Goal: Task Accomplishment & Management: Manage account settings

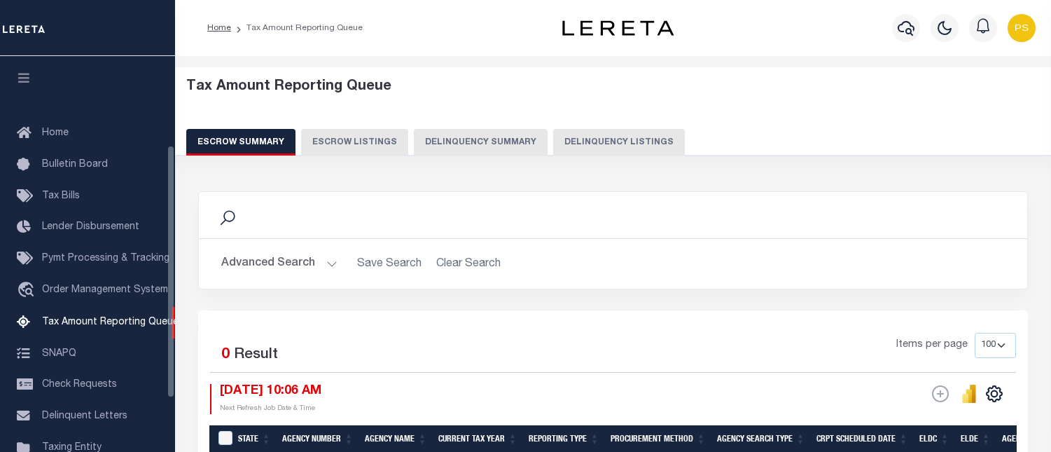
select select "100"
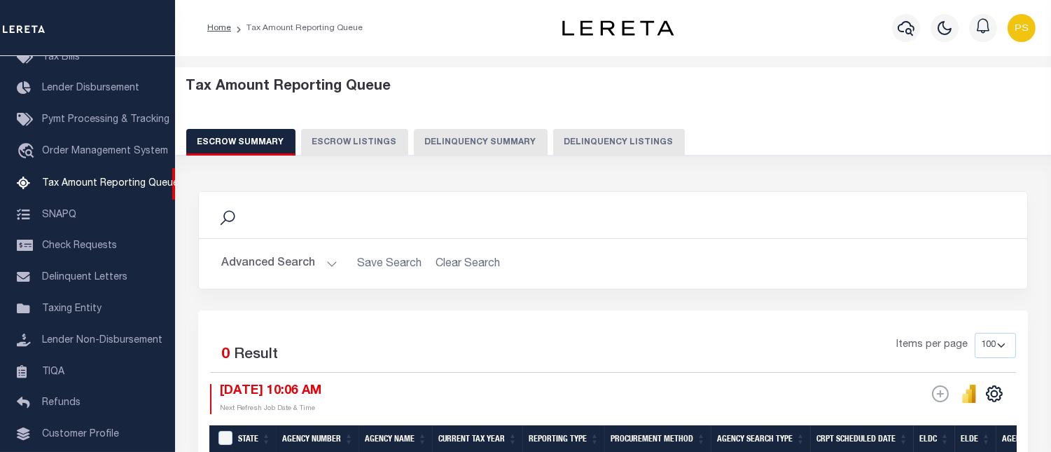
click at [622, 139] on button "Delinquency Listings" at bounding box center [619, 142] width 132 height 27
select select "100"
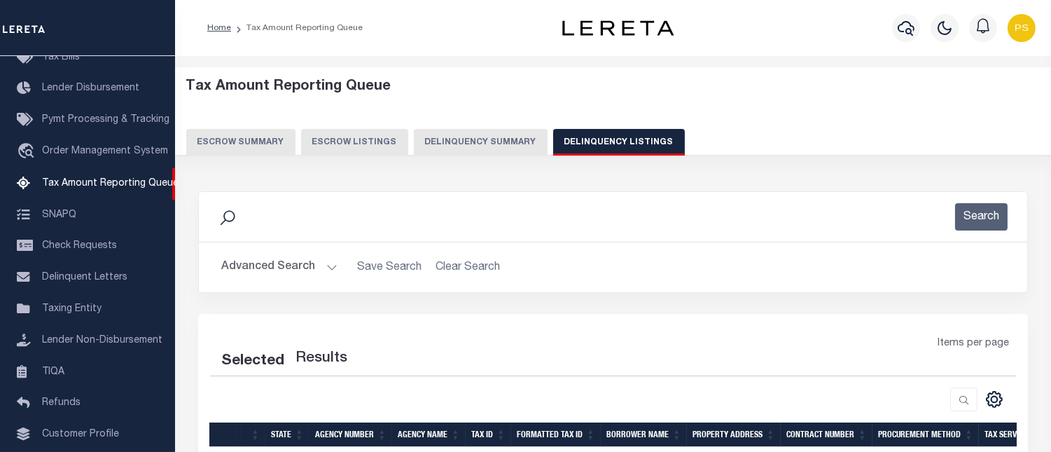
select select "100"
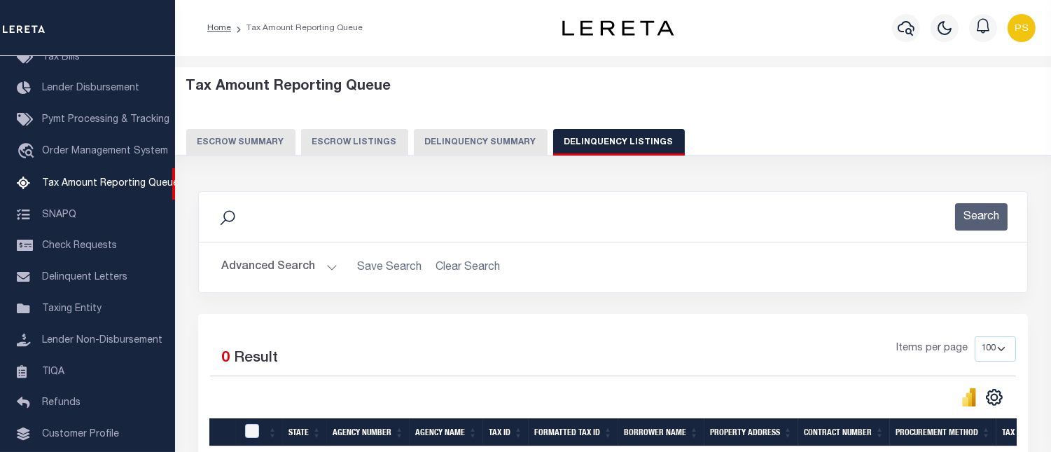
click at [263, 274] on button "Advanced Search" at bounding box center [279, 267] width 116 height 27
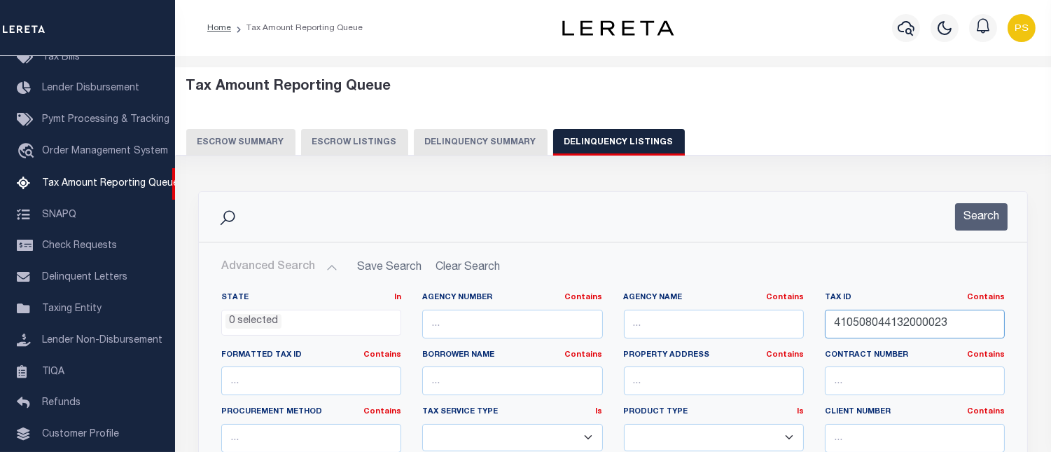
click at [873, 323] on input "410508044132000023" at bounding box center [915, 324] width 180 height 29
paste input "15-04-14-200-018.000-019"
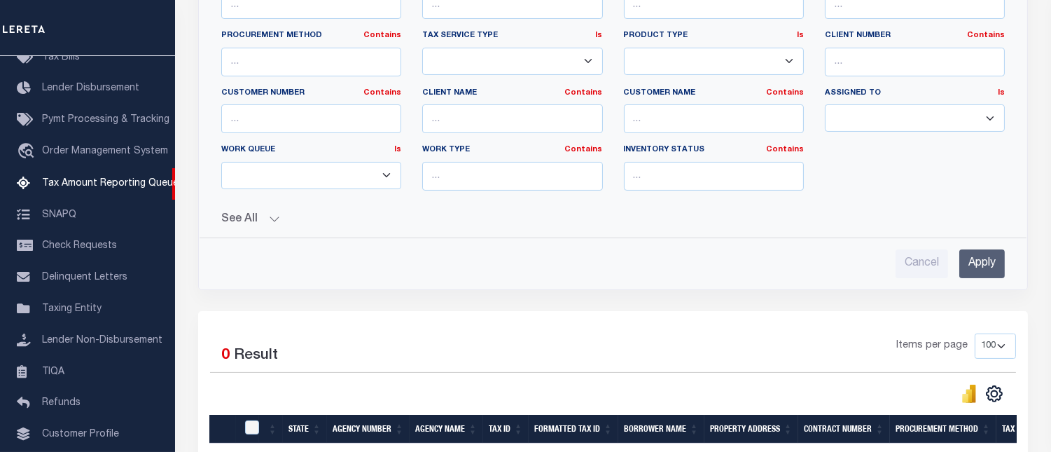
scroll to position [389, 0]
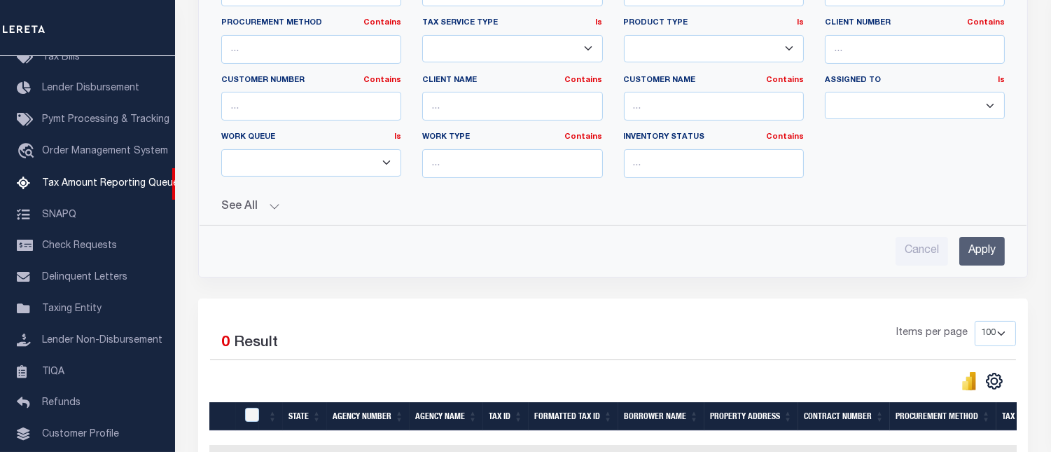
click at [977, 256] on input "Apply" at bounding box center [983, 251] width 46 height 29
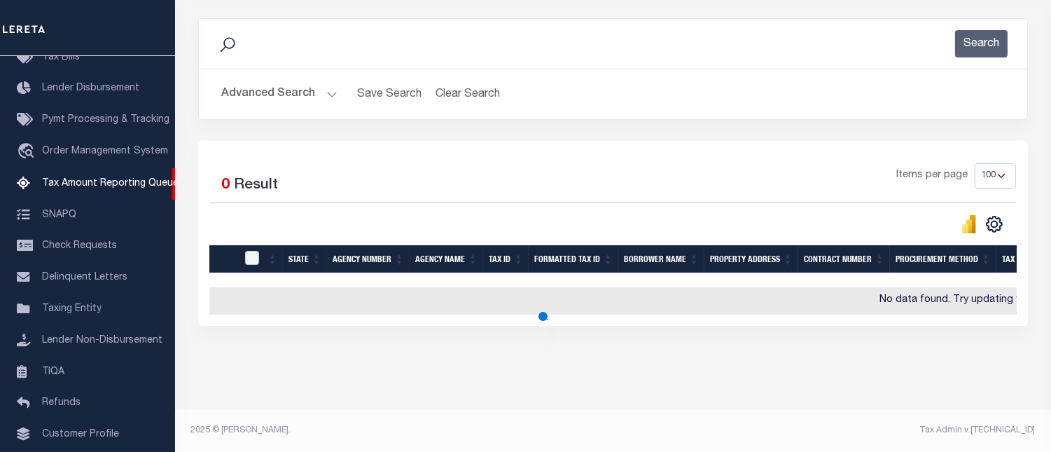
scroll to position [186, 0]
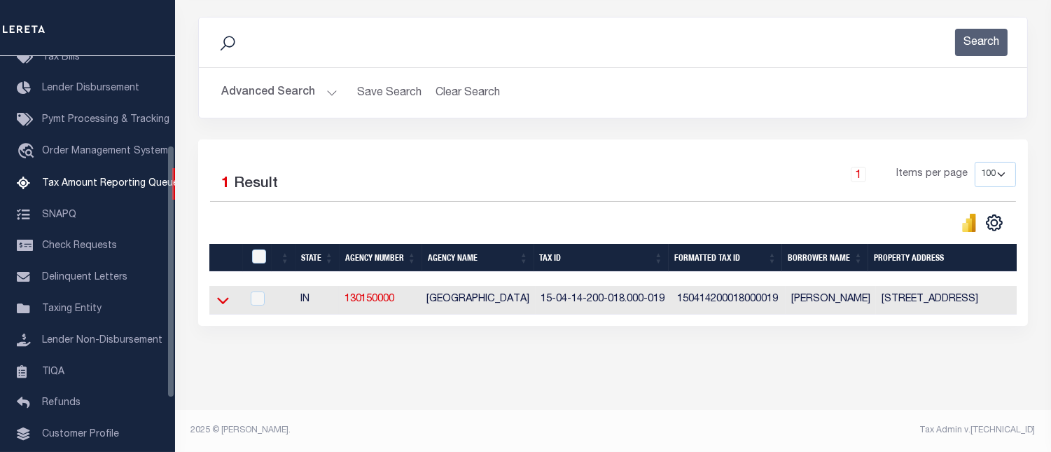
click at [219, 295] on icon at bounding box center [223, 300] width 12 height 15
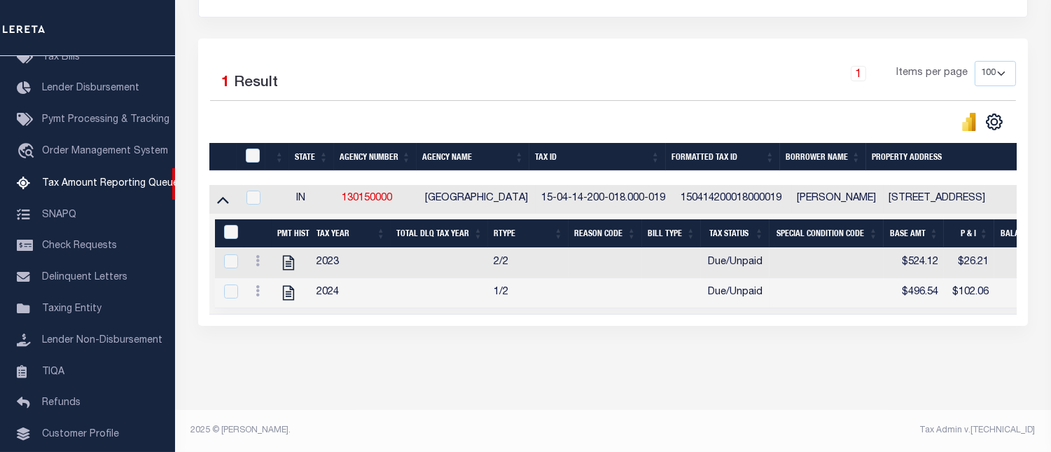
scroll to position [132, 0]
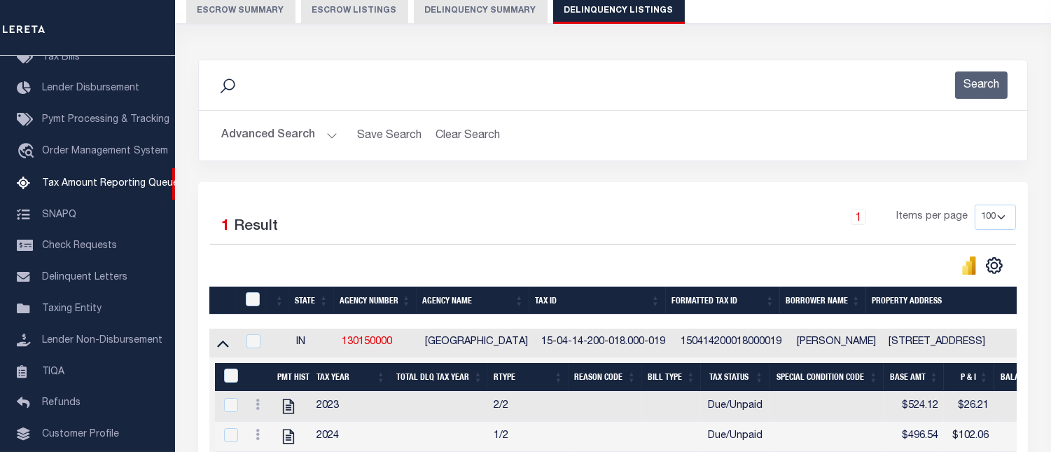
click at [242, 138] on button "Advanced Search" at bounding box center [279, 135] width 116 height 27
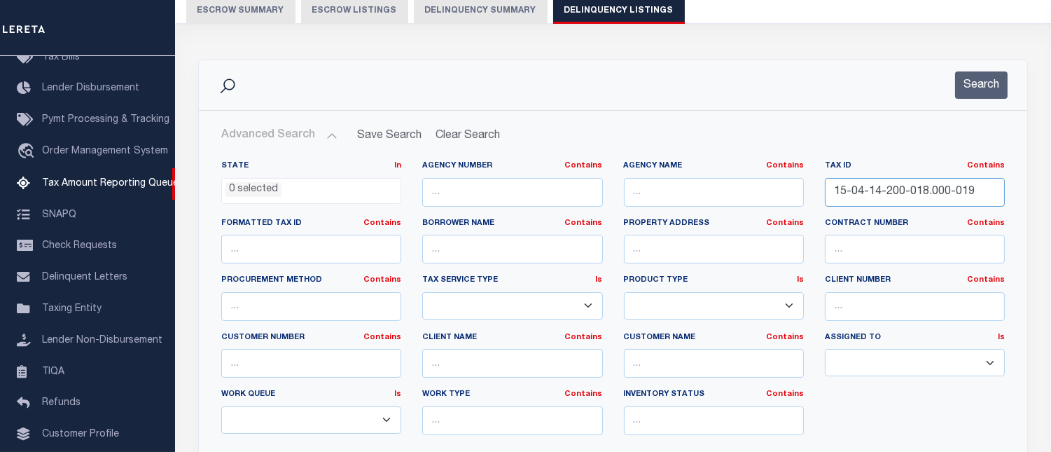
click at [885, 193] on input "15-04-14-200-018.000-019" at bounding box center [915, 192] width 180 height 29
paste input "5-20-400-032"
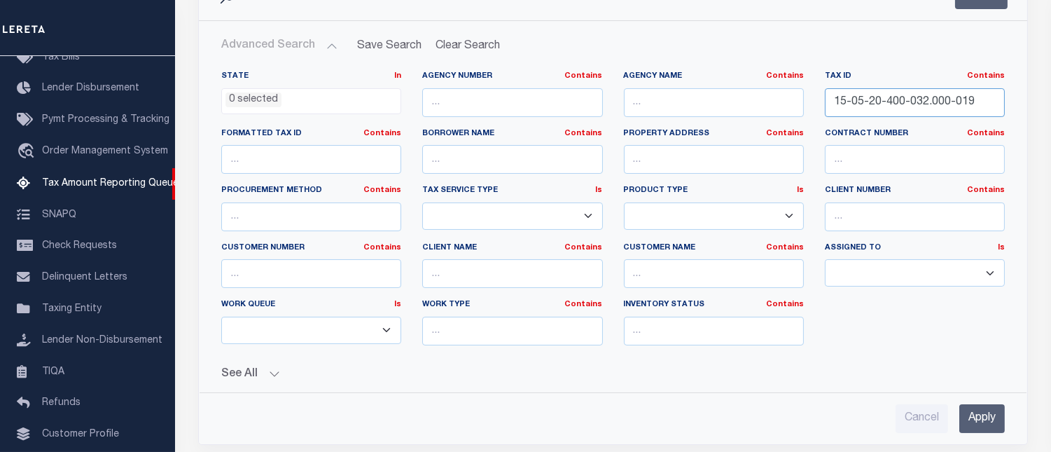
scroll to position [288, 0]
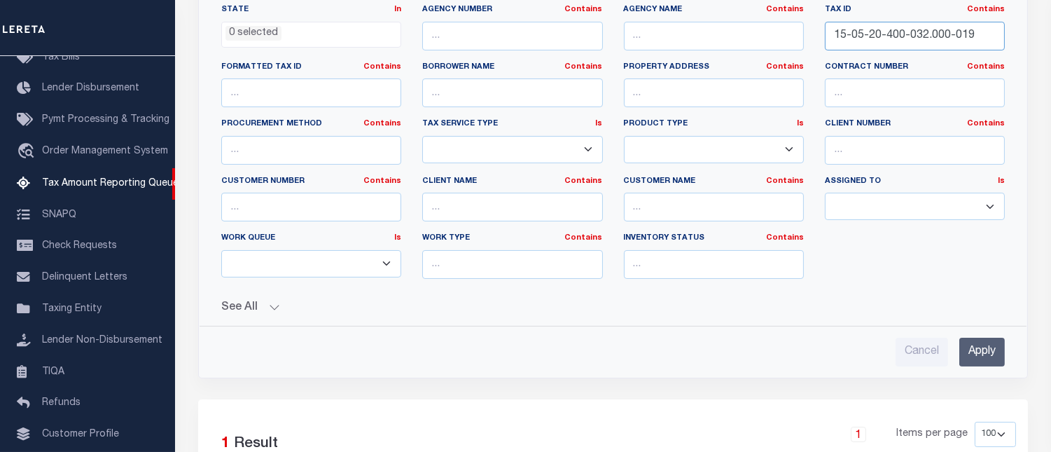
type input "15-05-20-400-032.000-019"
click at [981, 361] on input "Apply" at bounding box center [983, 352] width 46 height 29
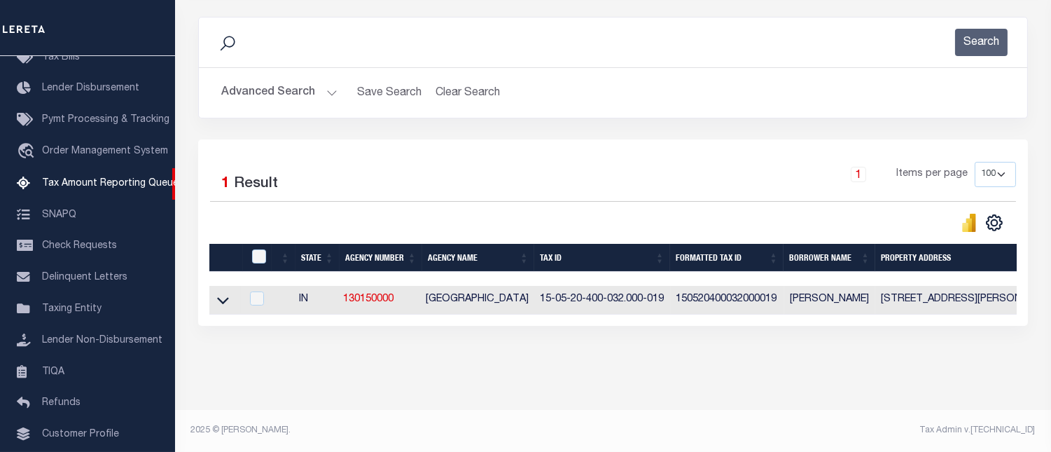
scroll to position [186, 0]
click at [221, 298] on icon at bounding box center [223, 300] width 12 height 15
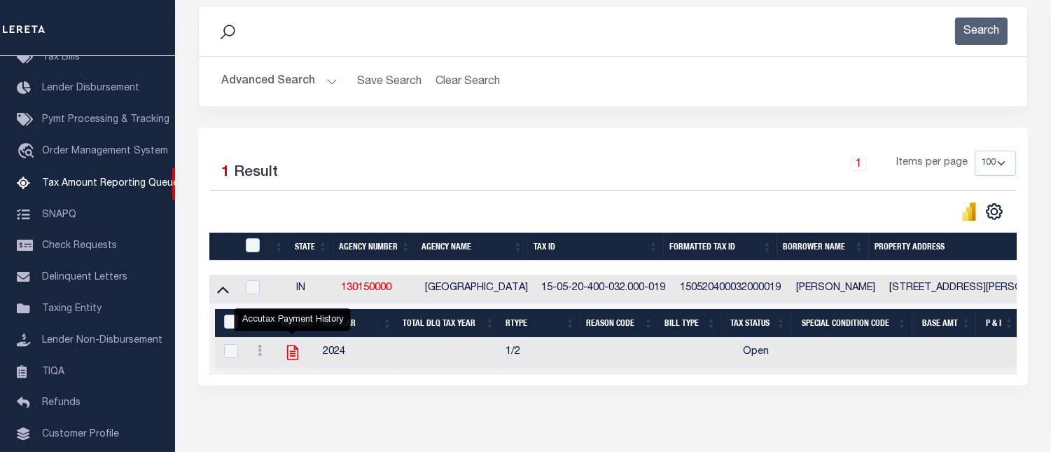
click at [295, 360] on icon "" at bounding box center [293, 352] width 18 height 18
checkbox input "true"
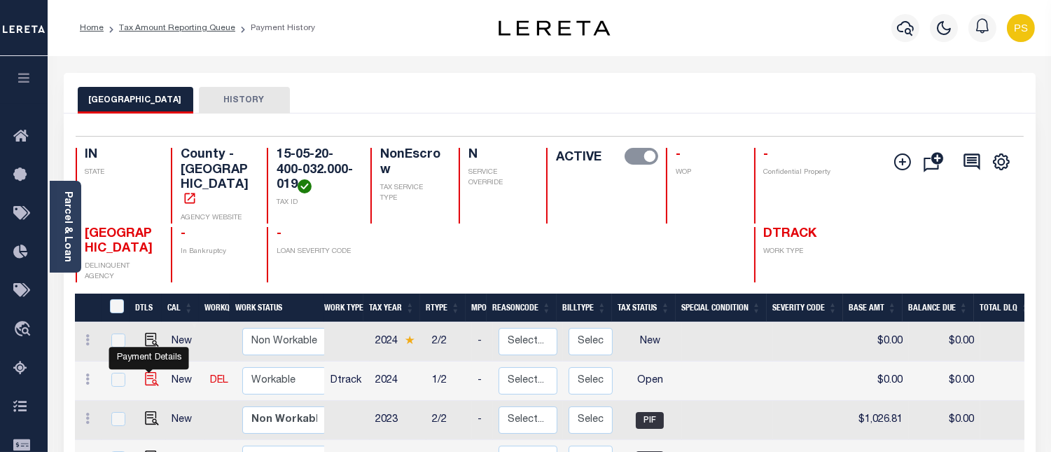
click at [151, 372] on img "" at bounding box center [152, 379] width 14 height 14
checkbox input "true"
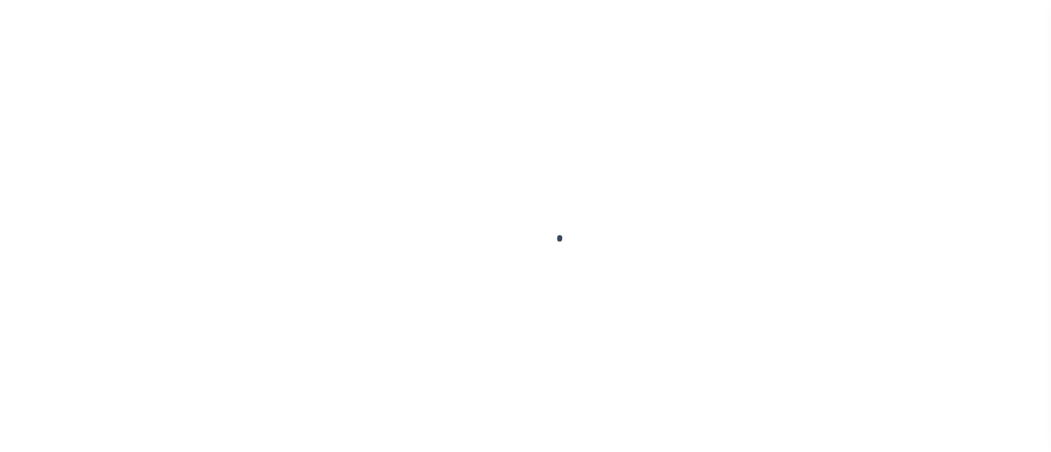
select select "OP2"
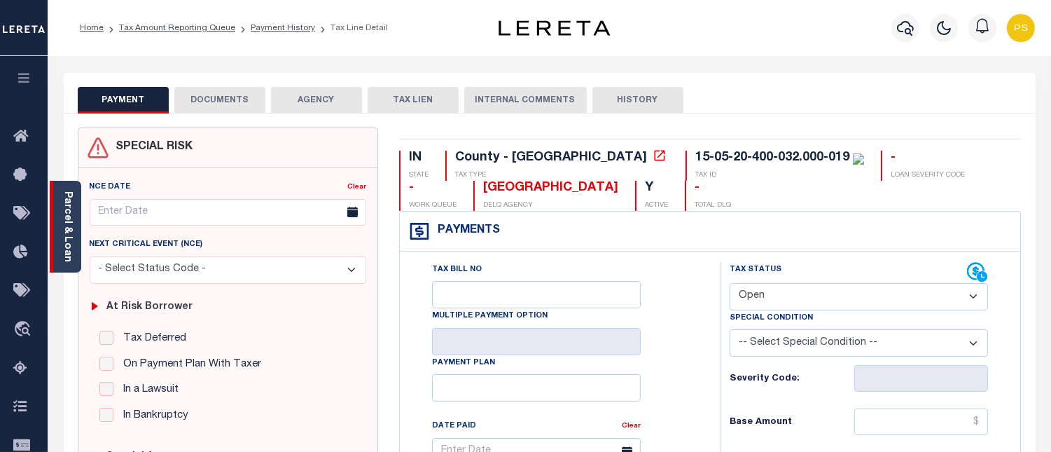
click at [60, 229] on div "Parcel & Loan" at bounding box center [66, 227] width 32 height 92
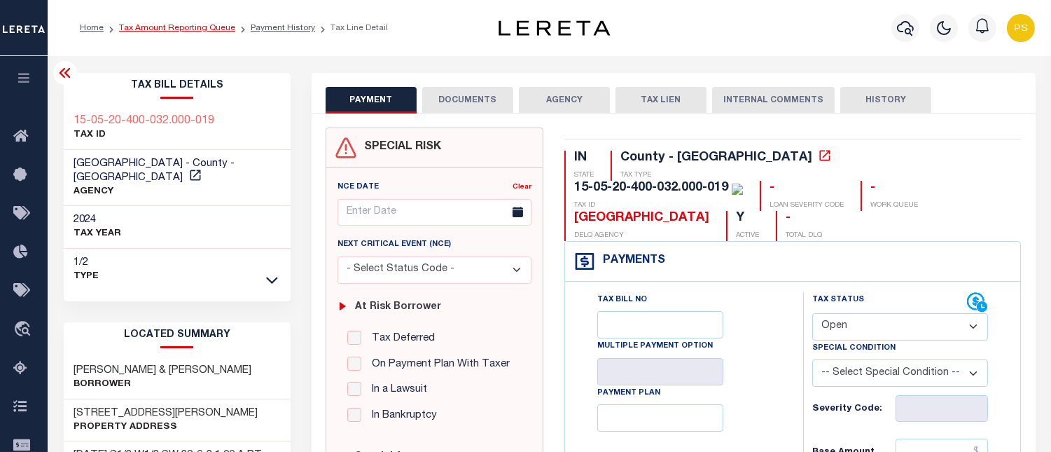
click at [142, 29] on link "Tax Amount Reporting Queue" at bounding box center [177, 28] width 116 height 8
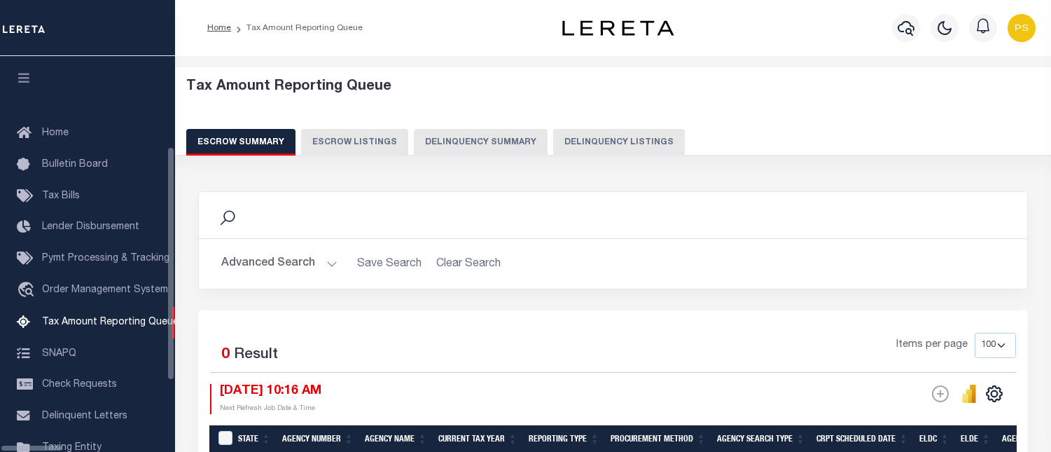
select select "100"
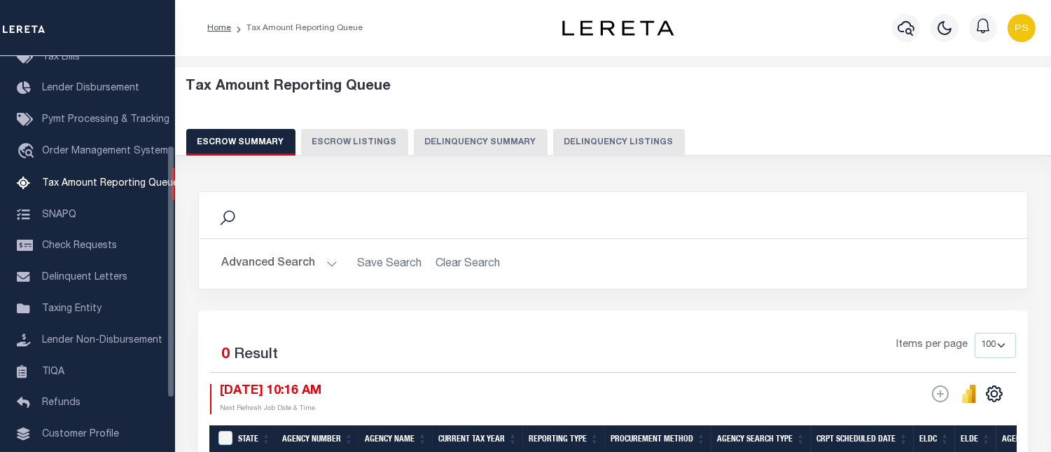
click at [623, 149] on button "Delinquency Listings" at bounding box center [619, 142] width 132 height 27
select select "100"
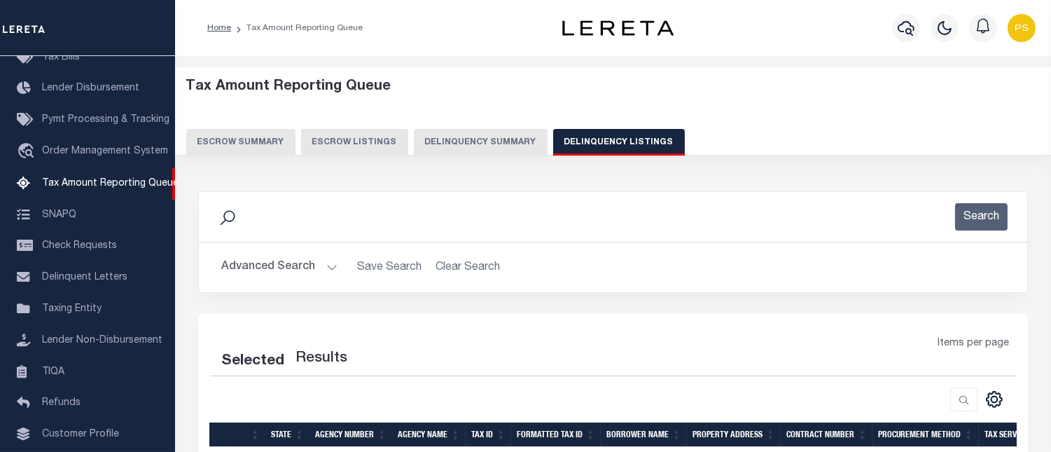
select select "100"
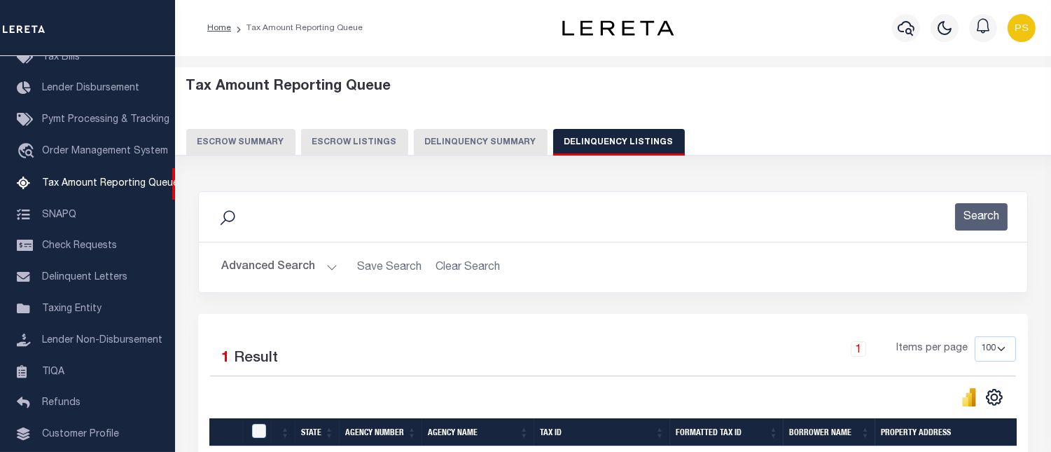
click at [265, 270] on button "Advanced Search" at bounding box center [279, 267] width 116 height 27
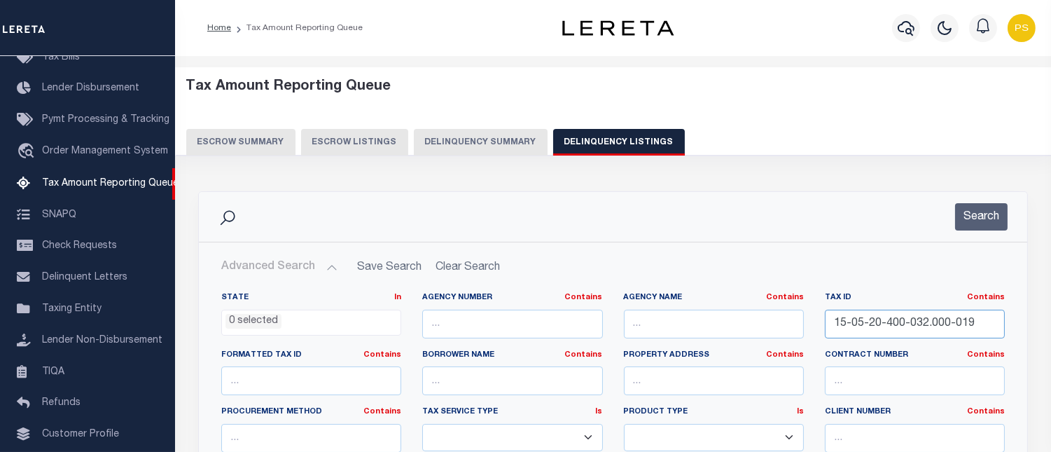
click at [871, 328] on input "15-05-20-400-032.000-019" at bounding box center [915, 324] width 180 height 29
paste input "9-500-215"
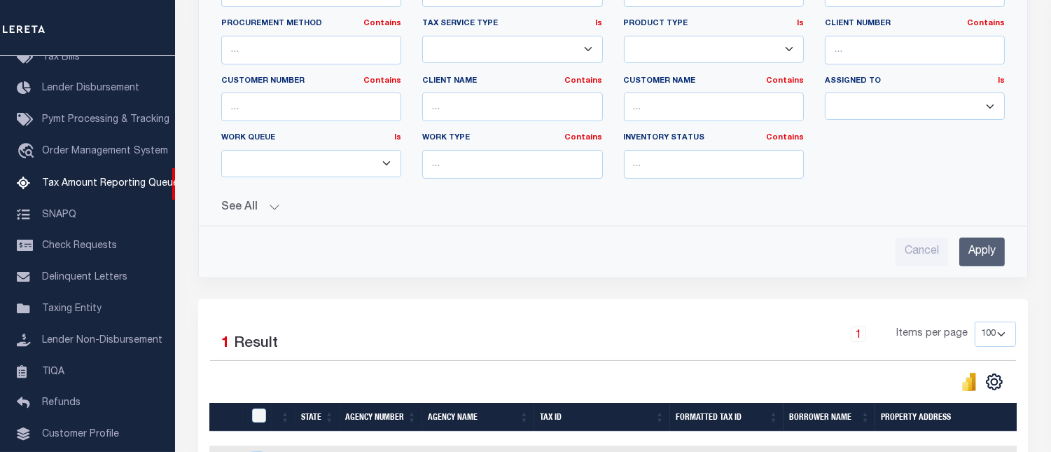
scroll to position [389, 0]
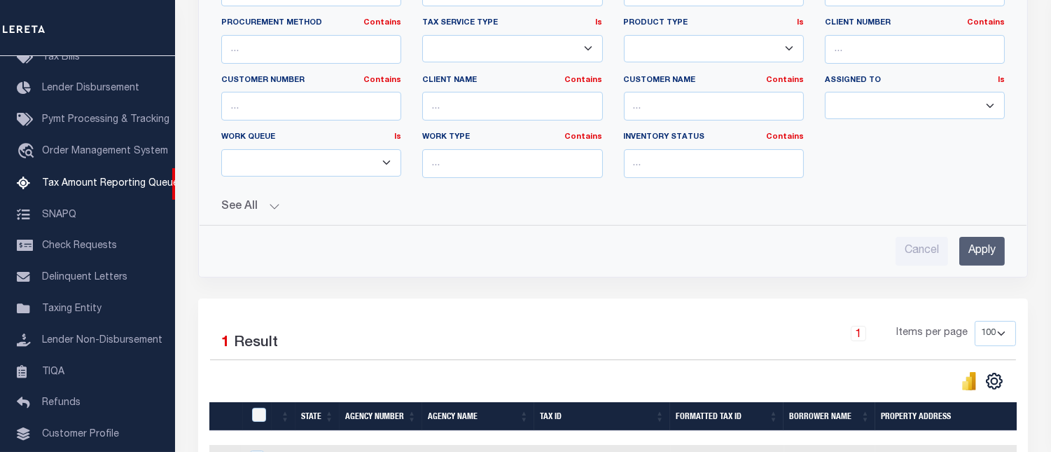
click at [974, 254] on input "Apply" at bounding box center [983, 251] width 46 height 29
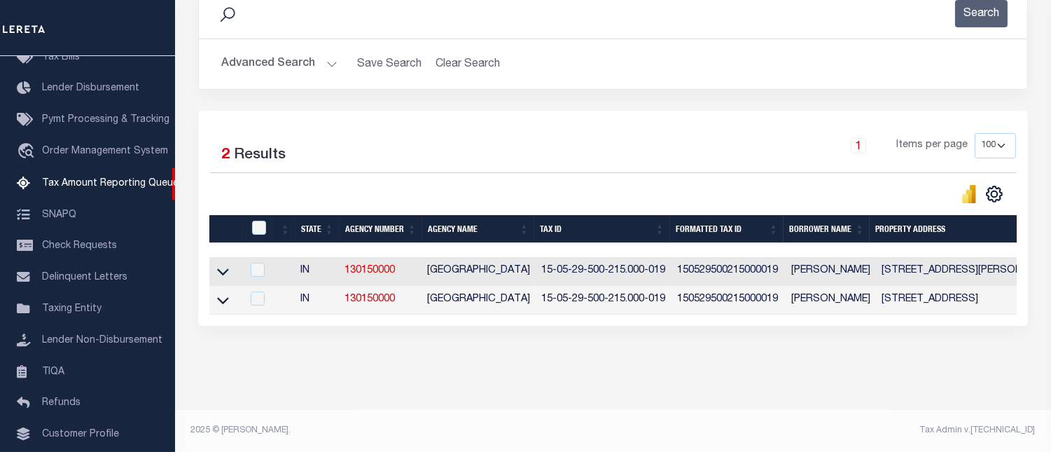
scroll to position [214, 0]
click at [222, 269] on icon at bounding box center [223, 272] width 12 height 7
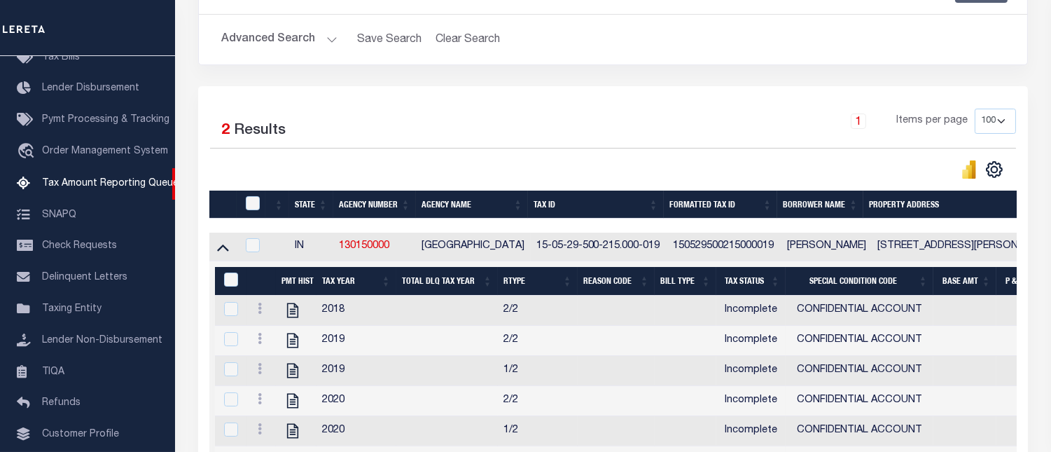
scroll to position [137, 0]
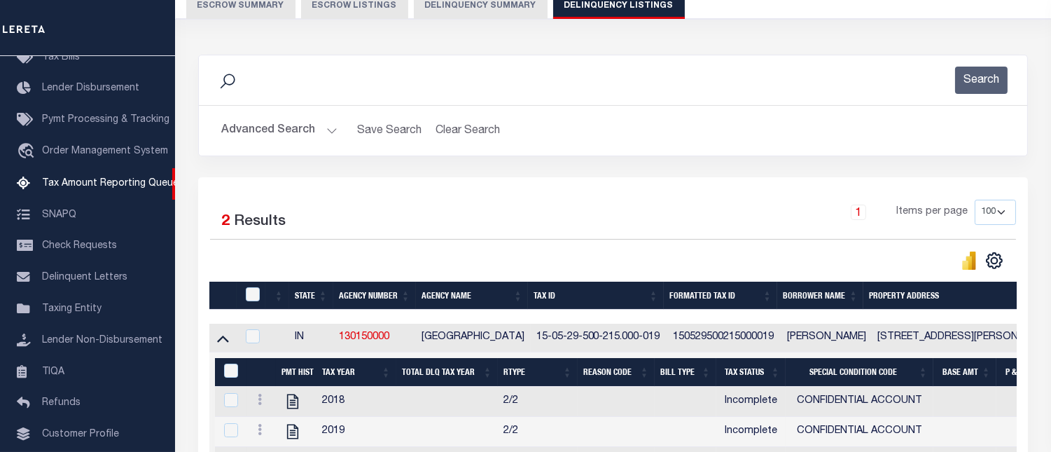
click at [256, 130] on button "Advanced Search" at bounding box center [279, 130] width 116 height 27
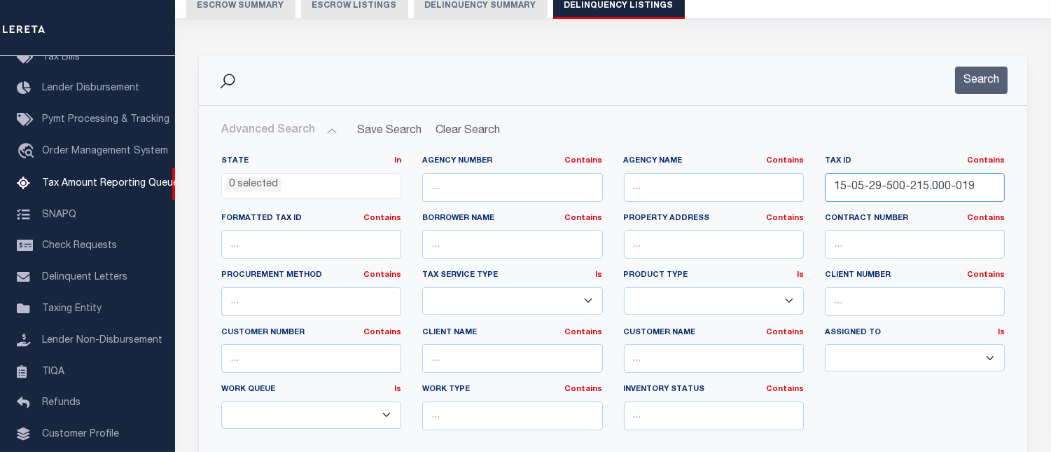
click at [862, 191] on input "15-05-29-500-215.000-019" at bounding box center [915, 187] width 180 height 29
paste input "6-13-400-035.000-020"
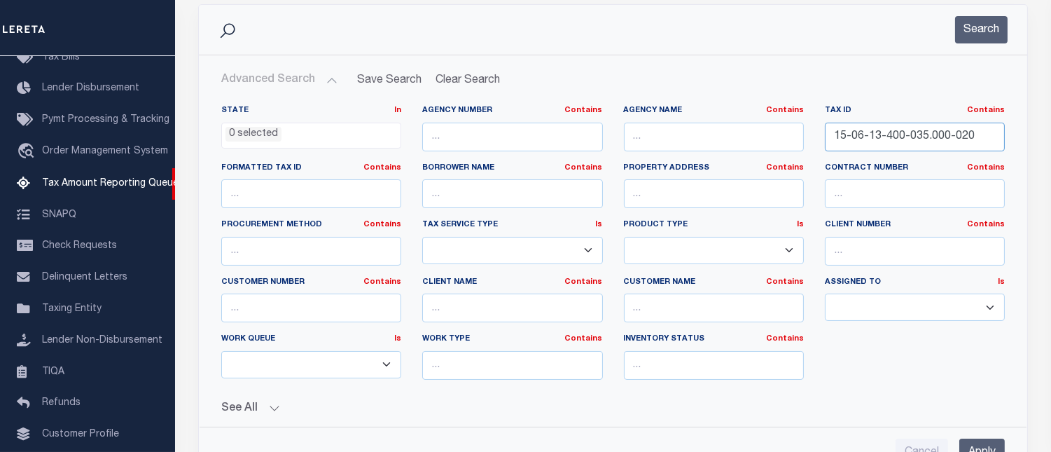
scroll to position [370, 0]
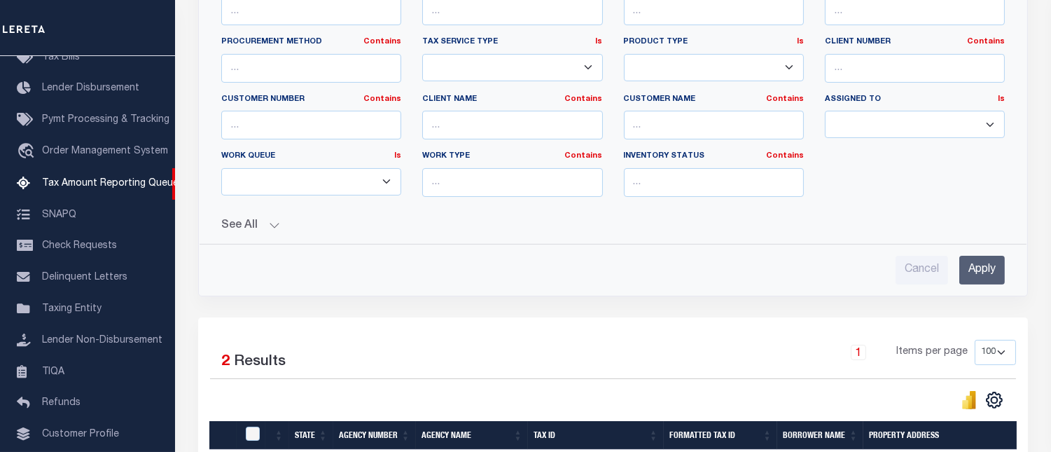
type input "15-06-13-400-035.000-020"
click at [981, 272] on input "Apply" at bounding box center [983, 270] width 46 height 29
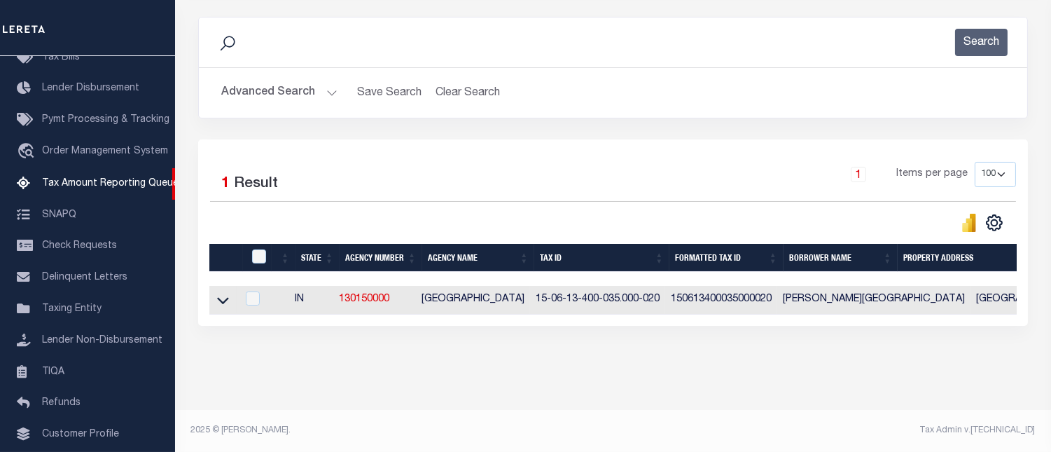
scroll to position [186, 0]
click at [223, 293] on icon at bounding box center [223, 300] width 12 height 15
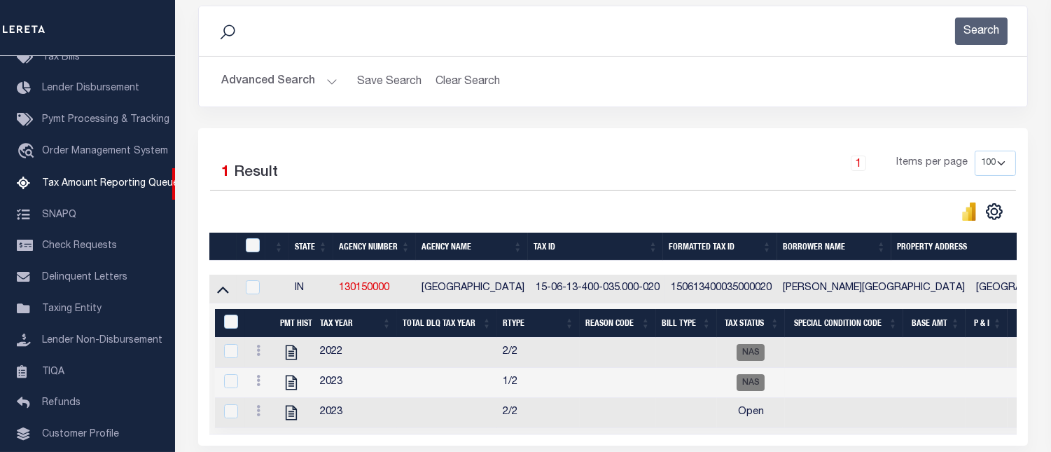
scroll to position [318, 0]
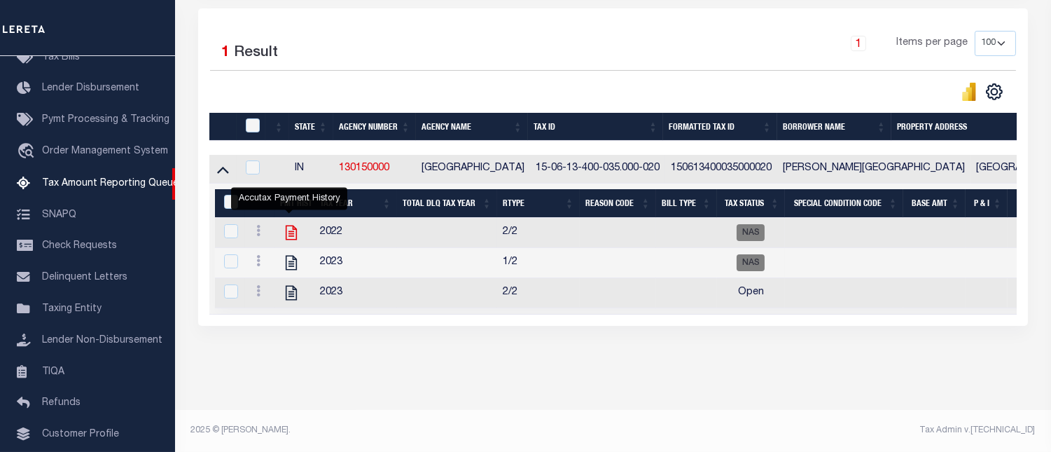
click at [289, 227] on icon "" at bounding box center [291, 232] width 18 height 18
checkbox input "true"
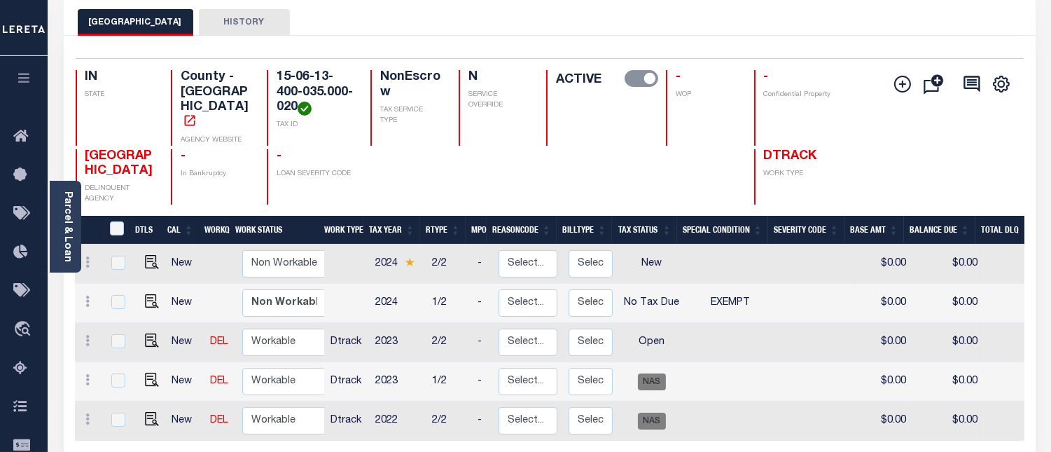
scroll to position [4, 0]
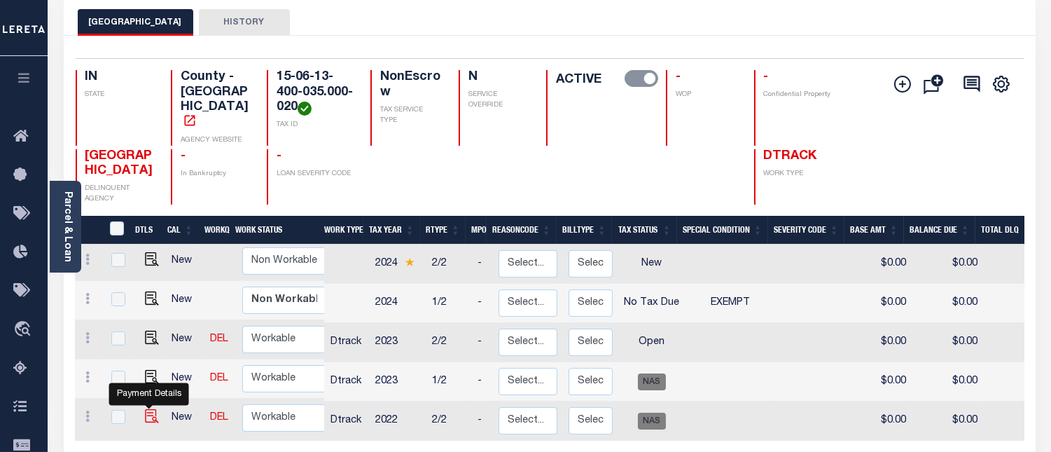
click at [145, 409] on img "" at bounding box center [152, 416] width 14 height 14
checkbox input "true"
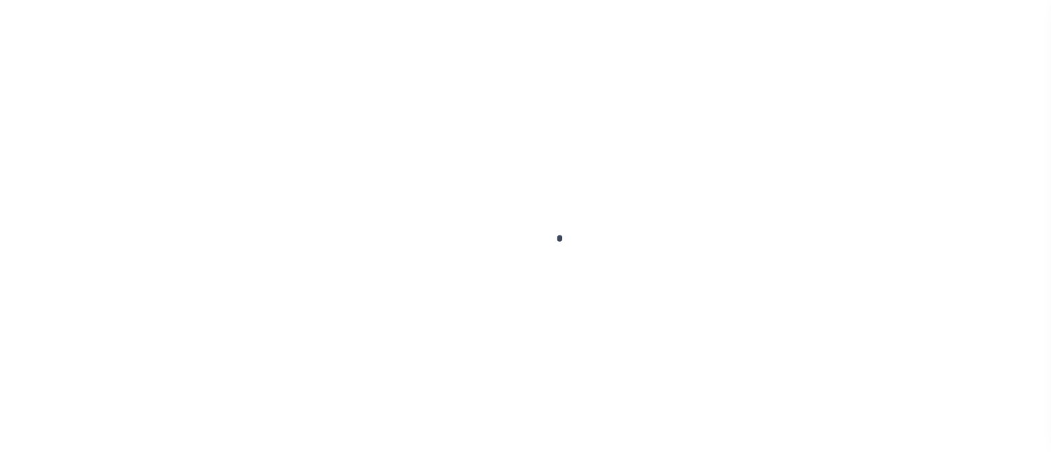
select select "NAS"
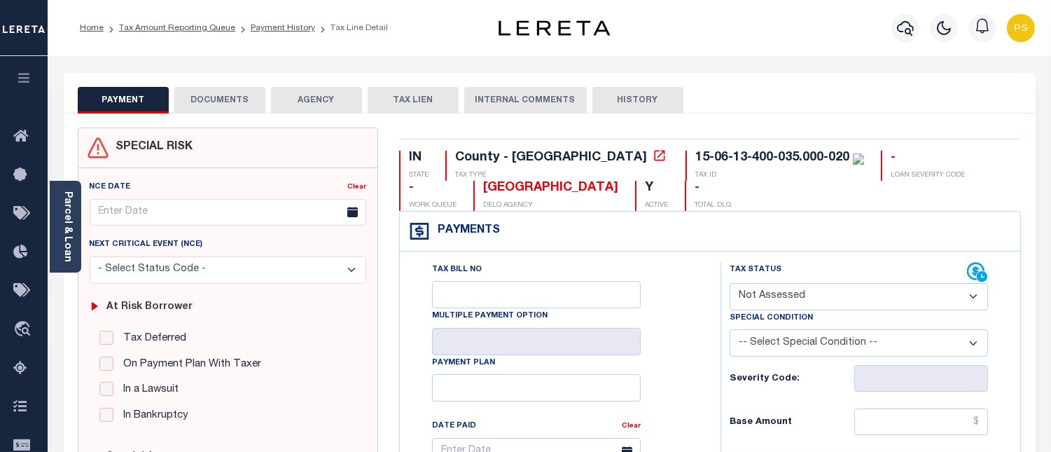
click at [805, 309] on select "- Select Status Code - Open Due/Unpaid Paid Incomplete No Tax Due Internal Refu…" at bounding box center [859, 296] width 258 height 27
click at [796, 351] on select "-- Select Special Condition -- 3RD PARTY TAX LIEN AGENCY TAX LIEN (A.K.A Inside…" at bounding box center [859, 342] width 258 height 27
select select "8"
click at [730, 331] on select "-- Select Special Condition -- 3RD PARTY TAX LIEN AGENCY TAX LIEN (A.K.A Inside…" at bounding box center [859, 342] width 258 height 27
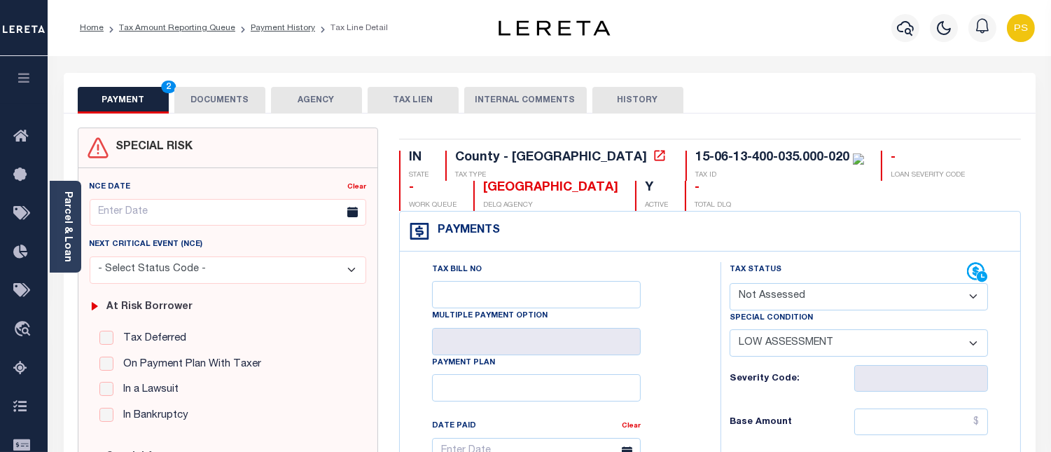
type input "[DATE]"
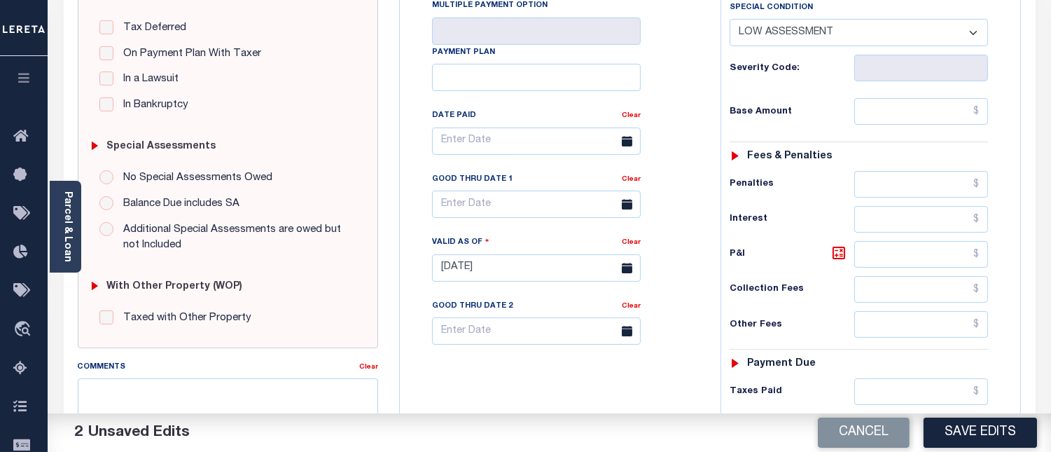
scroll to position [311, 0]
click at [979, 112] on input "text" at bounding box center [922, 110] width 134 height 27
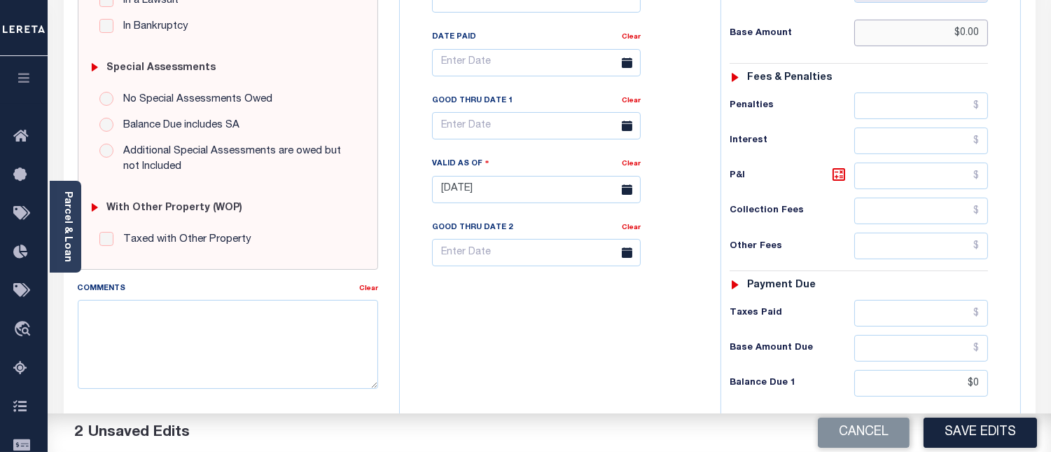
type input "$0.00"
click at [979, 385] on input "$0" at bounding box center [922, 383] width 134 height 27
type input "$0.00"
click at [228, 347] on textarea "Comments" at bounding box center [228, 344] width 300 height 88
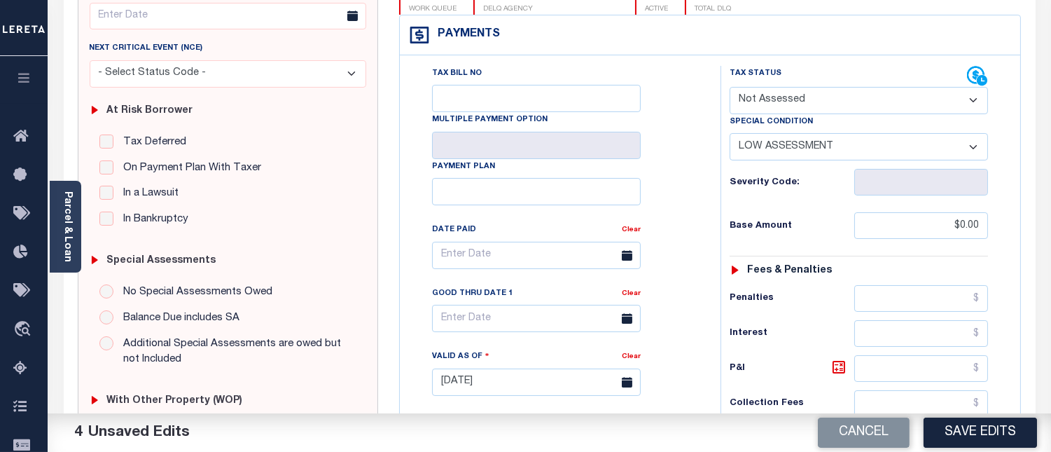
scroll to position [311, 0]
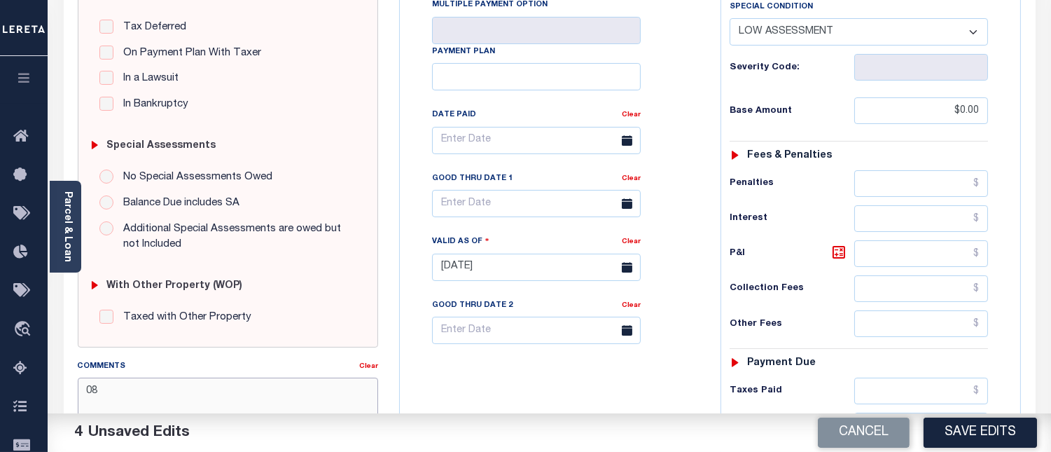
type textarea "0"
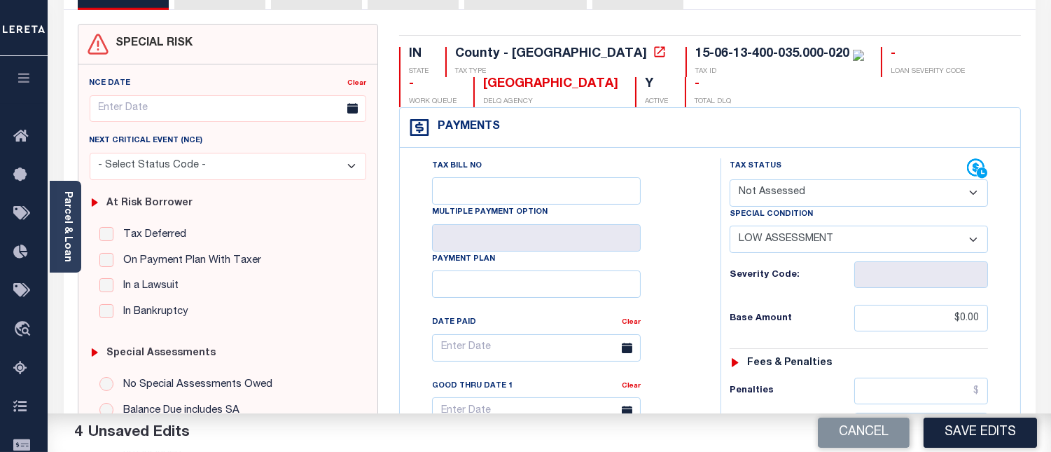
scroll to position [0, 0]
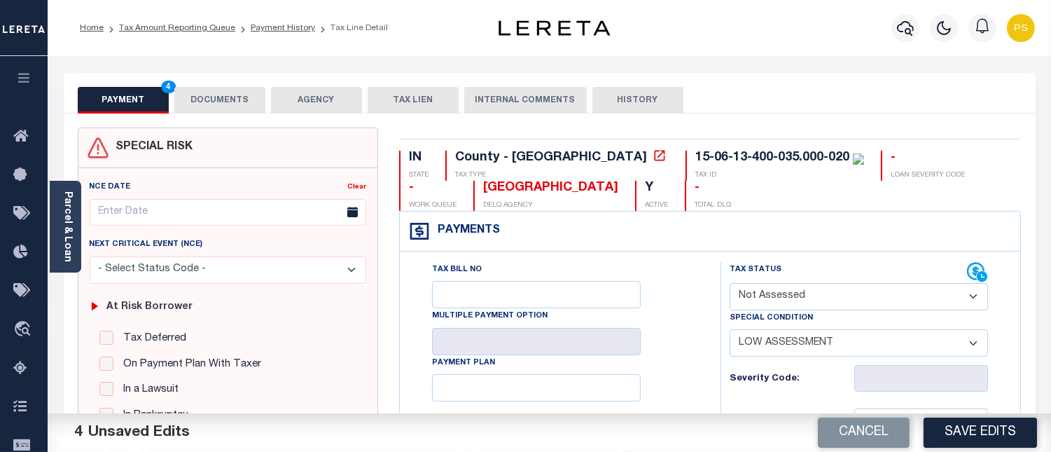
type textarea "see attached"
click at [225, 106] on button "DOCUMENTS" at bounding box center [219, 100] width 91 height 27
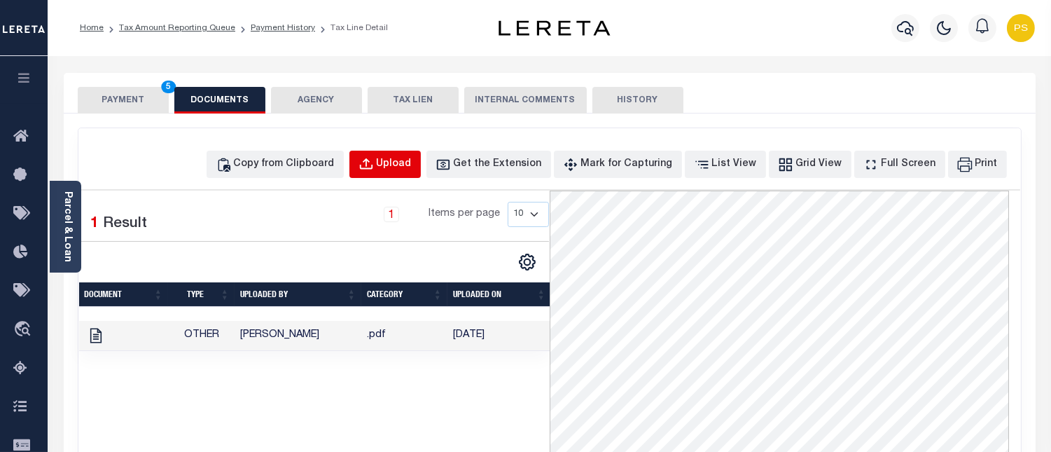
click at [410, 162] on div "Upload" at bounding box center [394, 164] width 35 height 15
select select "POP"
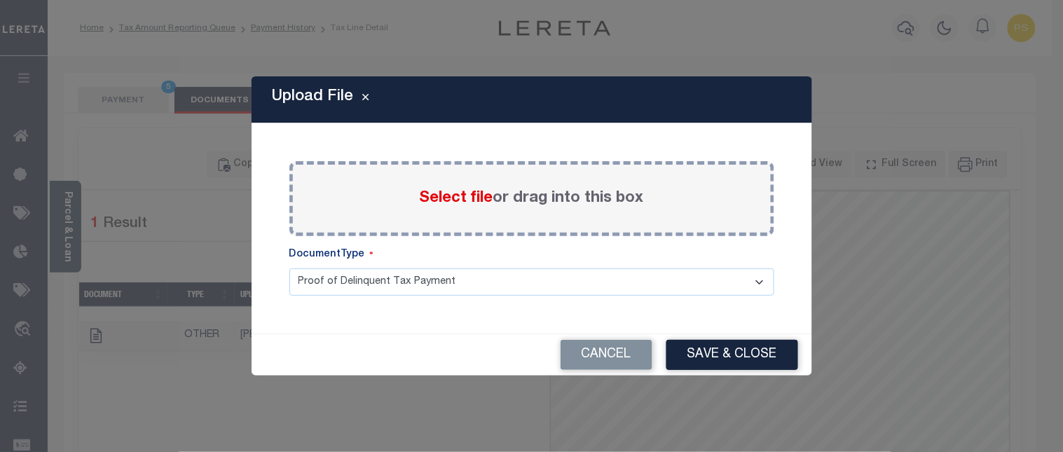
click at [450, 205] on span "Select file" at bounding box center [457, 198] width 74 height 15
click at [0, 0] on input "Select file or drag into this box" at bounding box center [0, 0] width 0 height 0
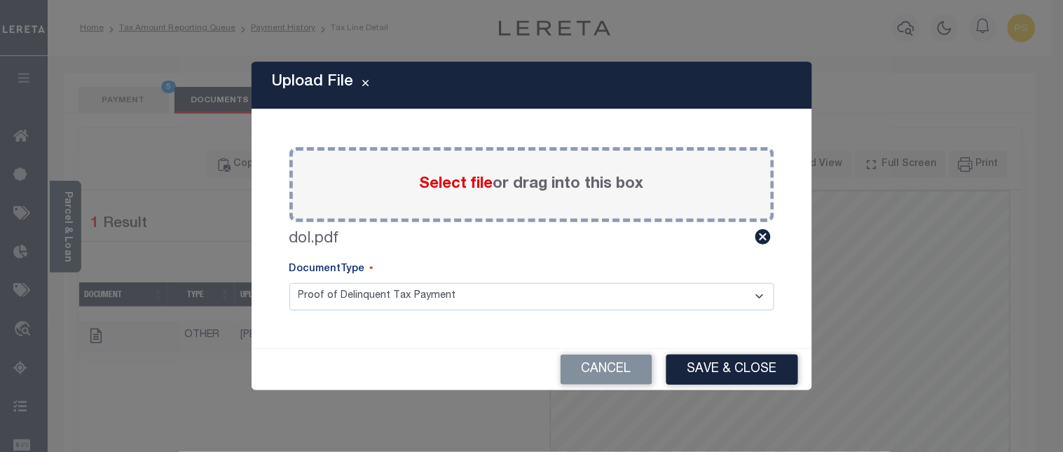
click at [699, 368] on button "Save & Close" at bounding box center [732, 369] width 132 height 30
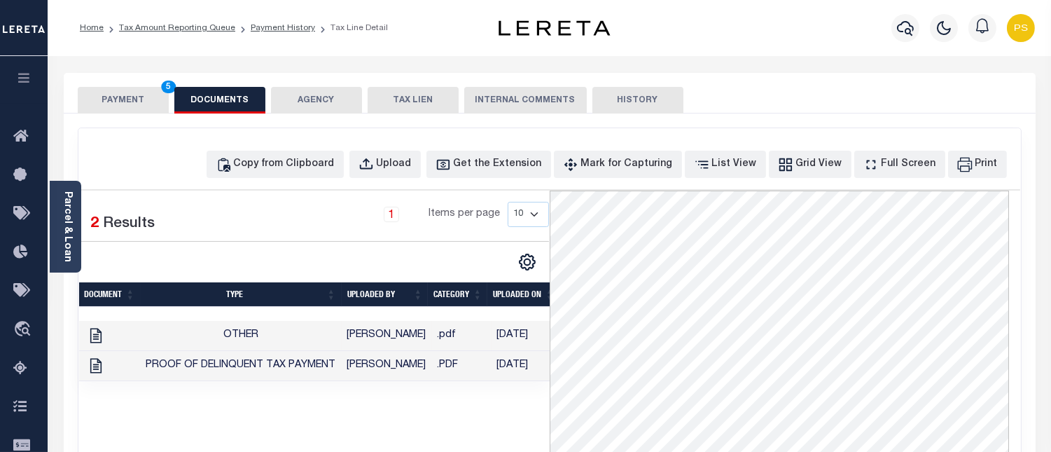
click at [135, 110] on button "PAYMENT 5" at bounding box center [123, 100] width 91 height 27
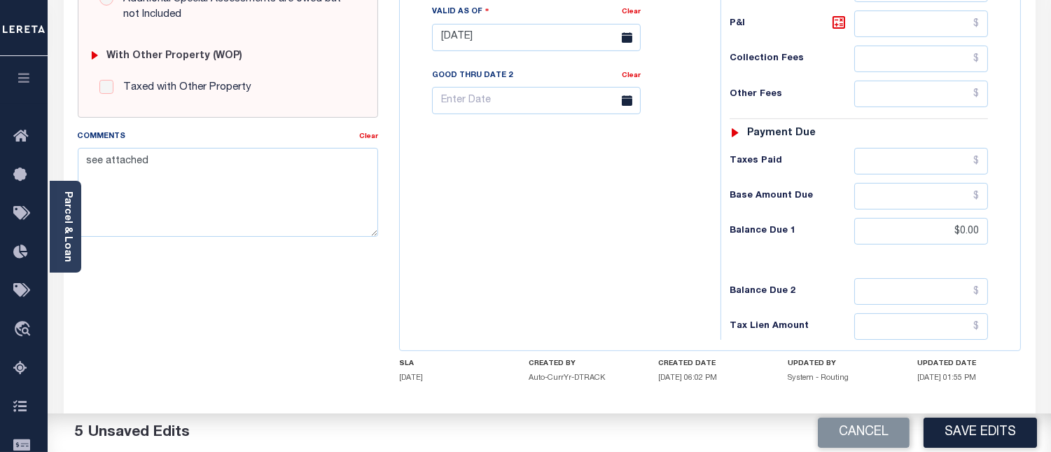
scroll to position [544, 0]
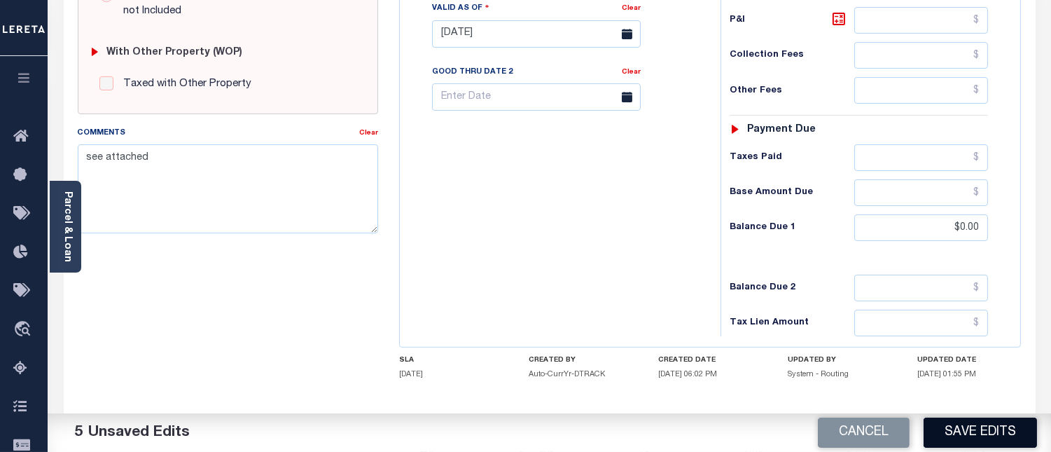
click at [990, 439] on button "Save Edits" at bounding box center [980, 432] width 113 height 30
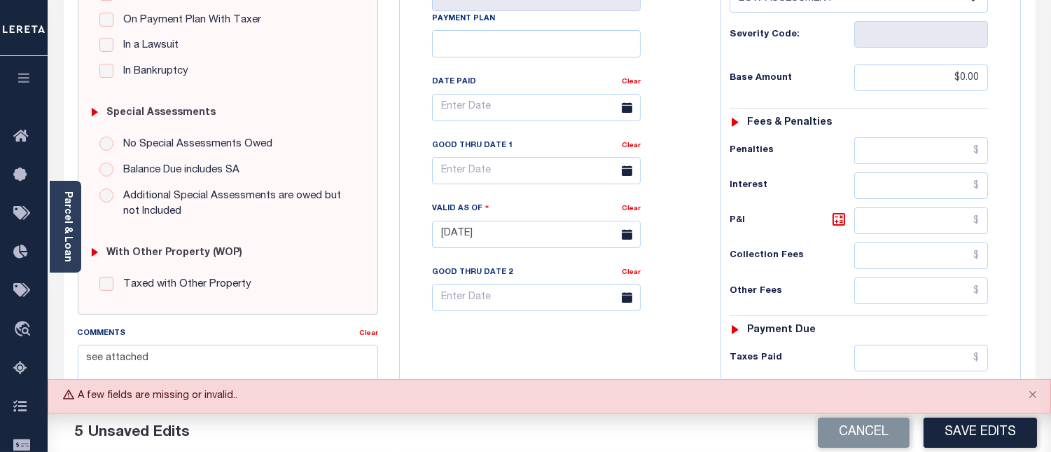
scroll to position [233, 0]
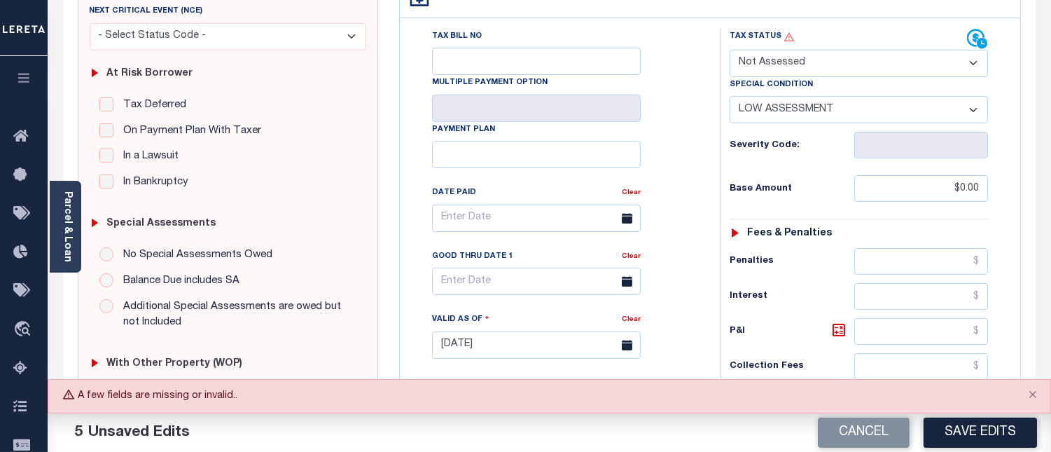
click at [876, 64] on select "- Select Status Code - Open Due/Unpaid Paid Incomplete No Tax Due Internal Refu…" at bounding box center [859, 63] width 258 height 27
select select "NW2"
click at [730, 50] on select "- Select Status Code - Open Due/Unpaid Paid Incomplete No Tax Due Internal Refu…" at bounding box center [859, 63] width 258 height 27
select select "0"
click at [798, 66] on select "- Select Status Code - Open Due/Unpaid Paid Incomplete No Tax Due Internal Refu…" at bounding box center [859, 63] width 258 height 27
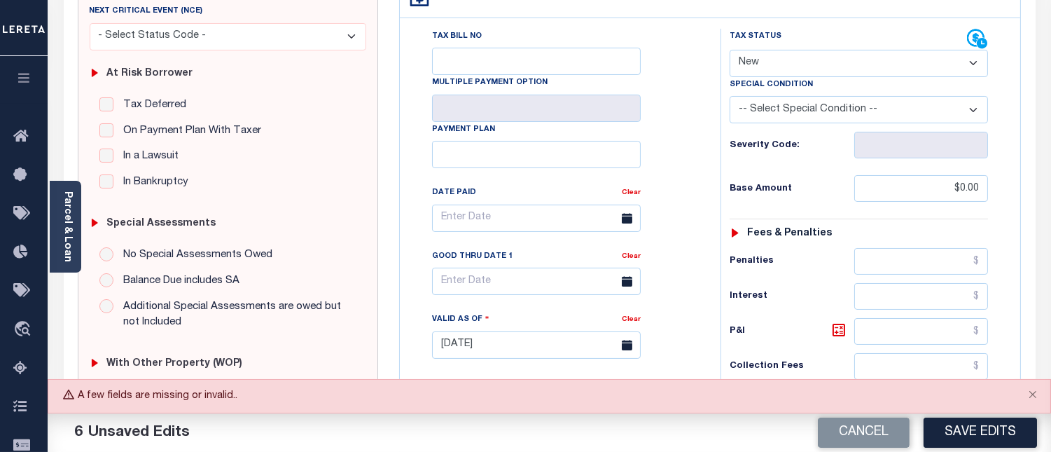
click at [1018, 223] on div "Tax Bill No Multiple Payment Option Payment Plan" at bounding box center [710, 337] width 621 height 639
click at [783, 61] on select "- Select Status Code - Open Due/Unpaid Paid Incomplete No Tax Due Internal Refu…" at bounding box center [859, 63] width 258 height 27
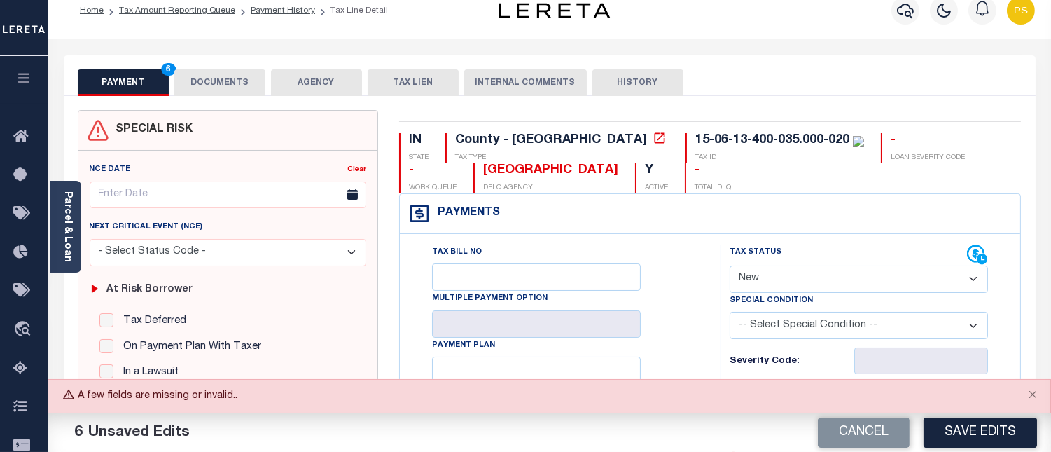
scroll to position [0, 0]
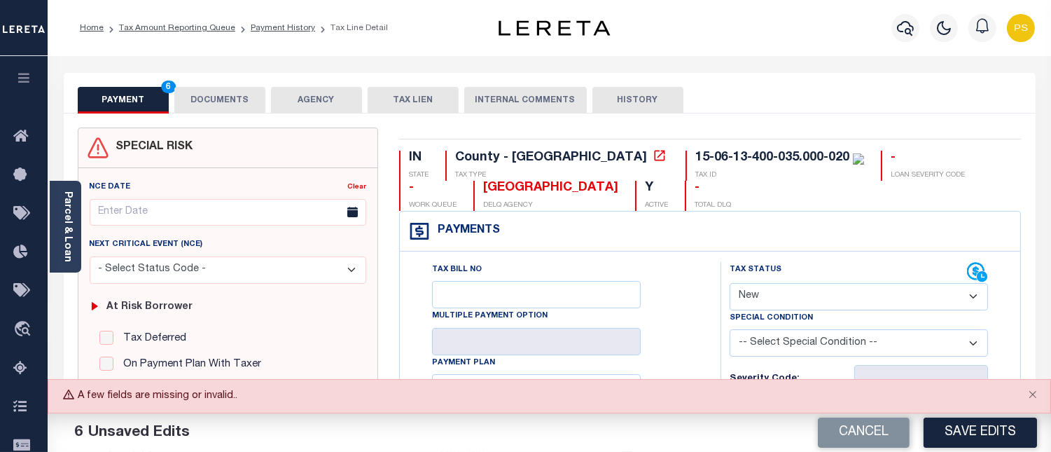
click at [883, 301] on select "- Select Status Code - Open Due/Unpaid Paid Incomplete No Tax Due Internal Refu…" at bounding box center [859, 296] width 258 height 27
select select "NTX"
click at [730, 284] on select "- Select Status Code - Open Due/Unpaid Paid Incomplete No Tax Due Internal Refu…" at bounding box center [859, 296] width 258 height 27
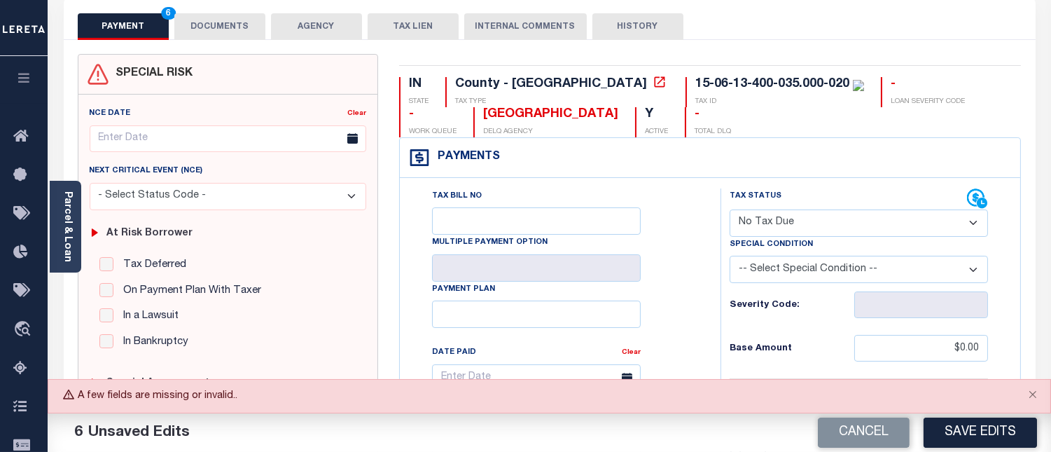
scroll to position [78, 0]
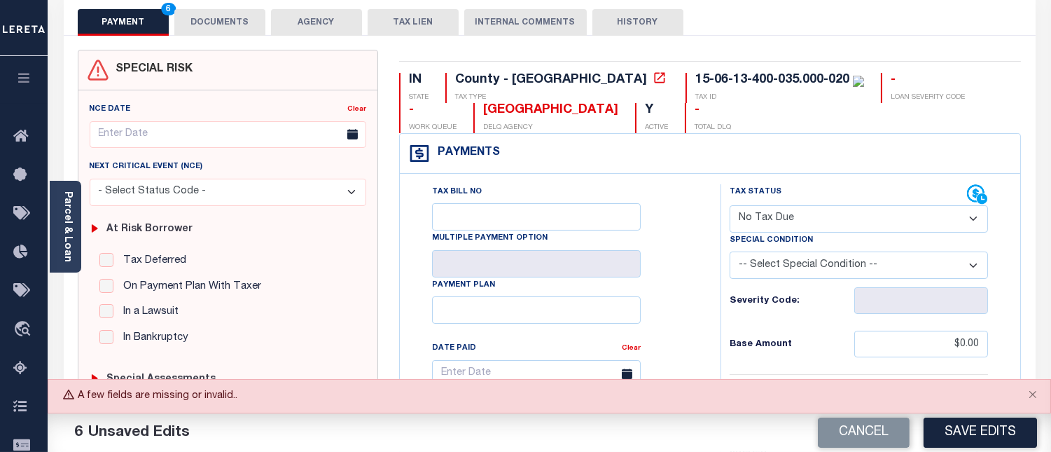
click at [824, 346] on h6 "Base Amount" at bounding box center [792, 344] width 125 height 11
click at [808, 258] on select "-- Select Special Condition -- 3RD PARTY TAX LIEN AGENCY TAX LIEN (A.K.A Inside…" at bounding box center [859, 264] width 258 height 27
select select "8"
click at [730, 253] on select "-- Select Special Condition -- 3RD PARTY TAX LIEN AGENCY TAX LIEN (A.K.A Inside…" at bounding box center [859, 264] width 258 height 27
click at [976, 436] on button "Save Edits" at bounding box center [980, 432] width 113 height 30
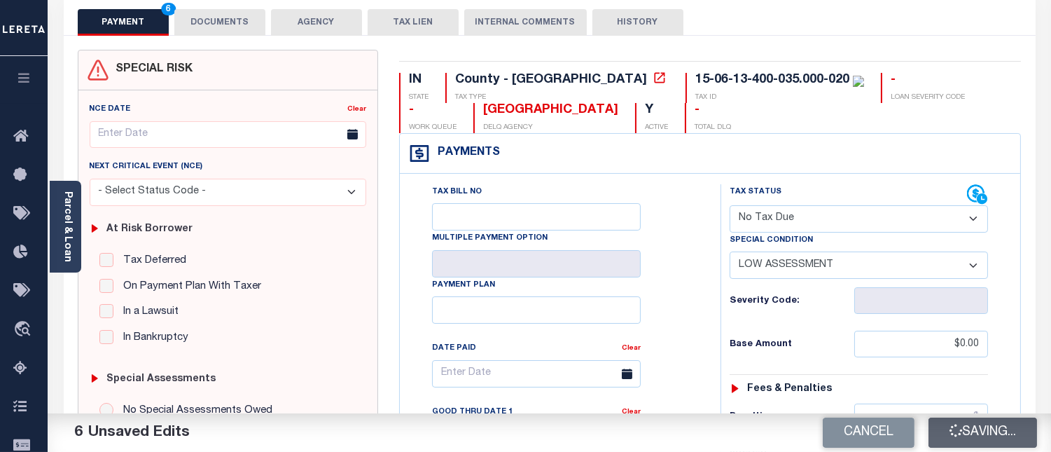
checkbox input "false"
type input "$0"
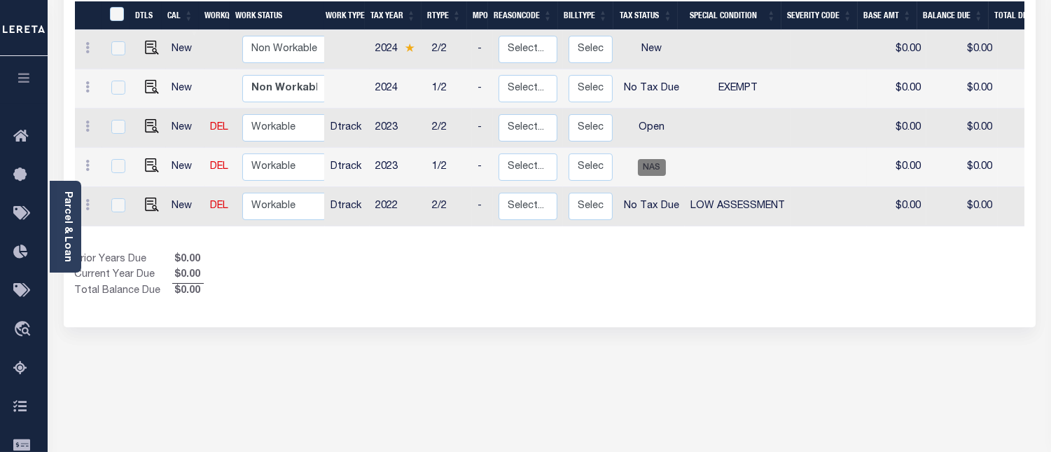
scroll to position [311, 0]
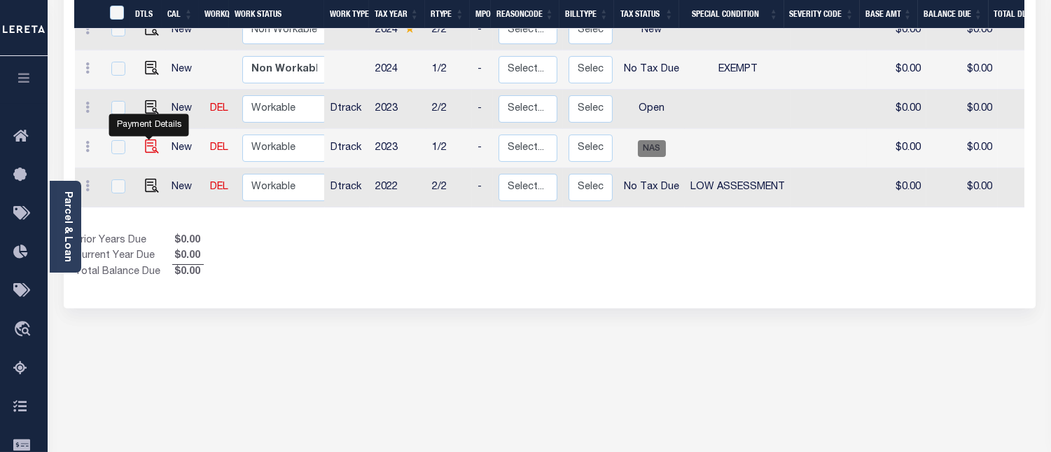
click at [146, 139] on img "" at bounding box center [152, 146] width 14 height 14
checkbox input "true"
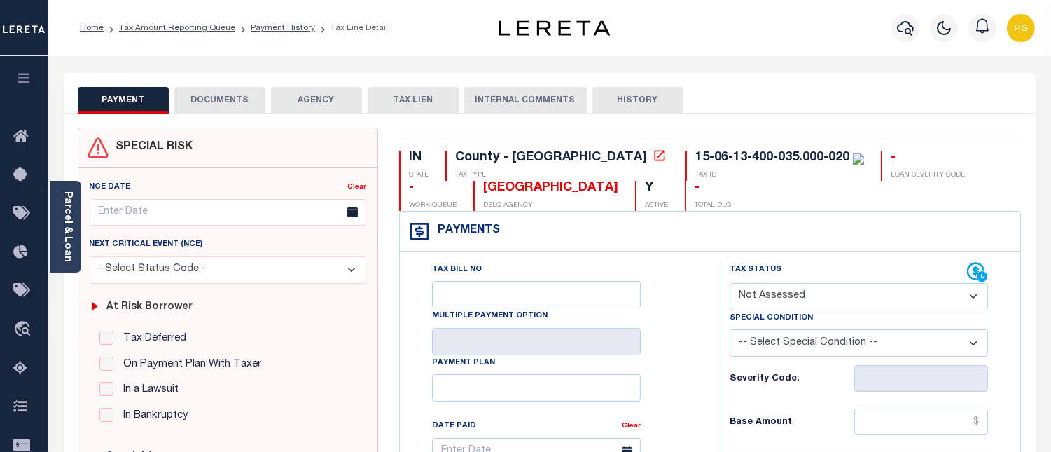
click at [808, 296] on select "- Select Status Code - Open Due/Unpaid Paid Incomplete No Tax Due Internal Refu…" at bounding box center [859, 296] width 258 height 27
select select "NTX"
click at [730, 284] on select "- Select Status Code - Open Due/Unpaid Paid Incomplete No Tax Due Internal Refu…" at bounding box center [859, 296] width 258 height 27
type input "[DATE]"
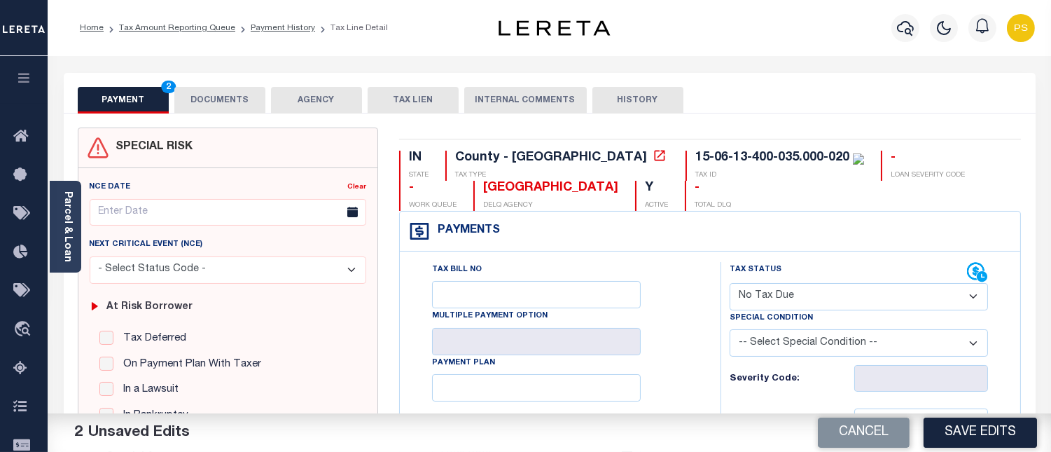
click at [796, 344] on select "-- Select Special Condition -- 3RD PARTY TAX LIEN AGENCY TAX LIEN (A.K.A Inside…" at bounding box center [859, 342] width 258 height 27
select select "8"
click at [730, 331] on select "-- Select Special Condition -- 3RD PARTY TAX LIEN AGENCY TAX LIEN (A.K.A Inside…" at bounding box center [859, 342] width 258 height 27
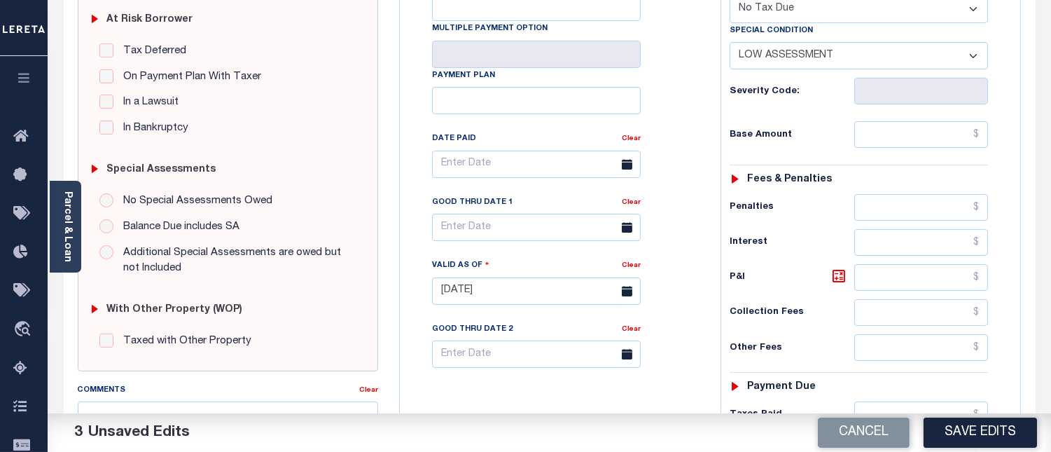
scroll to position [311, 0]
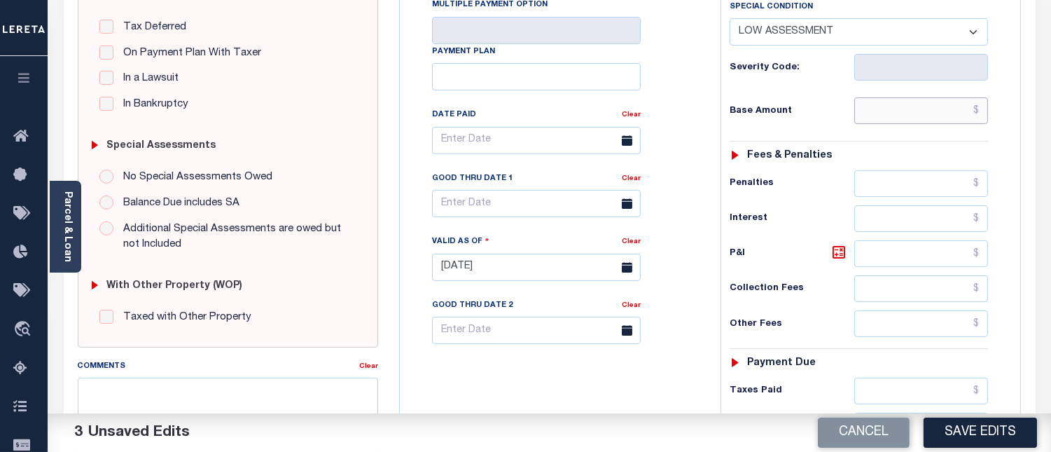
click at [981, 109] on input "text" at bounding box center [922, 110] width 134 height 27
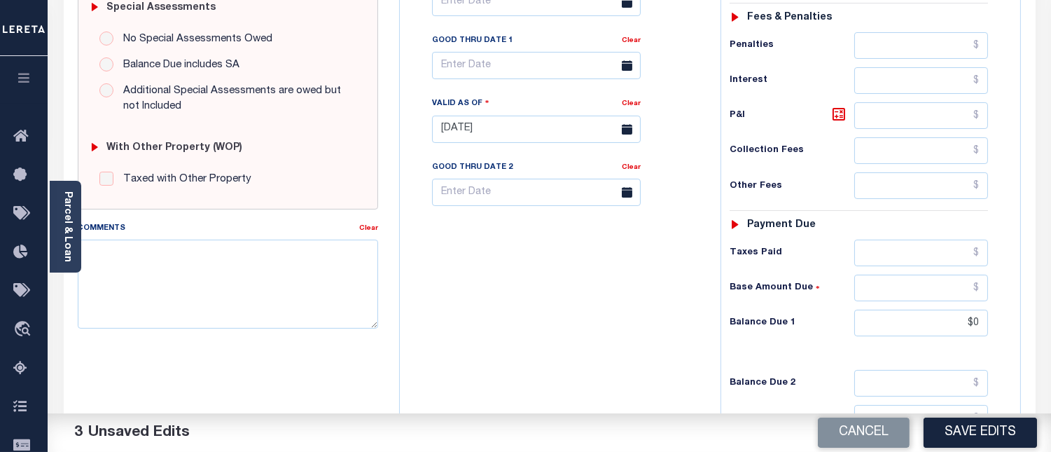
scroll to position [466, 0]
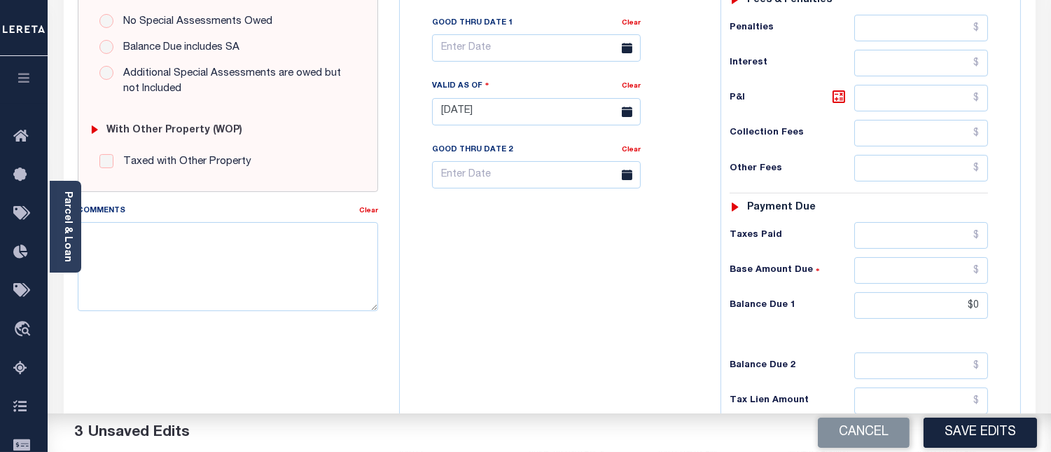
type input "$0.00"
click at [981, 303] on input "$0" at bounding box center [922, 305] width 134 height 27
type input "$0.00"
click at [185, 247] on textarea "Comments" at bounding box center [228, 266] width 300 height 88
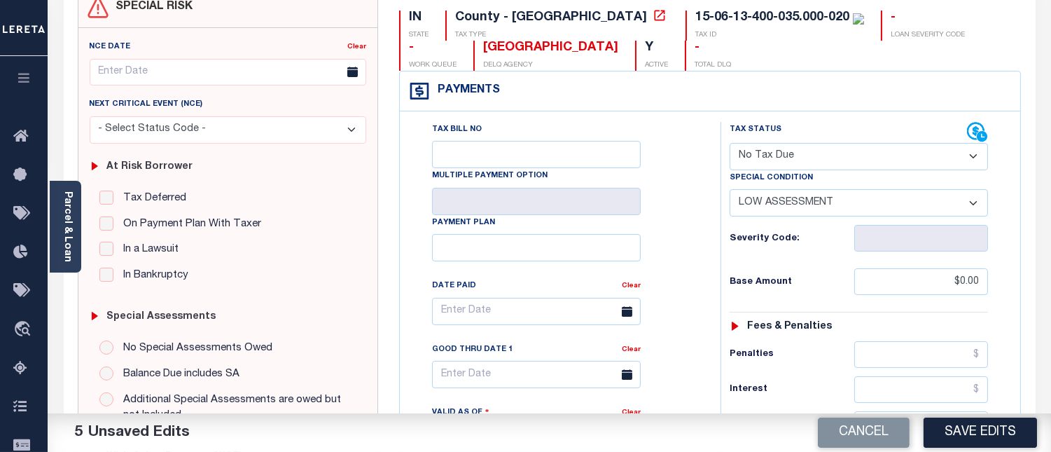
scroll to position [0, 0]
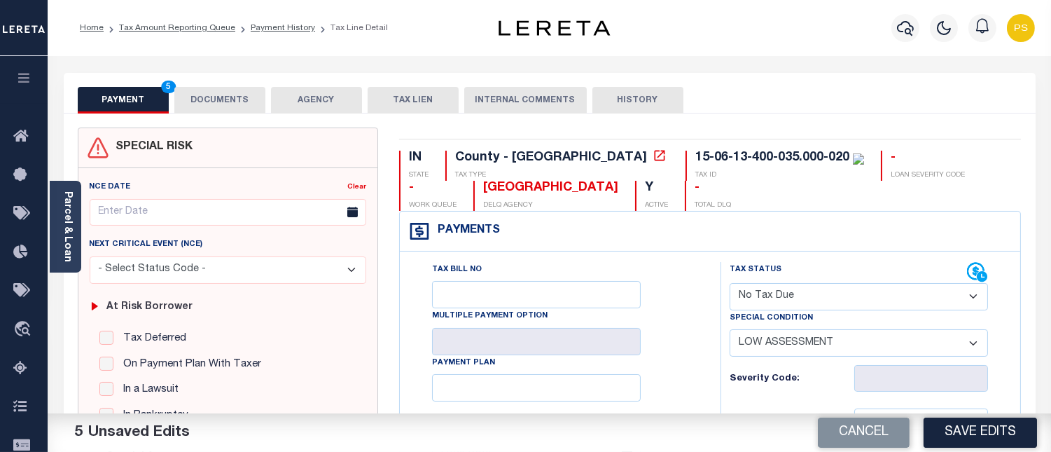
type textarea "see attached"
click at [210, 95] on button "DOCUMENTS" at bounding box center [219, 100] width 91 height 27
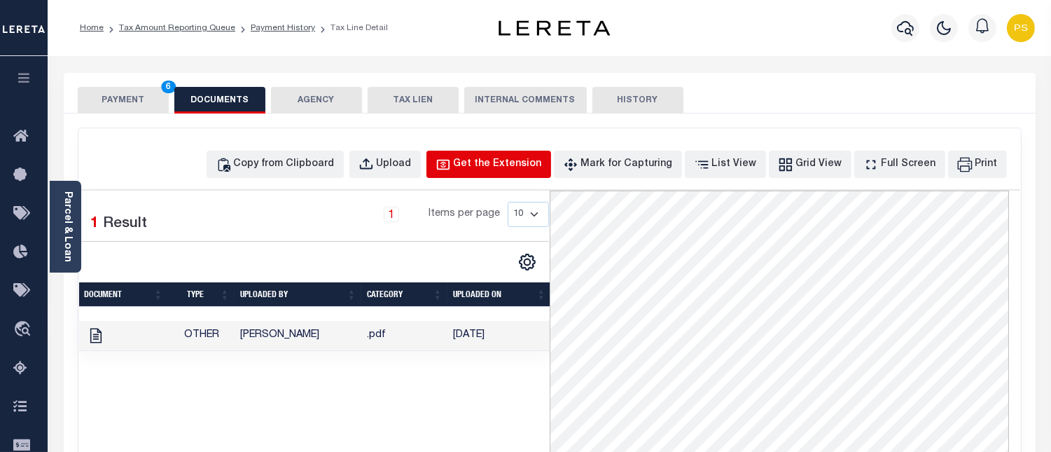
click at [488, 163] on div "Get the Extension" at bounding box center [498, 164] width 88 height 15
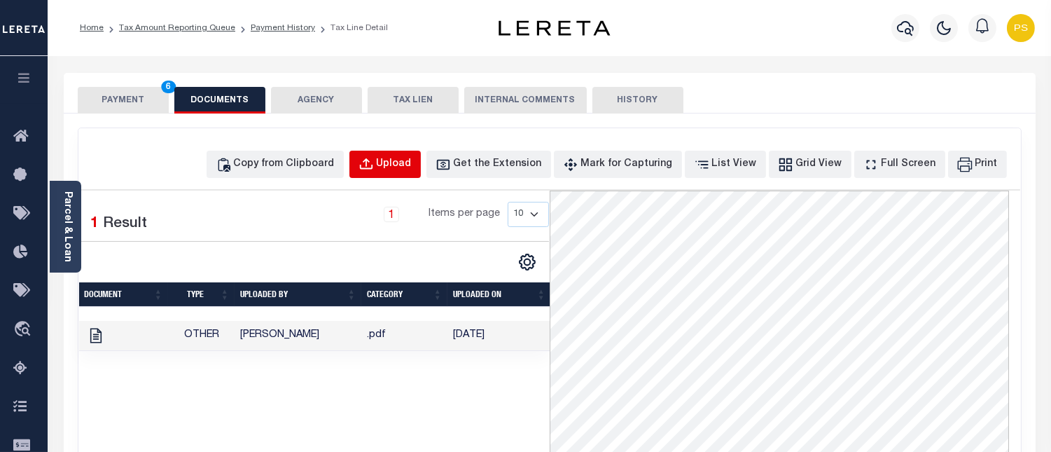
click at [414, 172] on button "Upload" at bounding box center [385, 164] width 71 height 27
select select "POP"
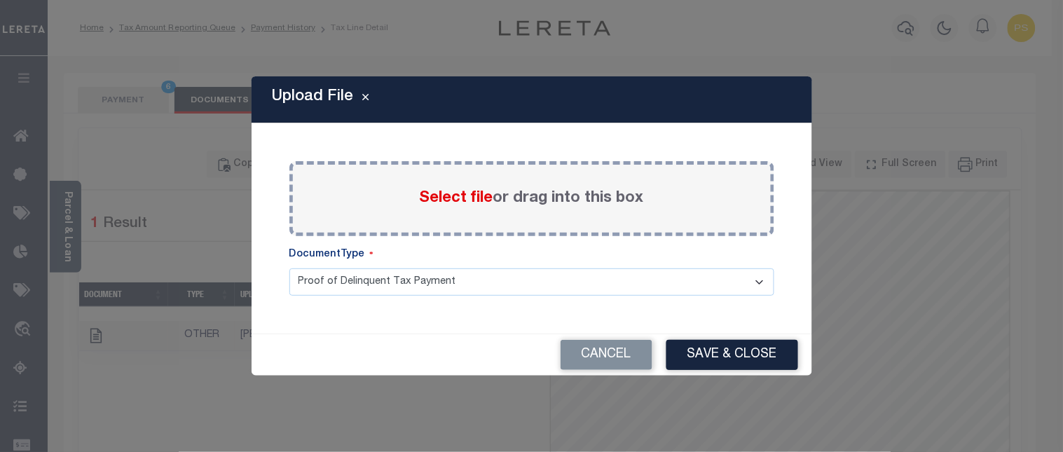
click at [457, 200] on span "Select file" at bounding box center [457, 198] width 74 height 15
click at [0, 0] on input "Select file or drag into this box" at bounding box center [0, 0] width 0 height 0
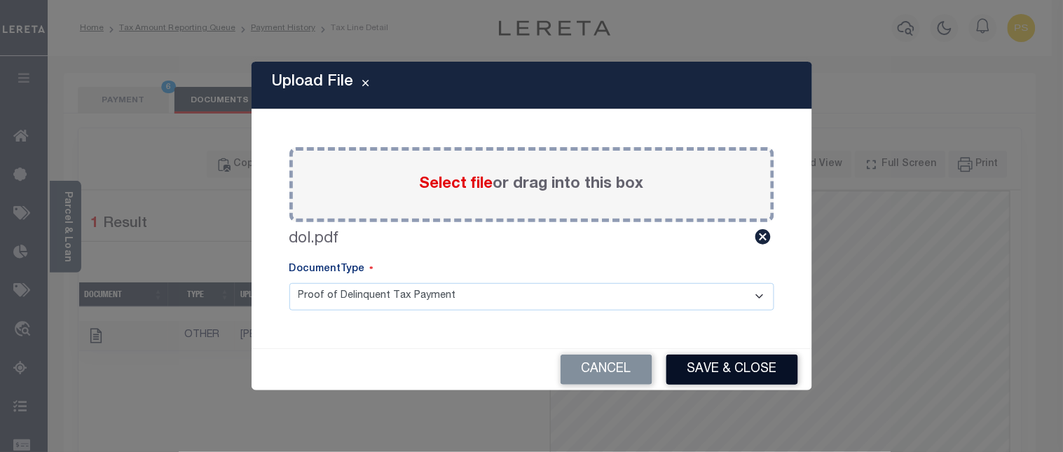
click at [748, 366] on button "Save & Close" at bounding box center [732, 369] width 132 height 30
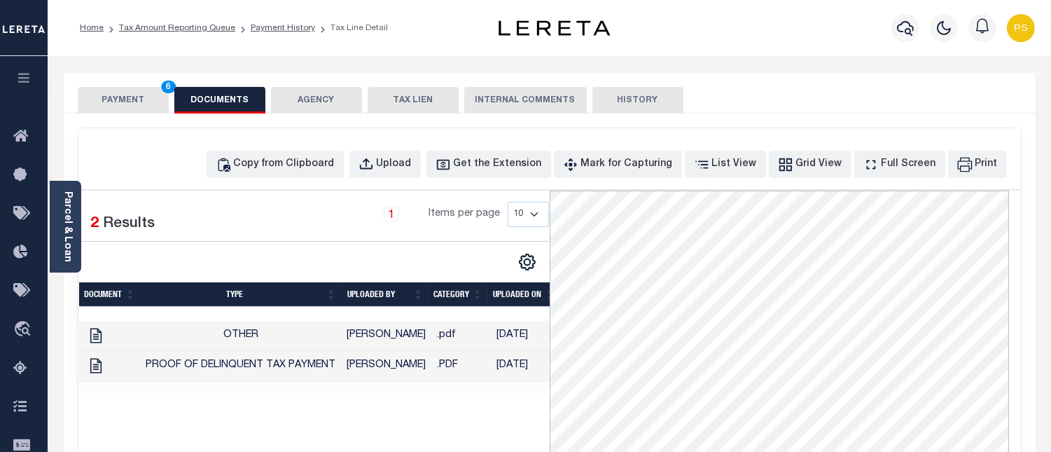
click at [130, 102] on button "PAYMENT 6" at bounding box center [123, 100] width 91 height 27
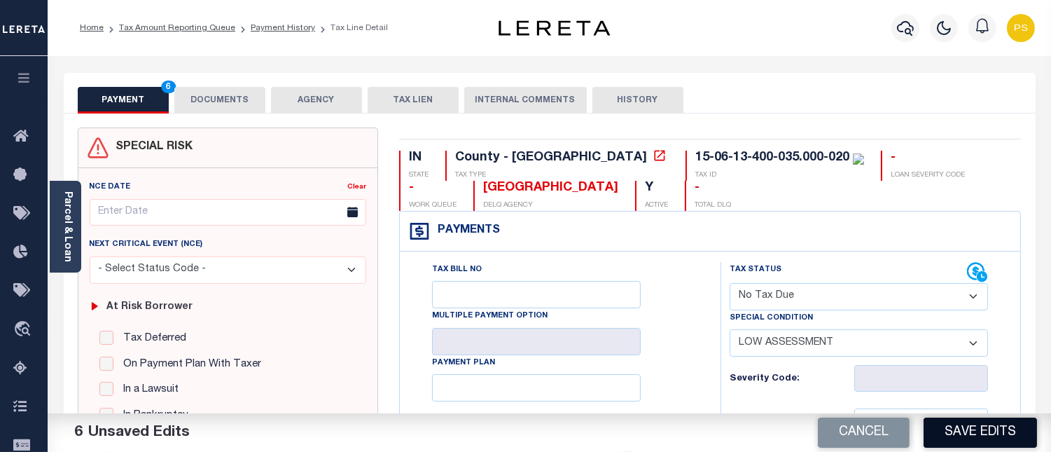
click at [981, 431] on button "Save Edits" at bounding box center [980, 432] width 113 height 30
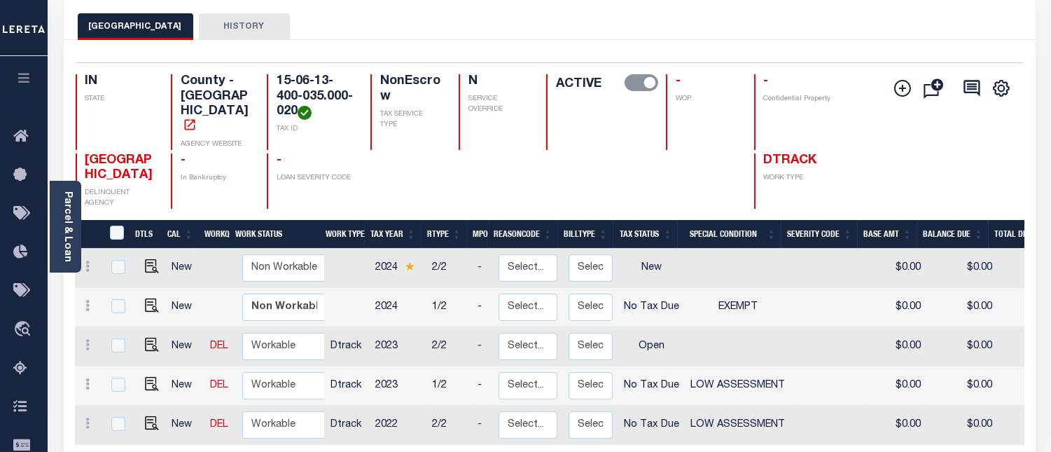
scroll to position [78, 0]
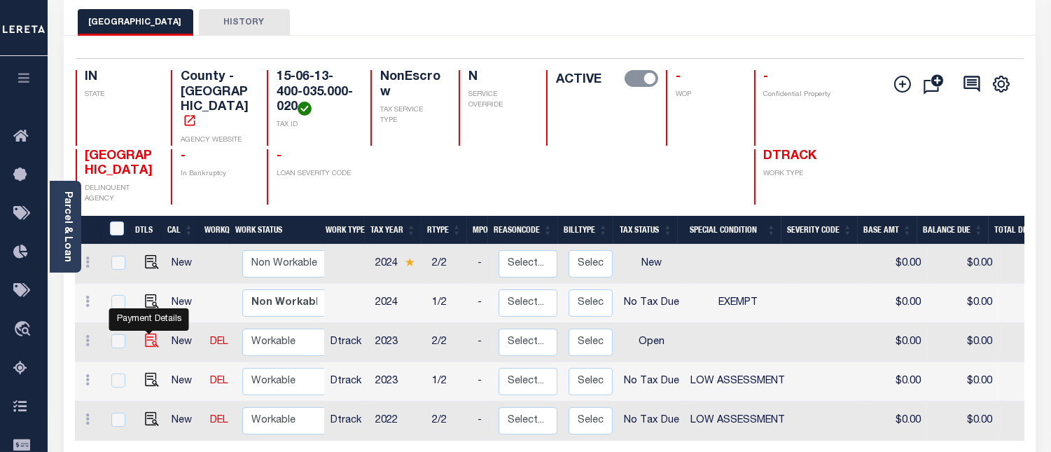
click at [150, 333] on img "" at bounding box center [152, 340] width 14 height 14
checkbox input "true"
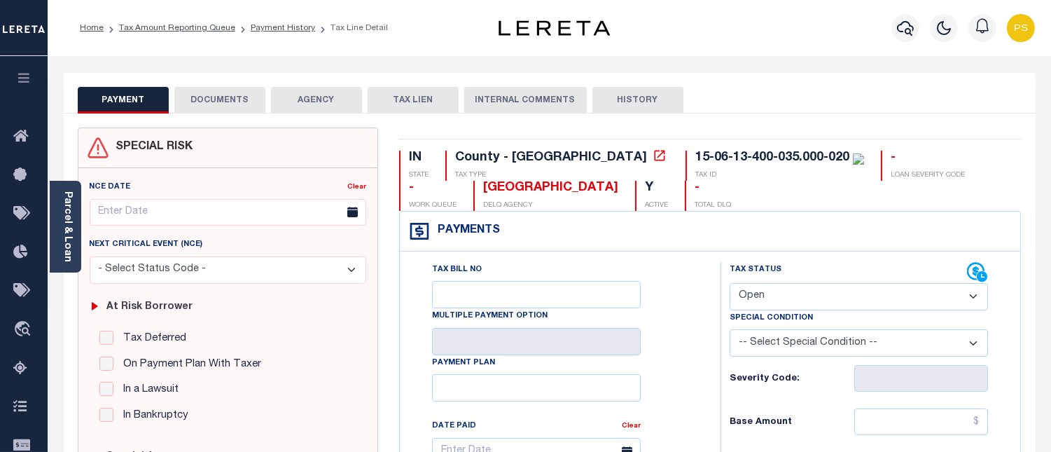
click at [762, 292] on select "- Select Status Code - Open Due/Unpaid Paid Incomplete No Tax Due Internal Refu…" at bounding box center [859, 296] width 258 height 27
select select "NTX"
click at [730, 284] on select "- Select Status Code - Open Due/Unpaid Paid Incomplete No Tax Due Internal Refu…" at bounding box center [859, 296] width 258 height 27
type input "[DATE]"
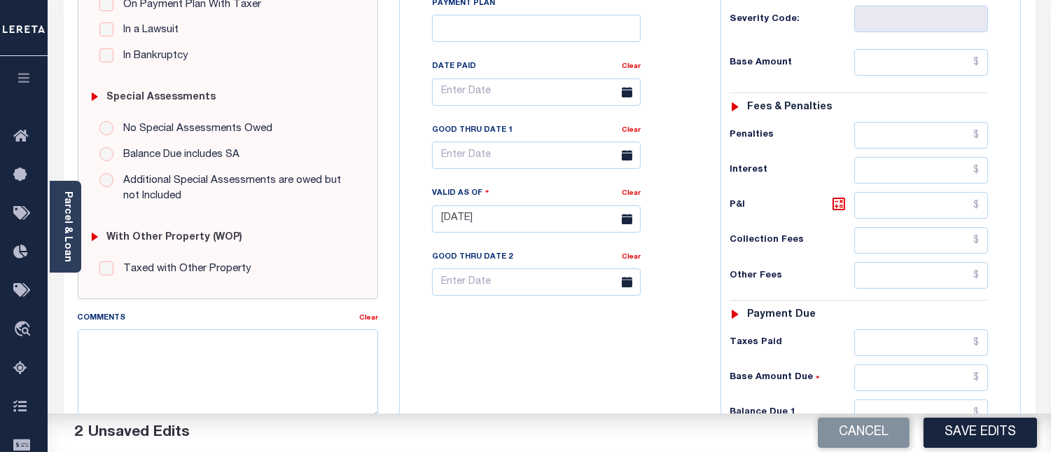
scroll to position [311, 0]
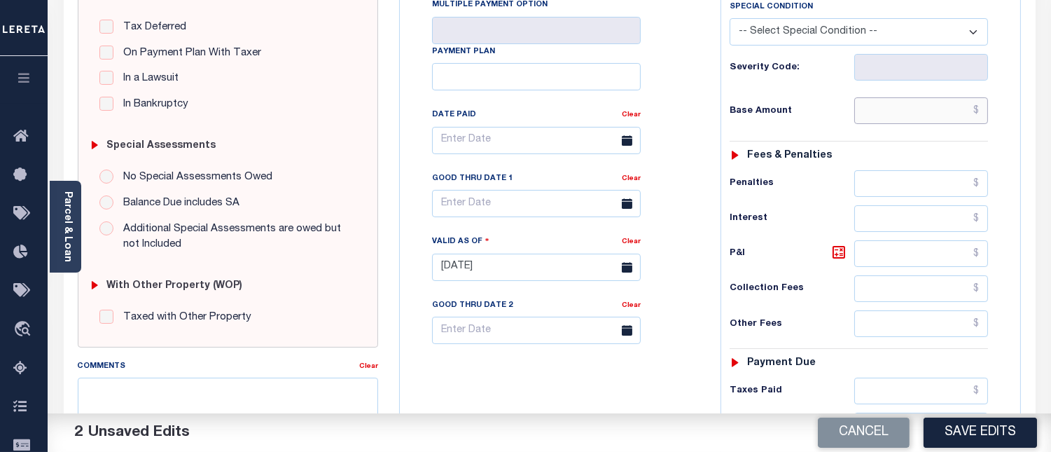
click at [984, 112] on input "text" at bounding box center [922, 110] width 134 height 27
type input "$0.00"
click at [817, 27] on select "-- Select Special Condition -- 3RD PARTY TAX LIEN AGENCY TAX LIEN (A.K.A Inside…" at bounding box center [859, 31] width 258 height 27
select select "5"
click at [730, 19] on select "-- Select Special Condition -- 3RD PARTY TAX LIEN AGENCY TAX LIEN (A.K.A Inside…" at bounding box center [859, 31] width 258 height 27
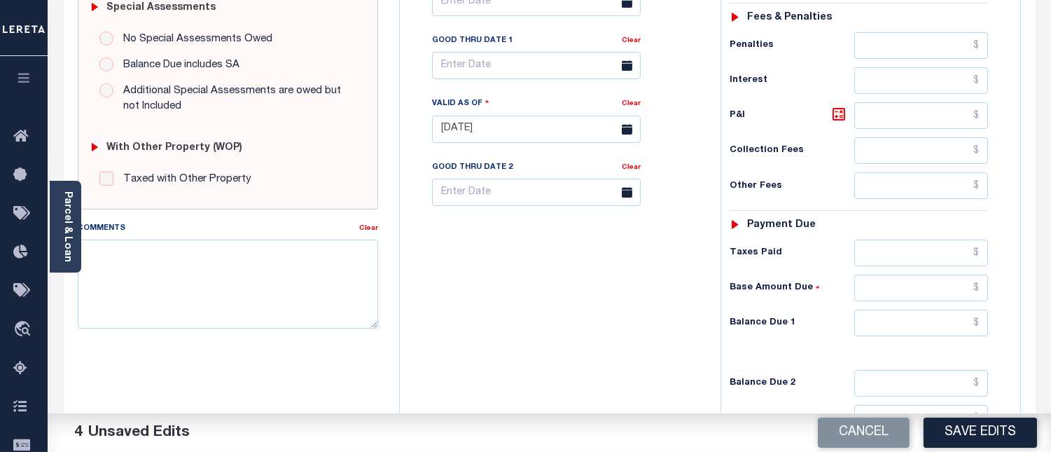
scroll to position [466, 0]
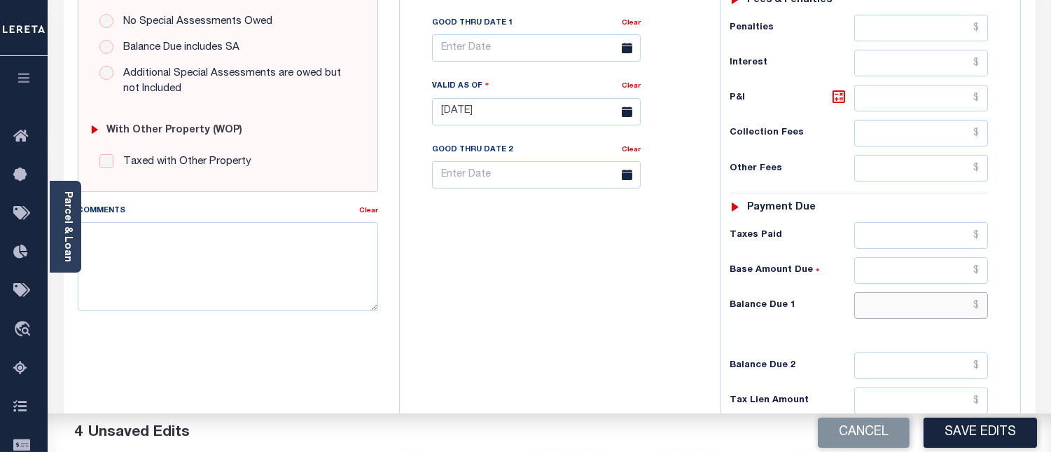
click at [981, 307] on input "text" at bounding box center [922, 305] width 134 height 27
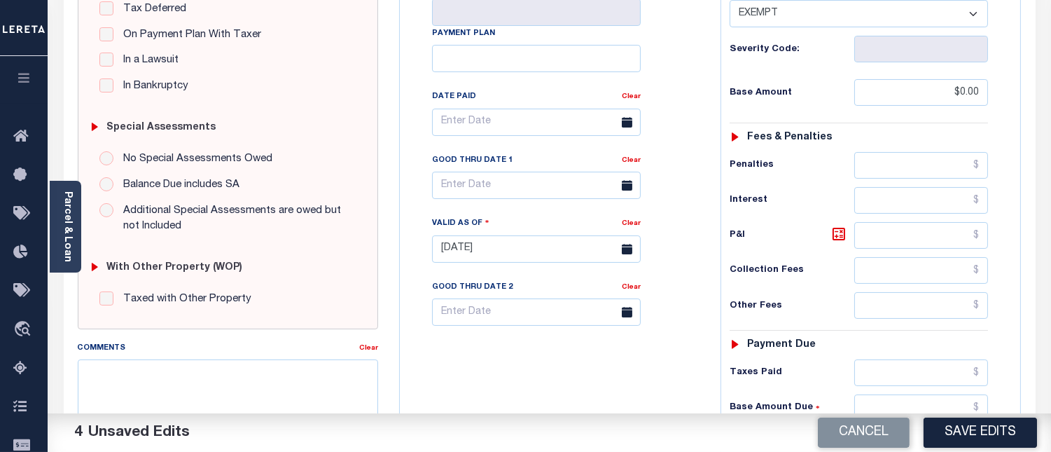
scroll to position [311, 0]
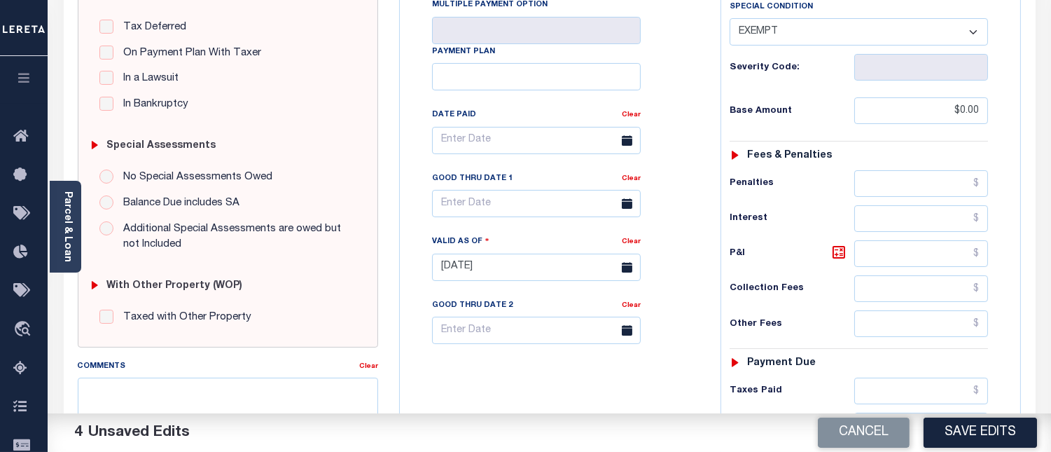
type input "$0.00"
click at [200, 398] on textarea "Comments" at bounding box center [228, 422] width 300 height 88
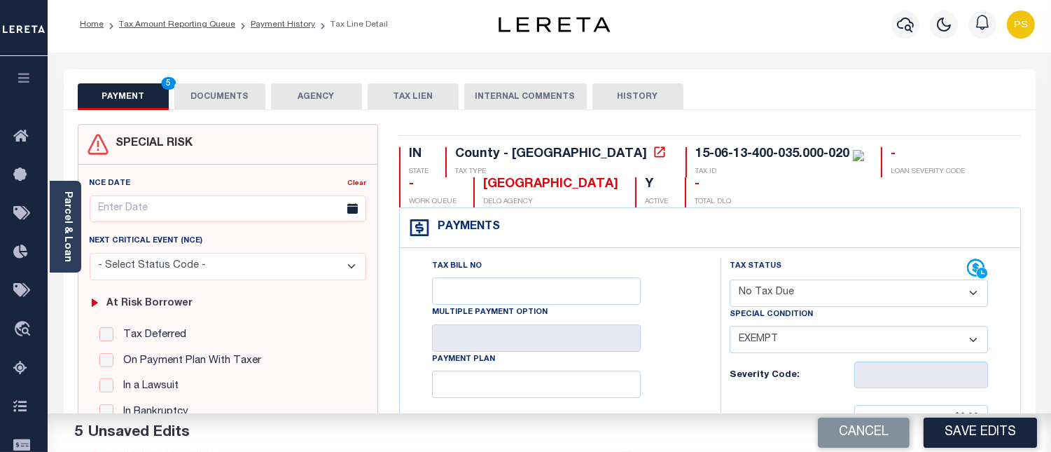
scroll to position [0, 0]
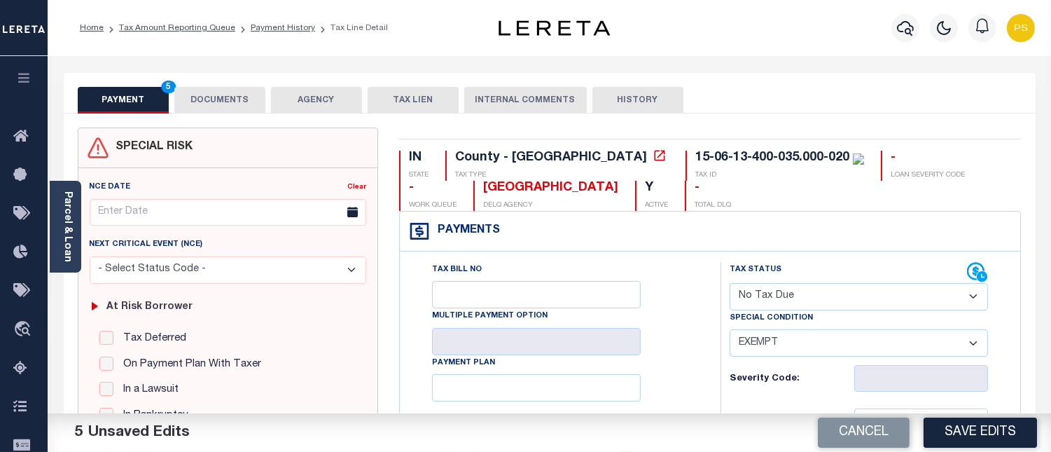
type textarea "see attached"
click at [221, 94] on button "DOCUMENTS" at bounding box center [219, 100] width 91 height 27
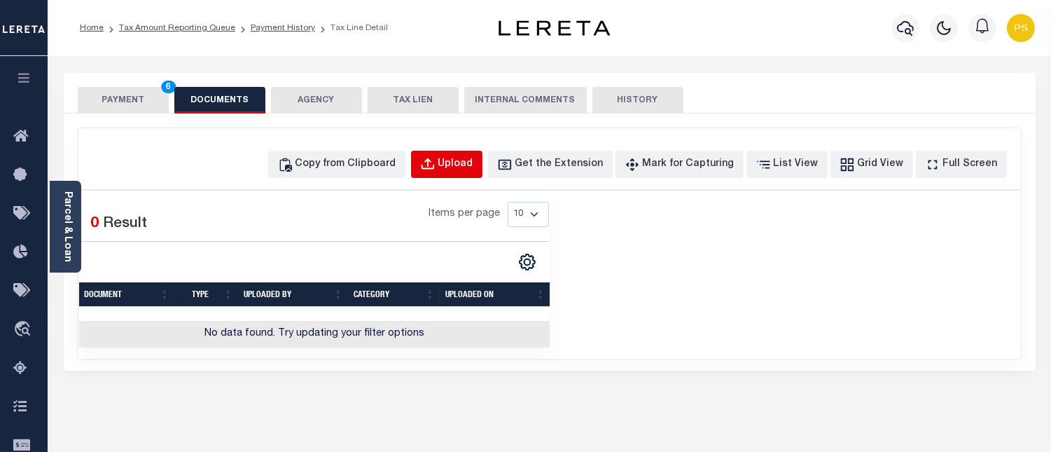
click at [474, 155] on button "Upload" at bounding box center [446, 164] width 71 height 27
select select "POP"
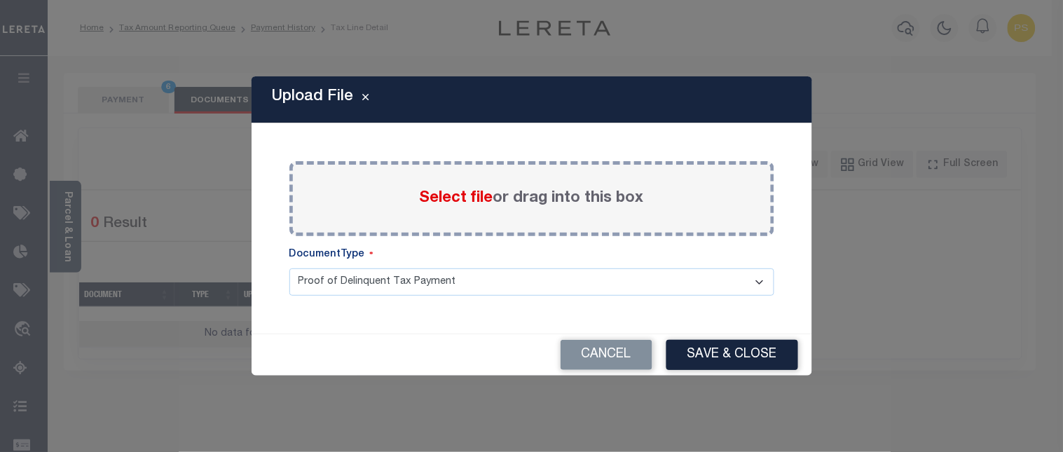
click at [433, 200] on span "Select file" at bounding box center [457, 198] width 74 height 15
click at [0, 0] on input "Select file or drag into this box" at bounding box center [0, 0] width 0 height 0
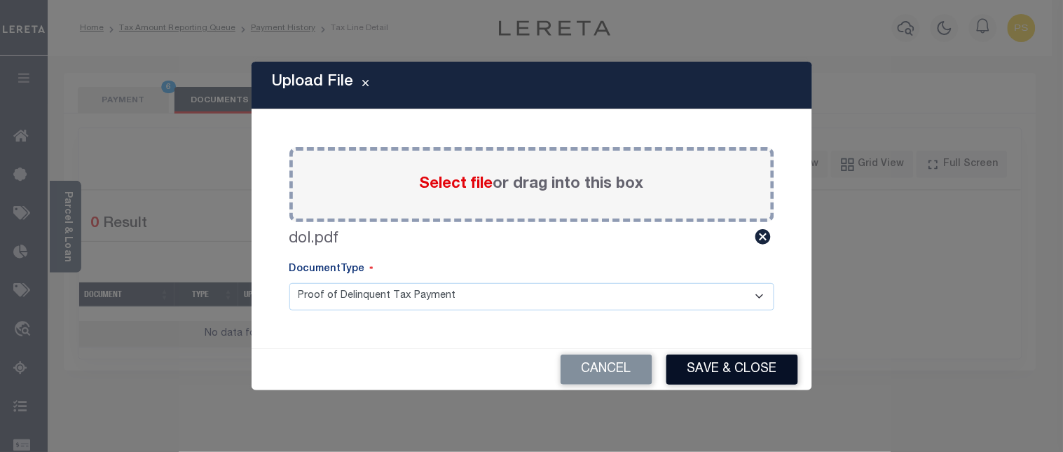
click at [763, 372] on button "Save & Close" at bounding box center [732, 369] width 132 height 30
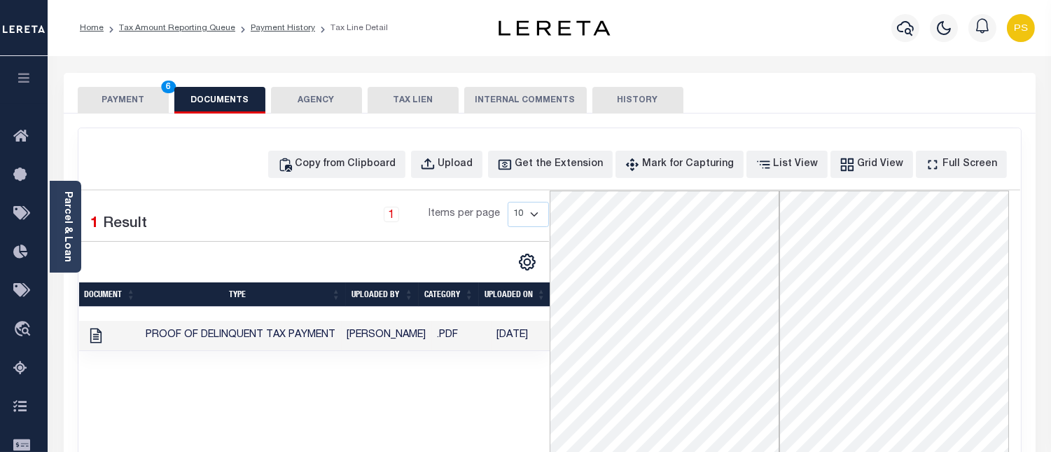
click at [109, 102] on button "PAYMENT 6" at bounding box center [123, 100] width 91 height 27
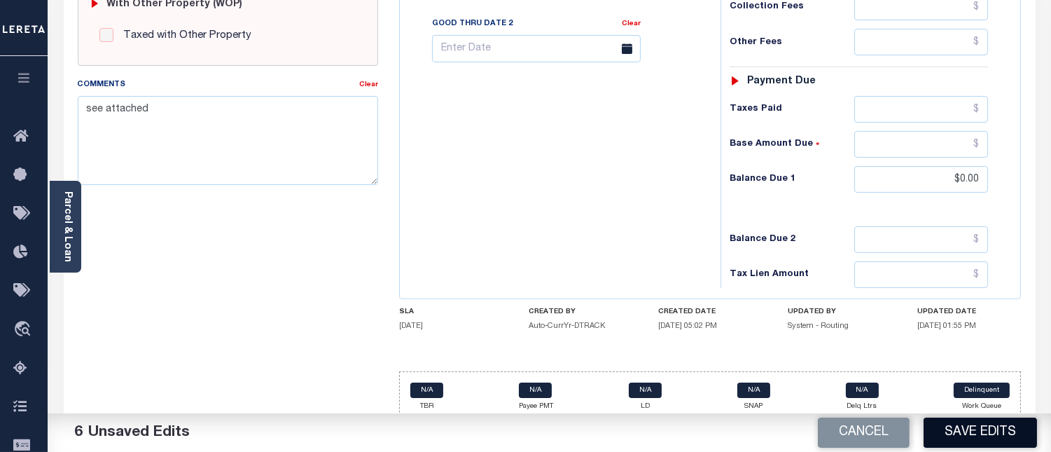
scroll to position [607, 0]
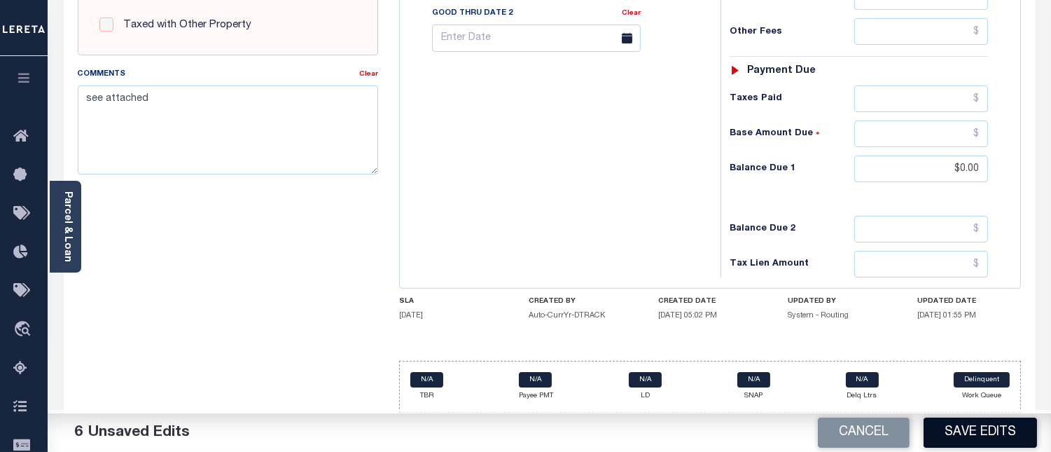
click at [995, 431] on button "Save Edits" at bounding box center [980, 432] width 113 height 30
checkbox input "false"
type input "$0"
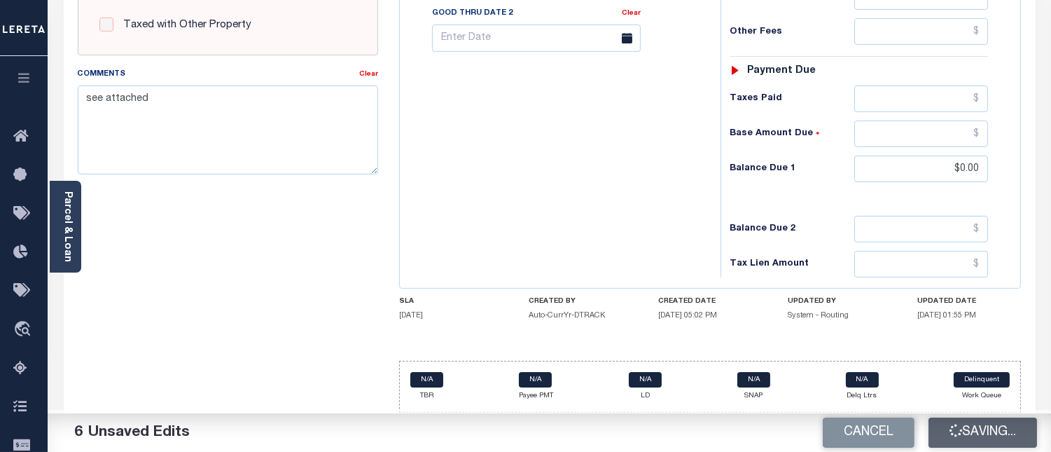
type input "$0"
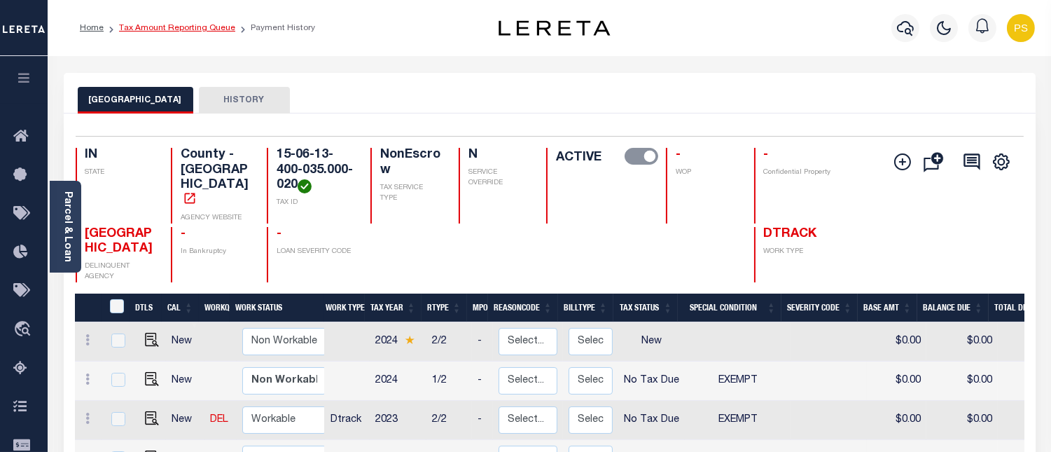
click at [209, 25] on link "Tax Amount Reporting Queue" at bounding box center [177, 28] width 116 height 8
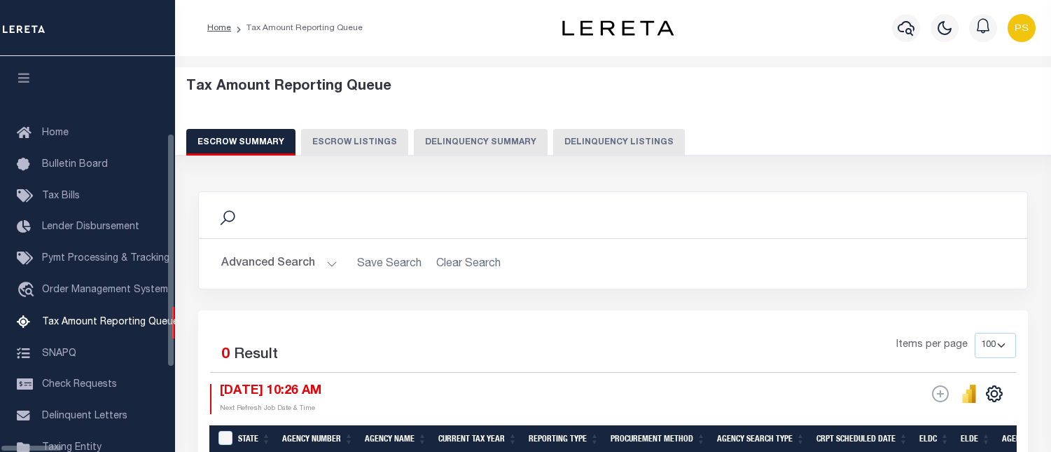
select select "100"
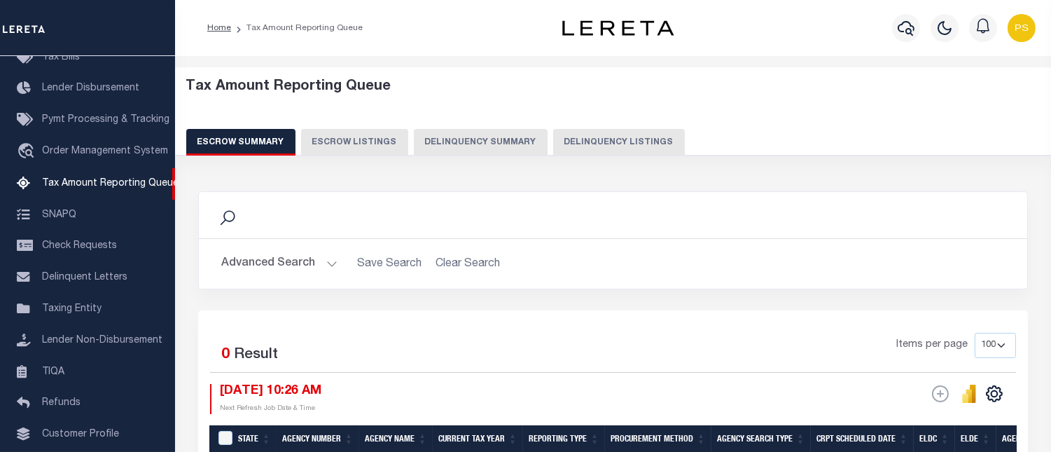
click at [600, 137] on button "Delinquency Listings" at bounding box center [619, 142] width 132 height 27
select select "100"
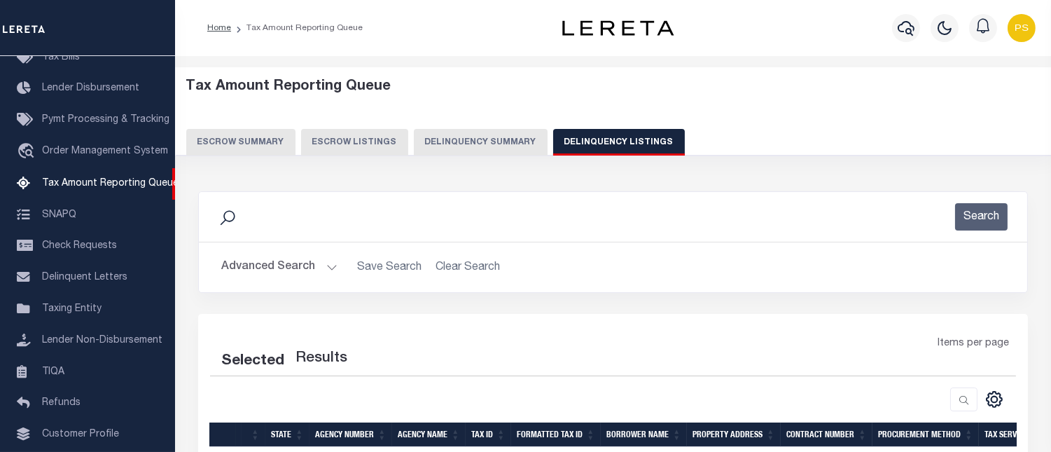
select select "100"
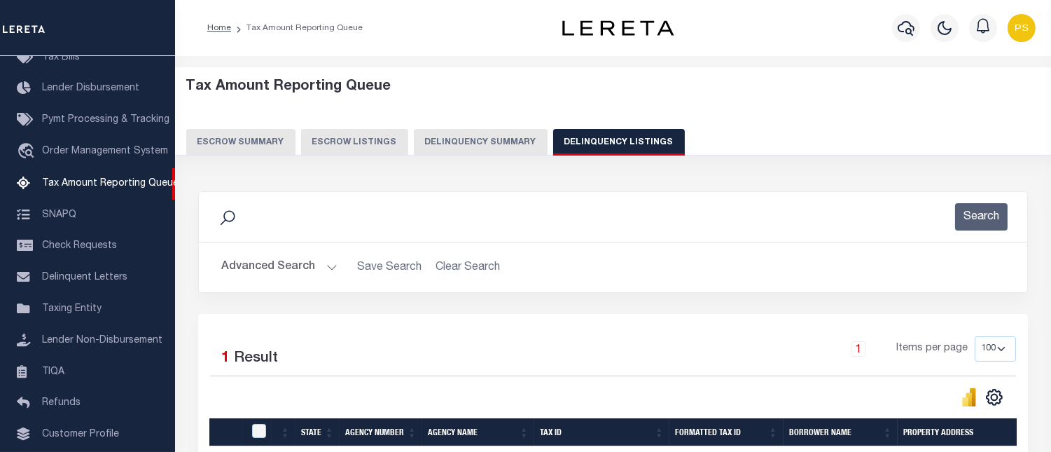
scroll to position [186, 0]
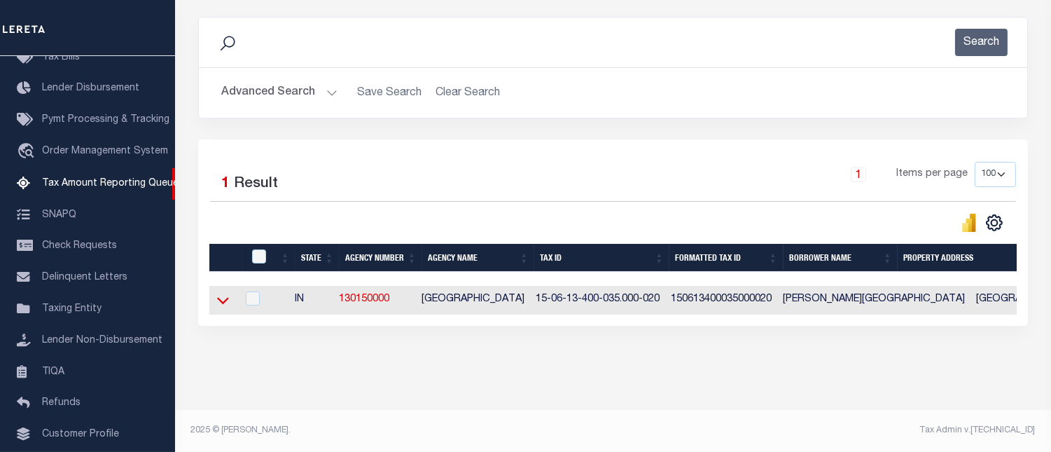
click at [225, 296] on icon at bounding box center [223, 300] width 12 height 15
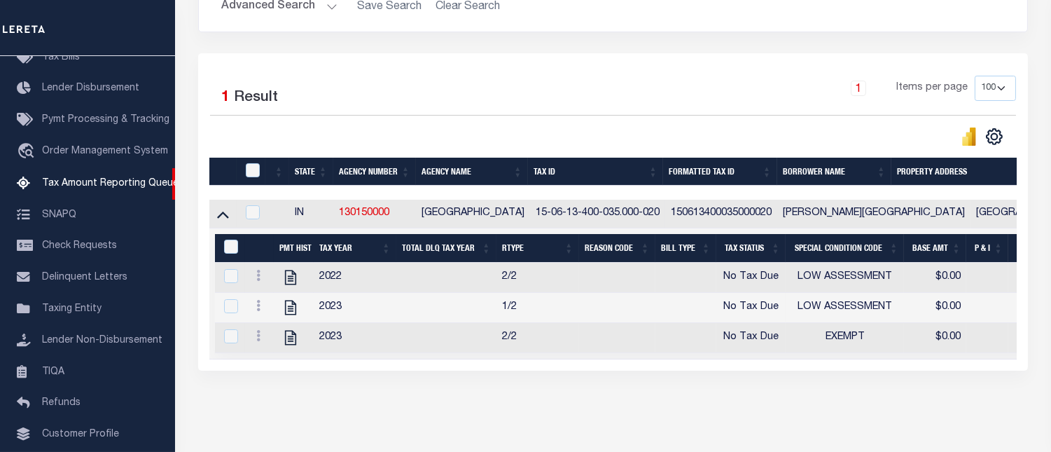
scroll to position [318, 0]
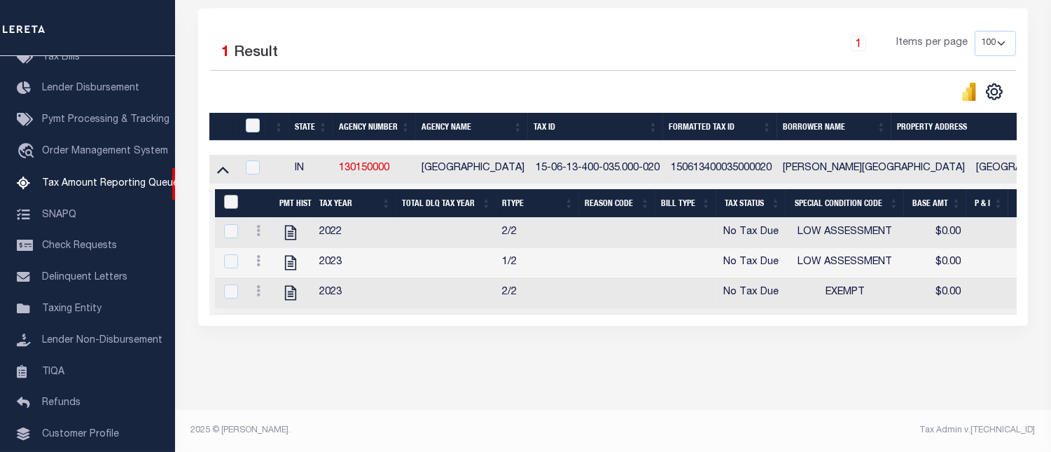
click at [230, 195] on input "&nbsp;" at bounding box center [231, 202] width 14 height 14
checkbox input "true"
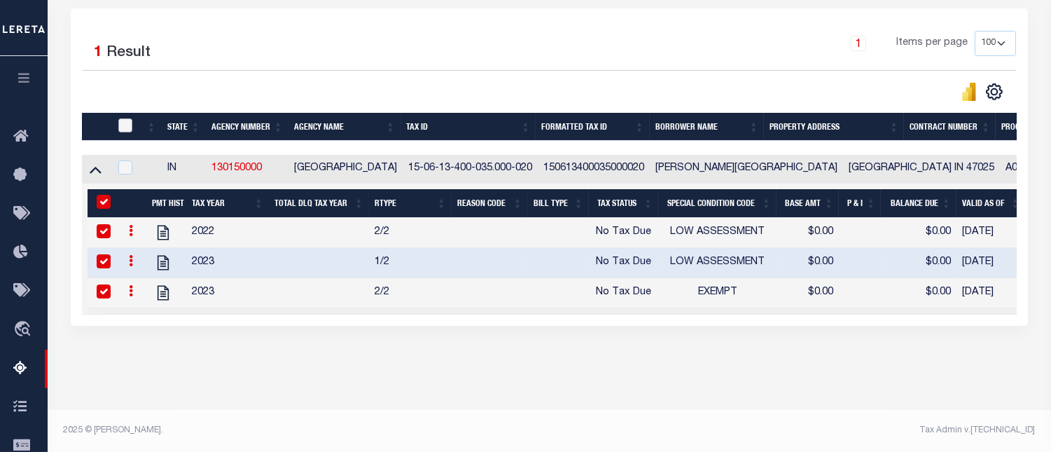
click at [124, 118] on input "checkbox" at bounding box center [125, 125] width 14 height 14
checkbox input "true"
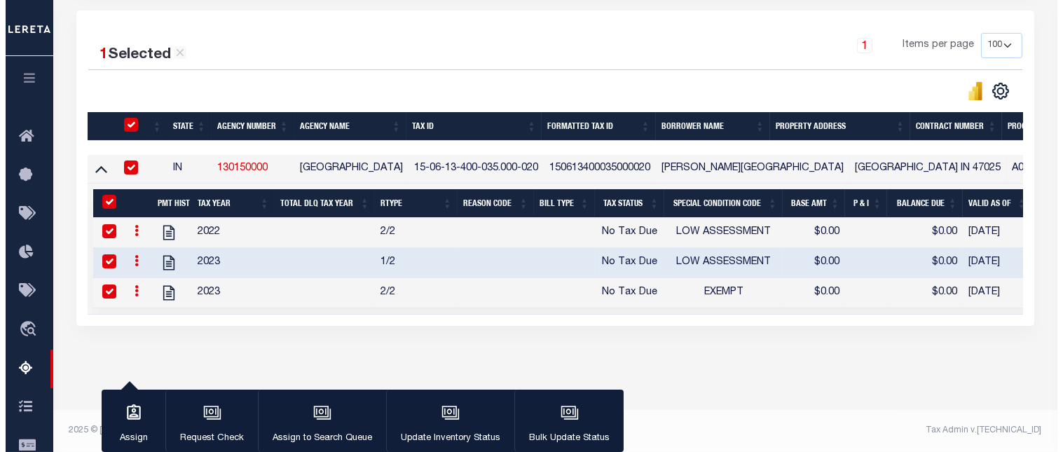
scroll to position [316, 0]
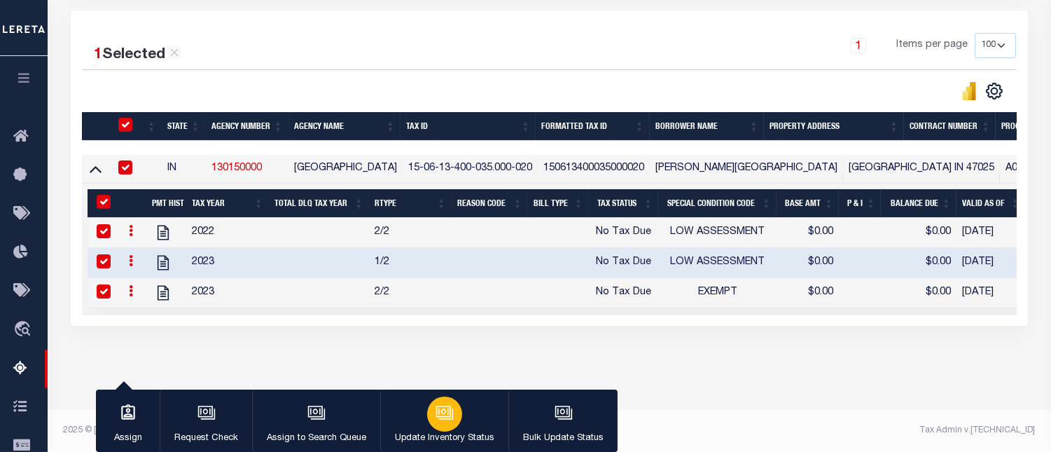
click at [427, 417] on div "button" at bounding box center [444, 413] width 35 height 35
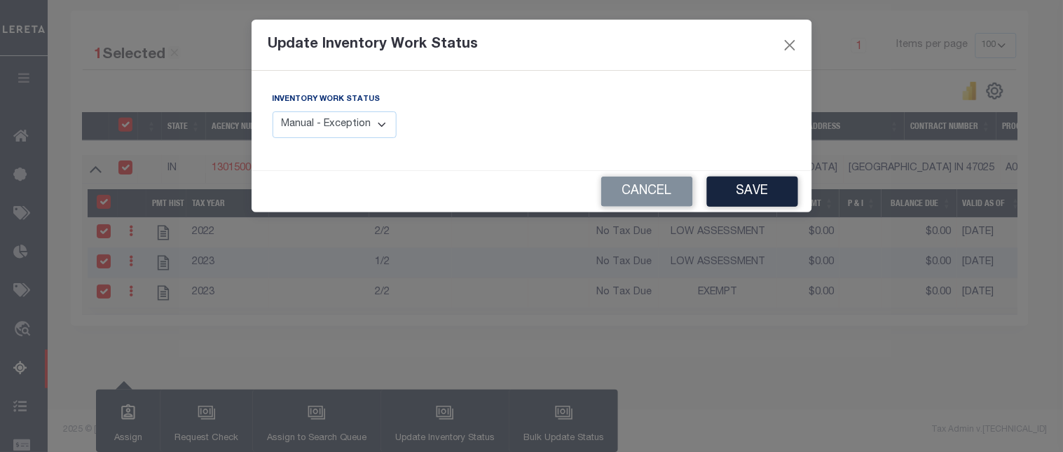
click at [356, 127] on select "Manual - Exception Pended - Awaiting Search Late Add Exception Completed" at bounding box center [334, 124] width 125 height 27
select select "4"
click at [272, 111] on select "Manual - Exception Pended - Awaiting Search Late Add Exception Completed" at bounding box center [334, 124] width 125 height 27
click at [754, 183] on button "Save" at bounding box center [752, 192] width 91 height 30
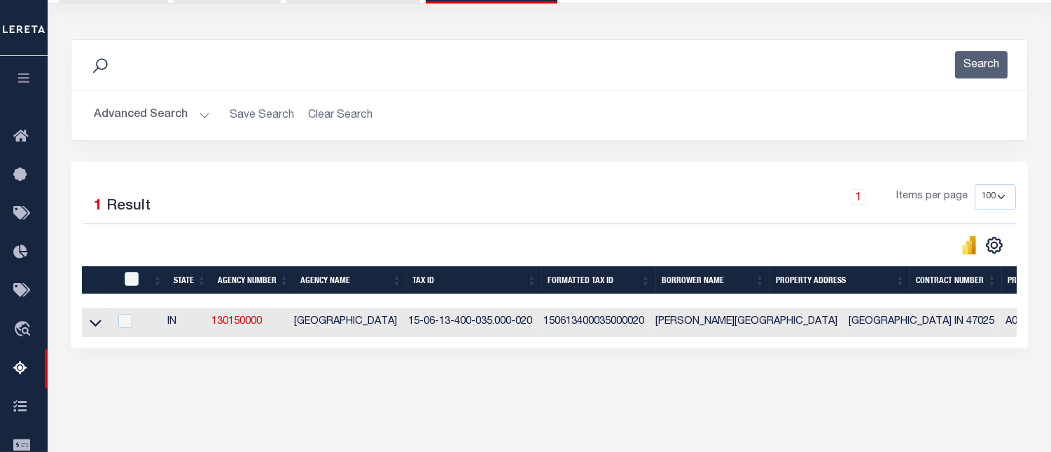
scroll to position [134, 0]
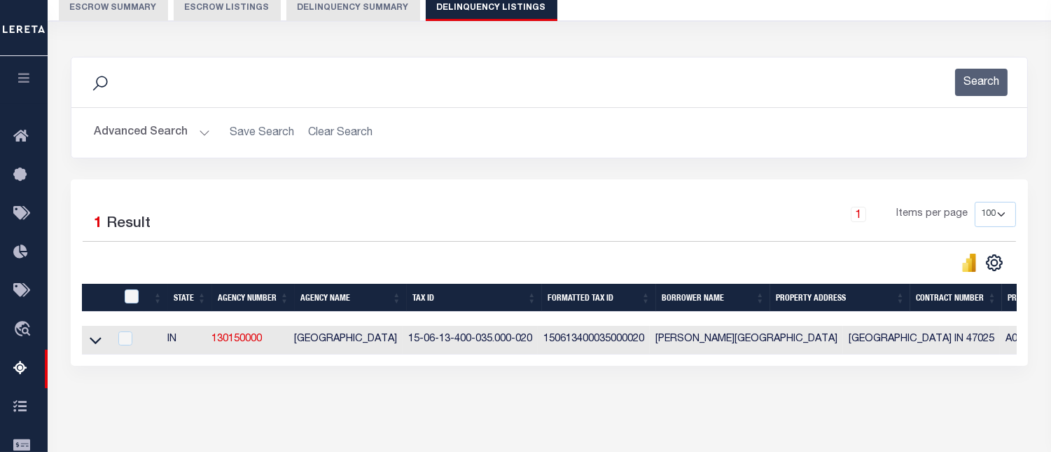
click at [141, 134] on button "Advanced Search" at bounding box center [152, 132] width 116 height 27
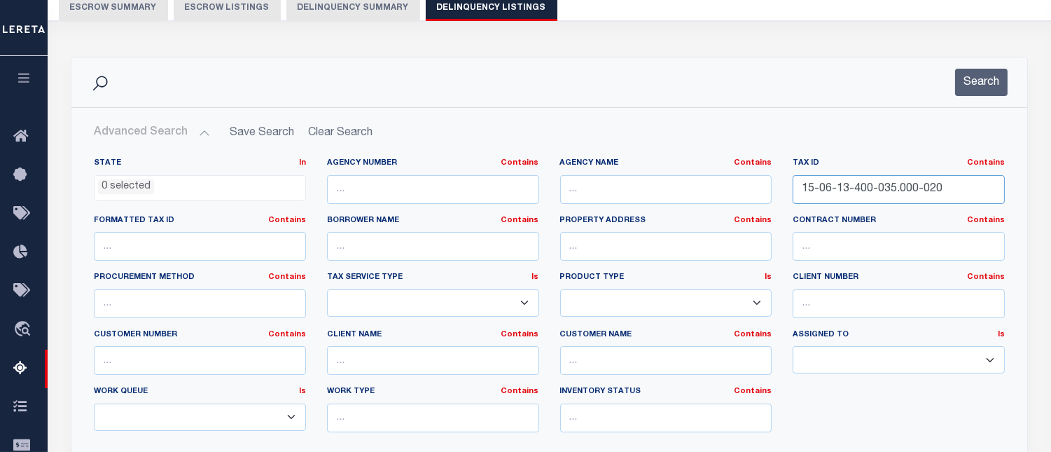
click at [839, 194] on input "15-06-13-400-035.000-020" at bounding box center [899, 189] width 212 height 29
paste input "35-800-004.011-016"
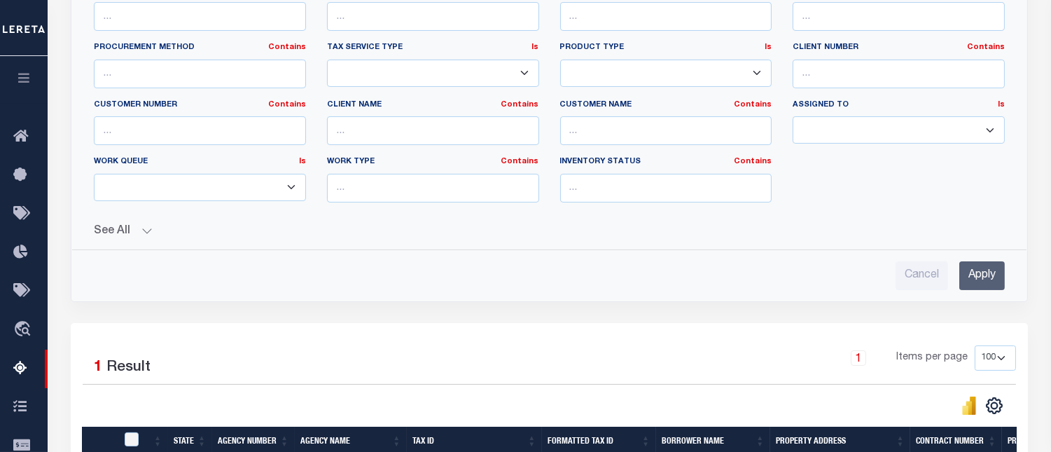
scroll to position [368, 0]
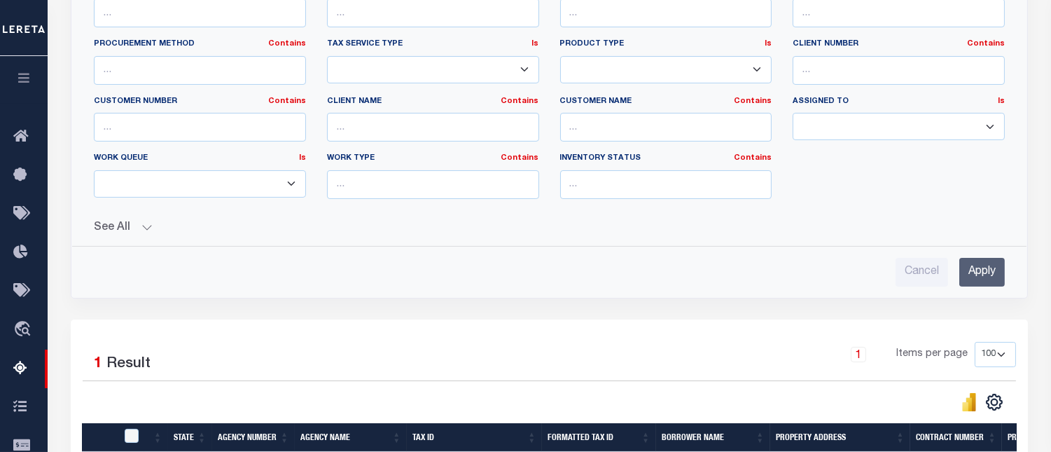
click at [979, 276] on input "Apply" at bounding box center [983, 272] width 46 height 29
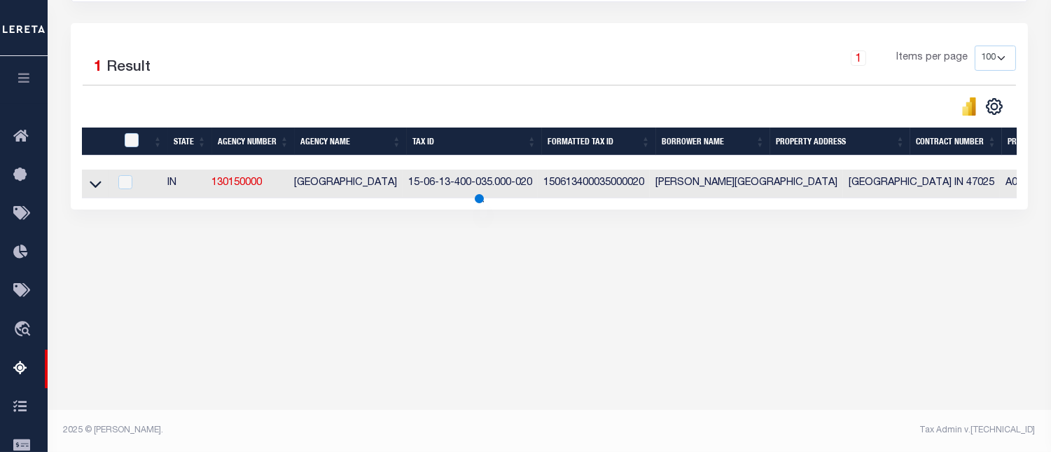
scroll to position [290, 0]
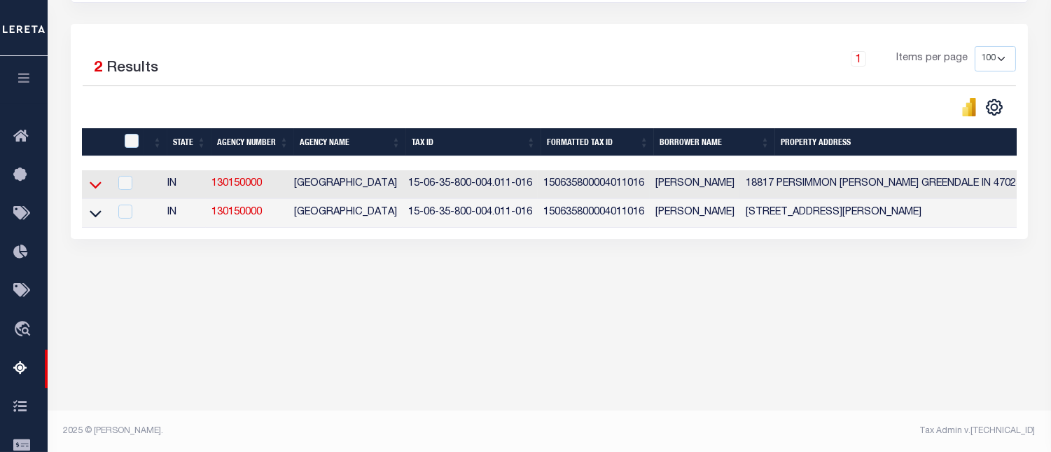
click at [95, 185] on icon at bounding box center [96, 184] width 12 height 15
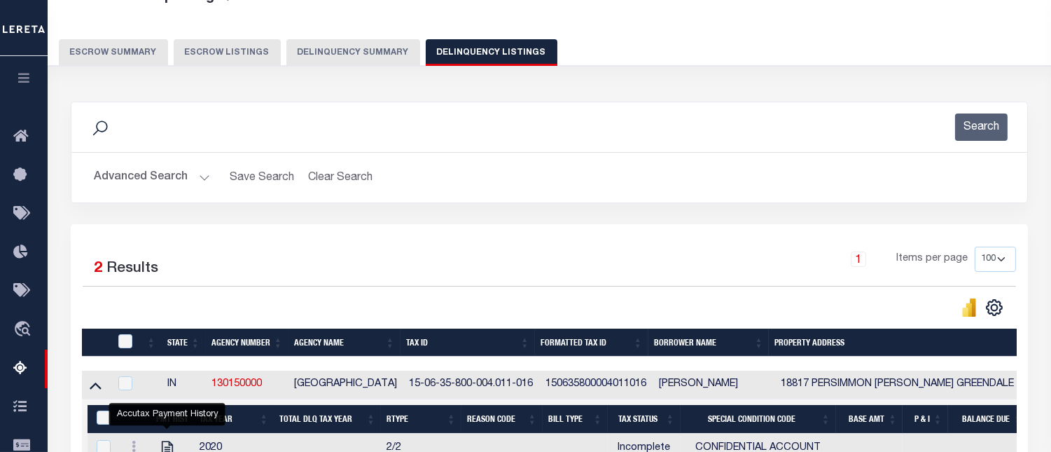
scroll to position [57, 0]
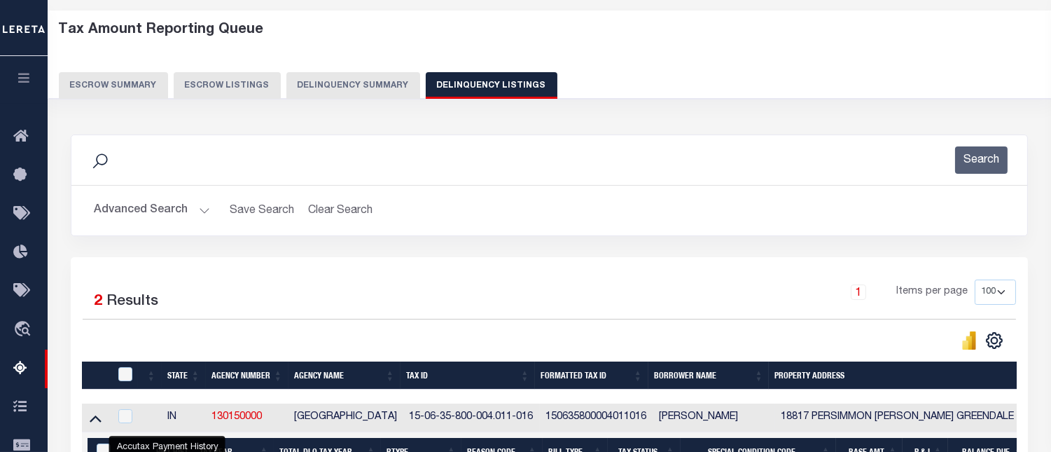
click at [137, 214] on button "Advanced Search" at bounding box center [152, 210] width 116 height 27
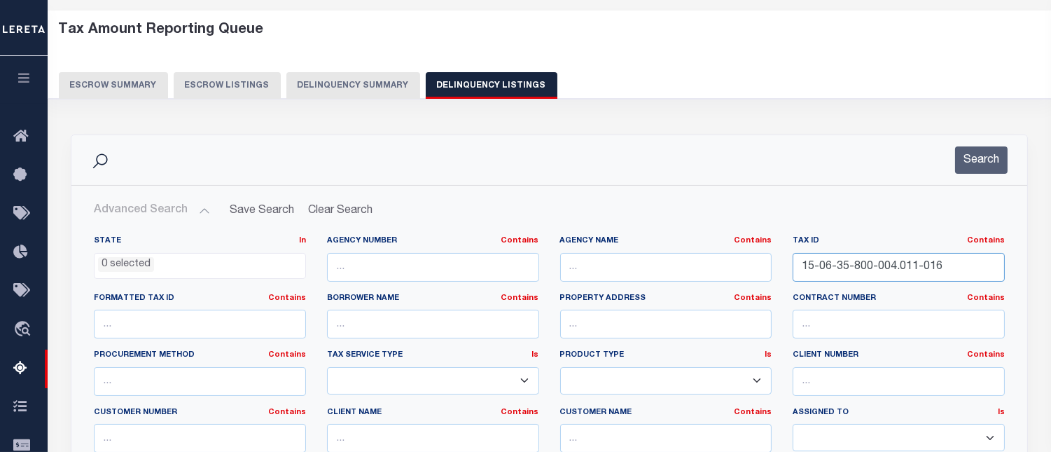
click at [843, 273] on input "15-06-35-800-004.011-016" at bounding box center [899, 267] width 212 height 29
paste input "6.026"
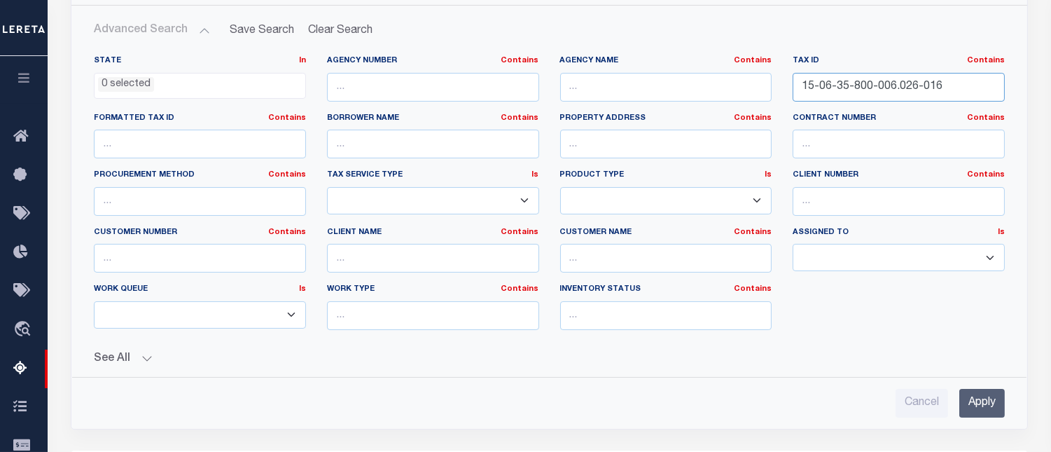
scroll to position [290, 0]
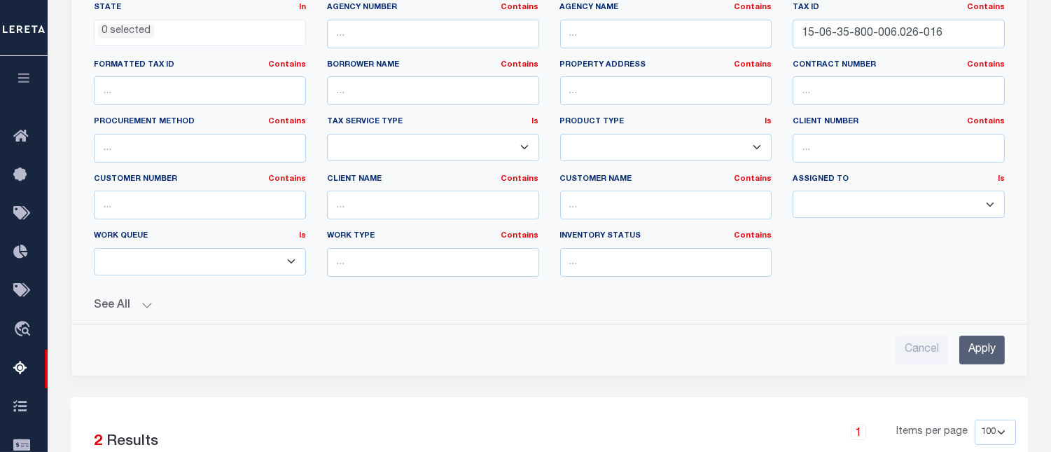
click at [999, 347] on input "Apply" at bounding box center [983, 350] width 46 height 29
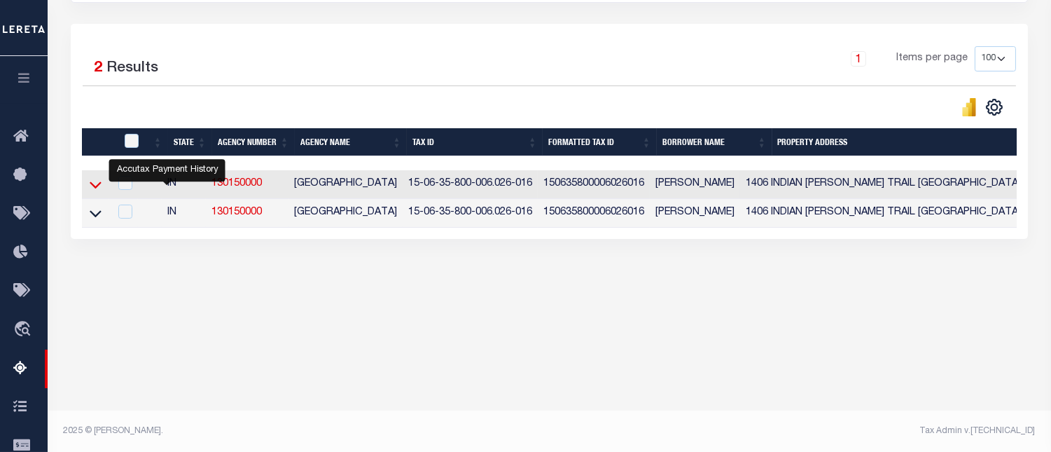
click at [94, 189] on icon at bounding box center [96, 185] width 12 height 7
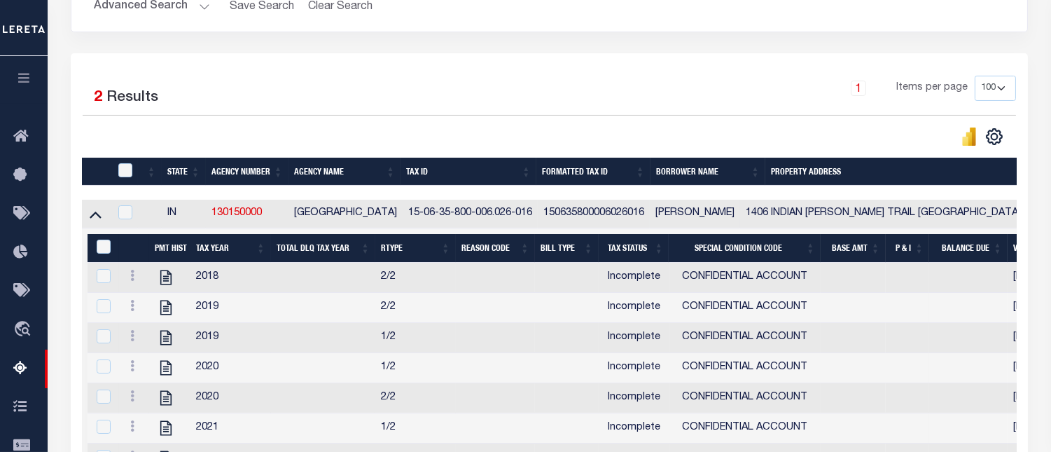
scroll to position [227, 0]
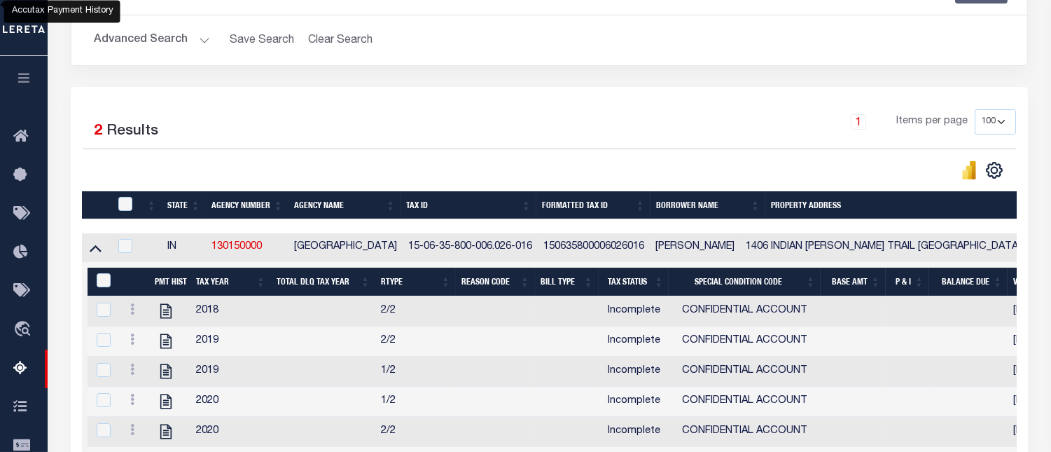
click at [140, 40] on button "Advanced Search" at bounding box center [152, 40] width 116 height 27
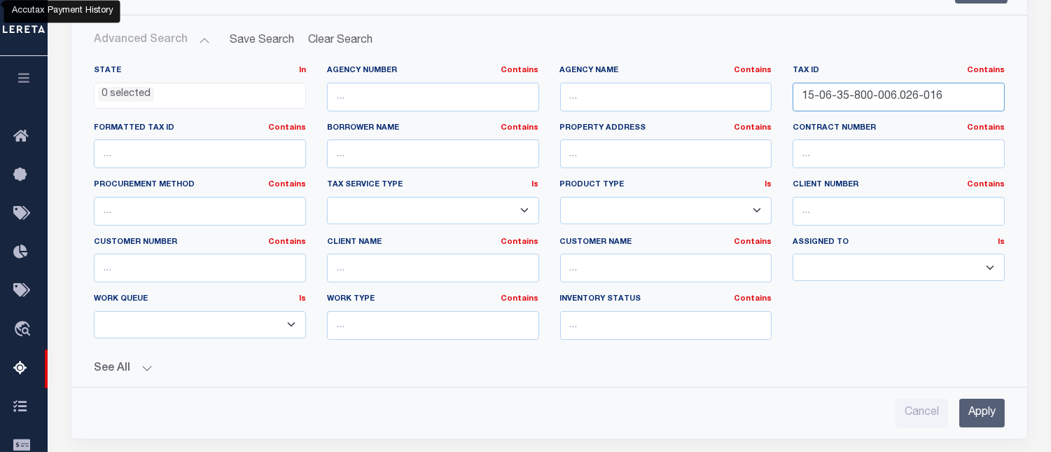
click at [831, 98] on input "15-06-35-800-006.026-016" at bounding box center [899, 97] width 212 height 29
click at [983, 422] on input "Apply" at bounding box center [983, 413] width 46 height 29
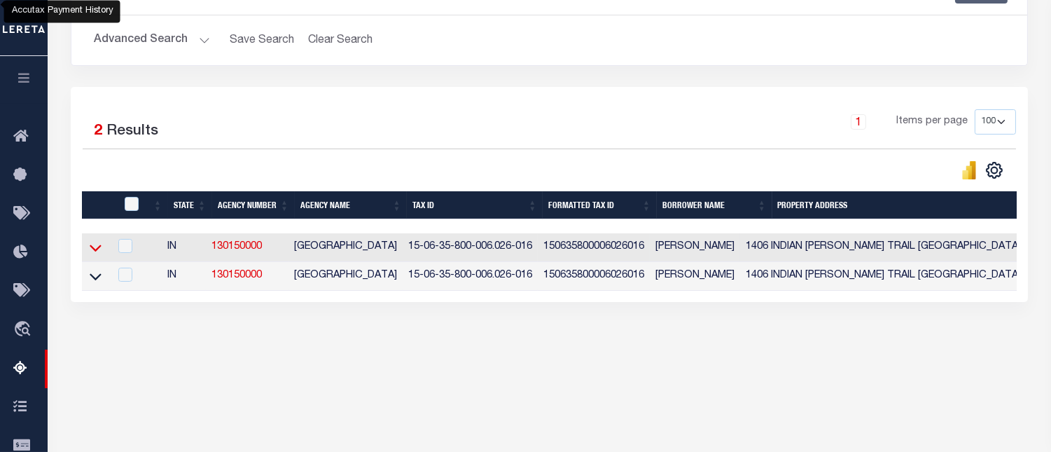
click at [92, 251] on icon at bounding box center [96, 248] width 12 height 7
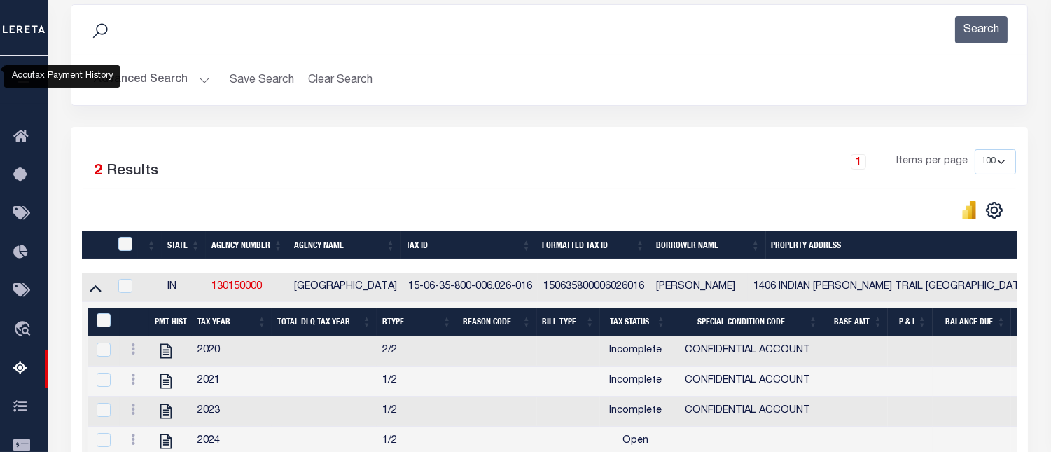
scroll to position [144, 0]
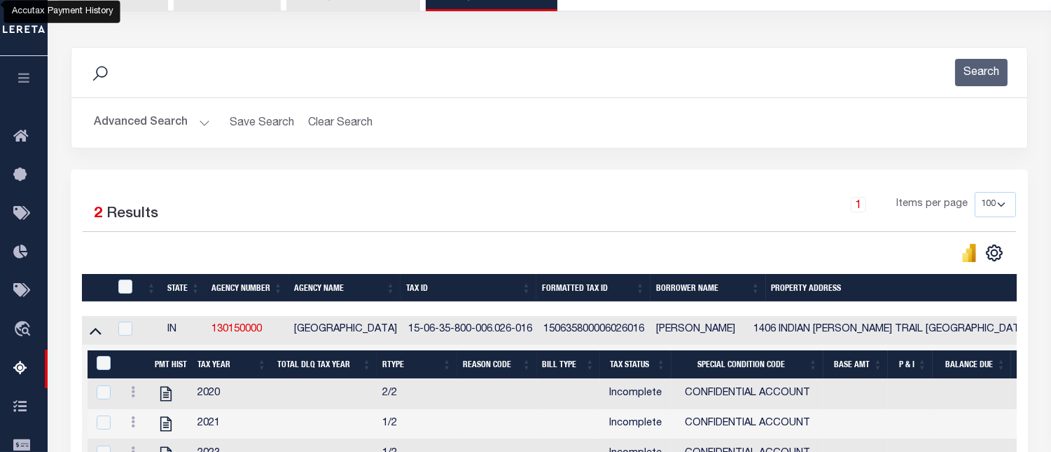
click at [162, 118] on button "Advanced Search" at bounding box center [152, 122] width 116 height 27
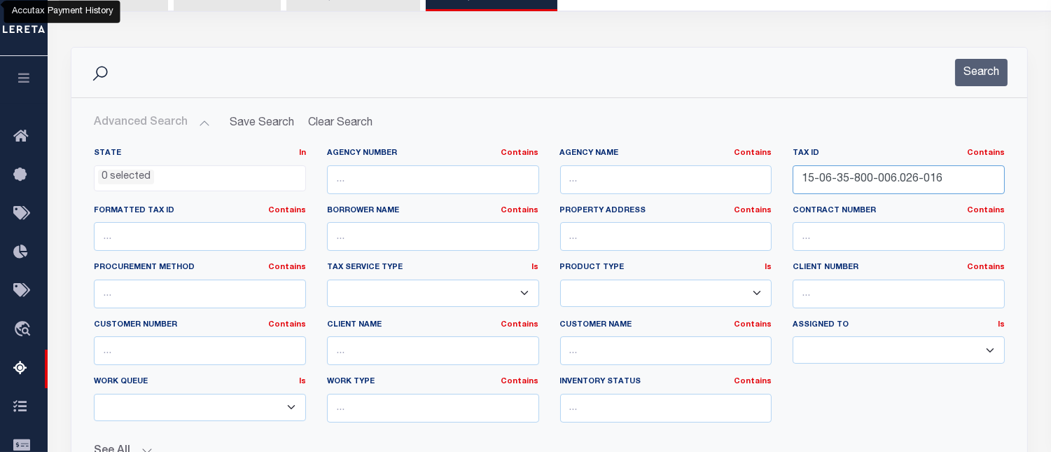
click at [843, 172] on input "15-06-35-800-006.026-016" at bounding box center [899, 179] width 212 height 29
paste input "4.011"
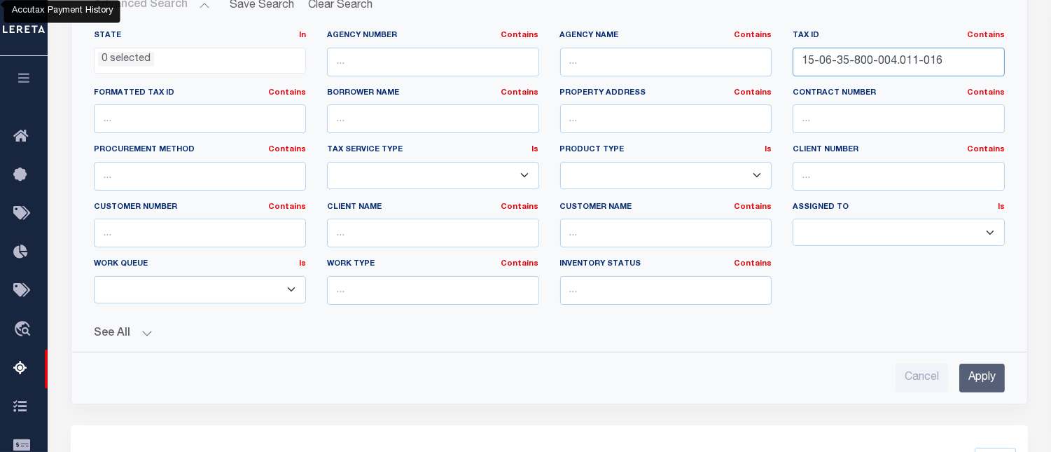
scroll to position [300, 0]
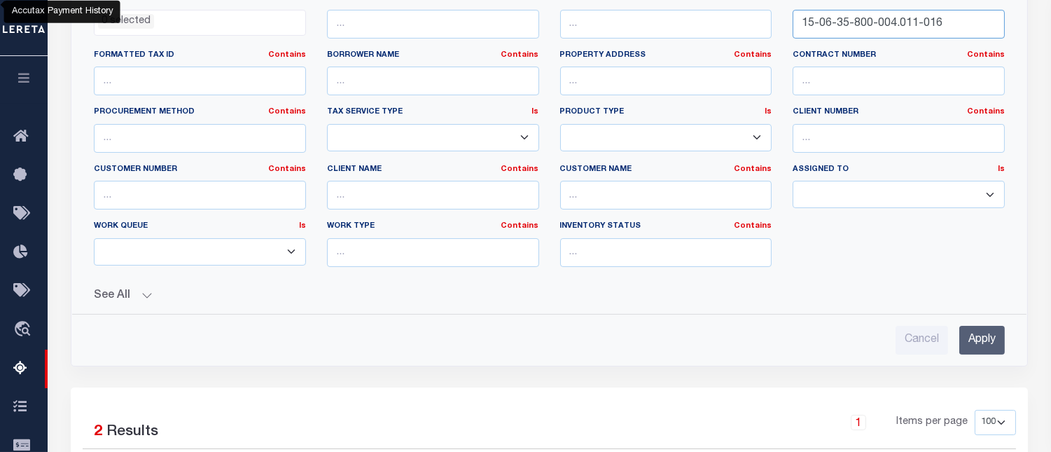
type input "15-06-35-800-004.011-016"
click at [969, 324] on div "Cancel Apply" at bounding box center [550, 334] width 934 height 40
click at [974, 333] on input "Apply" at bounding box center [983, 340] width 46 height 29
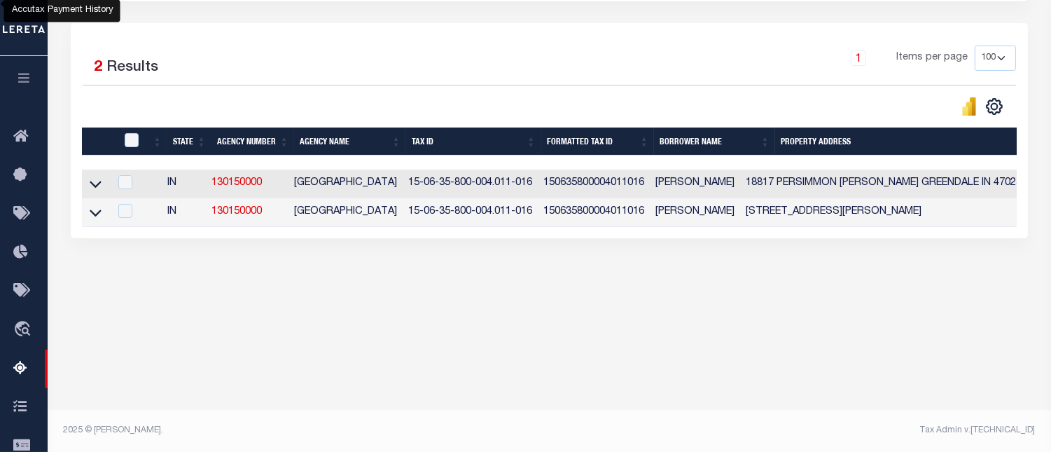
scroll to position [290, 0]
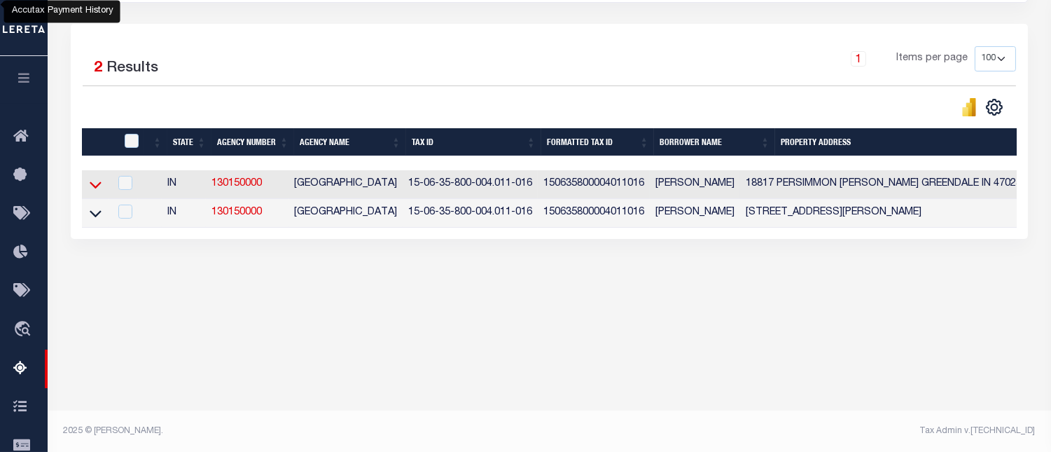
click at [92, 185] on icon at bounding box center [96, 184] width 12 height 15
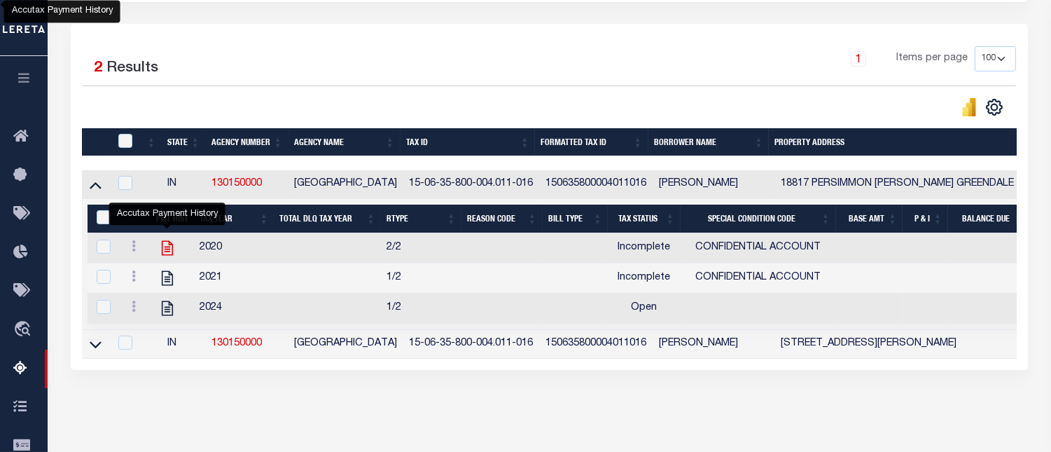
click at [159, 249] on icon "" at bounding box center [167, 248] width 18 height 18
checkbox input "false"
checkbox input "true"
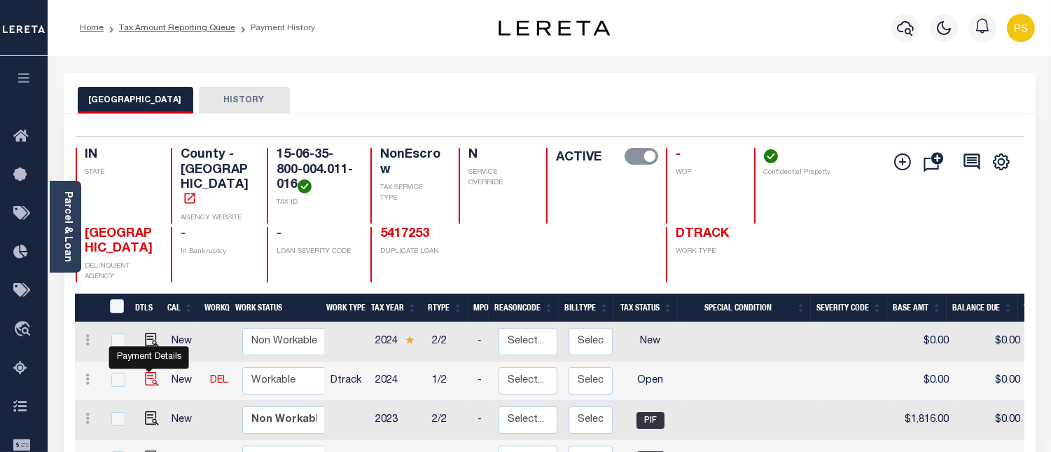
click at [148, 372] on img "" at bounding box center [152, 379] width 14 height 14
checkbox input "true"
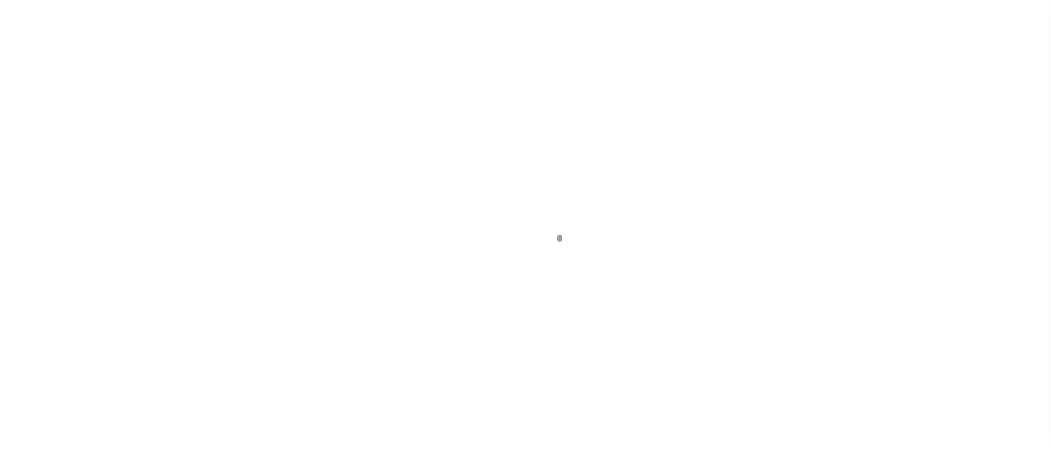
select select "OP2"
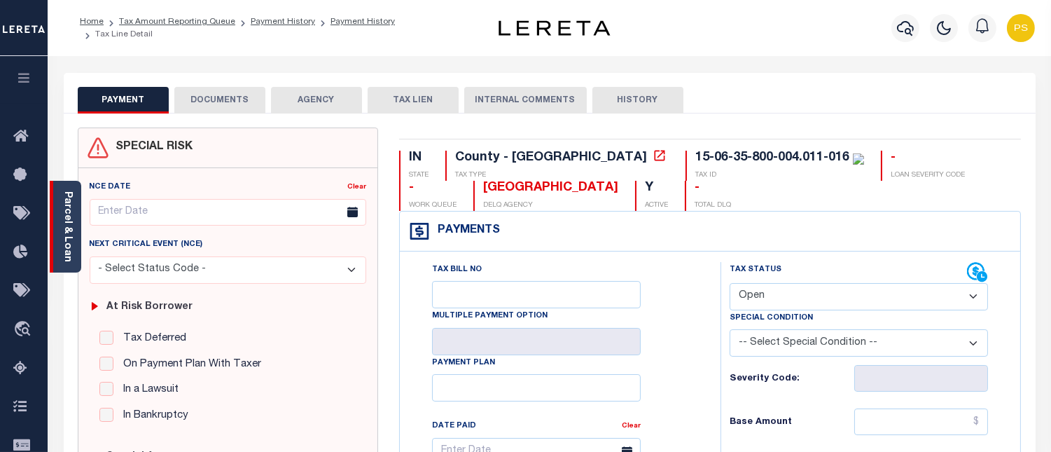
click at [62, 218] on link "Parcel & Loan" at bounding box center [67, 226] width 10 height 71
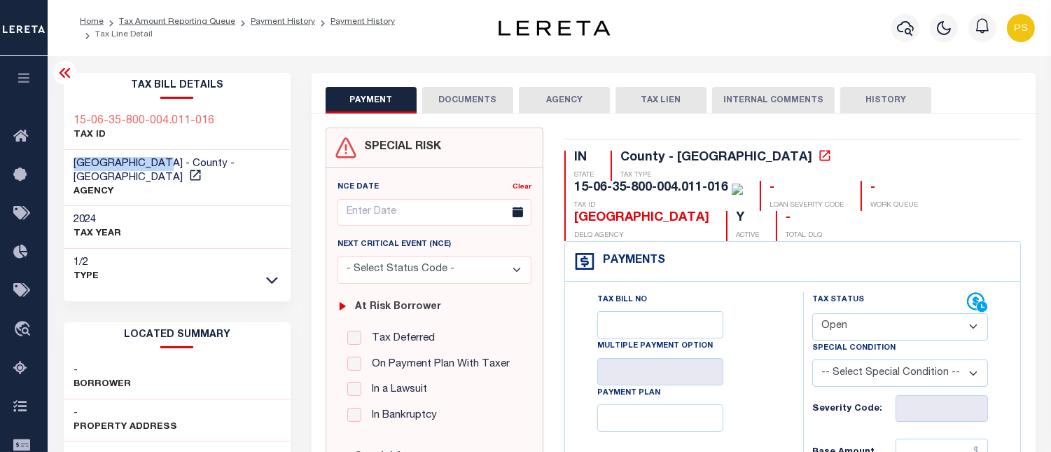
drag, startPoint x: 70, startPoint y: 159, endPoint x: 179, endPoint y: 163, distance: 108.6
click at [179, 163] on div "[GEOGRAPHIC_DATA] - County - [GEOGRAPHIC_DATA] AGENCY" at bounding box center [178, 178] width 228 height 57
copy span "[GEOGRAPHIC_DATA]"
click at [87, 25] on link "Home" at bounding box center [92, 22] width 24 height 8
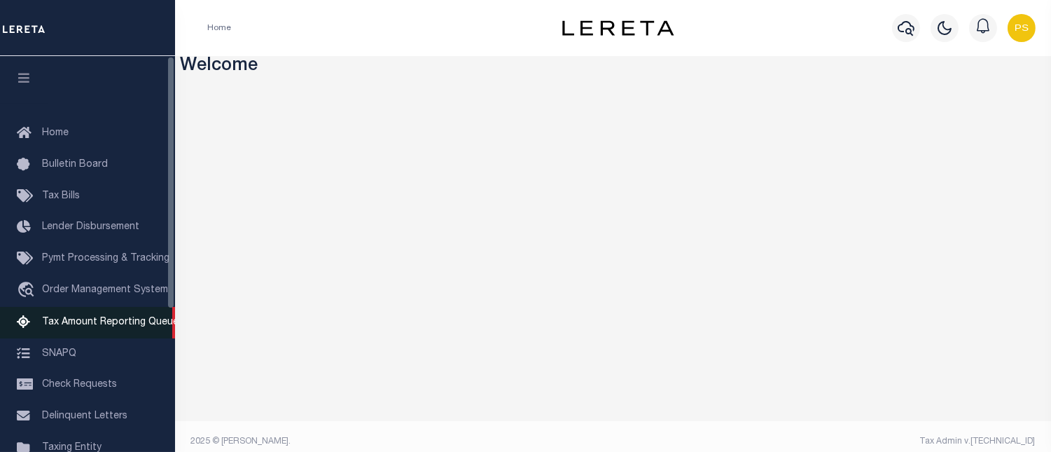
click at [104, 318] on span "Tax Amount Reporting Queue" at bounding box center [110, 322] width 137 height 10
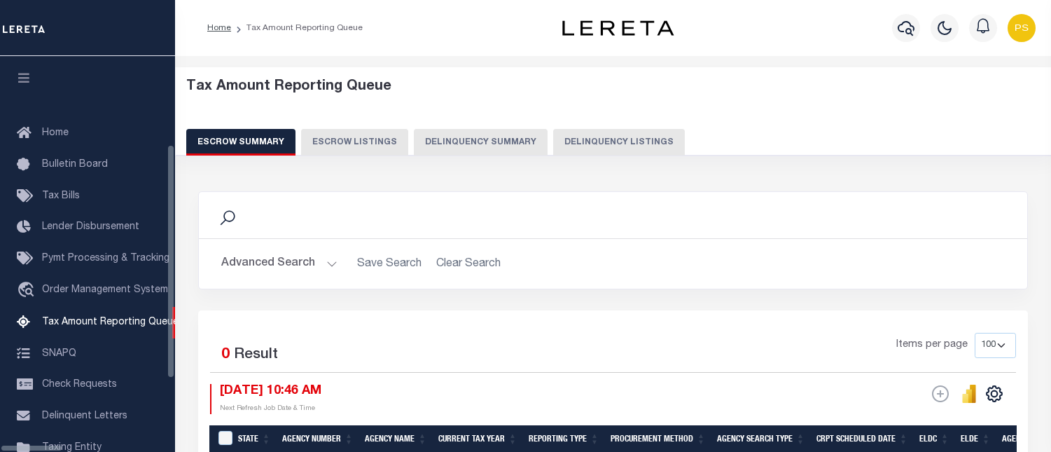
select select "100"
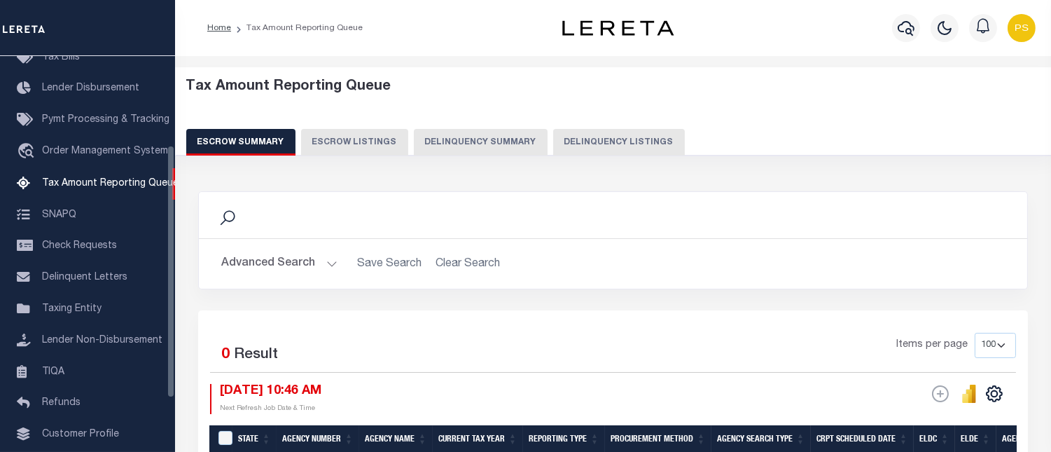
click at [599, 151] on button "Delinquency Listings" at bounding box center [619, 142] width 132 height 27
select select "100"
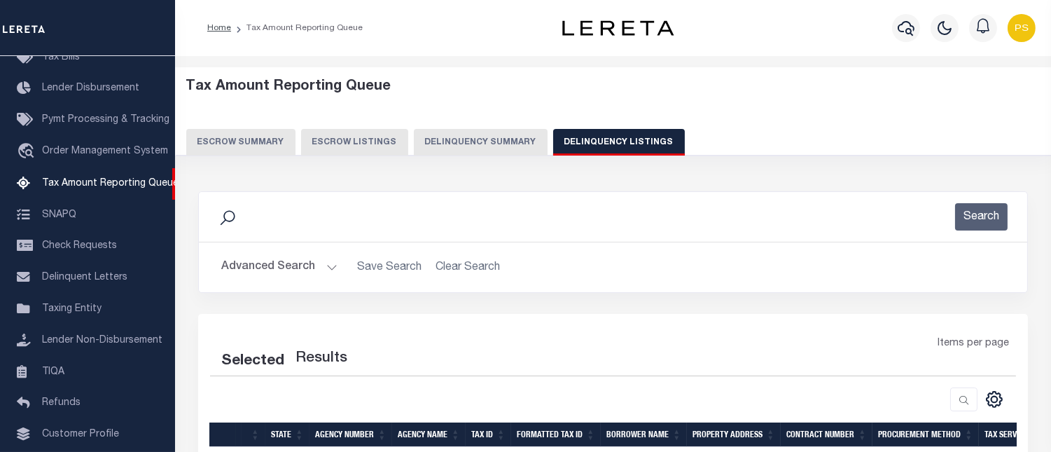
select select "100"
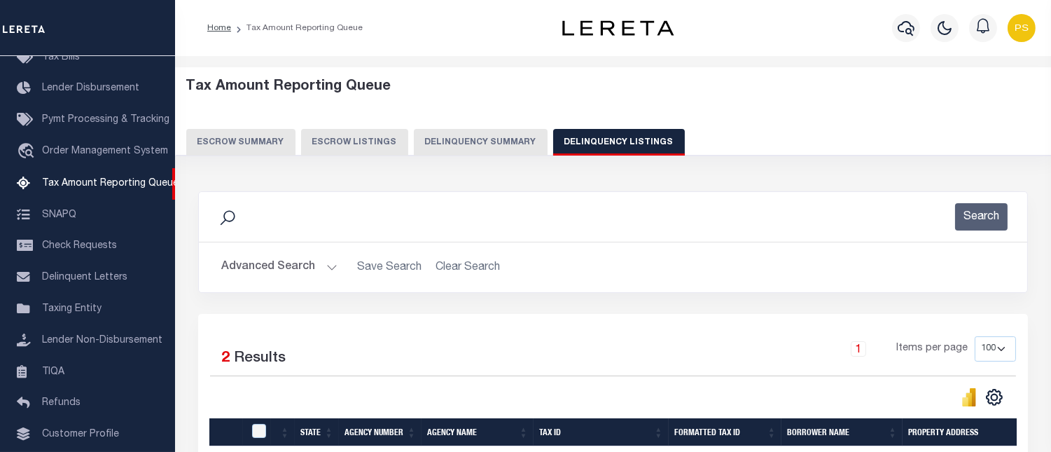
click at [256, 270] on button "Advanced Search" at bounding box center [279, 267] width 116 height 27
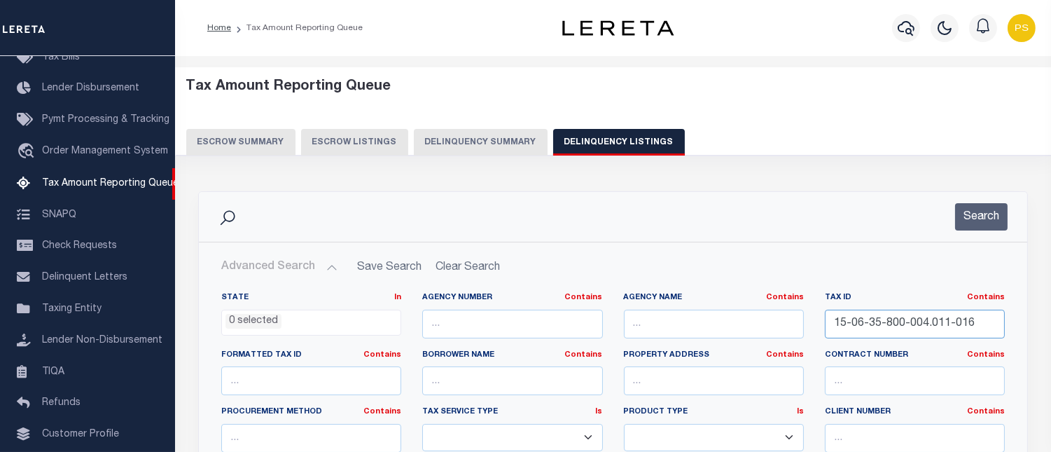
click at [876, 325] on input "15-06-35-800-004.011-016" at bounding box center [915, 324] width 180 height 29
paste input "5-29-500-215.000-019"
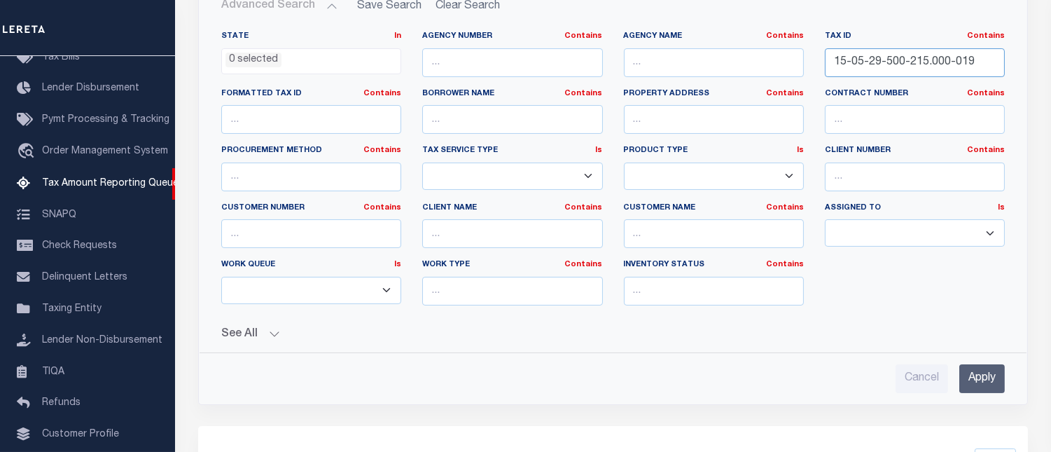
scroll to position [311, 0]
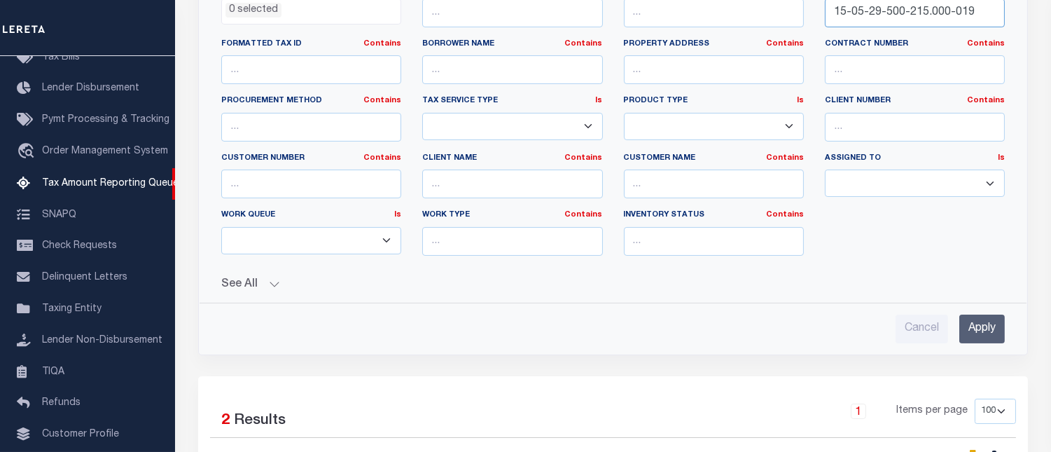
type input "15-05-29-500-215.000-019"
click at [990, 326] on input "Apply" at bounding box center [983, 328] width 46 height 29
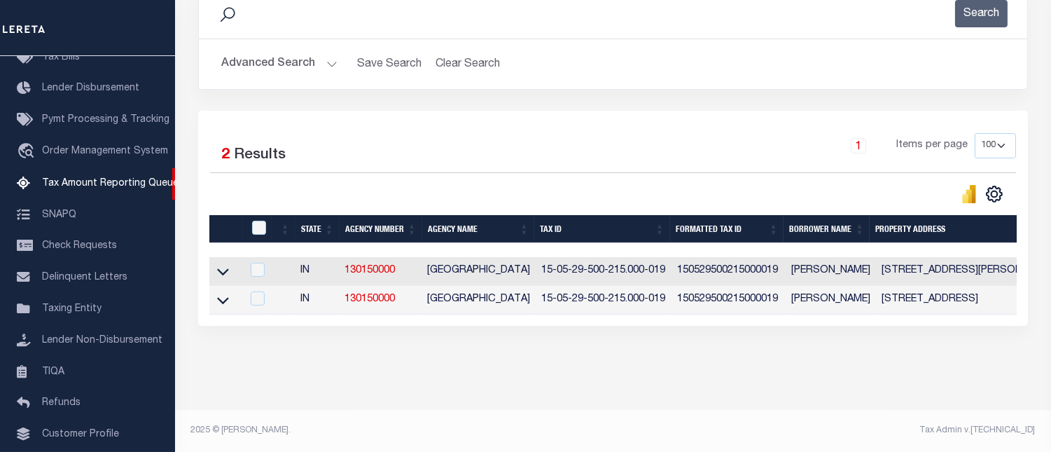
scroll to position [214, 0]
click at [226, 267] on icon at bounding box center [223, 271] width 12 height 15
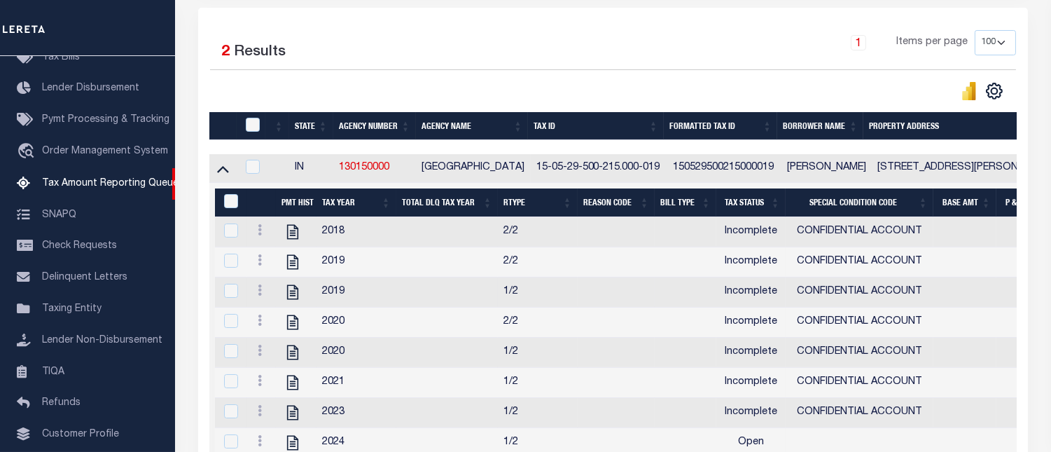
scroll to position [370, 0]
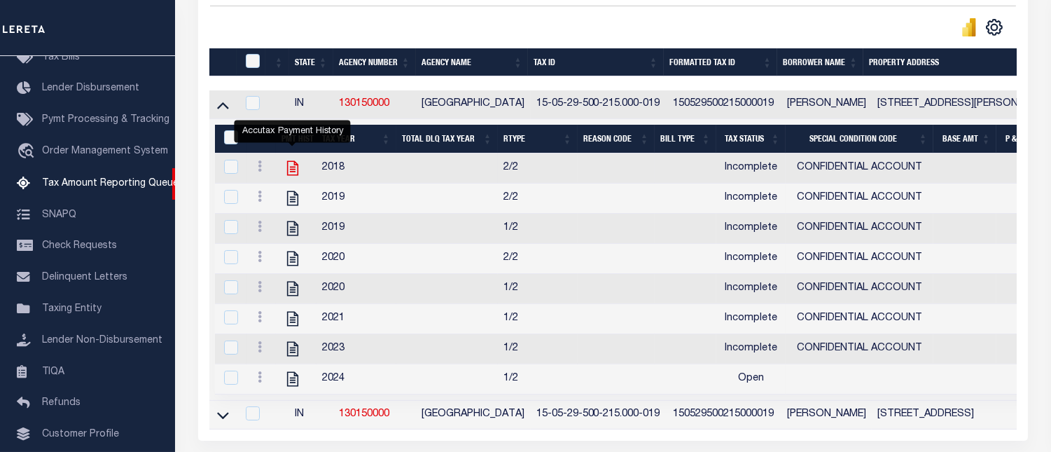
click at [289, 172] on icon "" at bounding box center [293, 168] width 18 height 18
checkbox input "true"
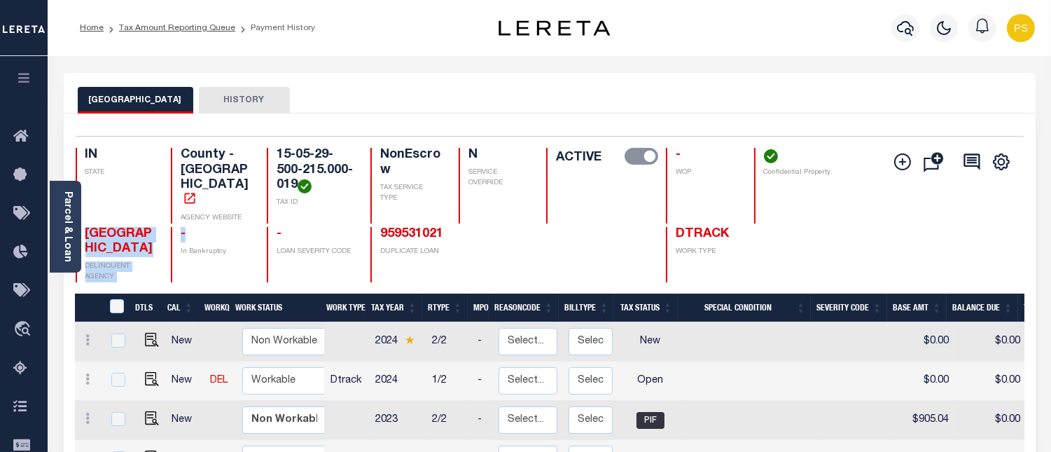
drag, startPoint x: 98, startPoint y: 226, endPoint x: 162, endPoint y: 235, distance: 65.1
click at [162, 235] on div "[GEOGRAPHIC_DATA] DELINQUENT AGENCY - In Bankruptcy - LOAN SEVERITY CODE 959531…" at bounding box center [471, 255] width 790 height 56
click at [134, 176] on p "STATE" at bounding box center [119, 172] width 69 height 11
drag, startPoint x: 84, startPoint y: 219, endPoint x: 162, endPoint y: 237, distance: 79.7
click at [162, 237] on div "[GEOGRAPHIC_DATA] DELINQUENT AGENCY - In Bankruptcy - LOAN SEVERITY CODE 959531…" at bounding box center [471, 255] width 790 height 56
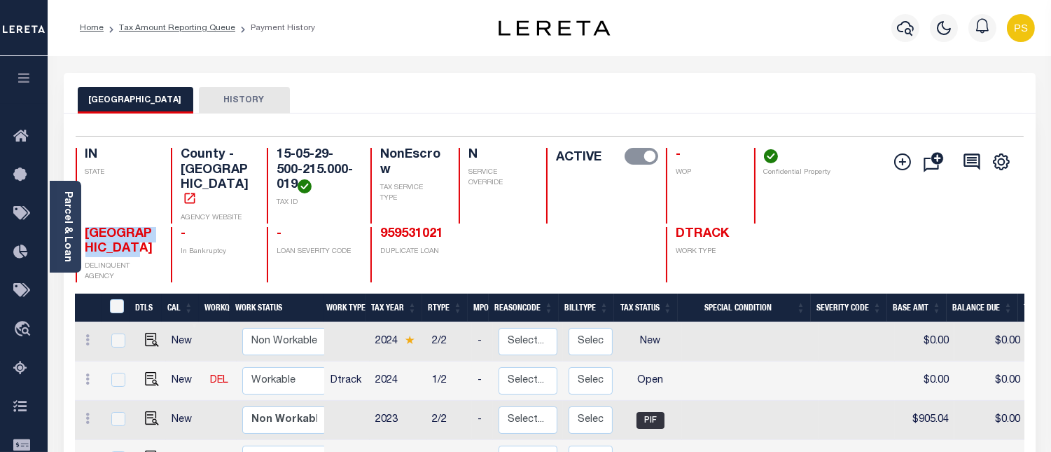
copy span "[GEOGRAPHIC_DATA]"
click at [198, 30] on link "Tax Amount Reporting Queue" at bounding box center [177, 28] width 116 height 8
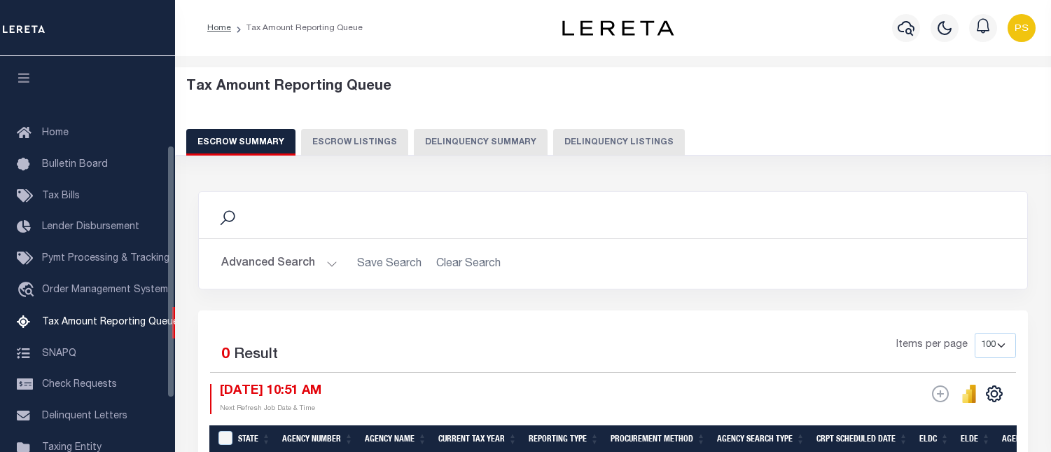
select select "100"
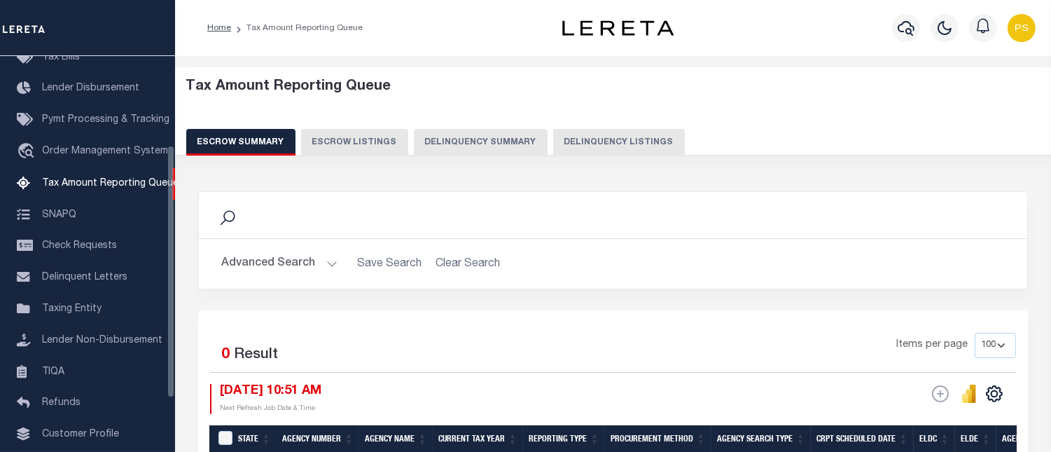
click at [628, 145] on button "Delinquency Listings" at bounding box center [619, 142] width 132 height 27
select select "100"
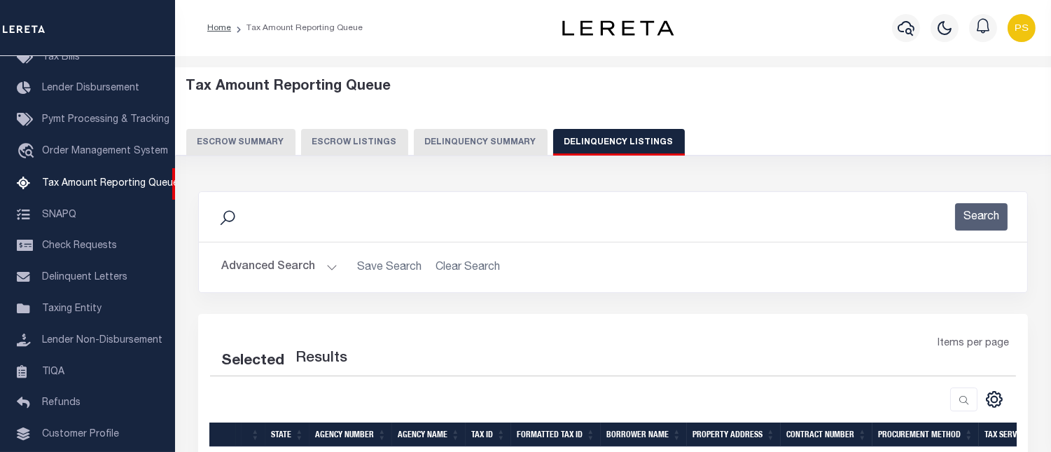
select select "100"
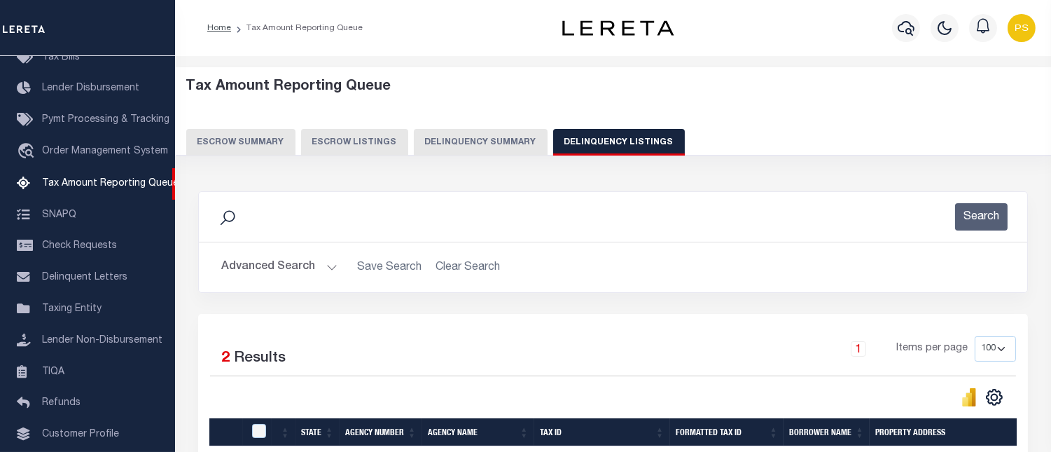
click at [256, 261] on button "Advanced Search" at bounding box center [279, 267] width 116 height 27
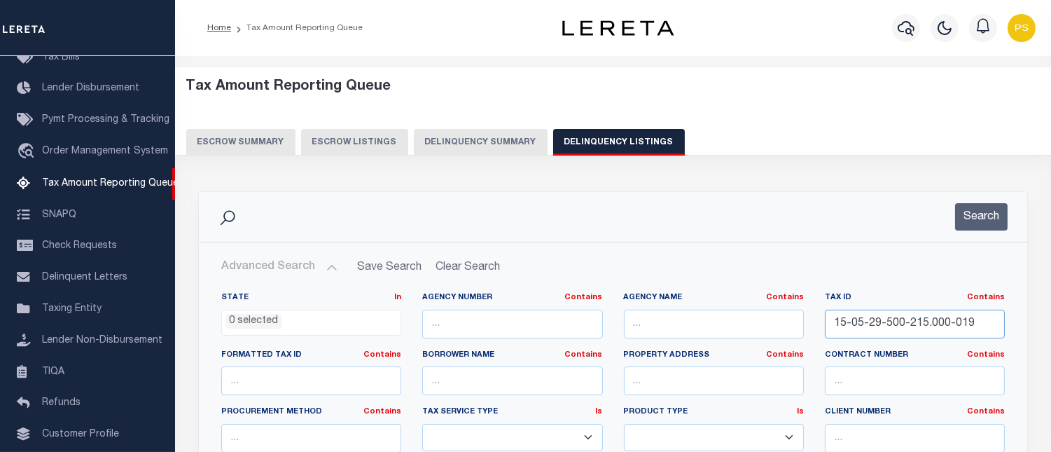
click at [887, 326] on input "15-05-29-500-215.000-019" at bounding box center [915, 324] width 180 height 29
paste input "37 0 78"
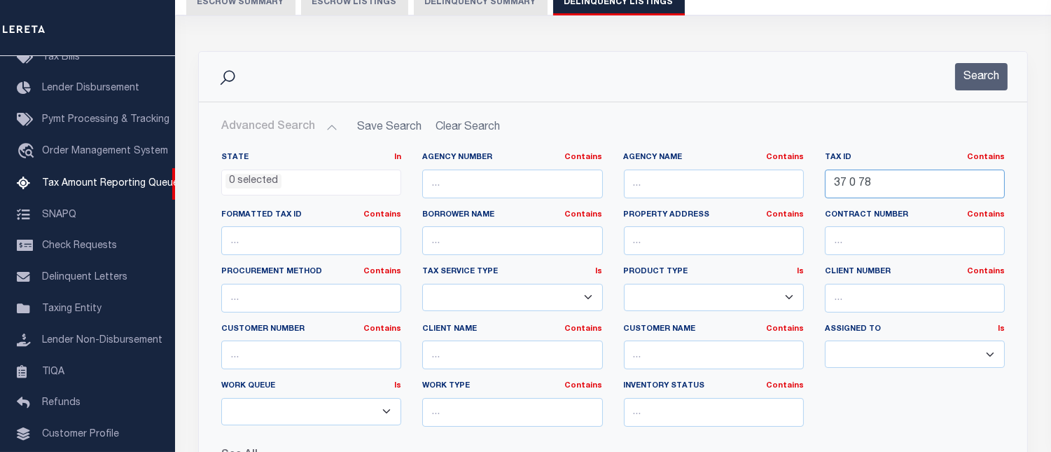
scroll to position [233, 0]
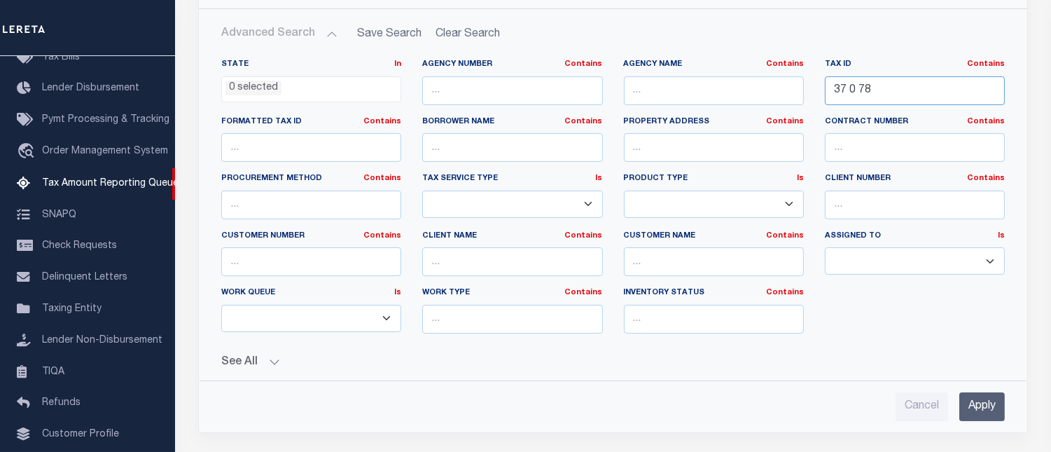
type input "37 0 78"
click at [981, 402] on input "Apply" at bounding box center [983, 406] width 46 height 29
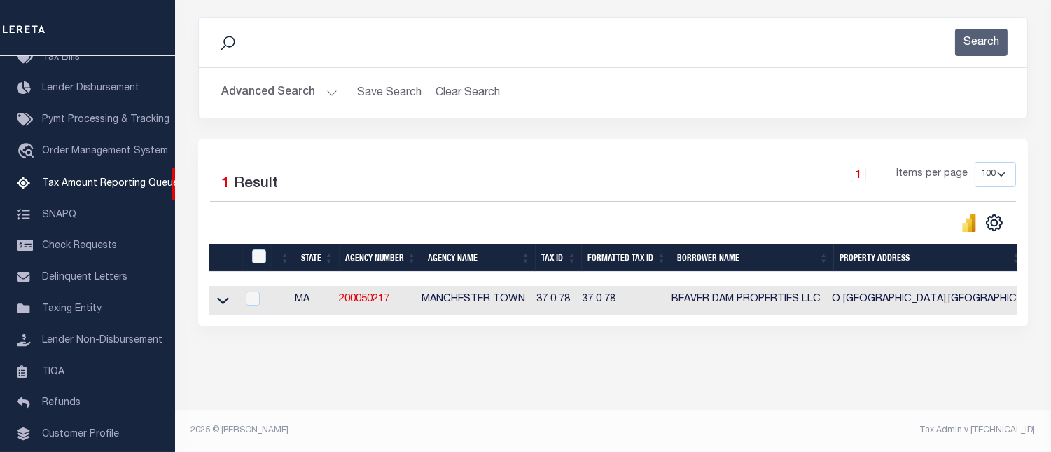
scroll to position [186, 0]
click at [224, 293] on icon at bounding box center [223, 300] width 12 height 15
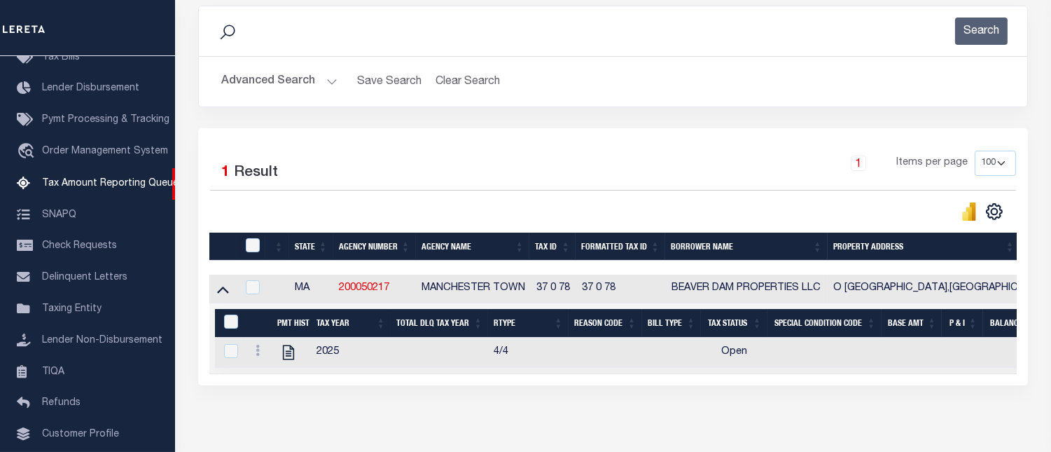
scroll to position [256, 0]
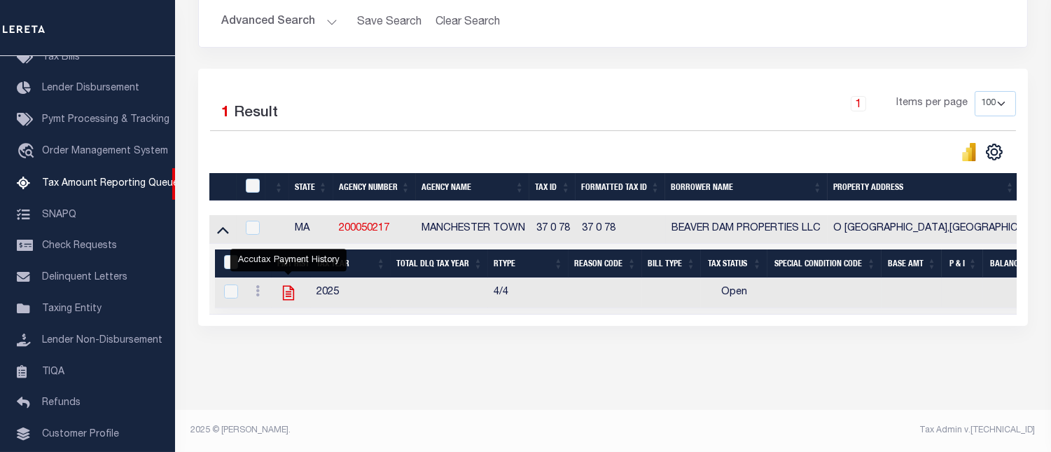
click at [287, 288] on icon "" at bounding box center [288, 293] width 11 height 15
checkbox input "true"
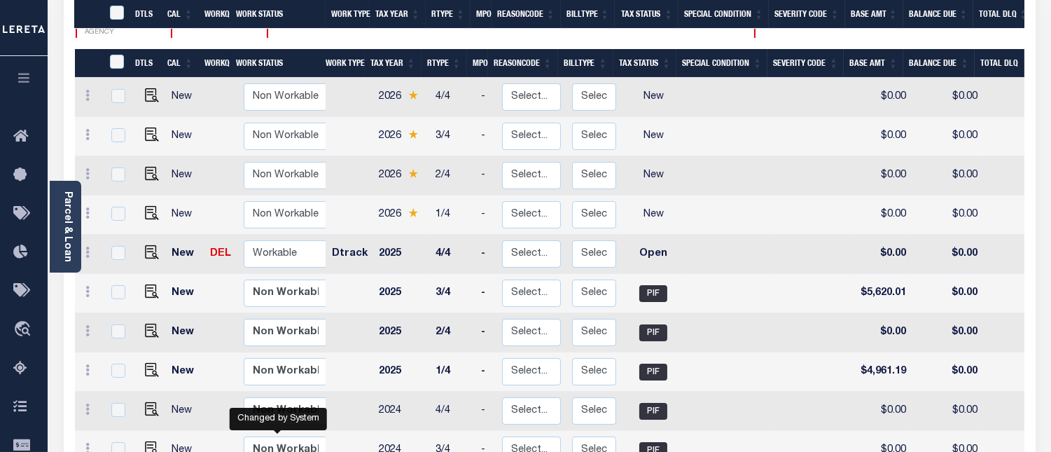
scroll to position [311, 0]
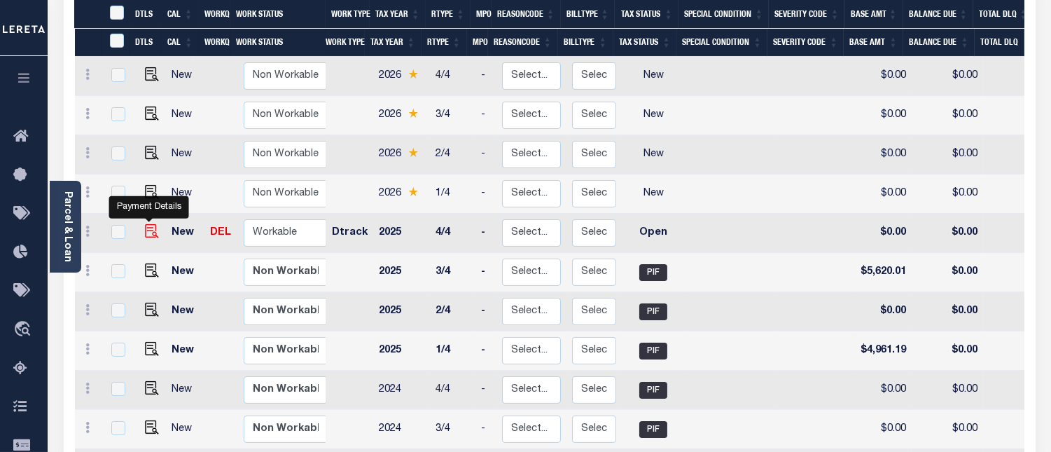
click at [147, 224] on img "" at bounding box center [152, 231] width 14 height 14
checkbox input "true"
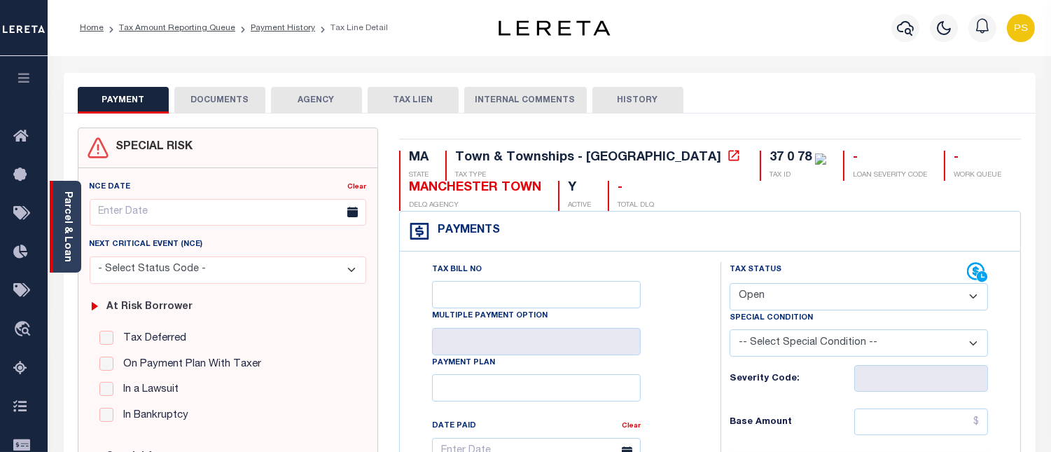
click at [67, 204] on link "Parcel & Loan" at bounding box center [67, 226] width 10 height 71
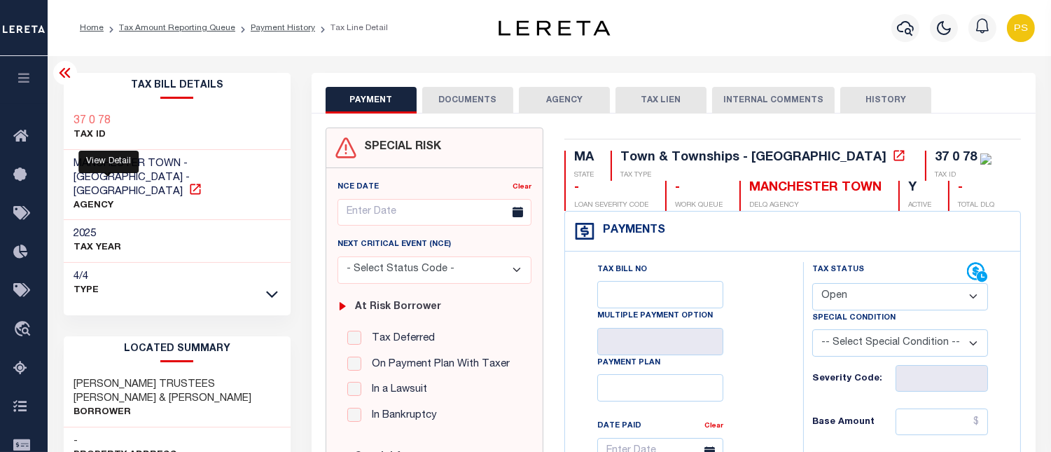
click at [188, 182] on icon at bounding box center [195, 189] width 14 height 14
click at [266, 88] on h2 "Tax Bill Details" at bounding box center [178, 86] width 228 height 26
drag, startPoint x: 72, startPoint y: 161, endPoint x: 178, endPoint y: 163, distance: 105.8
click at [178, 164] on div "MANCHESTER TOWN - [GEOGRAPHIC_DATA] - [GEOGRAPHIC_DATA] AGENCY" at bounding box center [178, 185] width 228 height 71
copy span "MANCHESTER TOWN"
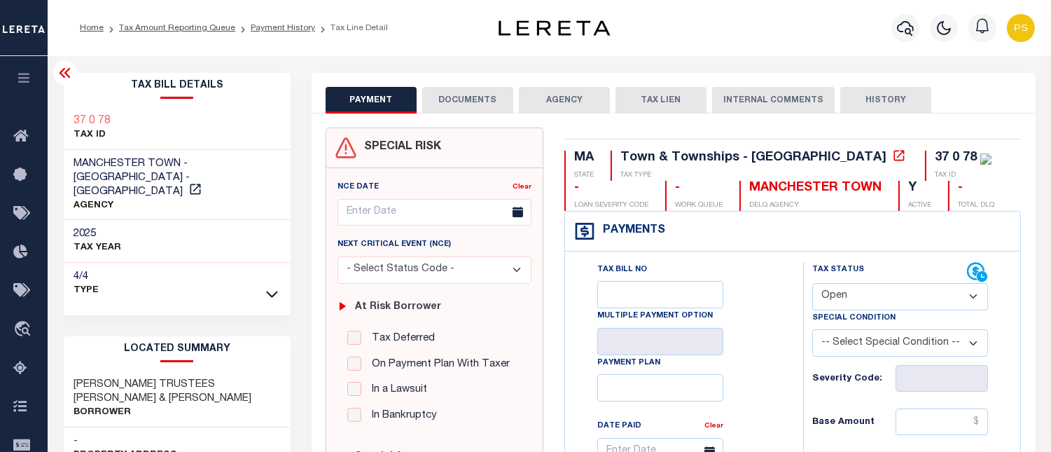
click at [794, 53] on div "Home Tax Amount Reporting Queue Payment History Tax Line Detail Profile" at bounding box center [550, 28] width 1004 height 56
drag, startPoint x: 73, startPoint y: 163, endPoint x: 177, endPoint y: 160, distance: 103.7
click at [177, 160] on h3 "MANCHESTER TOWN - [GEOGRAPHIC_DATA] - [GEOGRAPHIC_DATA]" at bounding box center [177, 178] width 207 height 42
copy span "MANCHESTER TOWN"
click at [852, 299] on select "- Select Status Code - Open Due/Unpaid Paid Incomplete No Tax Due Internal Refu…" at bounding box center [900, 296] width 176 height 27
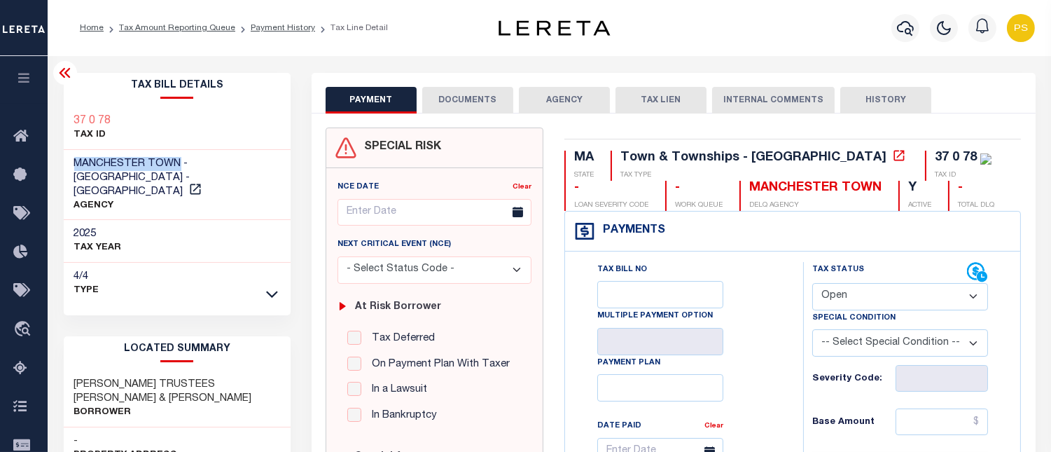
select select "PYD"
click at [812, 284] on select "- Select Status Code - Open Due/Unpaid Paid Incomplete No Tax Due Internal Refu…" at bounding box center [900, 296] width 176 height 27
type input "[DATE]"
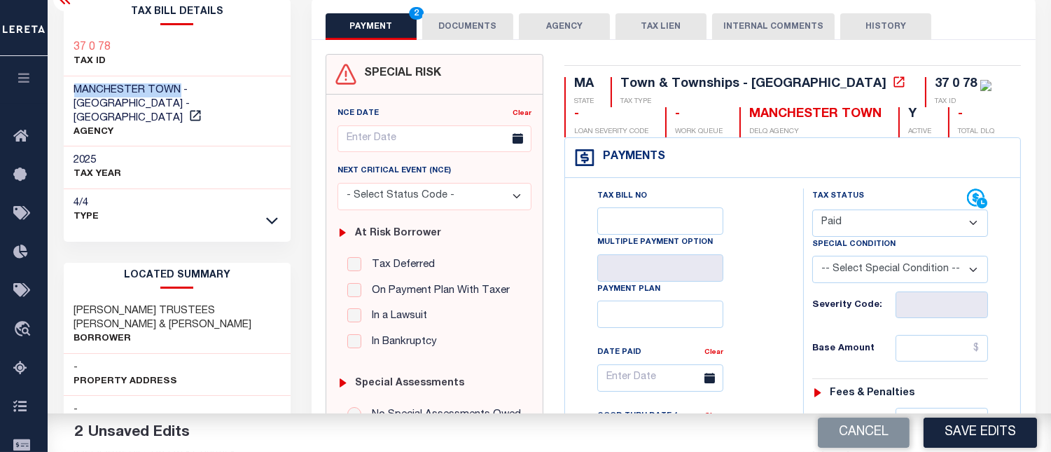
scroll to position [78, 0]
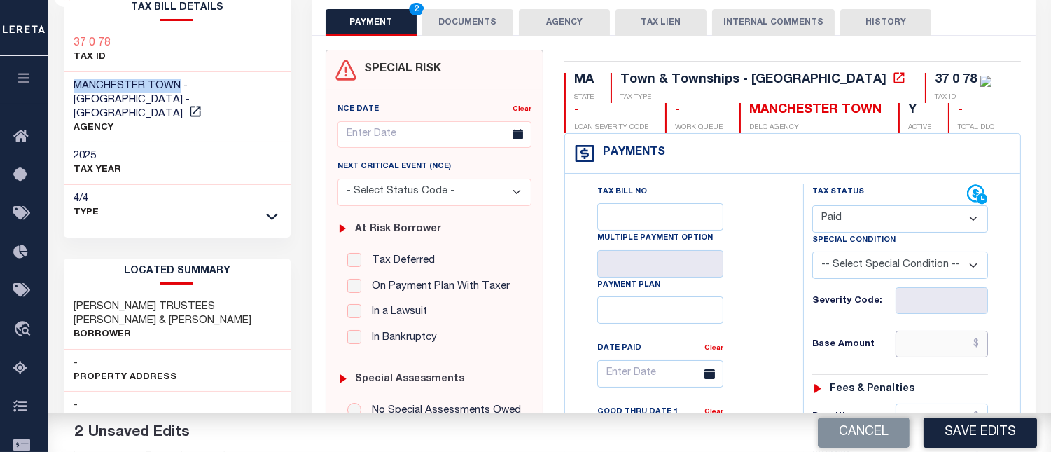
click at [981, 345] on input "text" at bounding box center [942, 344] width 92 height 27
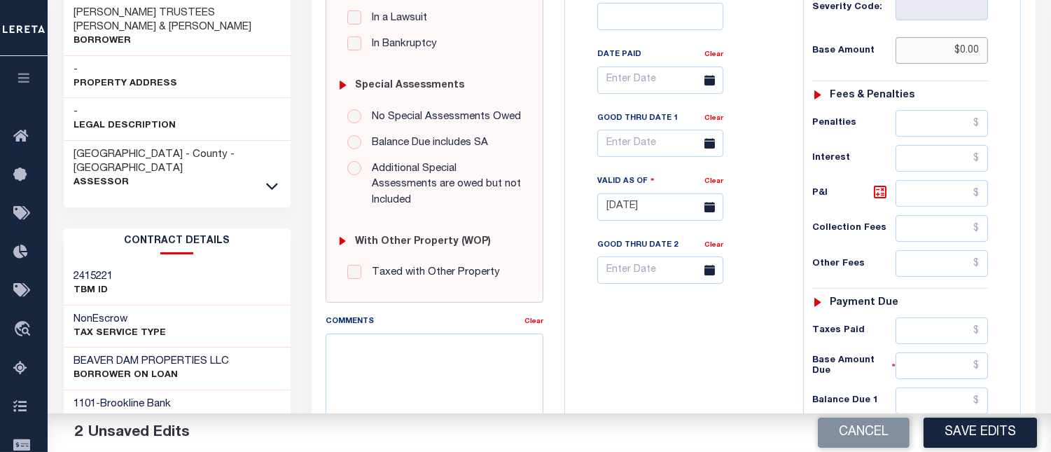
scroll to position [389, 0]
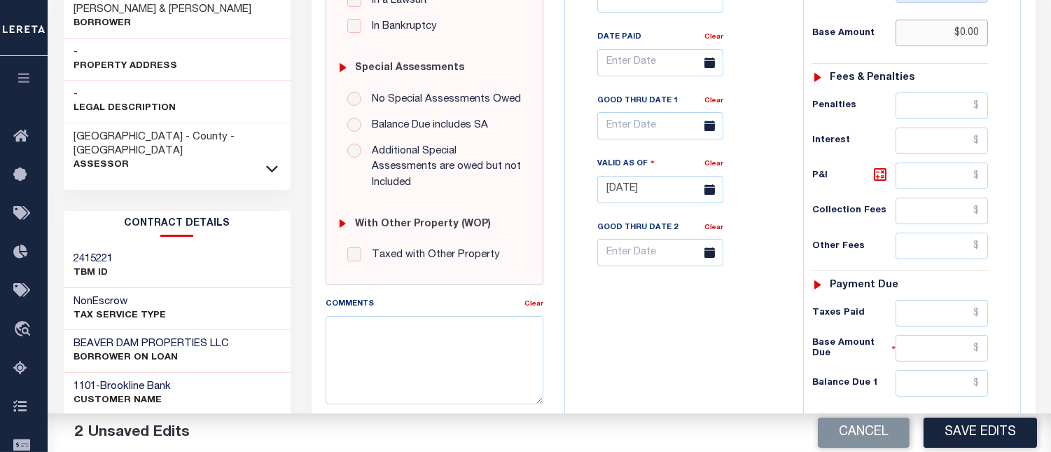
type input "$0.00"
click at [985, 387] on input "text" at bounding box center [942, 383] width 92 height 27
type input "$0.00"
click at [387, 361] on textarea "Comments" at bounding box center [435, 360] width 218 height 88
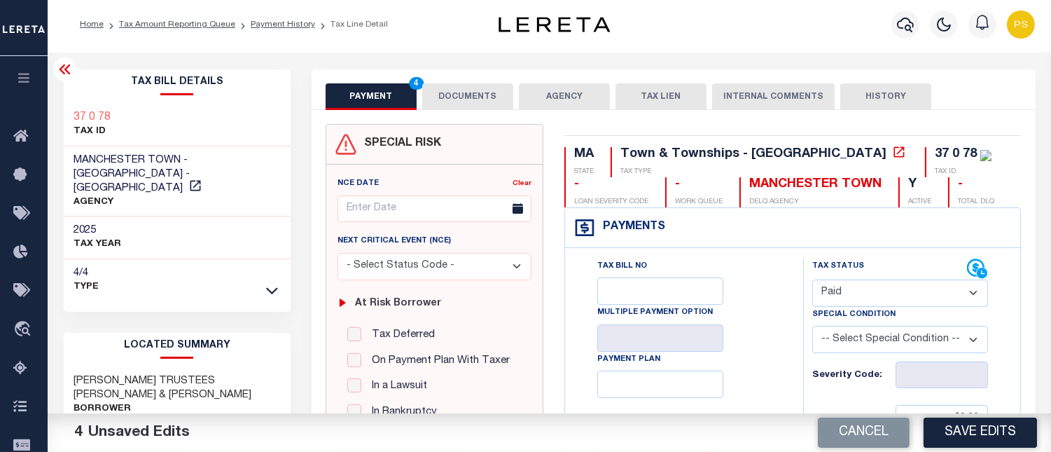
scroll to position [0, 0]
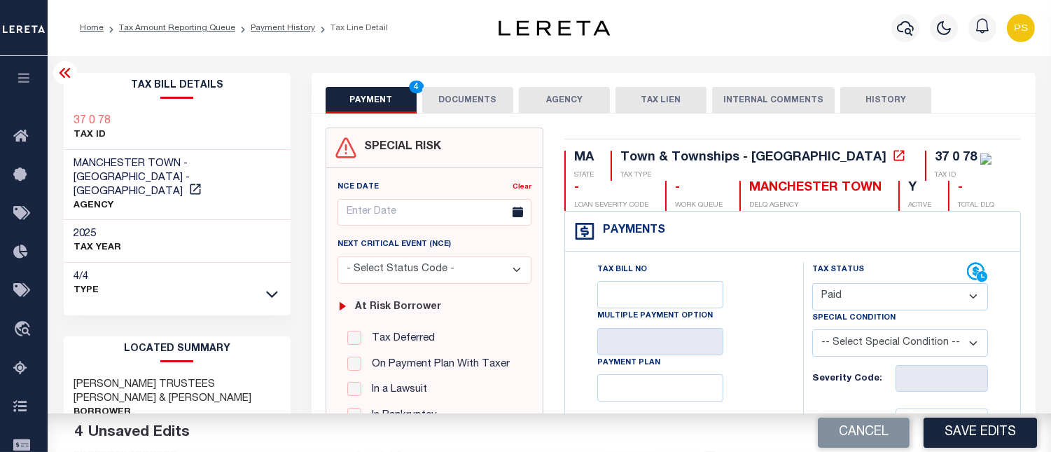
type textarea "see attached"
click at [456, 110] on button "DOCUMENTS" at bounding box center [467, 100] width 91 height 27
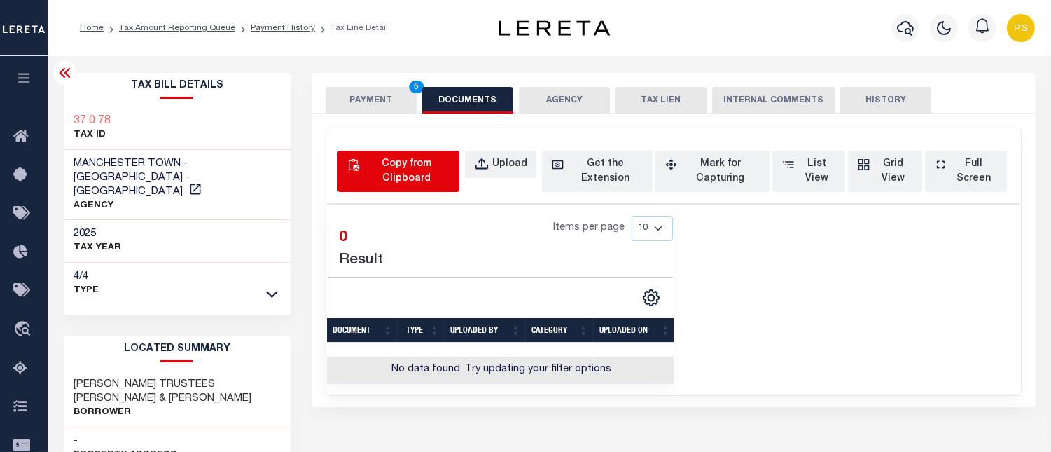
click at [408, 171] on div "Copy from Clipboard" at bounding box center [407, 171] width 88 height 29
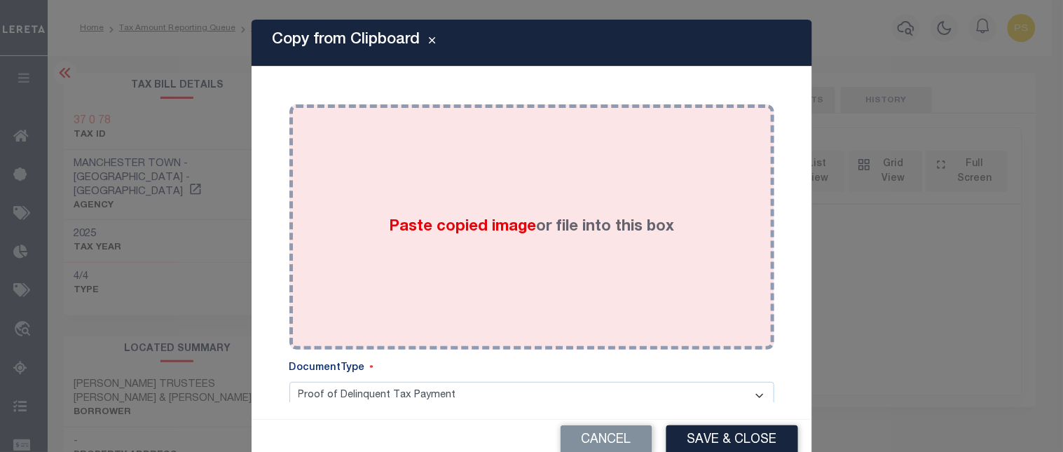
click at [495, 223] on span "Paste copied image" at bounding box center [462, 226] width 147 height 15
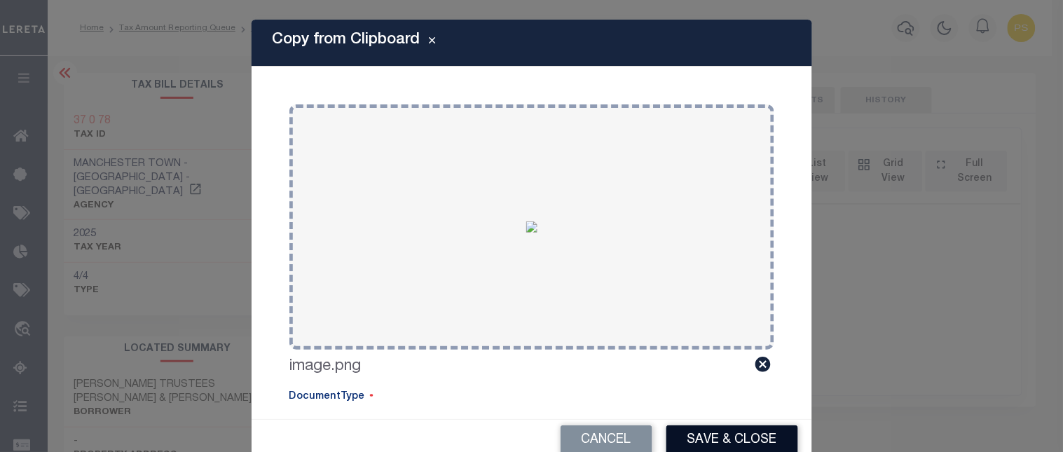
click at [741, 443] on button "Save & Close" at bounding box center [732, 440] width 132 height 30
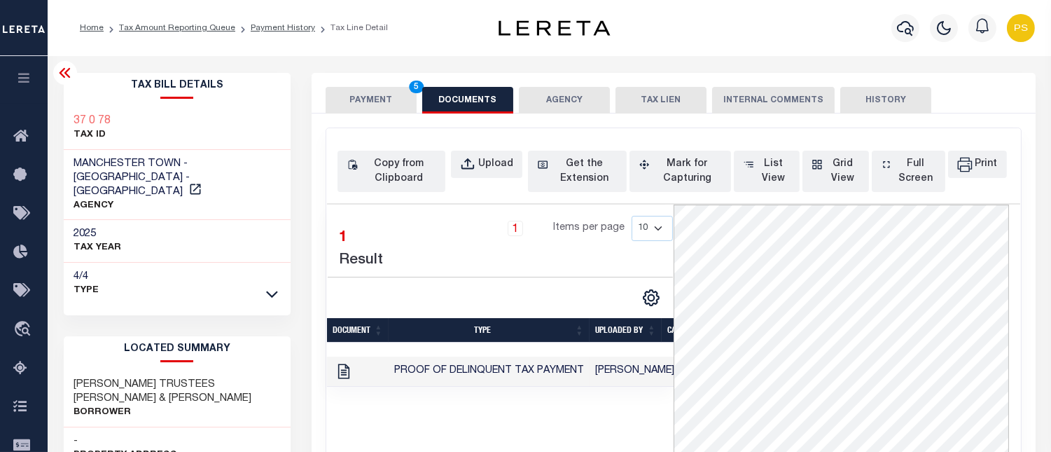
click at [363, 99] on button "PAYMENT 5" at bounding box center [371, 100] width 91 height 27
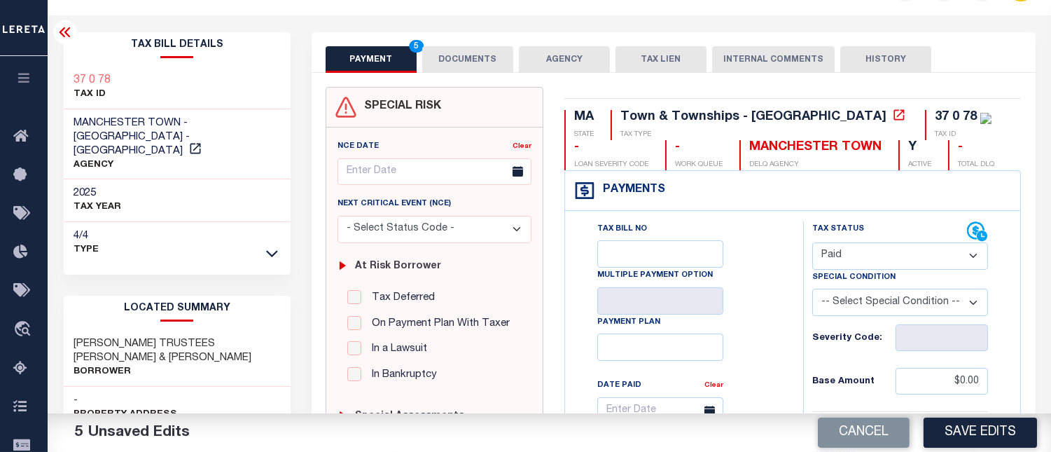
scroll to position [155, 0]
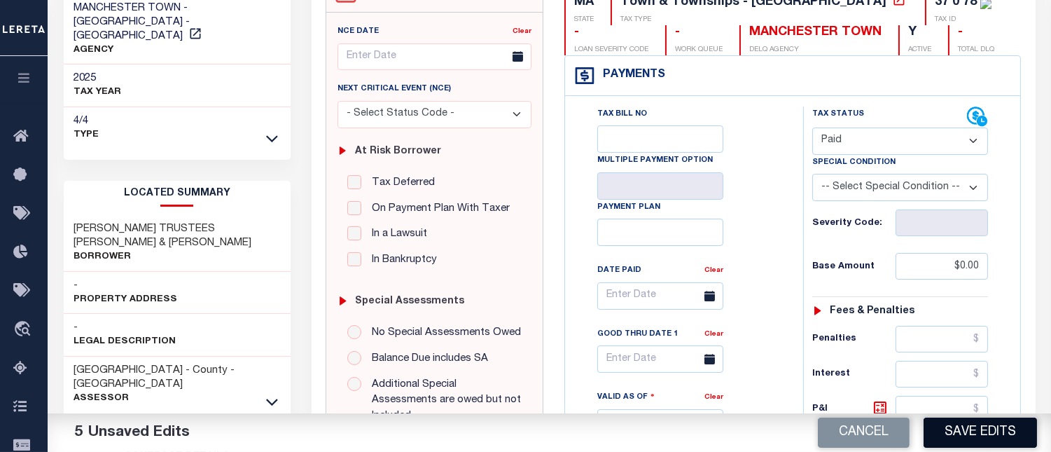
click at [975, 431] on button "Save Edits" at bounding box center [980, 432] width 113 height 30
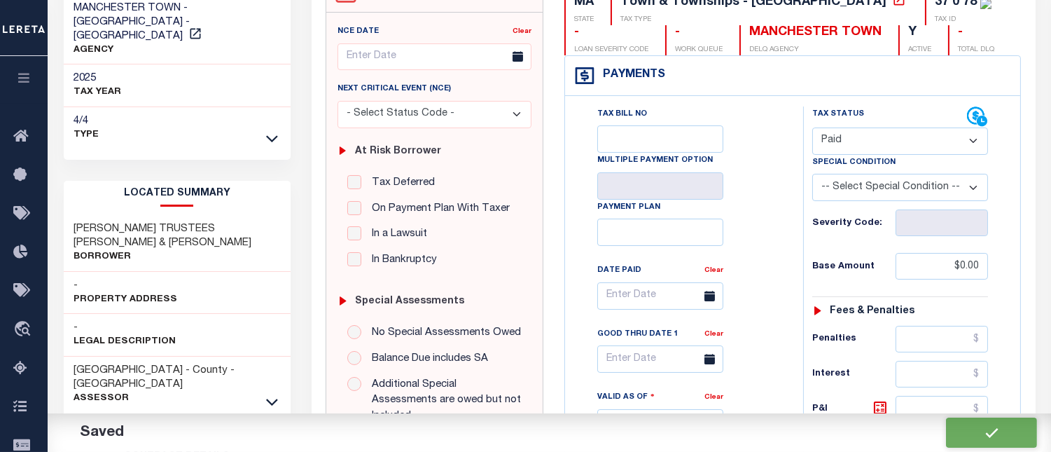
checkbox input "false"
type input "$0"
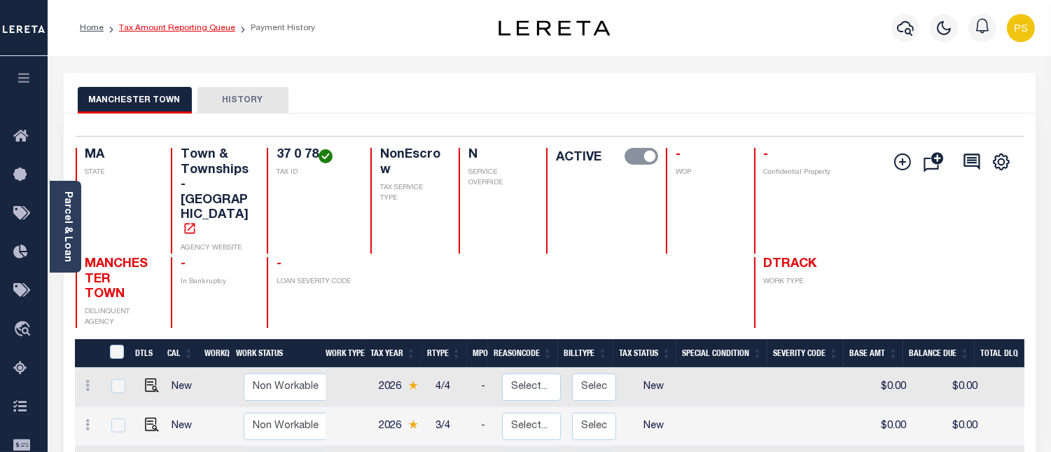
click at [207, 29] on link "Tax Amount Reporting Queue" at bounding box center [177, 28] width 116 height 8
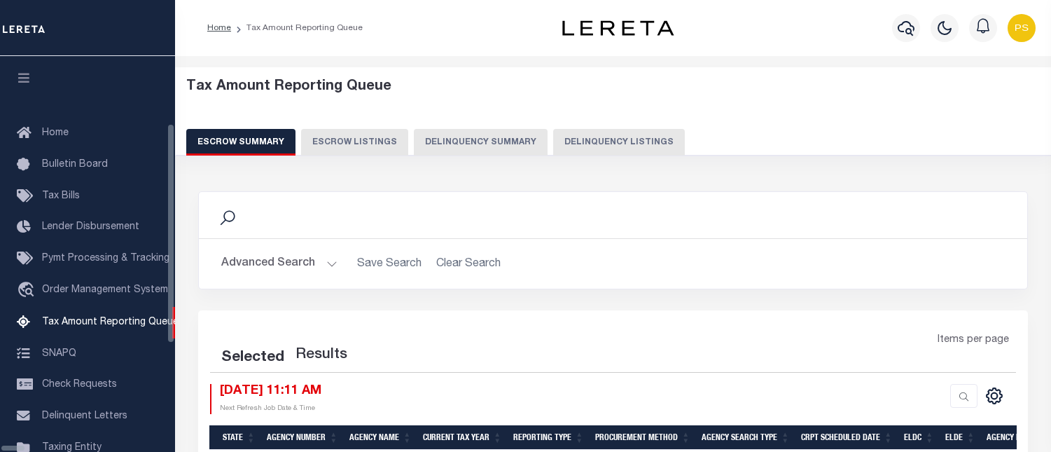
select select "100"
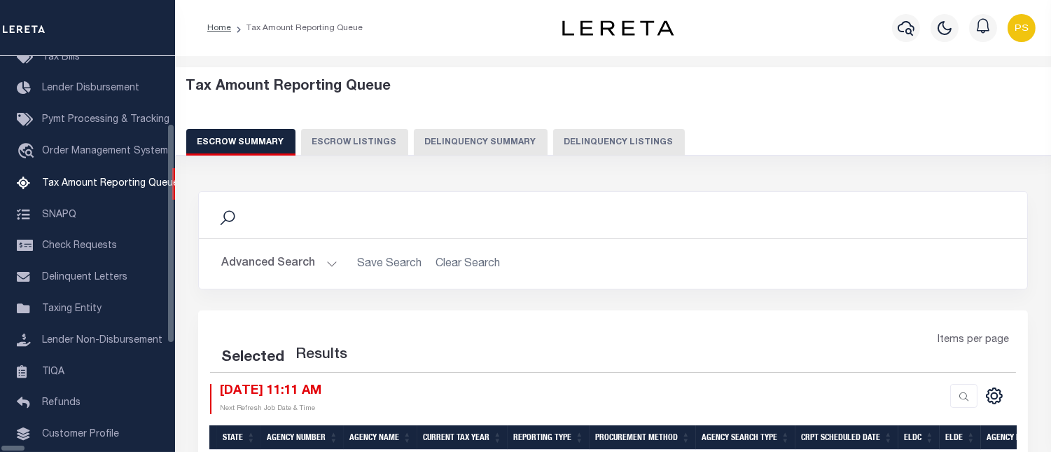
select select "100"
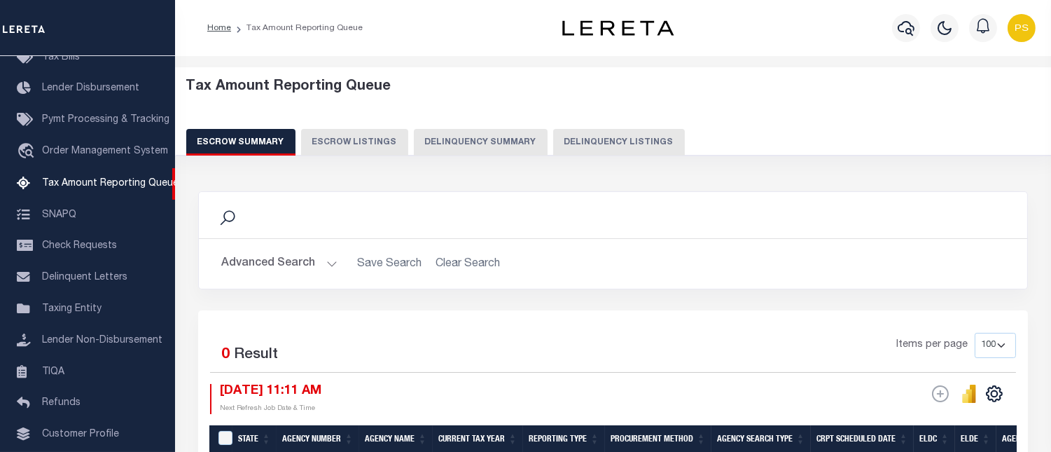
click at [607, 143] on button "Delinquency Listings" at bounding box center [619, 142] width 132 height 27
select select "100"
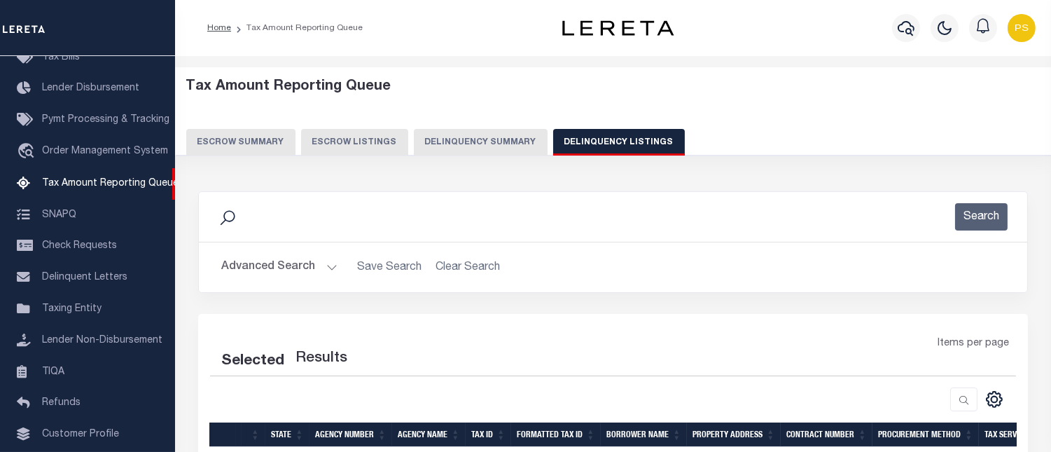
select select "100"
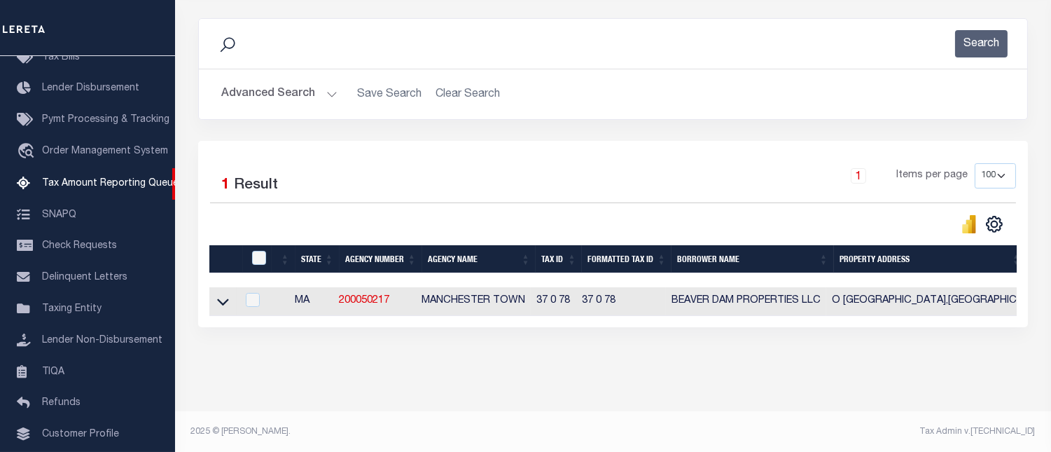
scroll to position [186, 0]
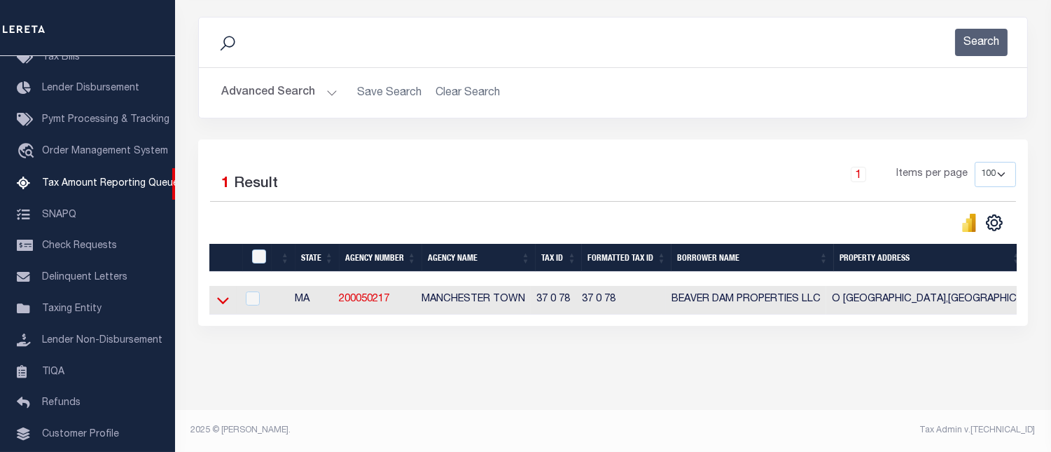
click at [222, 298] on icon at bounding box center [223, 301] width 12 height 7
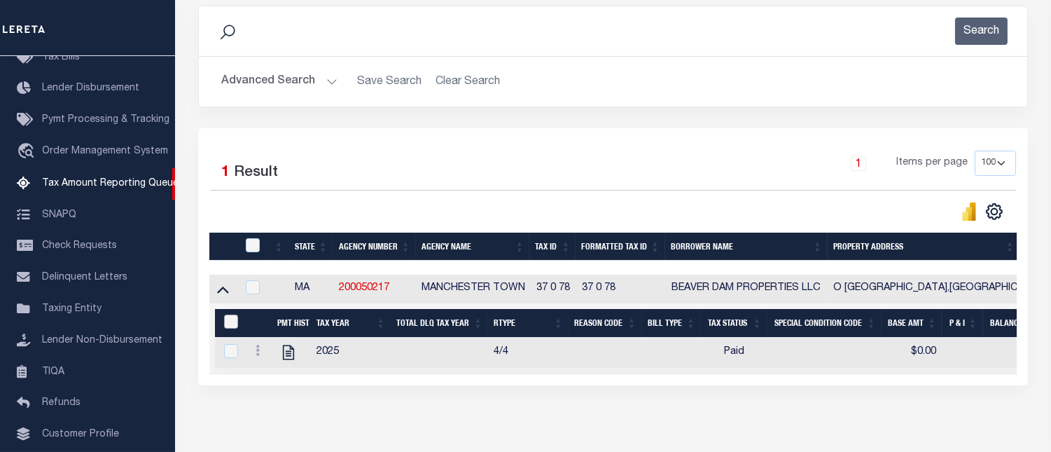
click at [229, 324] on input "&nbsp;" at bounding box center [231, 321] width 14 height 14
checkbox input "true"
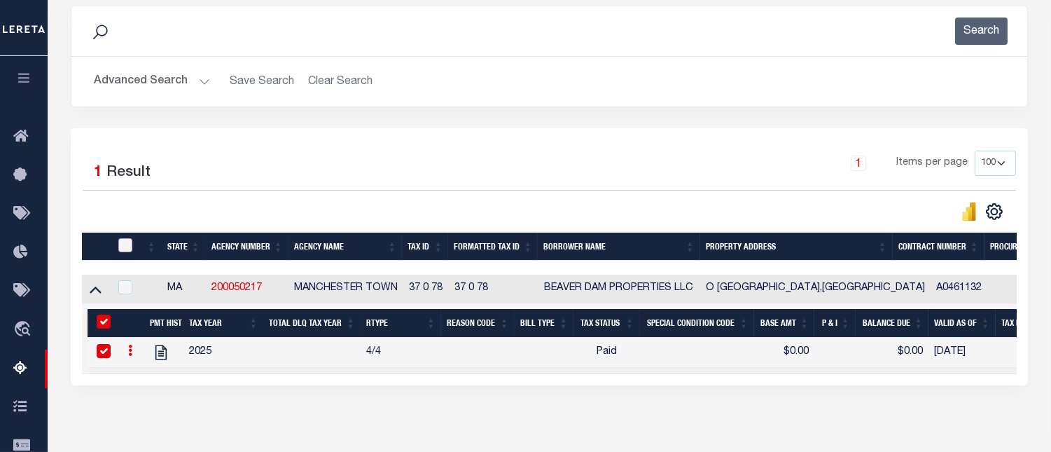
click at [126, 247] on input "checkbox" at bounding box center [125, 245] width 14 height 14
checkbox input "true"
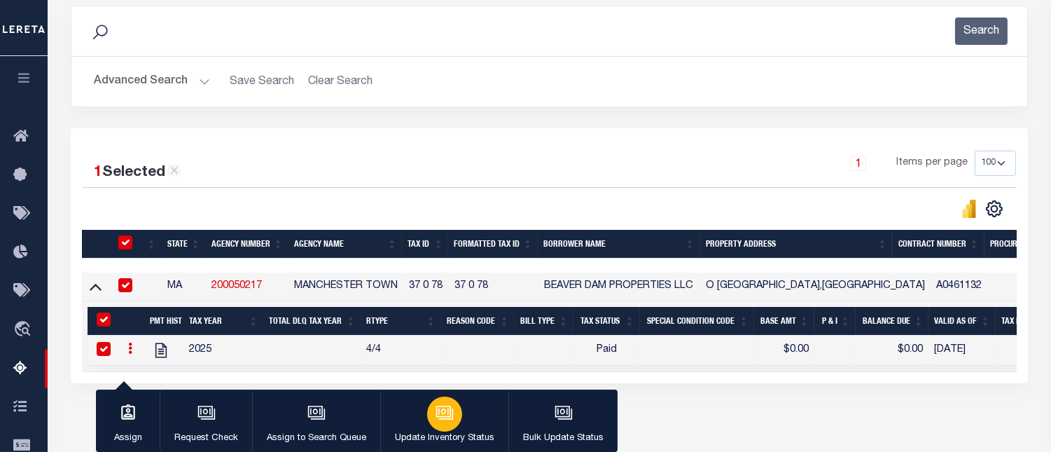
click at [445, 415] on icon "button" at bounding box center [443, 411] width 11 height 6
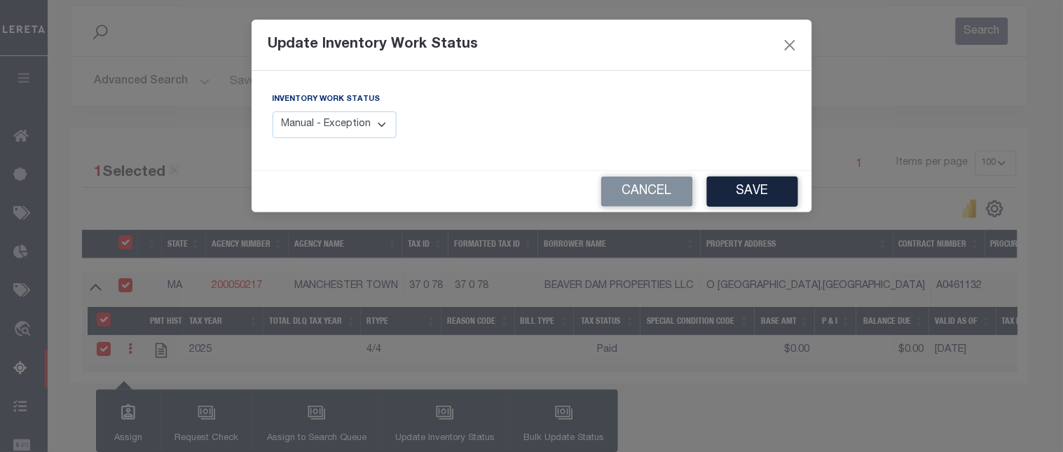
click at [375, 127] on select "Manual - Exception Pended - Awaiting Search Late Add Exception Completed" at bounding box center [334, 124] width 125 height 27
select select "4"
click at [272, 111] on select "Manual - Exception Pended - Awaiting Search Late Add Exception Completed" at bounding box center [334, 124] width 125 height 27
click at [756, 186] on button "Save" at bounding box center [752, 192] width 91 height 30
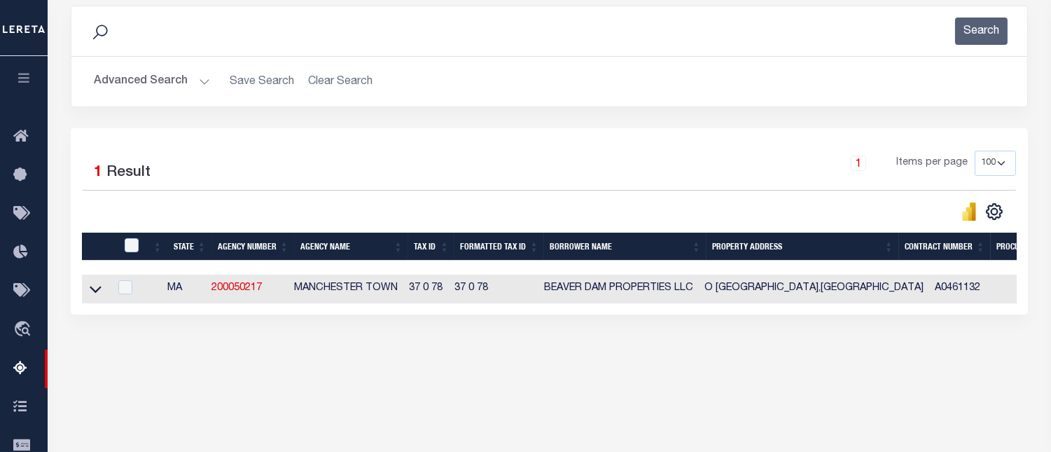
click at [156, 81] on button "Advanced Search" at bounding box center [152, 81] width 116 height 27
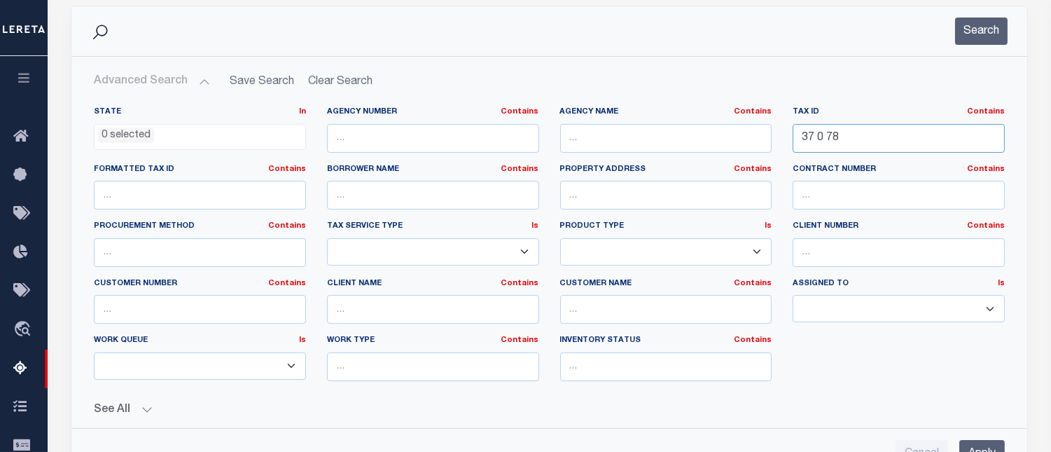
click at [820, 139] on input "37 0 78" at bounding box center [899, 138] width 212 height 29
paste input "52 0 37F"
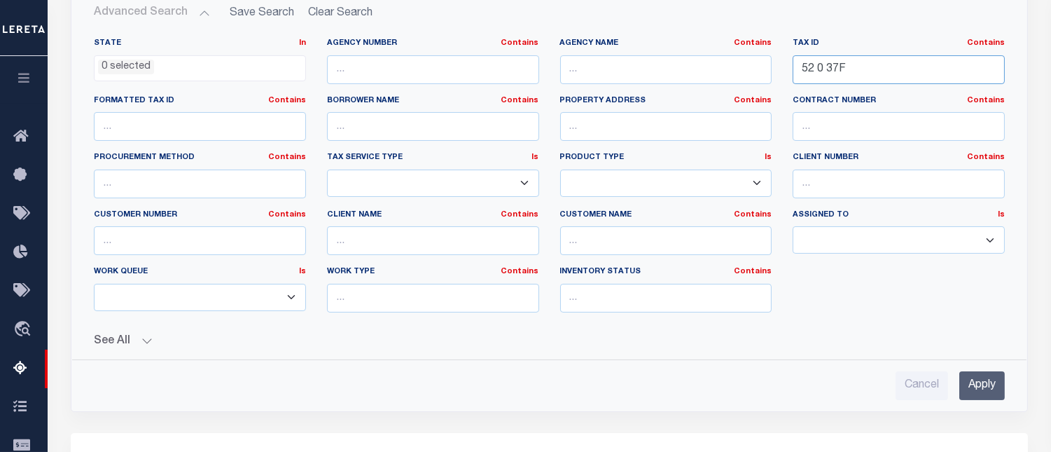
scroll to position [263, 0]
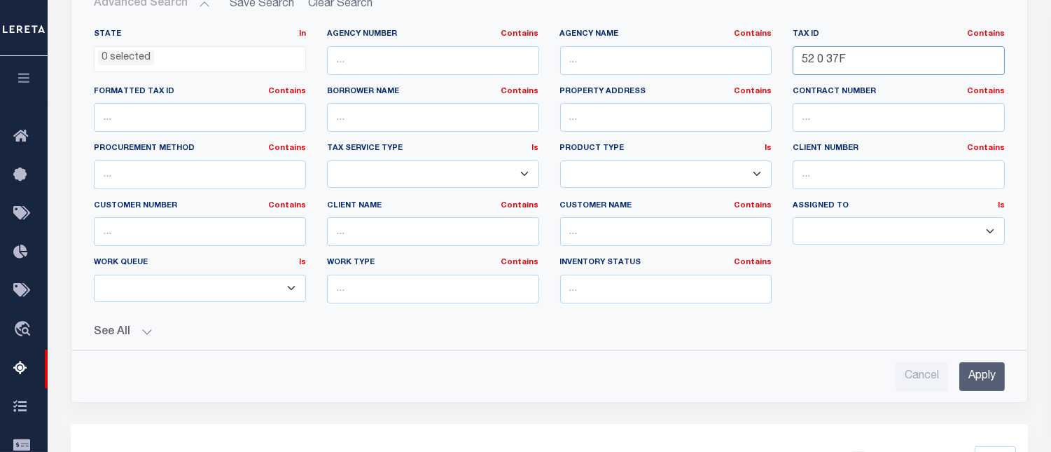
type input "52 0 37F"
click at [985, 376] on input "Apply" at bounding box center [983, 376] width 46 height 29
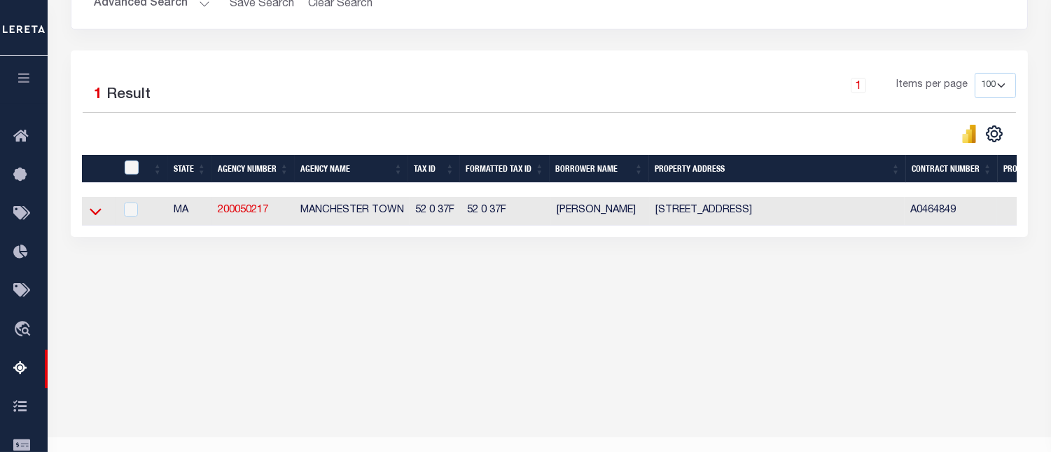
click at [95, 219] on icon at bounding box center [96, 211] width 12 height 15
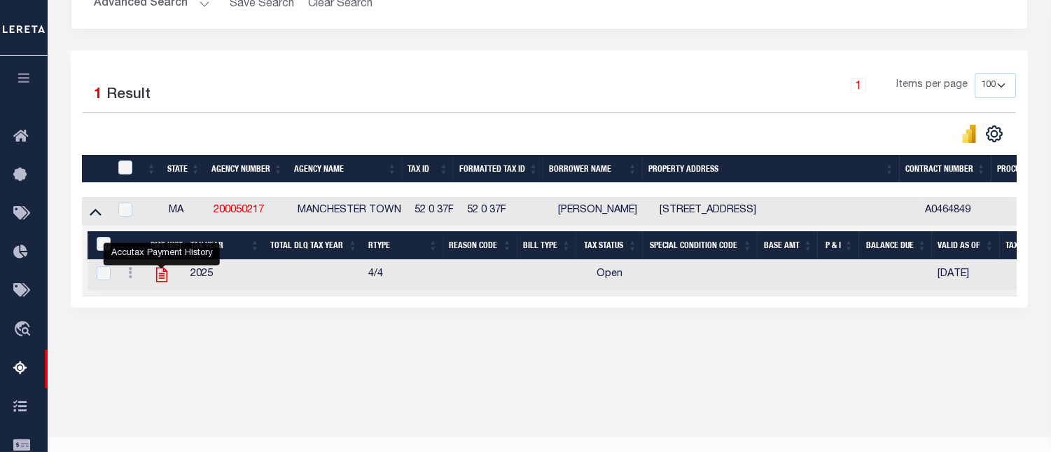
click at [162, 279] on icon "" at bounding box center [161, 275] width 11 height 15
checkbox input "true"
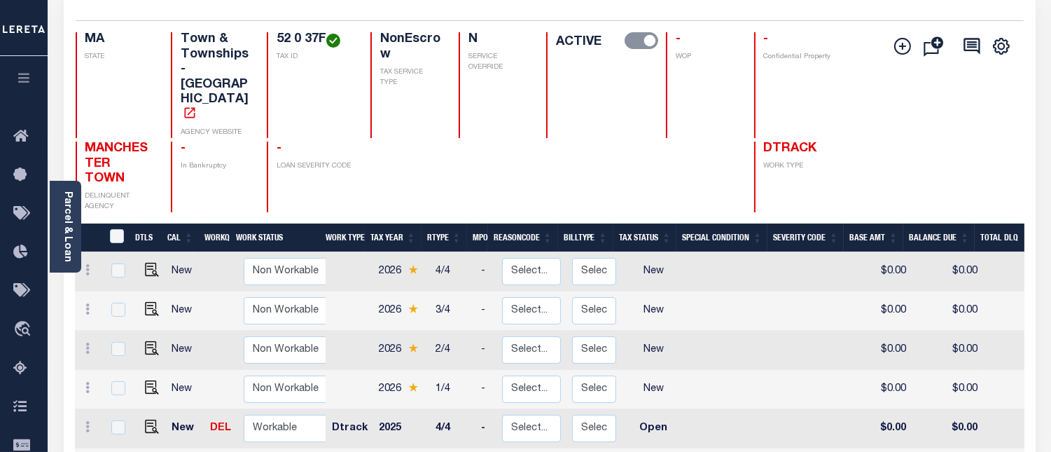
scroll to position [155, 0]
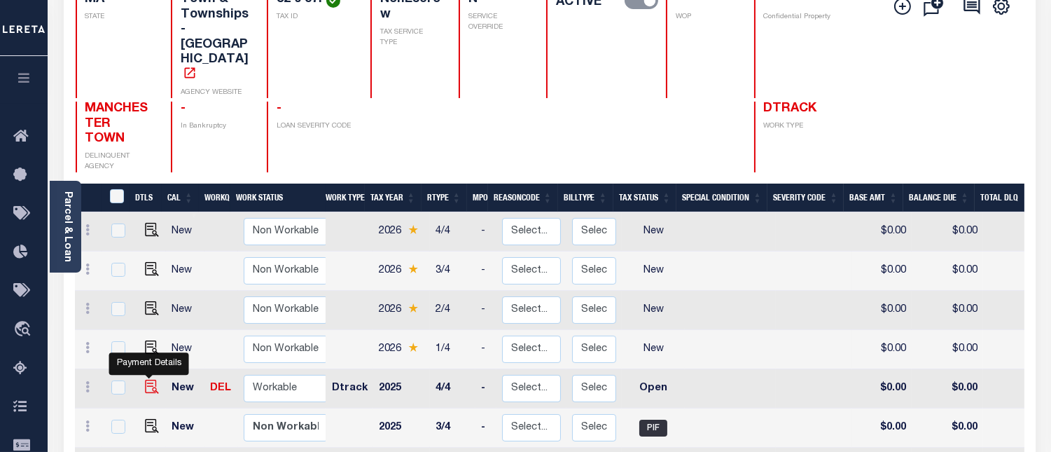
click at [148, 380] on img "" at bounding box center [152, 387] width 14 height 14
checkbox input "true"
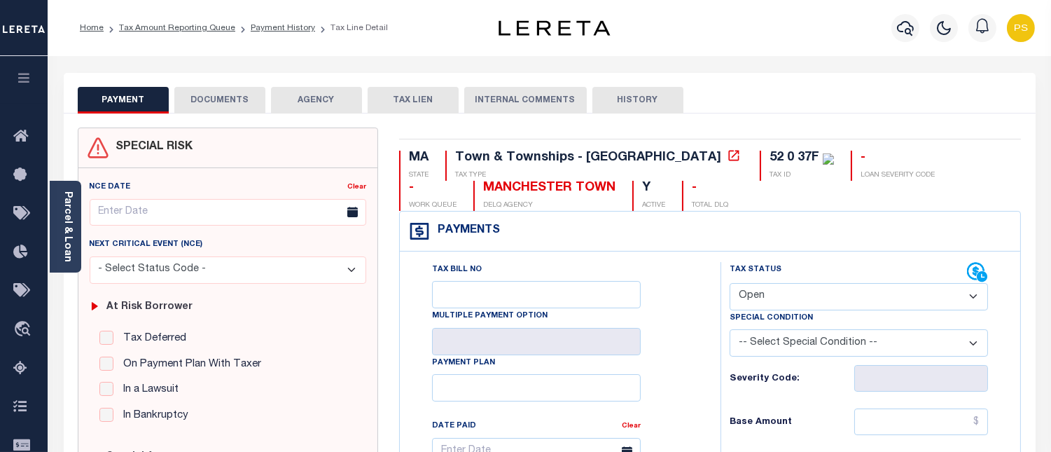
click at [804, 300] on select "- Select Status Code - Open Due/Unpaid Paid Incomplete No Tax Due Internal Refu…" at bounding box center [859, 296] width 258 height 27
select select "DUE"
click at [730, 284] on select "- Select Status Code - Open Due/Unpaid Paid Incomplete No Tax Due Internal Refu…" at bounding box center [859, 296] width 258 height 27
type input "[DATE]"
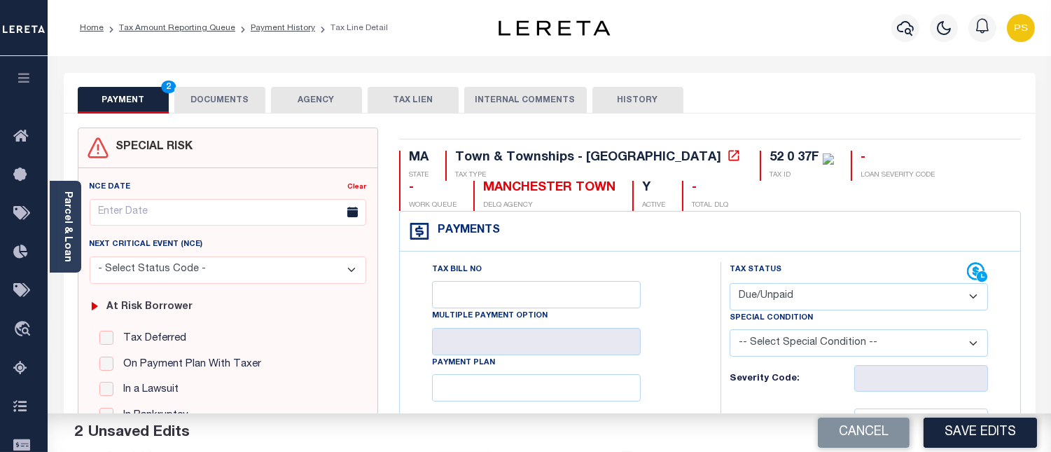
click at [240, 98] on button "DOCUMENTS" at bounding box center [219, 100] width 91 height 27
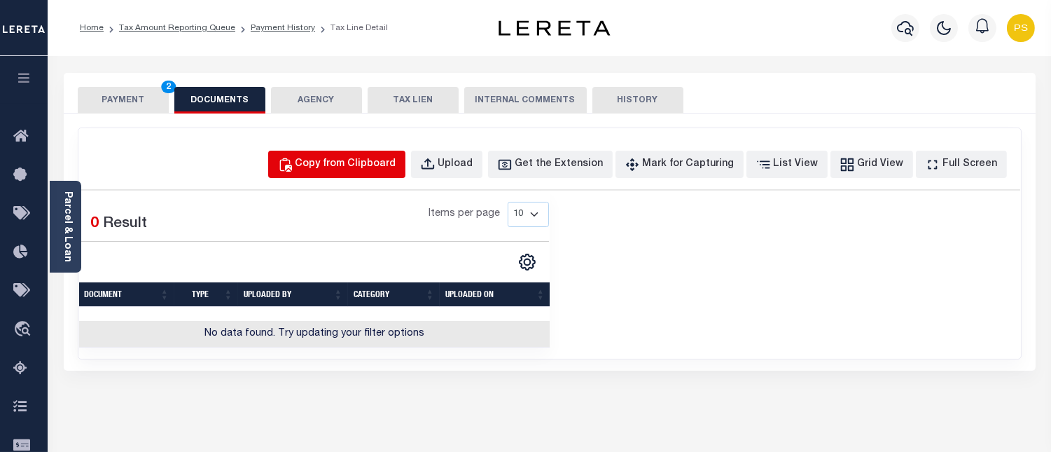
click at [352, 168] on div "Copy from Clipboard" at bounding box center [346, 164] width 101 height 15
select select "POP"
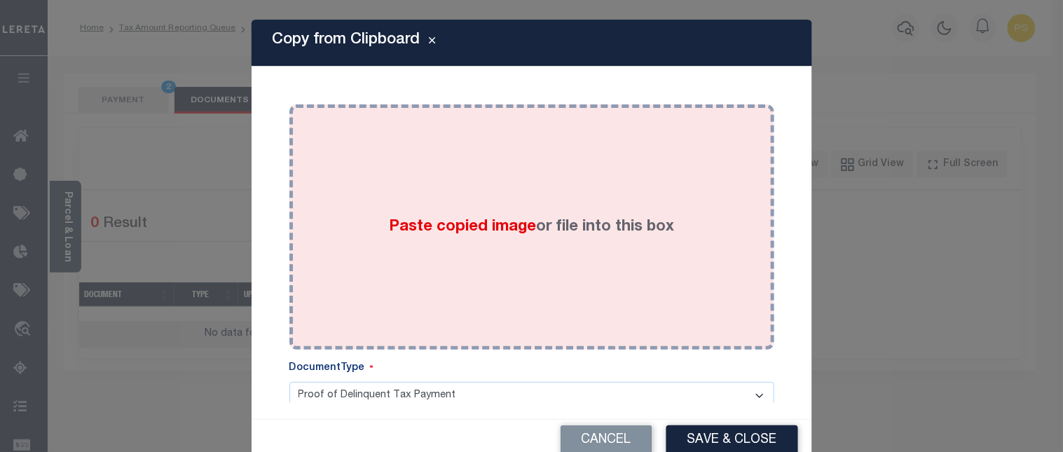
click at [480, 229] on span "Paste copied image" at bounding box center [462, 226] width 147 height 15
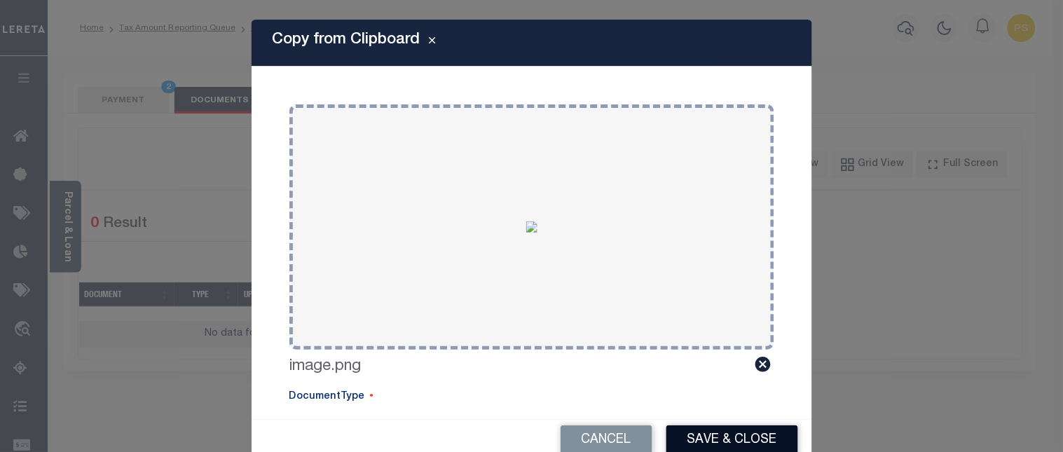
click at [720, 445] on button "Save & Close" at bounding box center [732, 440] width 132 height 30
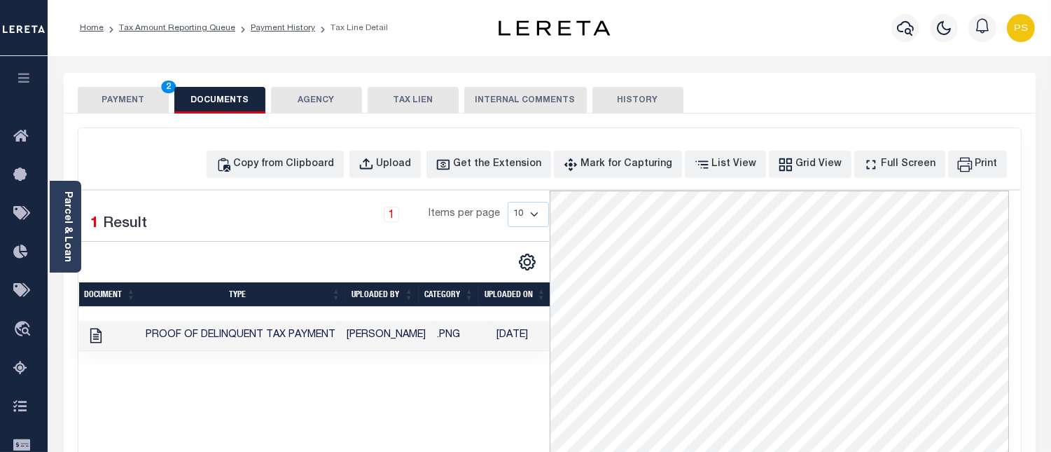
click at [128, 102] on button "PAYMENT 2" at bounding box center [123, 100] width 91 height 27
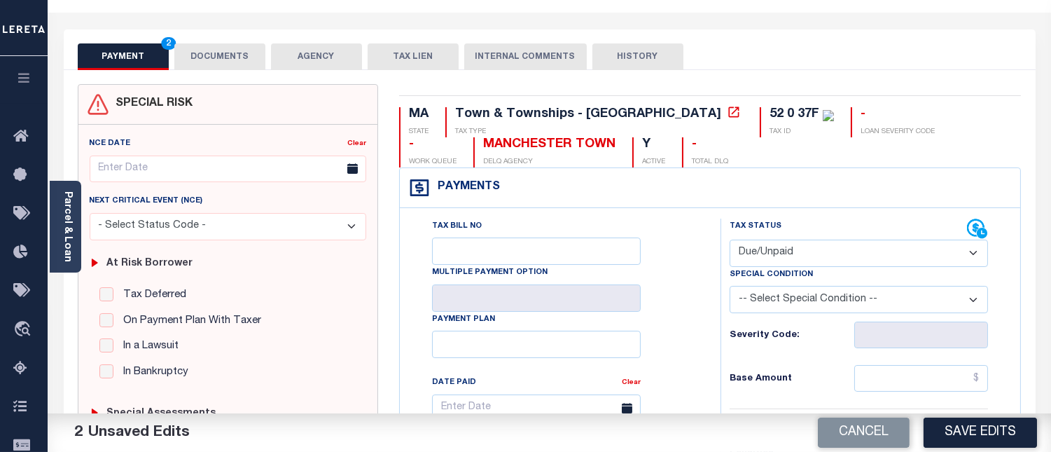
scroll to position [155, 0]
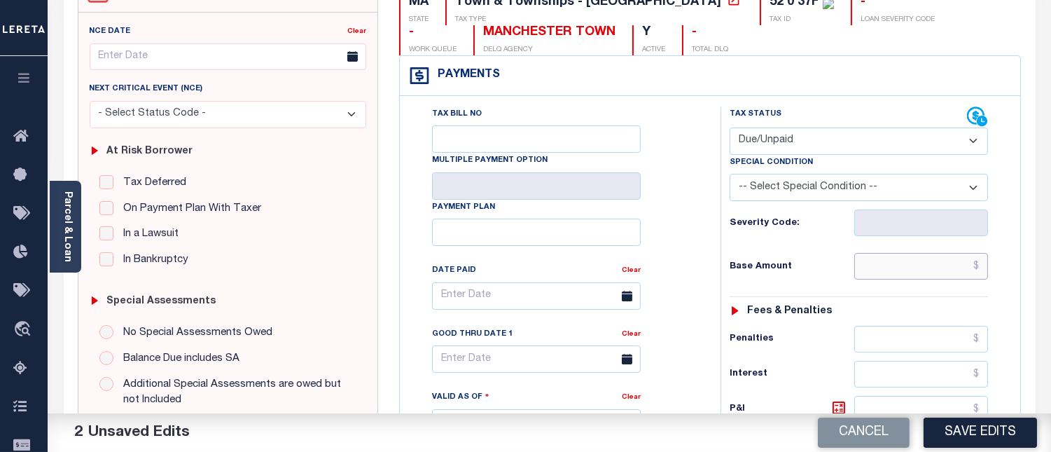
click at [983, 265] on input "text" at bounding box center [922, 266] width 134 height 27
paste input "2,457.25"
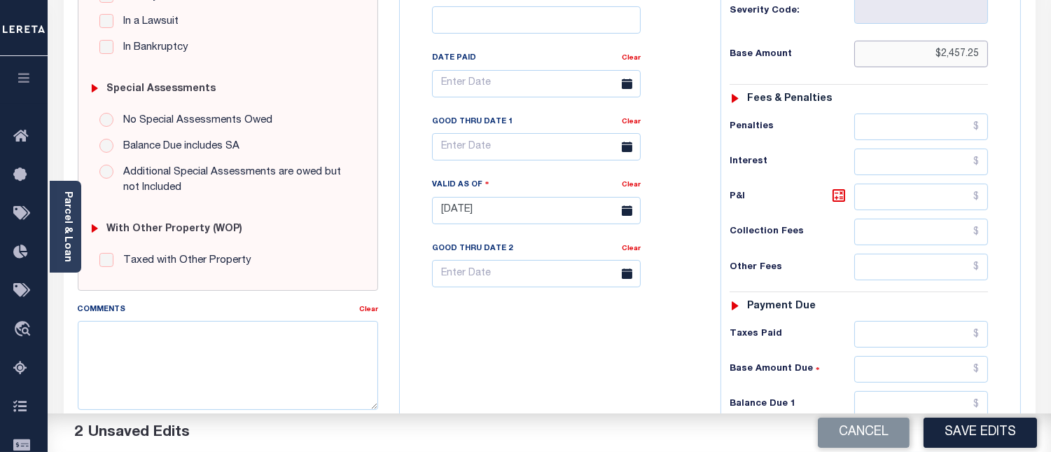
scroll to position [466, 0]
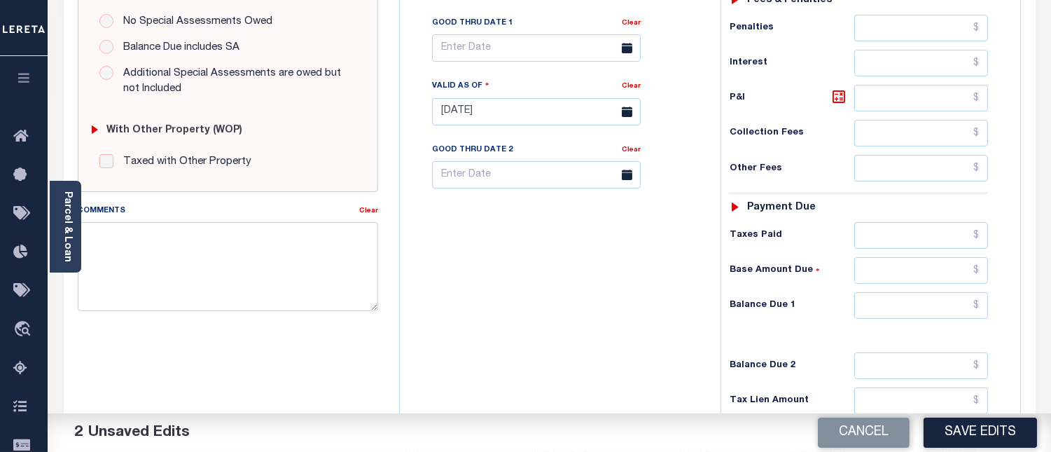
type input "$2,457.25"
click at [979, 308] on input "text" at bounding box center [922, 305] width 134 height 27
paste input "2,457.25"
type input "$2,457.25"
click at [265, 259] on textarea "Comments" at bounding box center [228, 266] width 300 height 88
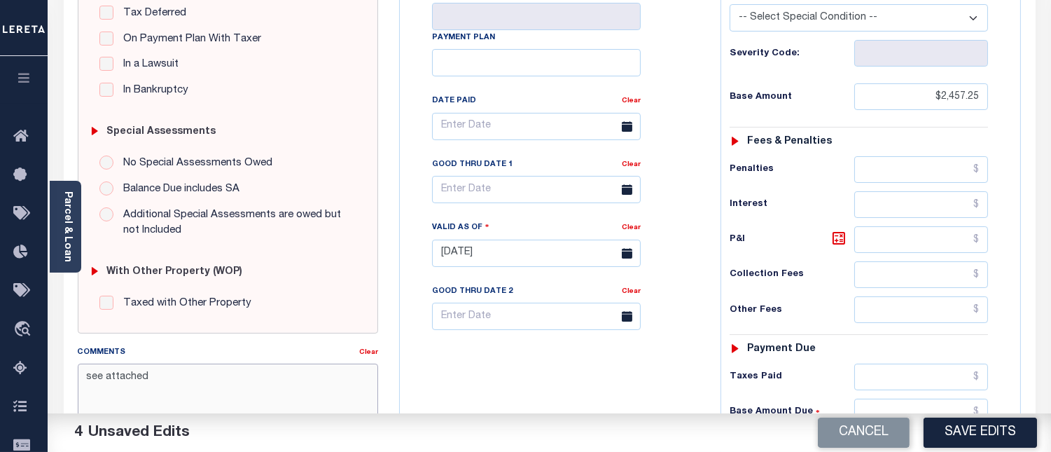
scroll to position [233, 0]
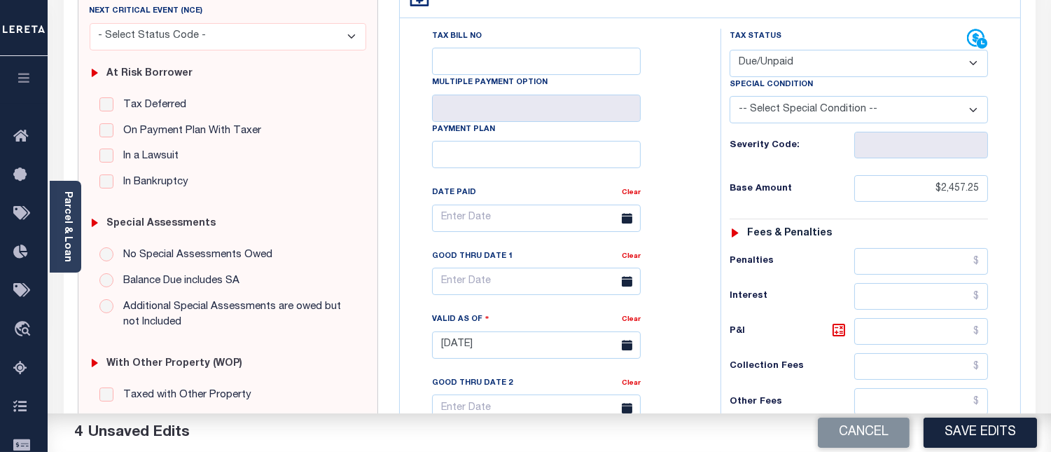
type textarea "see attached"
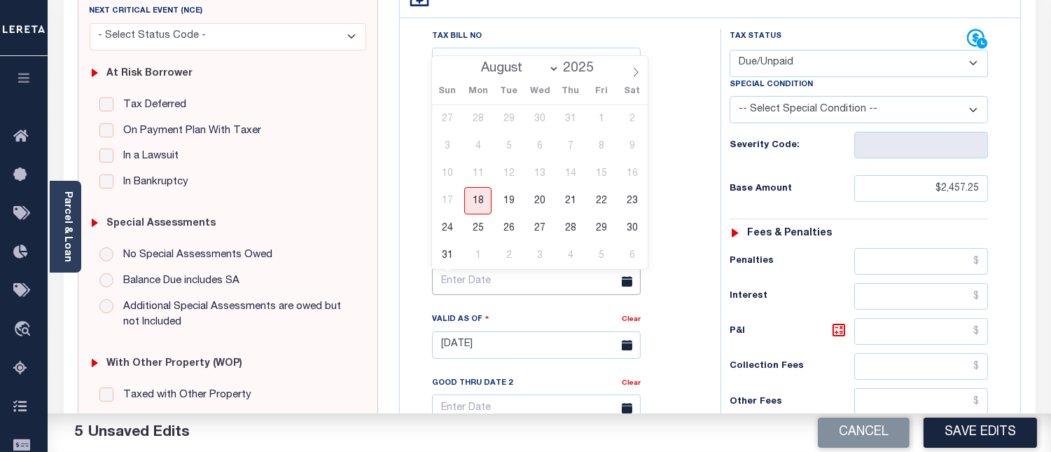
click at [457, 276] on input "text" at bounding box center [536, 281] width 209 height 27
click at [443, 254] on span "31" at bounding box center [447, 255] width 27 height 27
type input "08/31/2025"
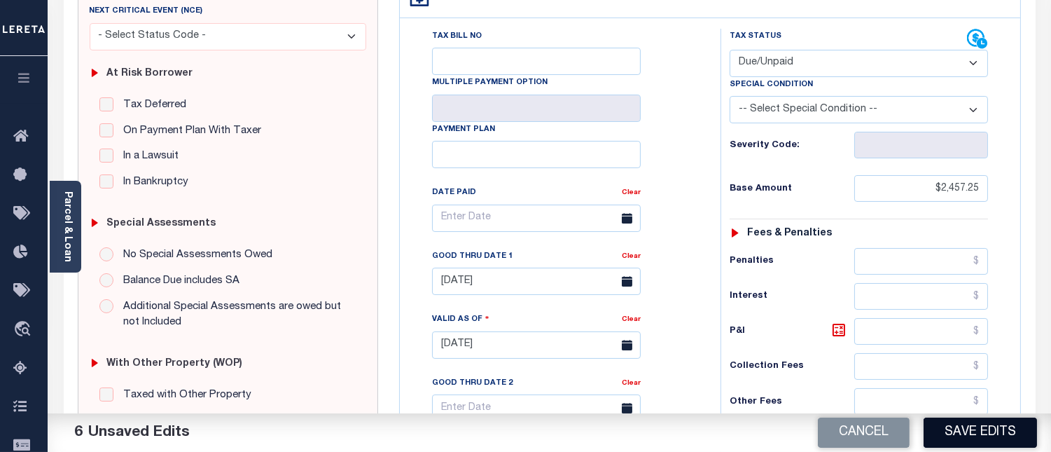
click at [984, 431] on button "Save Edits" at bounding box center [980, 432] width 113 height 30
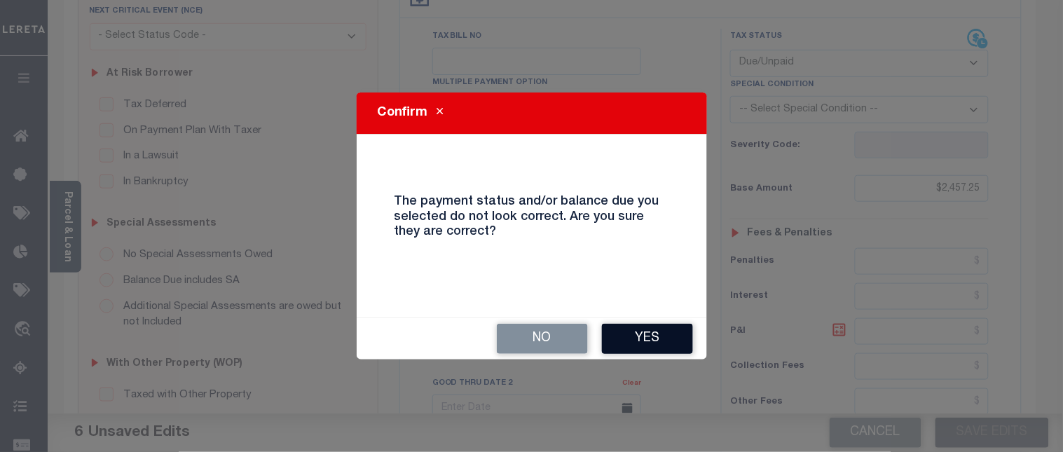
click at [659, 338] on button "Yes" at bounding box center [647, 339] width 91 height 30
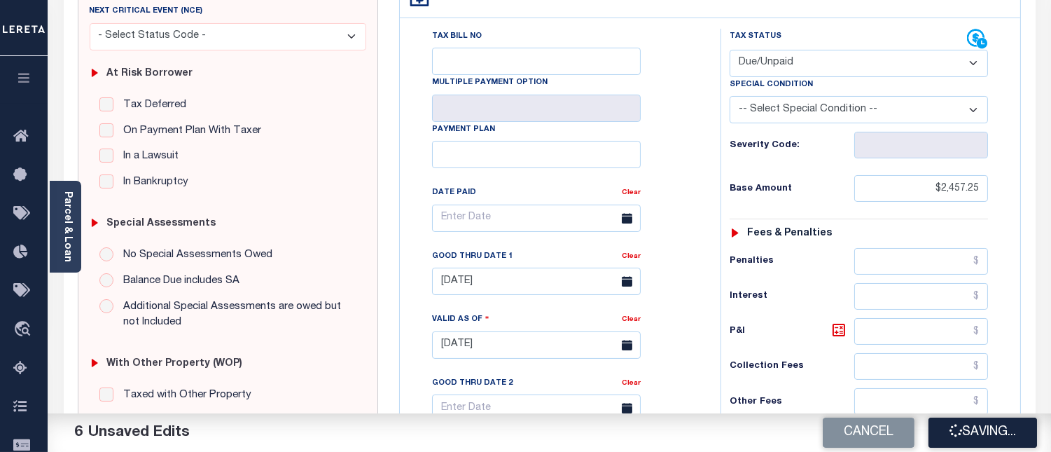
checkbox input "false"
type input "$2,457.25"
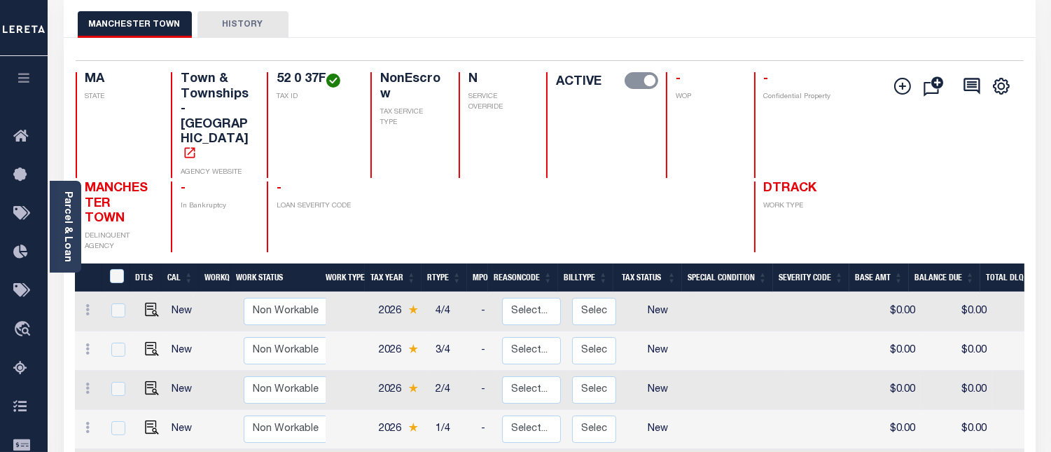
scroll to position [78, 0]
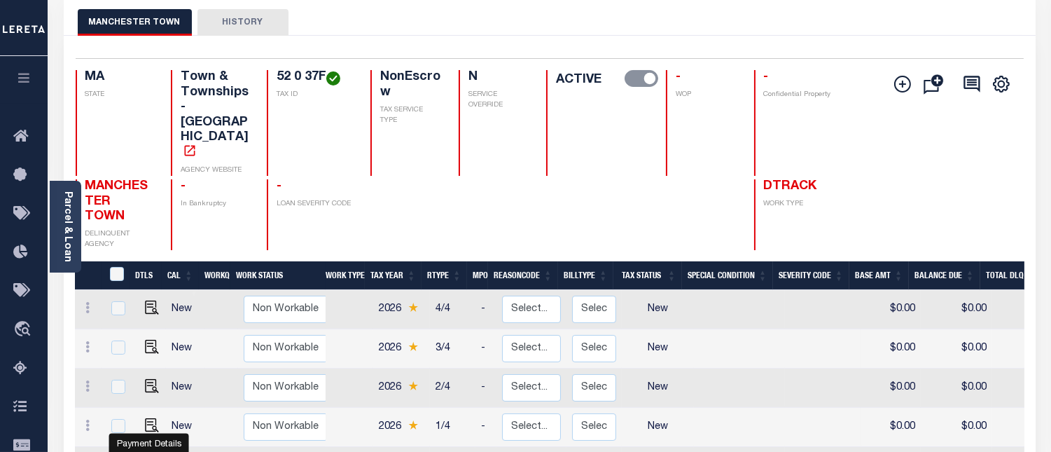
checkbox input "true"
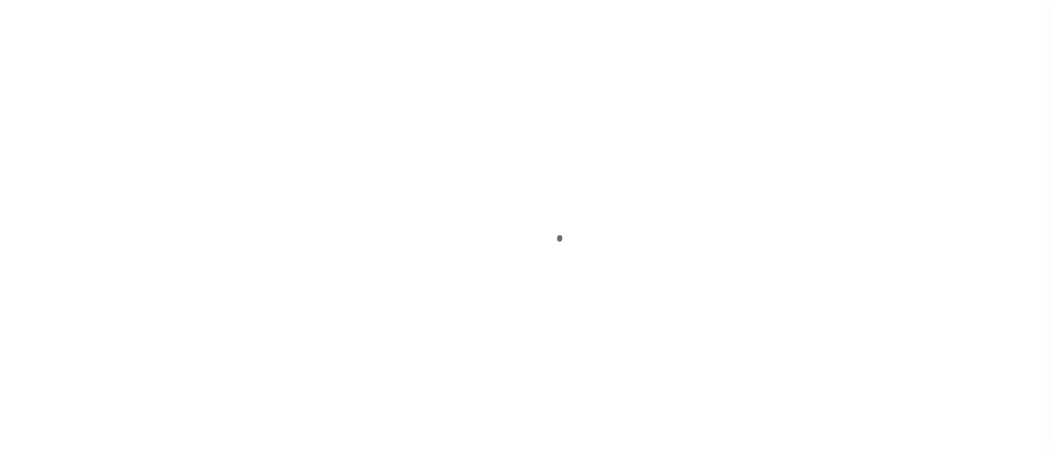
select select "DUE"
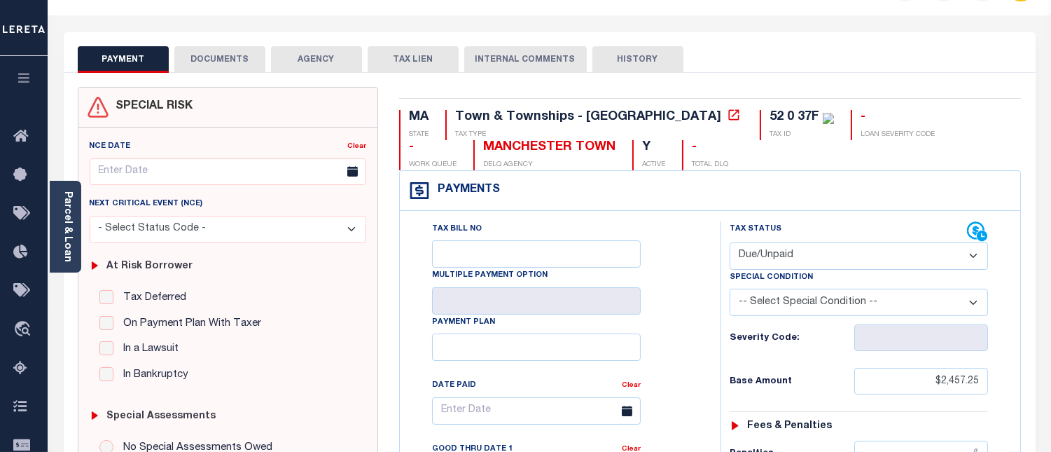
scroll to position [78, 0]
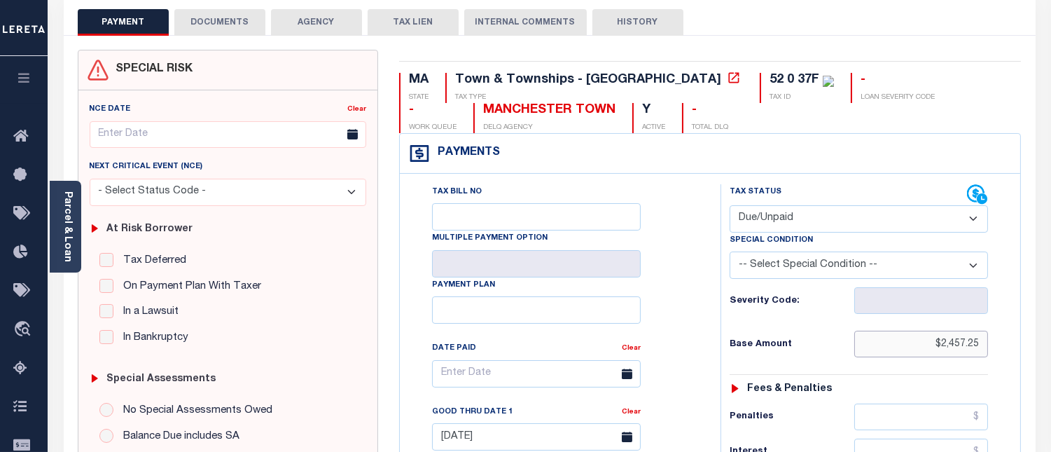
drag, startPoint x: 940, startPoint y: 345, endPoint x: 978, endPoint y: 348, distance: 38.7
click at [978, 348] on input "$2,457.25" at bounding box center [922, 344] width 134 height 27
paste input "353.84"
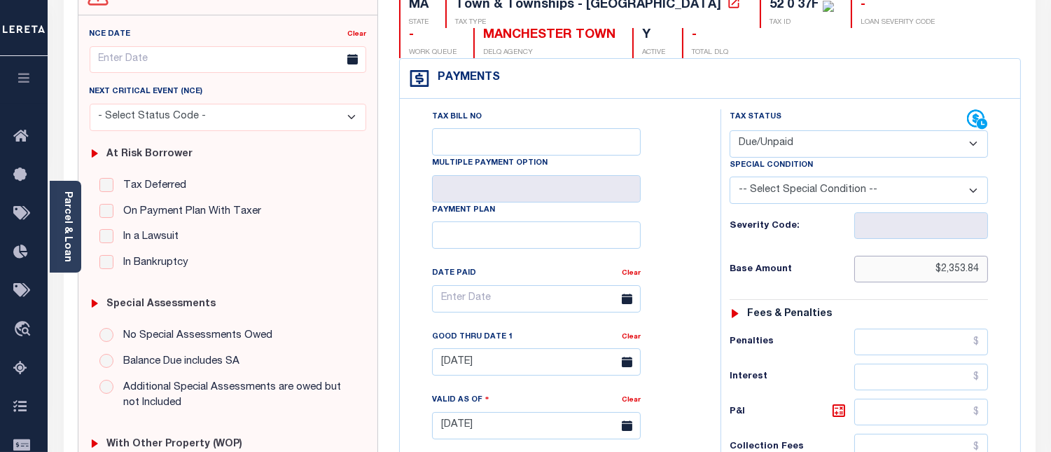
scroll to position [233, 0]
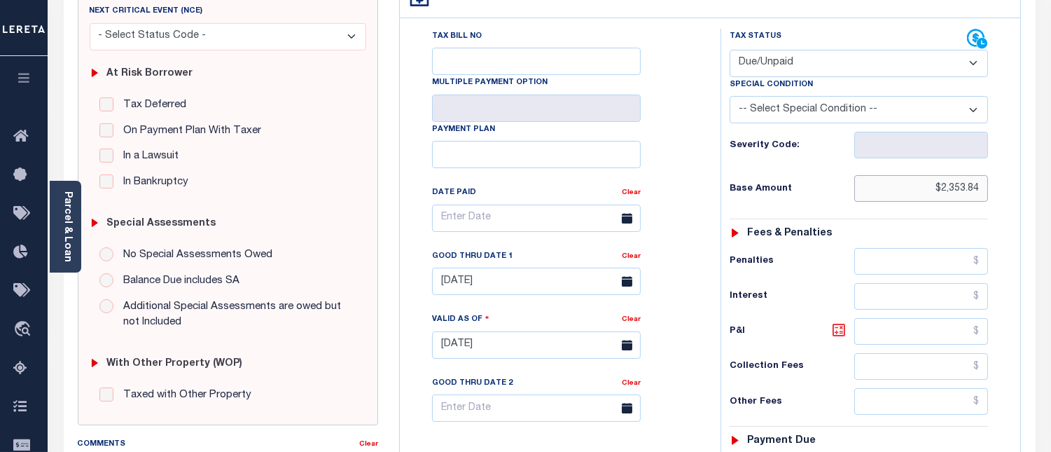
type input "$2,353.84"
click at [839, 334] on icon at bounding box center [839, 329] width 17 height 17
type input "$103.41"
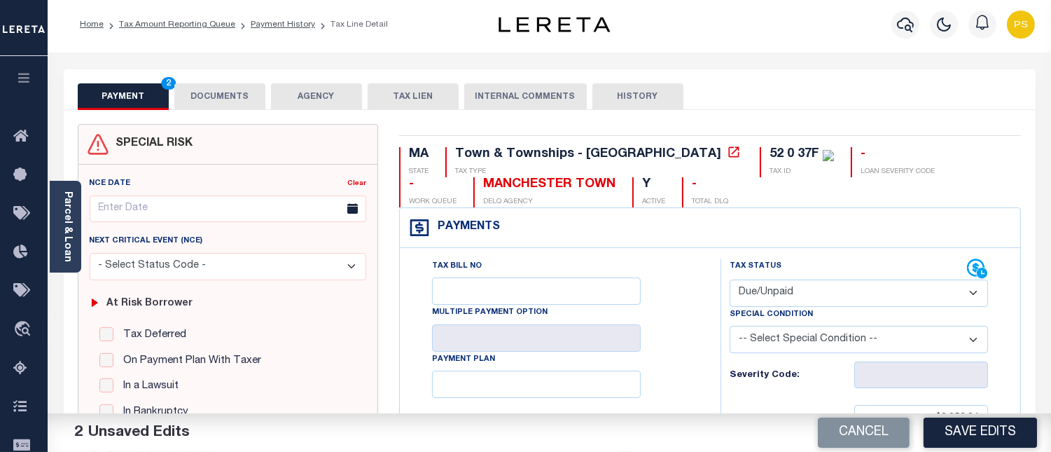
scroll to position [0, 0]
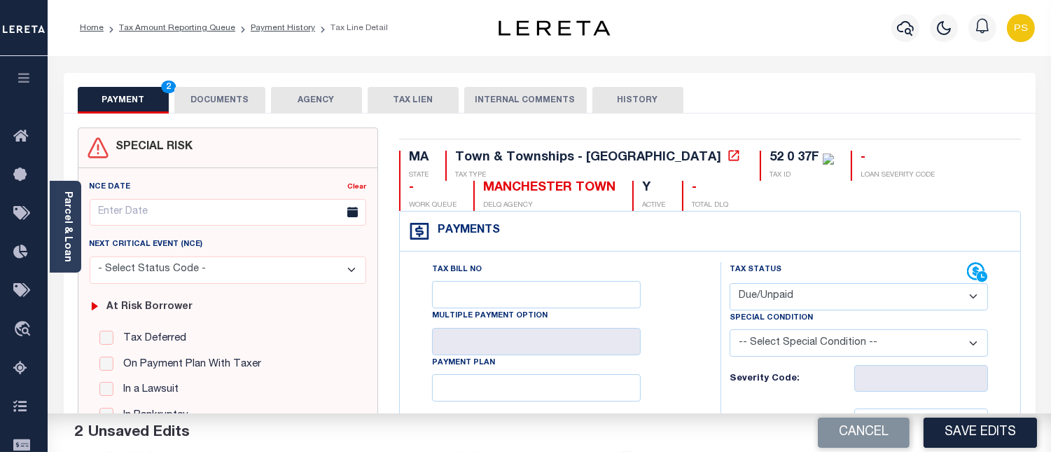
click at [215, 95] on button "DOCUMENTS" at bounding box center [219, 100] width 91 height 27
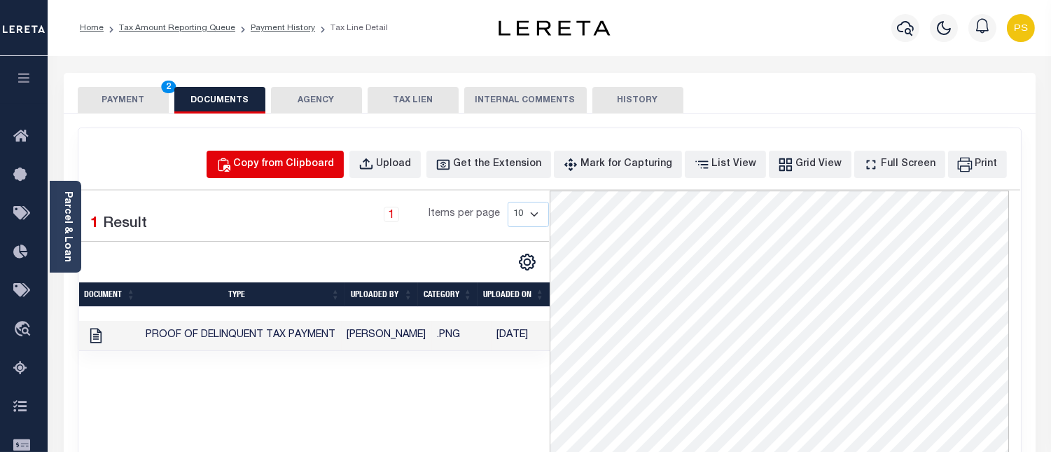
click at [308, 160] on div "Copy from Clipboard" at bounding box center [284, 164] width 101 height 15
select select "POP"
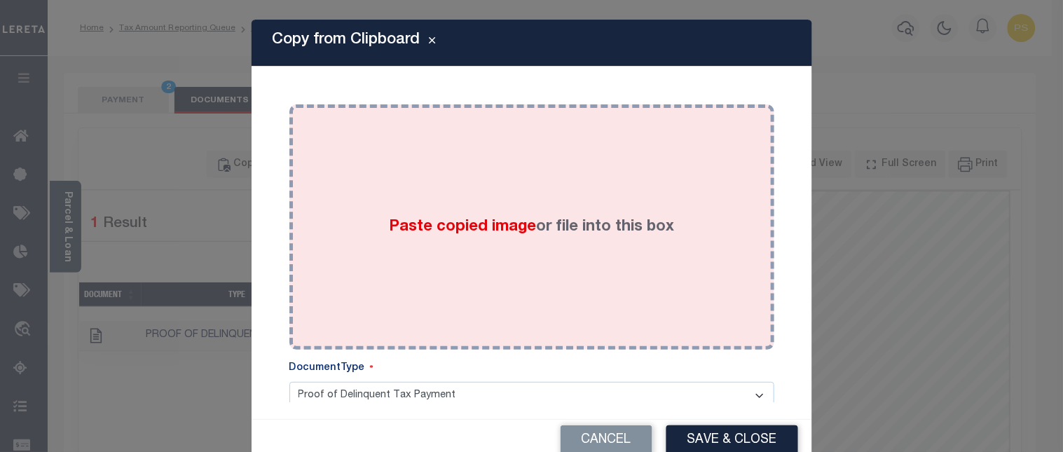
click at [463, 227] on span "Paste copied image" at bounding box center [462, 226] width 147 height 15
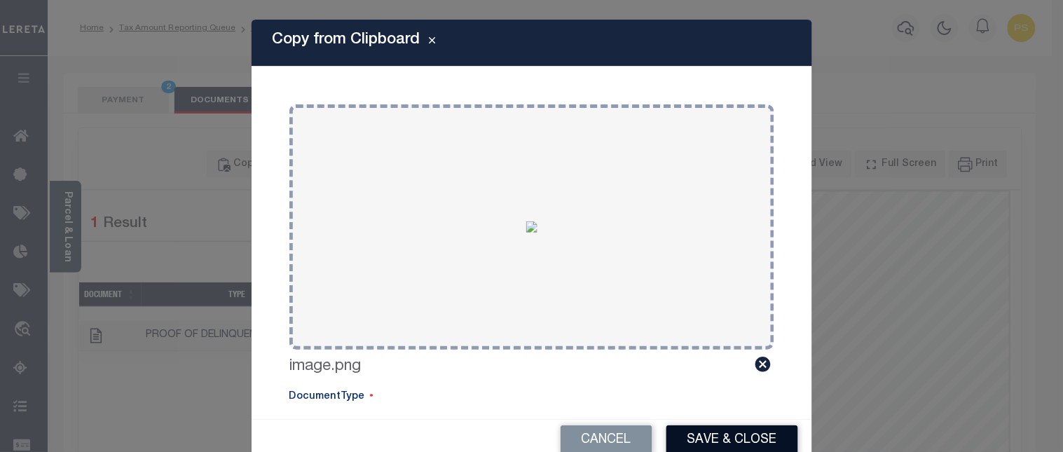
click at [716, 446] on button "Save & Close" at bounding box center [732, 440] width 132 height 30
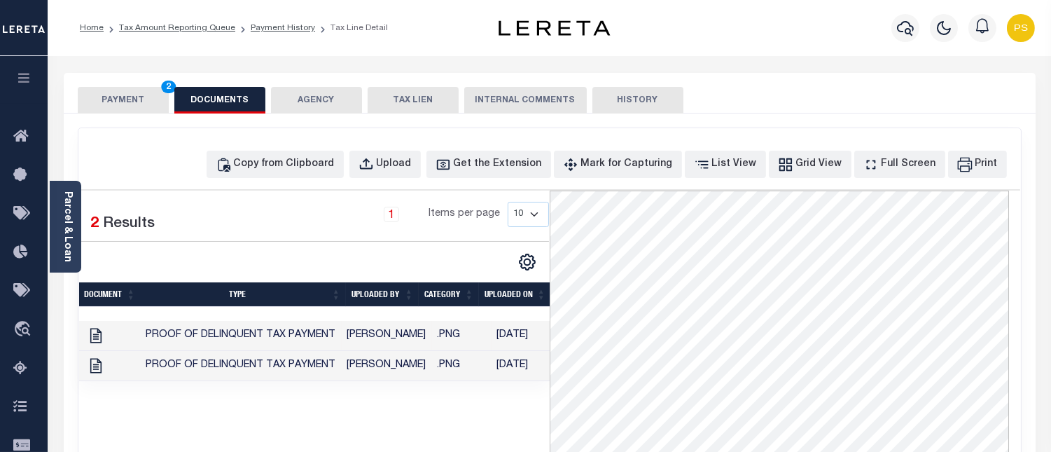
click at [127, 104] on button "PAYMENT 2" at bounding box center [123, 100] width 91 height 27
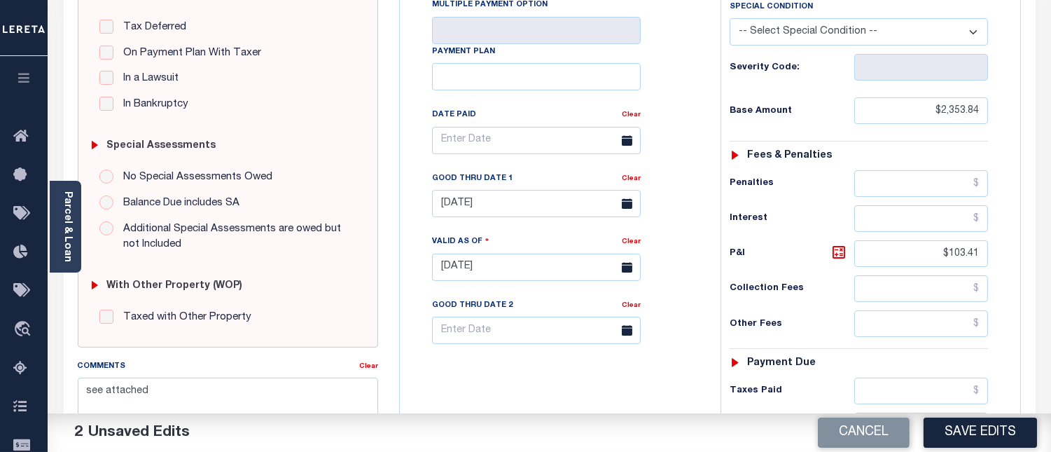
scroll to position [466, 0]
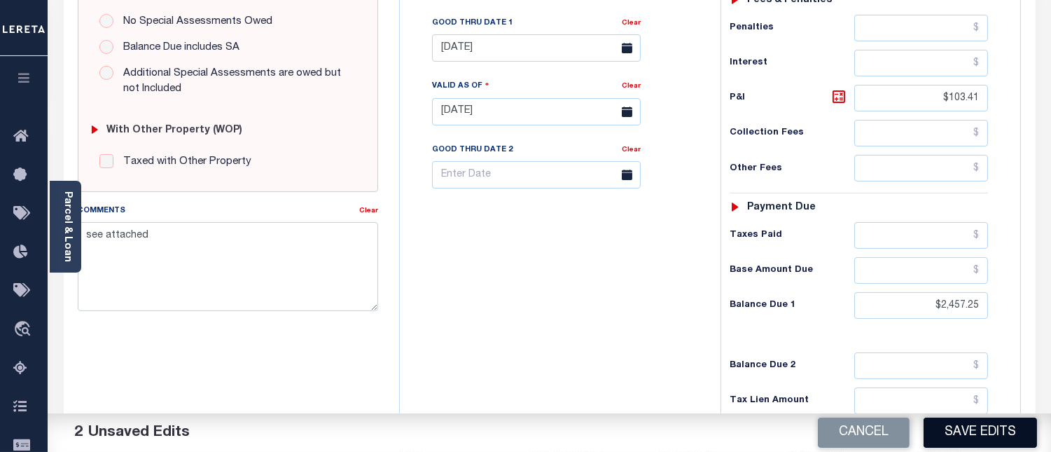
click at [981, 438] on button "Save Edits" at bounding box center [980, 432] width 113 height 30
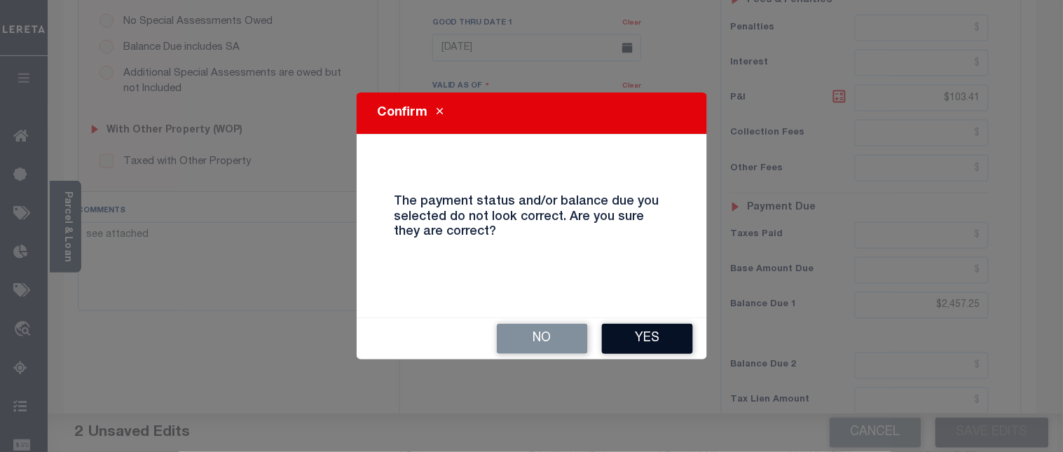
click at [670, 339] on button "Yes" at bounding box center [647, 339] width 91 height 30
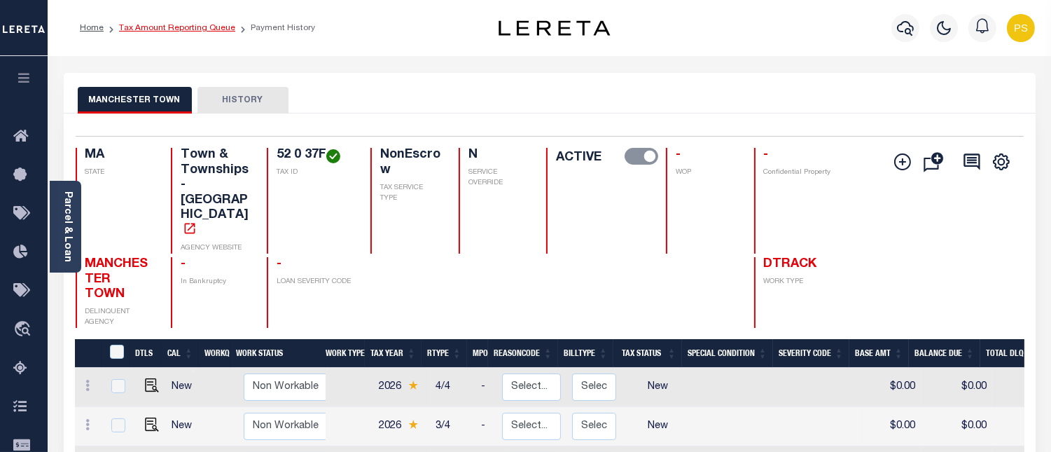
click at [164, 31] on link "Tax Amount Reporting Queue" at bounding box center [177, 28] width 116 height 8
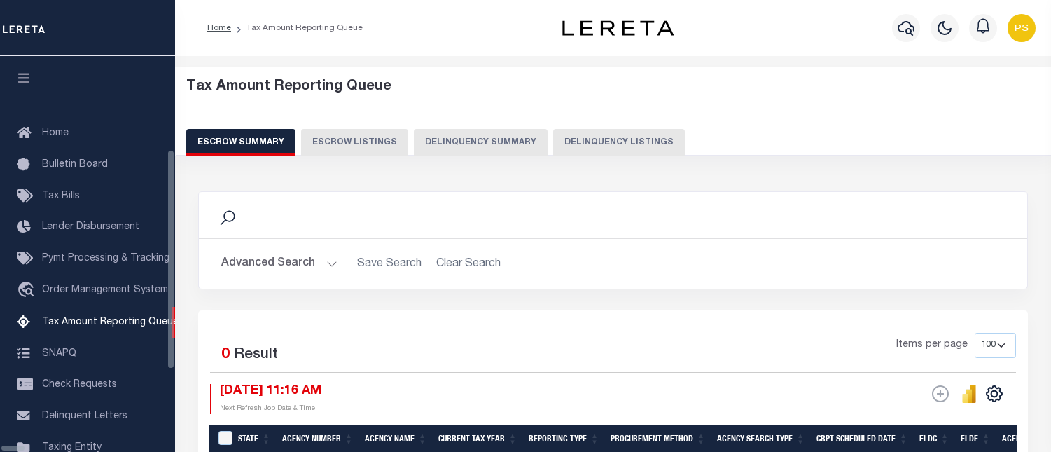
select select "100"
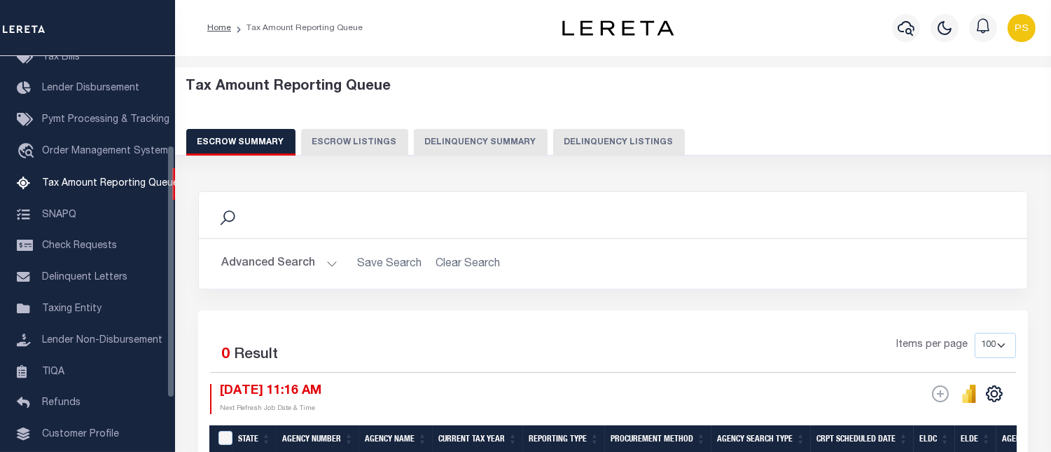
click at [607, 148] on button "Delinquency Listings" at bounding box center [619, 142] width 132 height 27
select select "100"
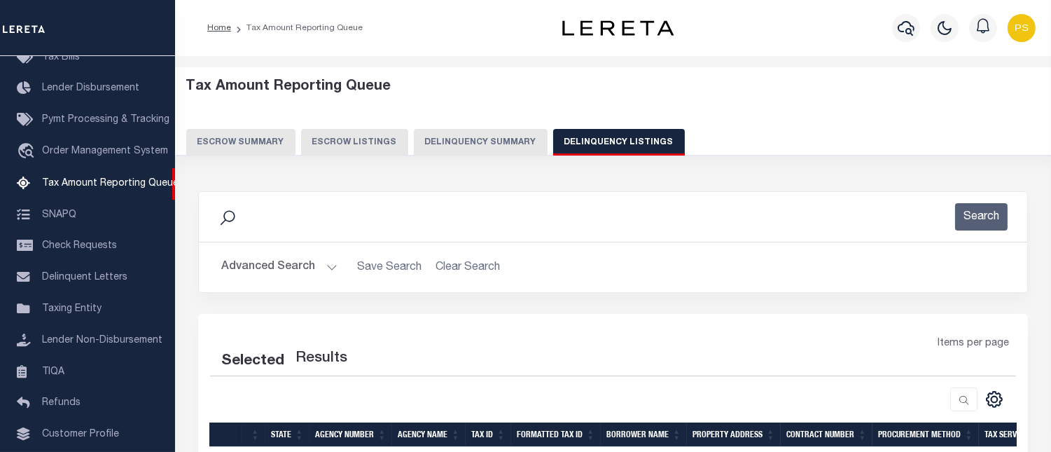
select select "100"
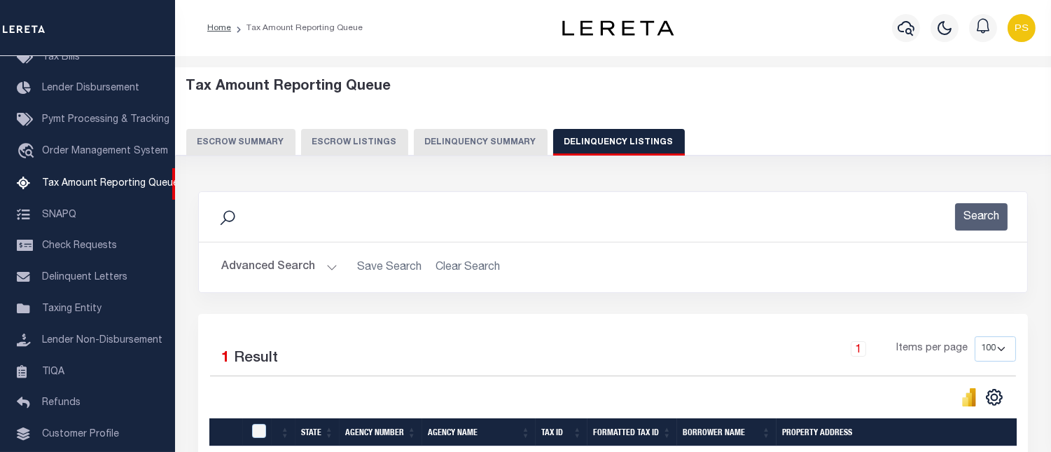
scroll to position [186, 0]
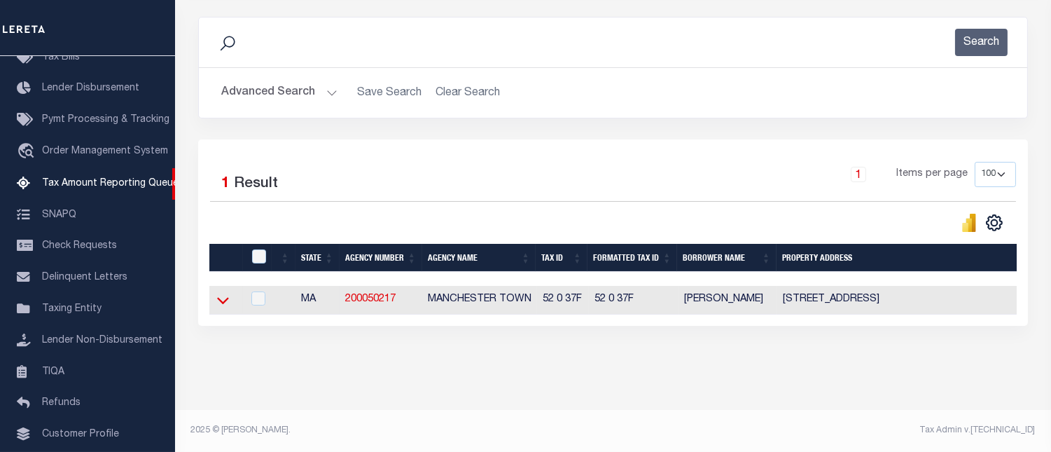
click at [222, 293] on icon at bounding box center [223, 300] width 12 height 15
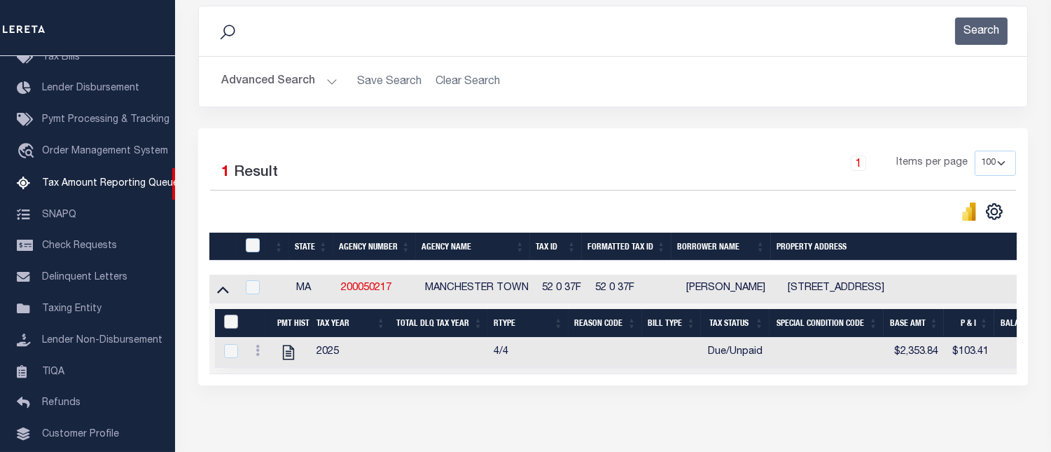
click at [228, 325] on input "&nbsp;" at bounding box center [231, 321] width 14 height 14
checkbox input "true"
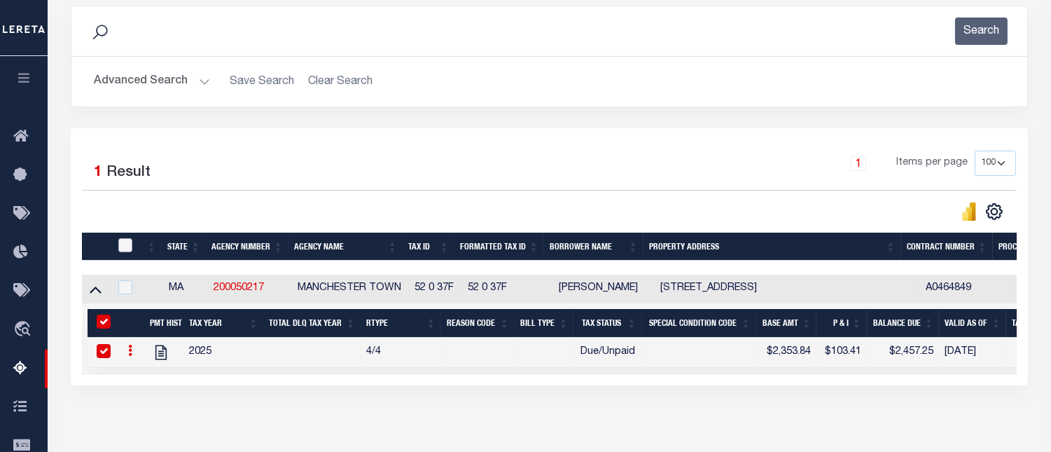
click at [130, 246] on input "checkbox" at bounding box center [125, 245] width 14 height 14
checkbox input "true"
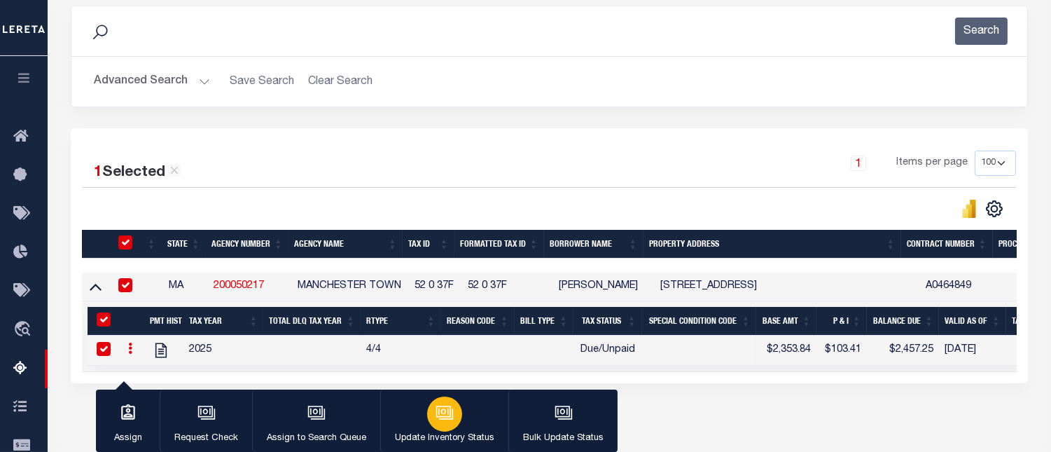
click at [445, 415] on icon "button" at bounding box center [443, 411] width 11 height 6
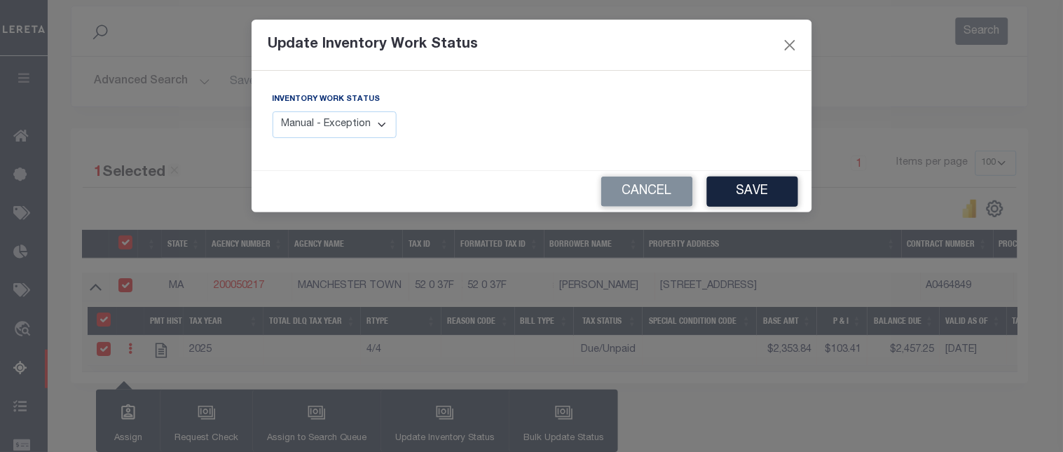
click at [332, 129] on select "Manual - Exception Pended - Awaiting Search Late Add Exception Completed" at bounding box center [334, 124] width 125 height 27
select select "4"
click at [272, 111] on select "Manual - Exception Pended - Awaiting Search Late Add Exception Completed" at bounding box center [334, 124] width 125 height 27
click at [740, 200] on button "Save" at bounding box center [752, 192] width 91 height 30
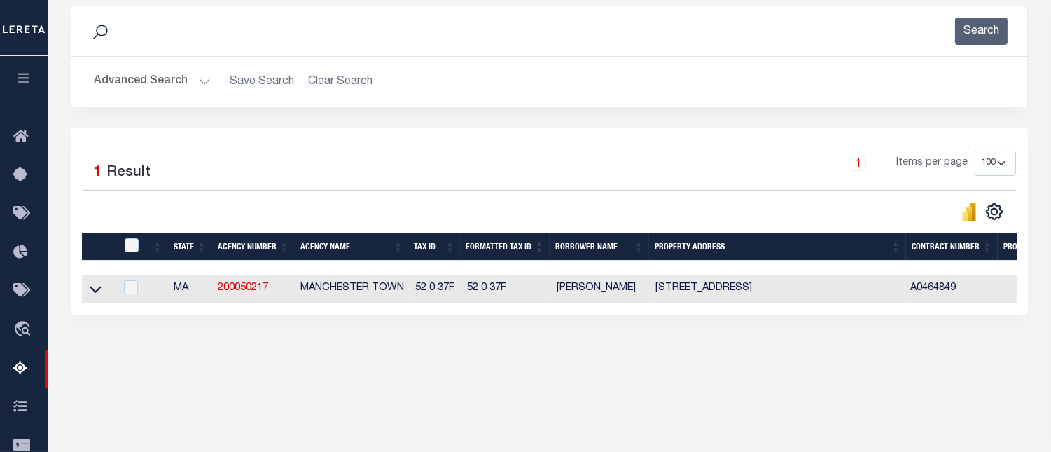
click at [167, 79] on button "Advanced Search" at bounding box center [152, 81] width 116 height 27
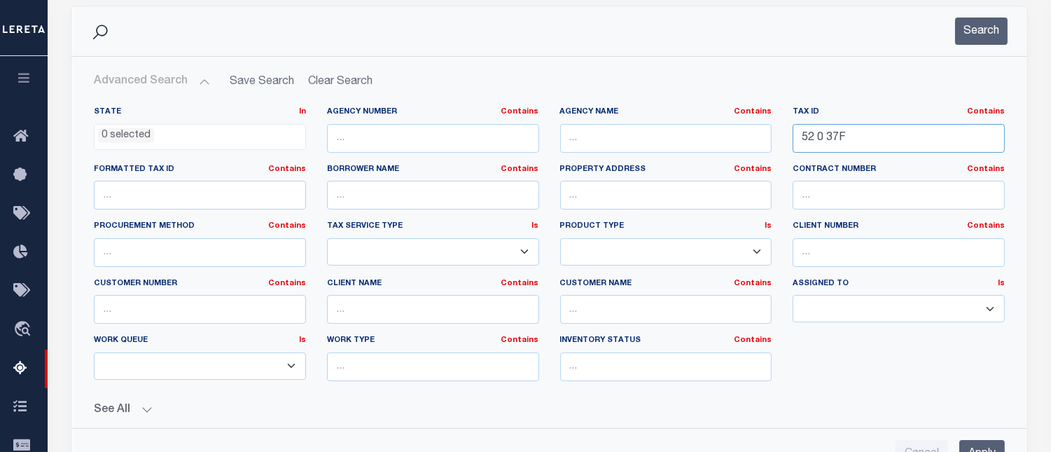
click at [815, 142] on input "52 0 37F" at bounding box center [899, 138] width 212 height 29
paste input "44 5 0"
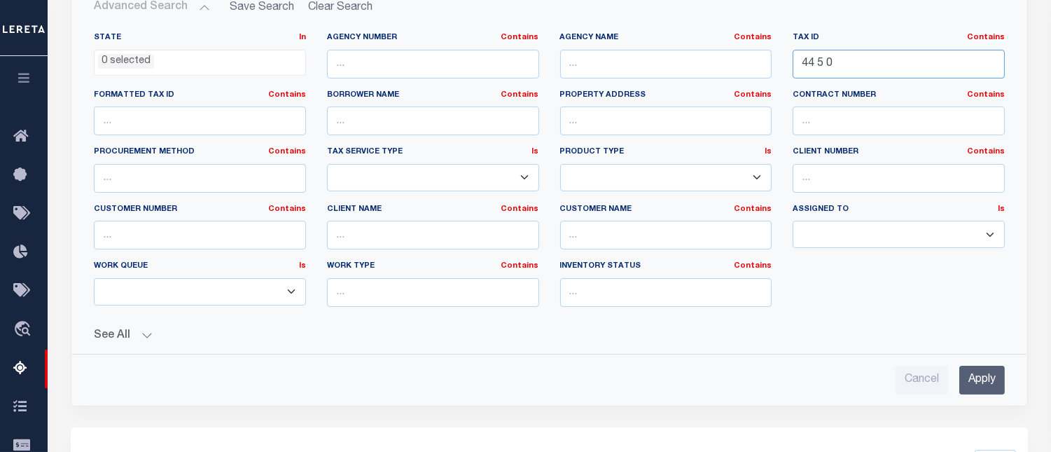
scroll to position [263, 0]
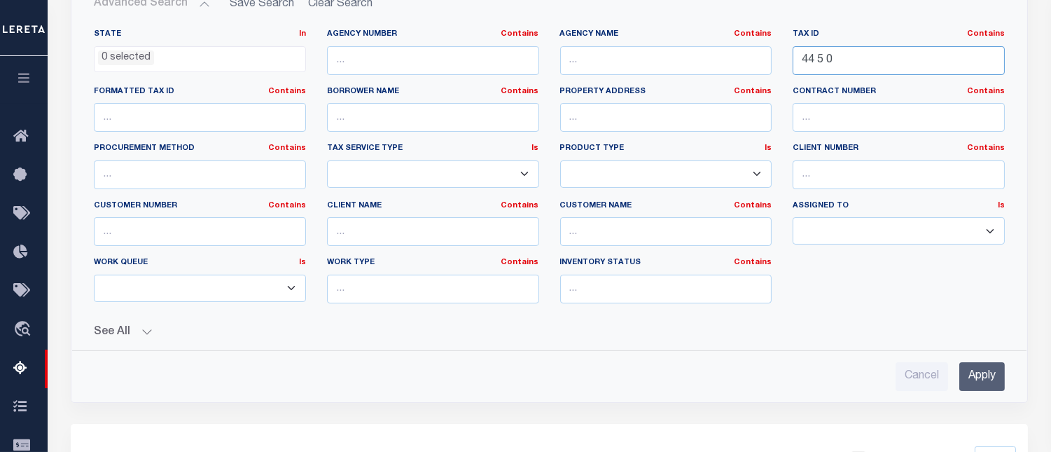
type input "44 5 0"
click at [978, 366] on input "Apply" at bounding box center [983, 376] width 46 height 29
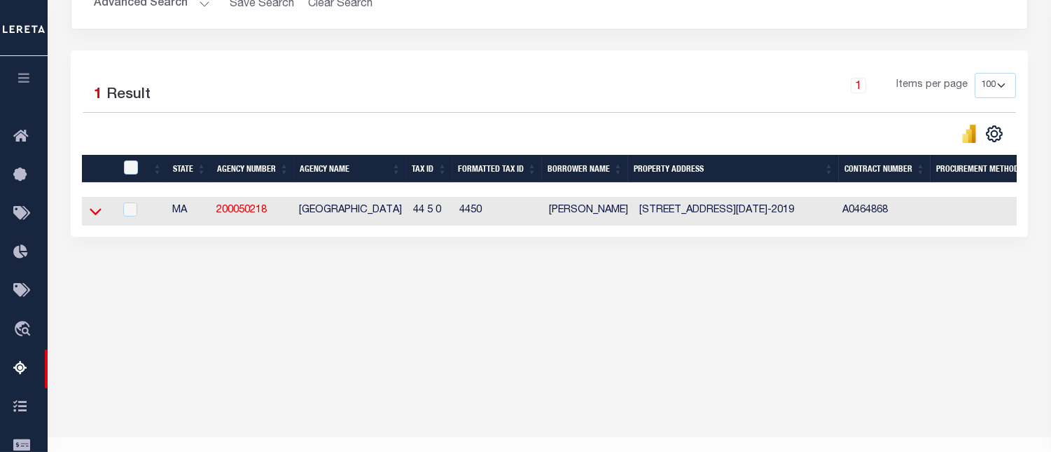
click at [90, 217] on icon at bounding box center [96, 211] width 12 height 15
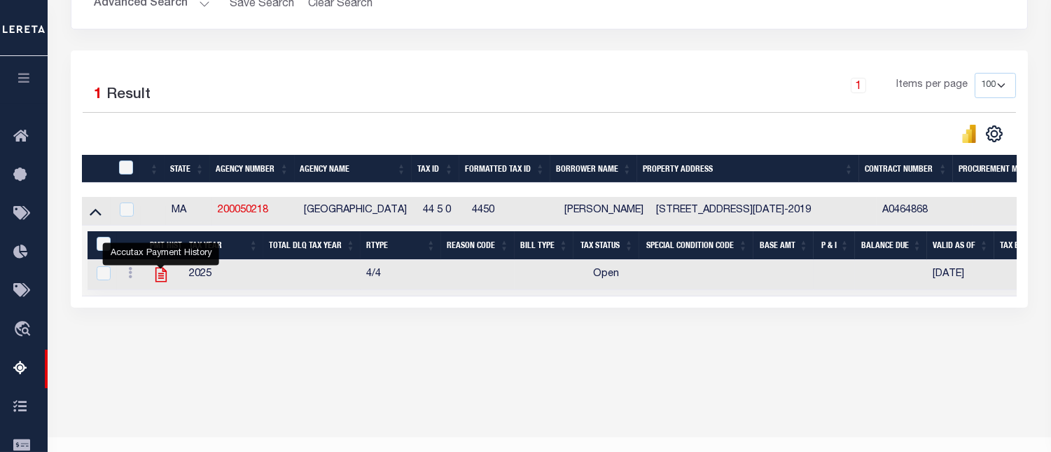
click at [162, 275] on icon "" at bounding box center [161, 274] width 18 height 18
checkbox input "true"
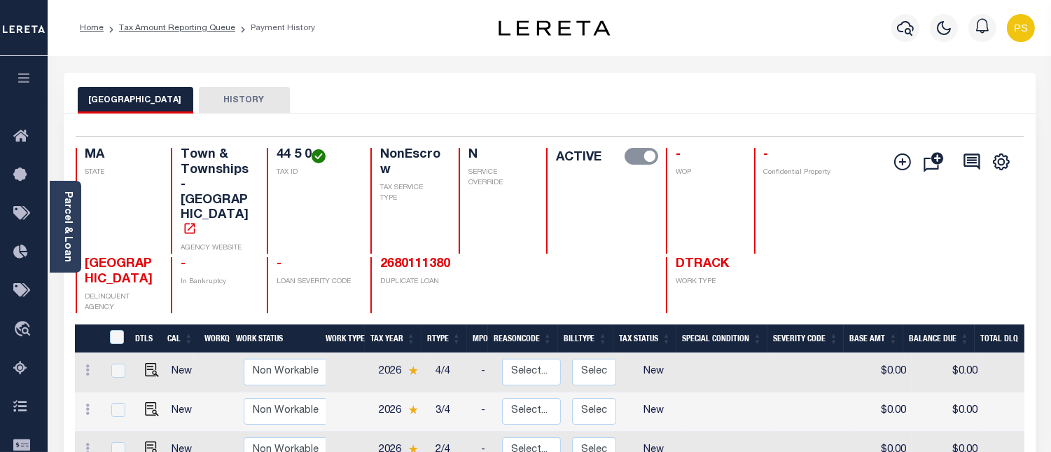
scroll to position [78, 0]
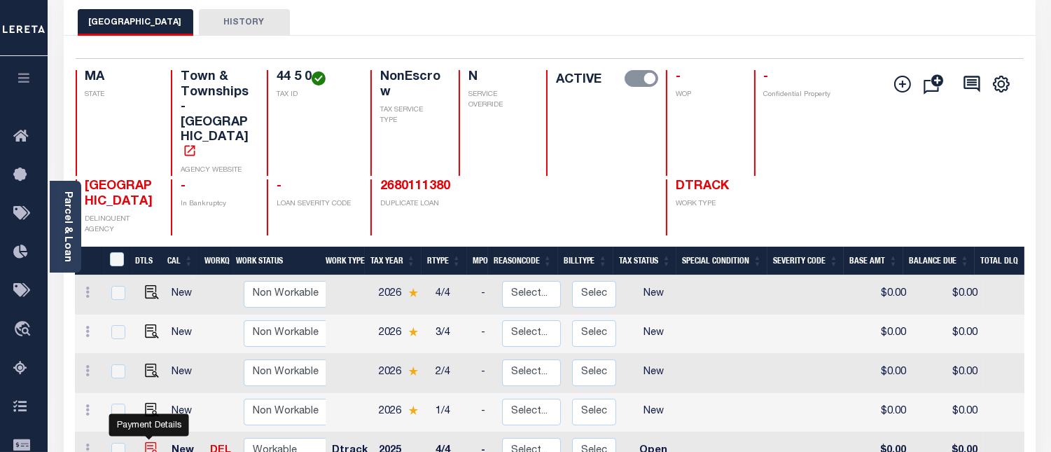
click at [148, 442] on img "" at bounding box center [152, 449] width 14 height 14
checkbox input "true"
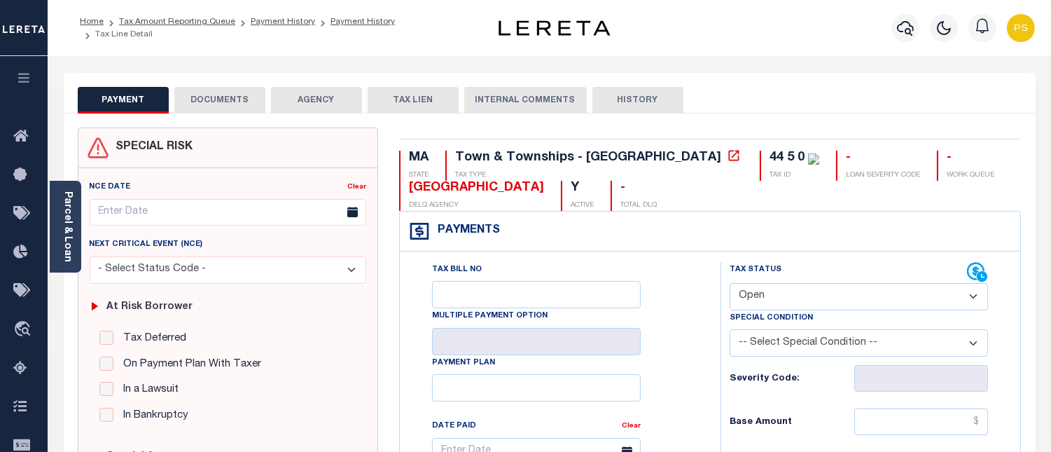
click at [783, 297] on select "- Select Status Code - Open Due/Unpaid Paid Incomplete No Tax Due Internal Refu…" at bounding box center [859, 296] width 258 height 27
click at [731, 0] on div "Home Tax Amount Reporting Queue Payment History Payment History Tax Line Detail…" at bounding box center [550, 28] width 1004 height 56
click at [69, 199] on link "Parcel & Loan" at bounding box center [67, 226] width 10 height 71
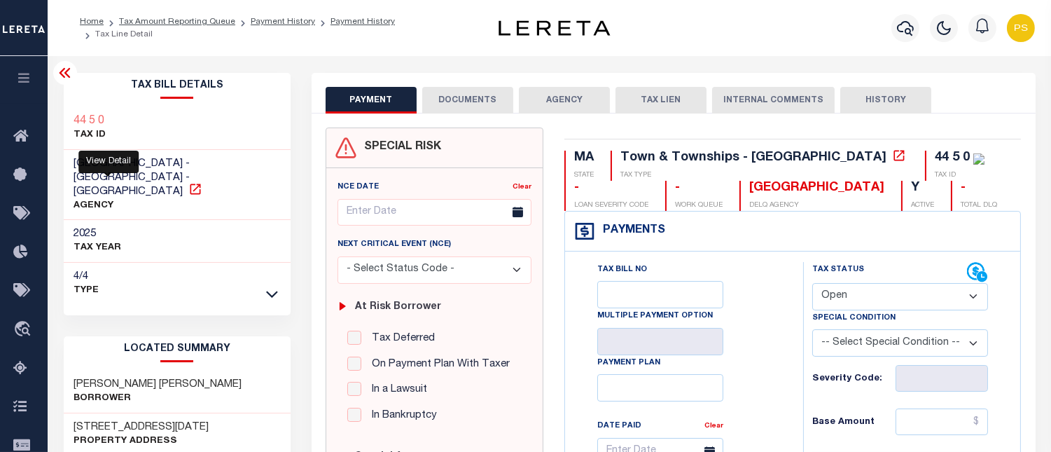
click at [188, 182] on icon at bounding box center [195, 189] width 14 height 14
drag, startPoint x: 74, startPoint y: 158, endPoint x: 176, endPoint y: 158, distance: 101.6
click at [176, 158] on span "[GEOGRAPHIC_DATA] - [GEOGRAPHIC_DATA] - [GEOGRAPHIC_DATA]" at bounding box center [132, 177] width 116 height 39
copy span "[GEOGRAPHIC_DATA]"
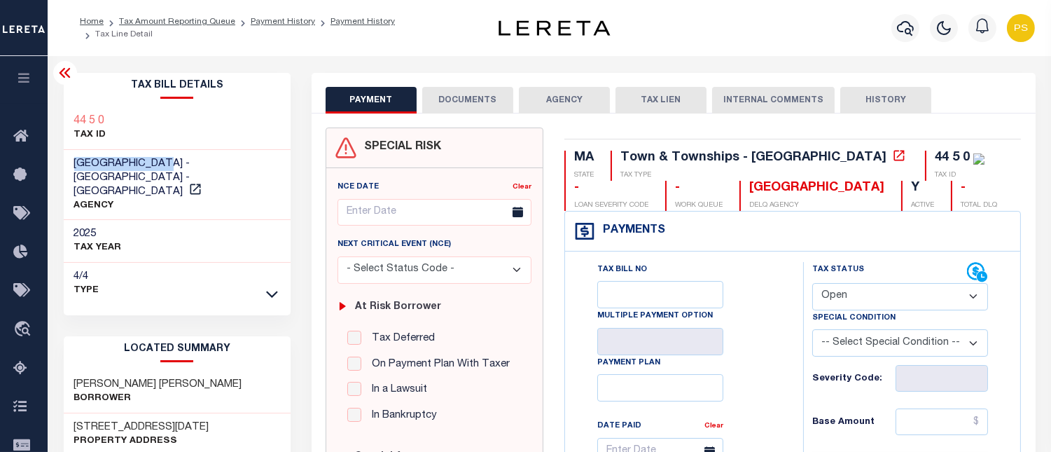
click at [904, 291] on select "- Select Status Code - Open Due/Unpaid Paid Incomplete No Tax Due Internal Refu…" at bounding box center [900, 296] width 176 height 27
select select "DUE"
click at [812, 284] on select "- Select Status Code - Open Due/Unpaid Paid Incomplete No Tax Due Internal Refu…" at bounding box center [900, 296] width 176 height 27
type input "[DATE]"
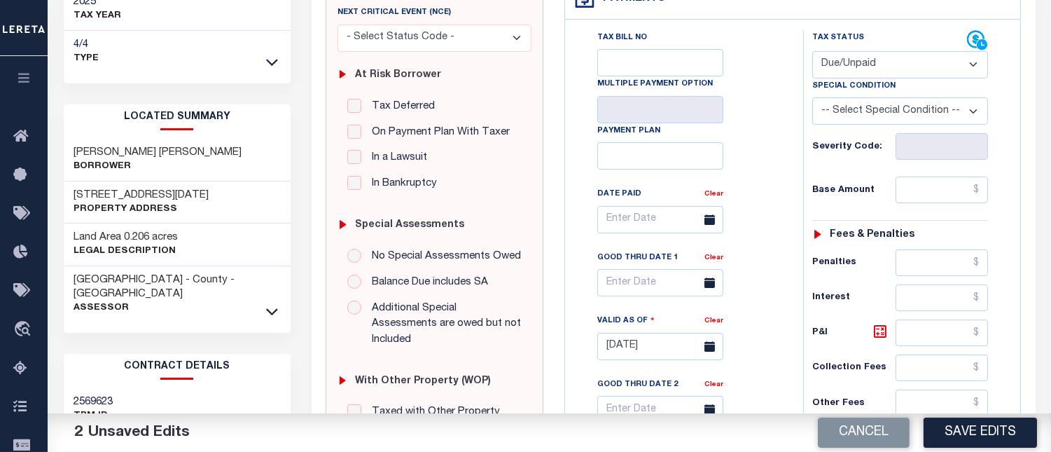
scroll to position [233, 0]
click at [981, 188] on input "text" at bounding box center [942, 188] width 92 height 27
paste input "7,485.82"
type input "$7,485.82"
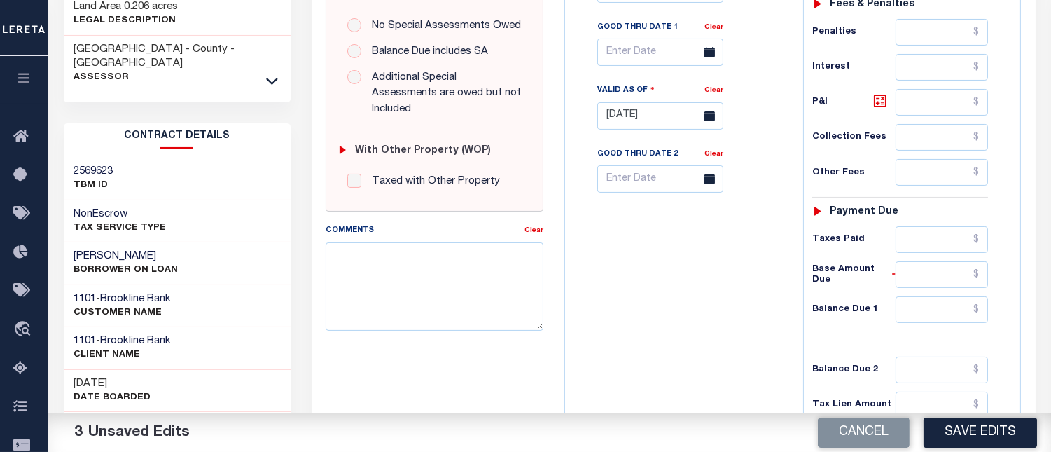
scroll to position [466, 0]
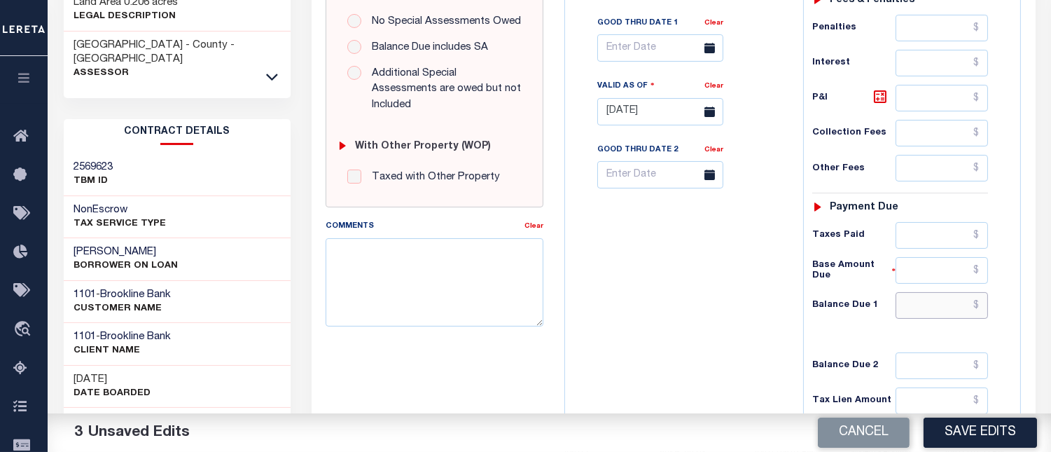
click at [981, 305] on input "text" at bounding box center [942, 305] width 92 height 27
paste input "7,657.66"
type input "$7,657.66"
click at [881, 101] on icon at bounding box center [880, 96] width 8 height 8
type input "$171.84"
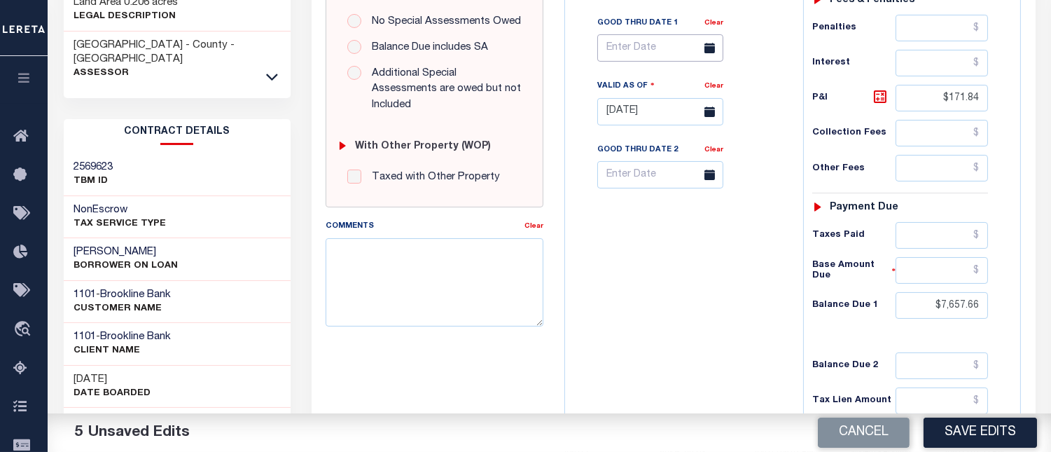
click at [642, 53] on body "Home Tax Amount Reporting Queue Payment History Payment History Tax Line Detail" at bounding box center [525, 68] width 1051 height 1069
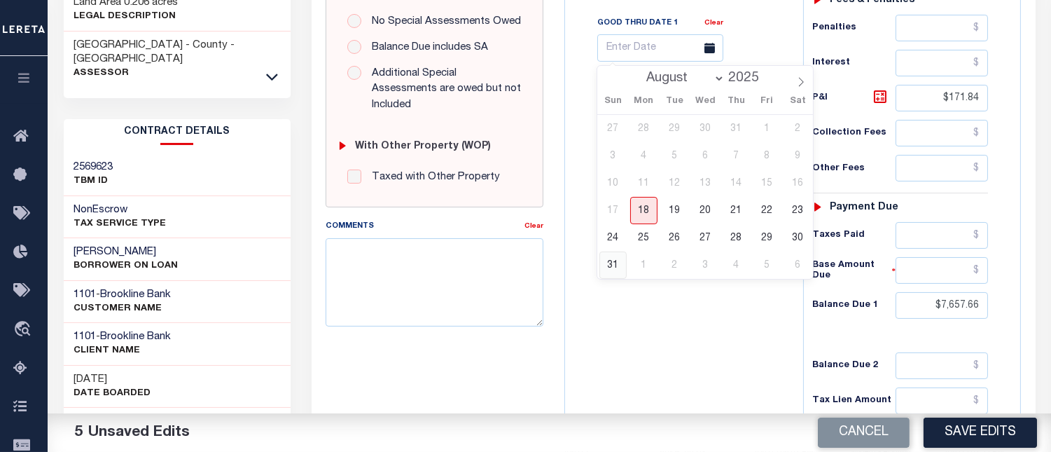
click at [611, 268] on span "31" at bounding box center [613, 264] width 27 height 27
type input "08/31/2025"
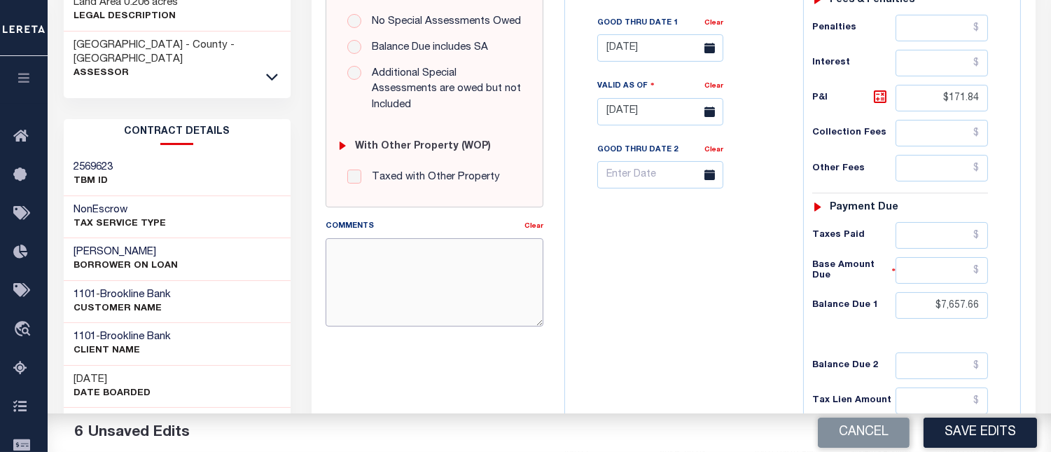
click at [466, 263] on textarea "Comments" at bounding box center [435, 282] width 218 height 88
type textarea "see attached"
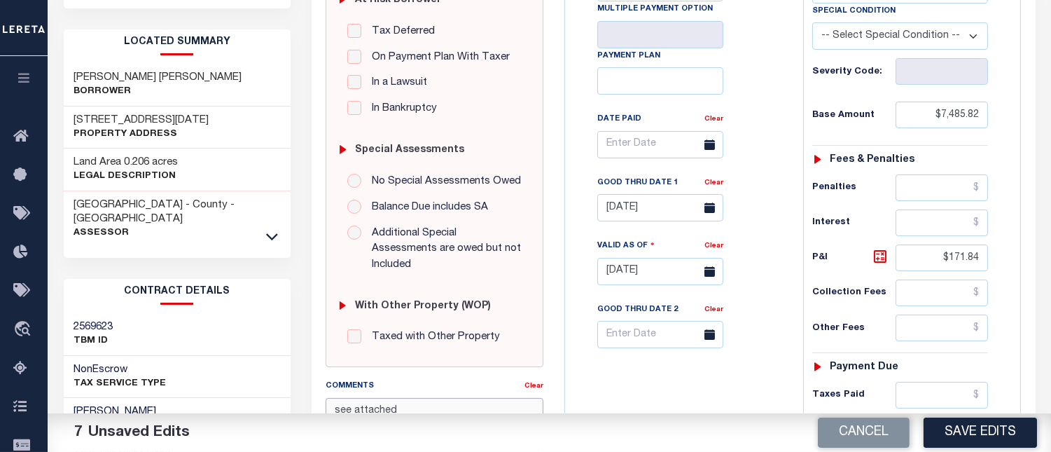
scroll to position [0, 0]
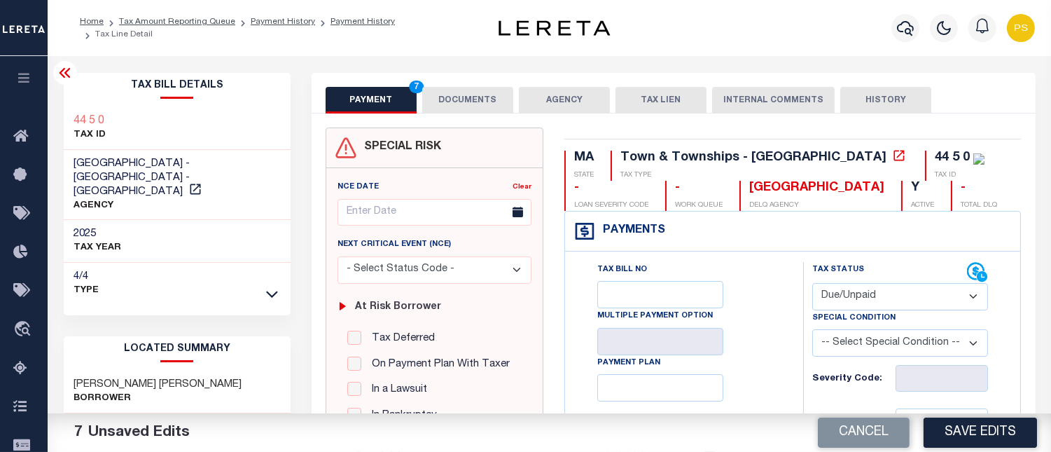
click at [471, 109] on button "DOCUMENTS" at bounding box center [467, 100] width 91 height 27
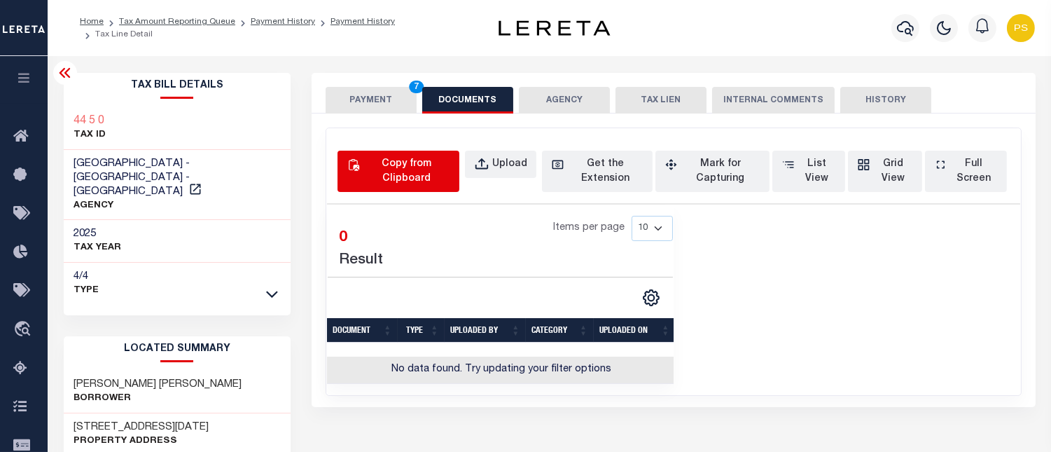
click at [408, 180] on div "Copy from Clipboard" at bounding box center [407, 171] width 88 height 29
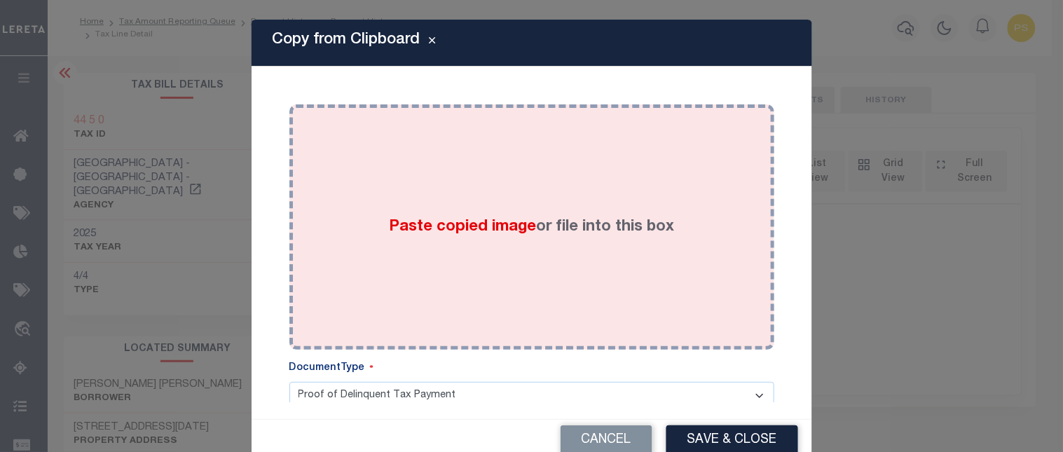
click at [499, 220] on span "Paste copied image" at bounding box center [462, 226] width 147 height 15
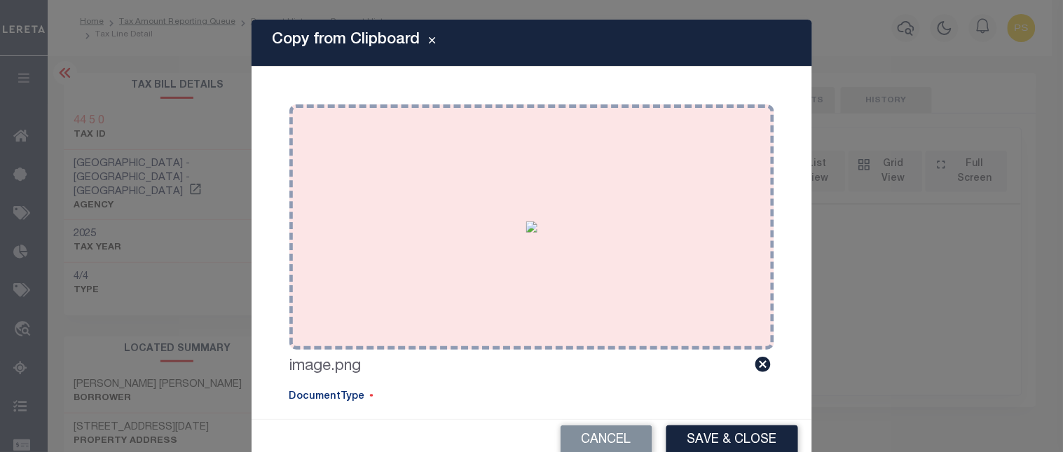
click at [722, 438] on button "Save & Close" at bounding box center [732, 440] width 132 height 30
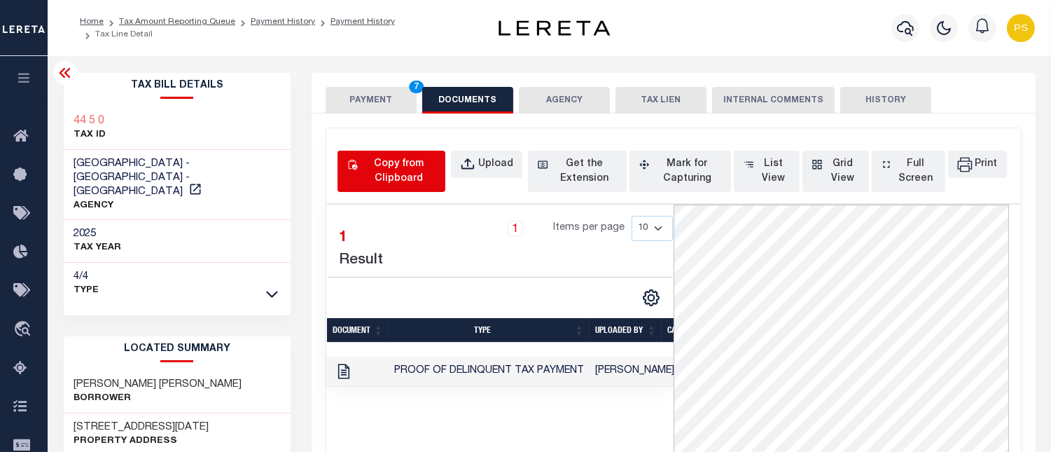
click at [398, 168] on div "Copy from Clipboard" at bounding box center [399, 171] width 76 height 29
select select "POP"
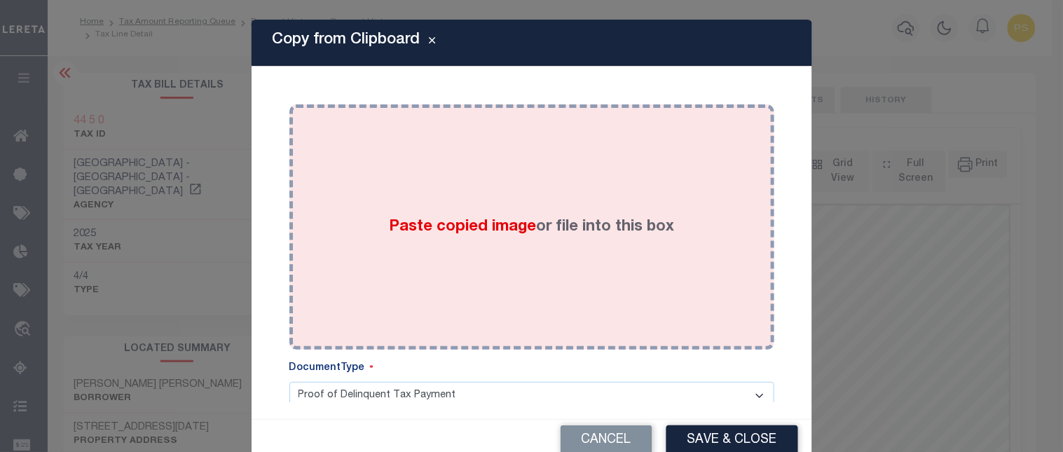
click at [509, 229] on span "Paste copied image" at bounding box center [462, 226] width 147 height 15
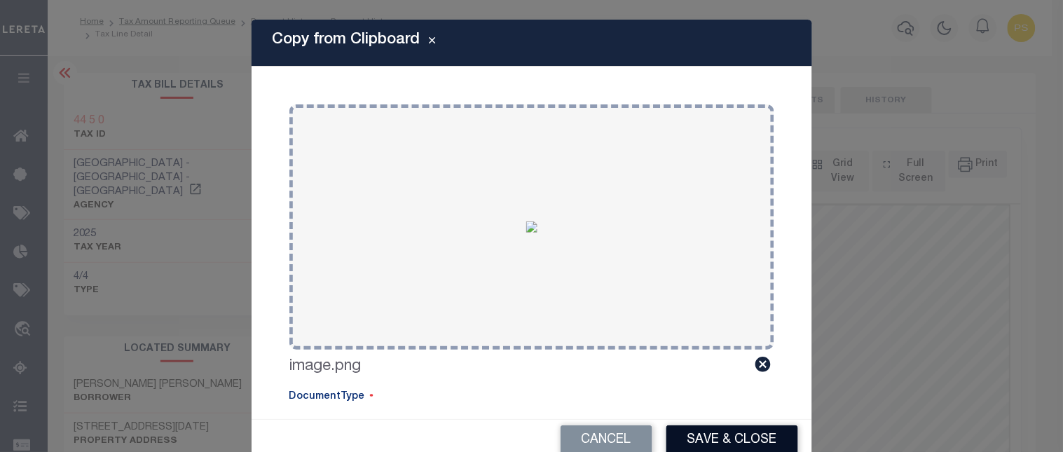
click at [741, 438] on button "Save & Close" at bounding box center [732, 440] width 132 height 30
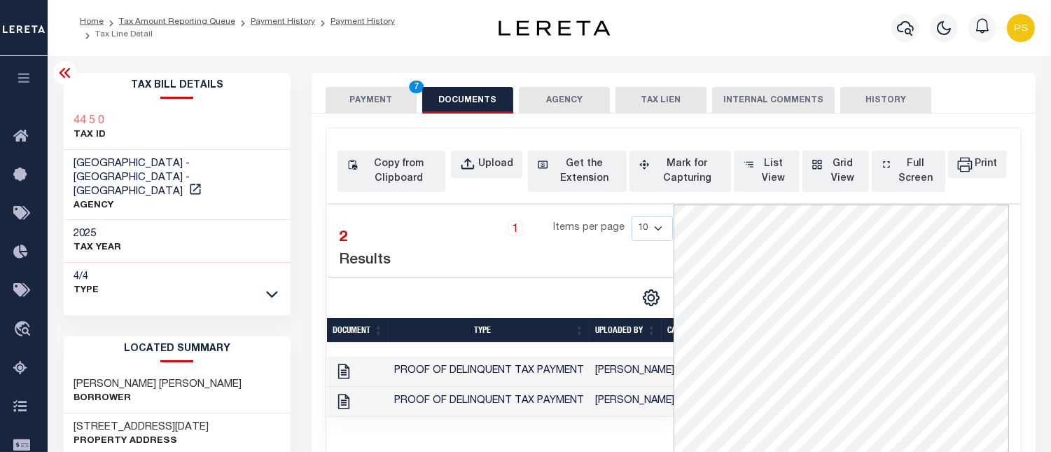
click at [362, 105] on button "PAYMENT 7" at bounding box center [371, 100] width 91 height 27
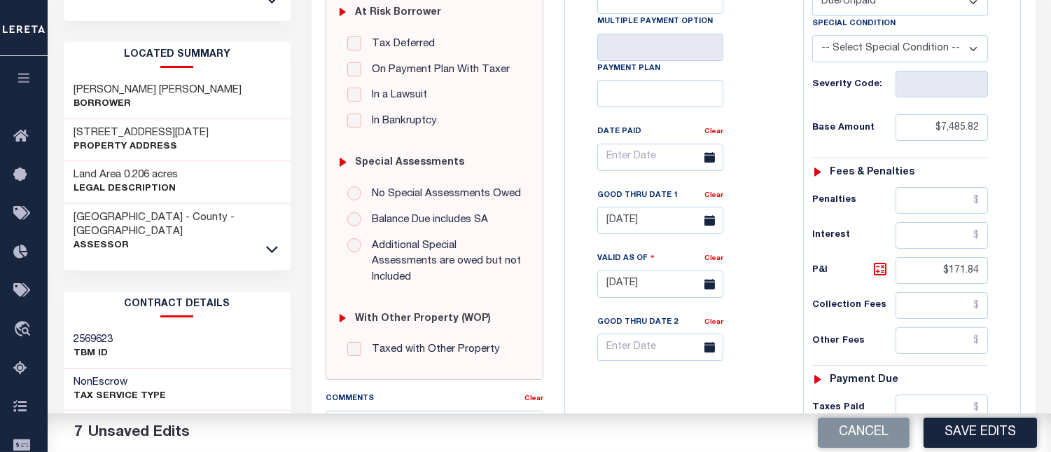
scroll to position [311, 0]
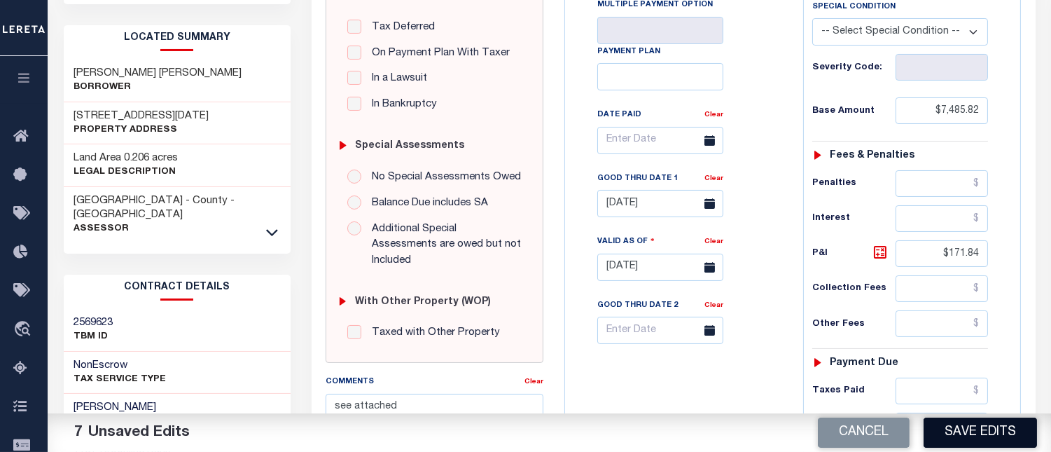
click at [962, 438] on button "Save Edits" at bounding box center [980, 432] width 113 height 30
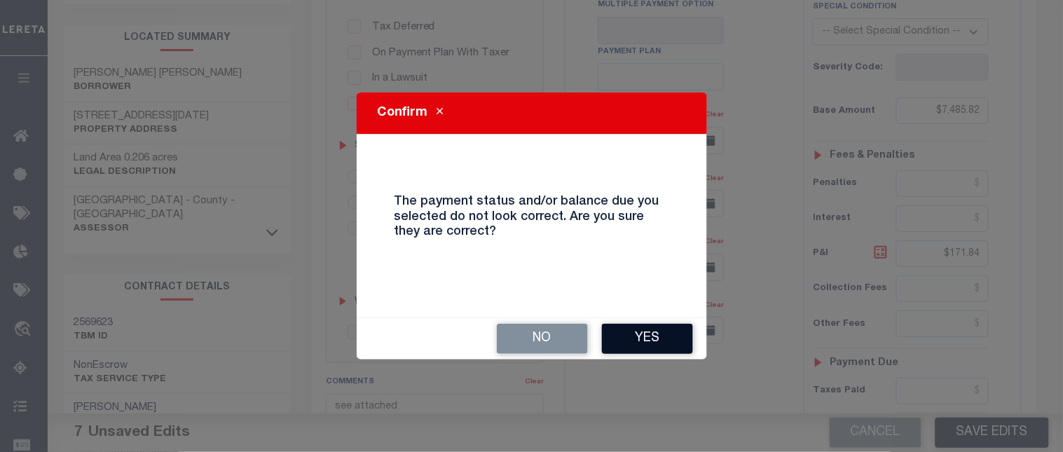
click at [653, 340] on button "Yes" at bounding box center [647, 339] width 91 height 30
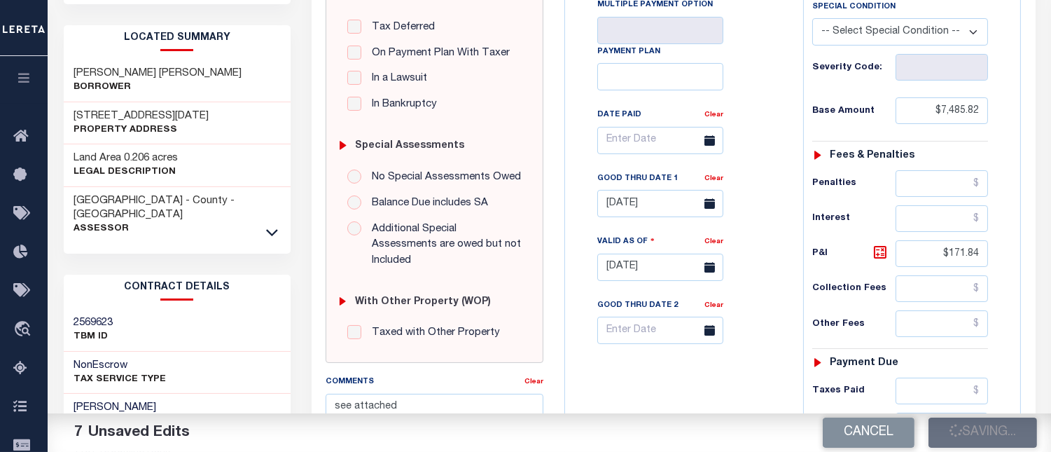
checkbox input "false"
type input "$7,485.82"
type input "$171.84"
type input "$7,657.66"
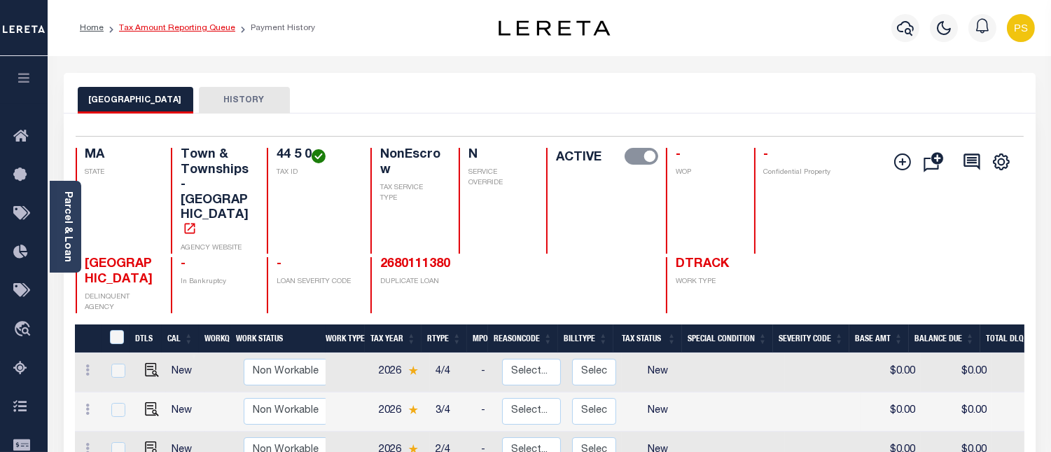
click at [199, 27] on link "Tax Amount Reporting Queue" at bounding box center [177, 28] width 116 height 8
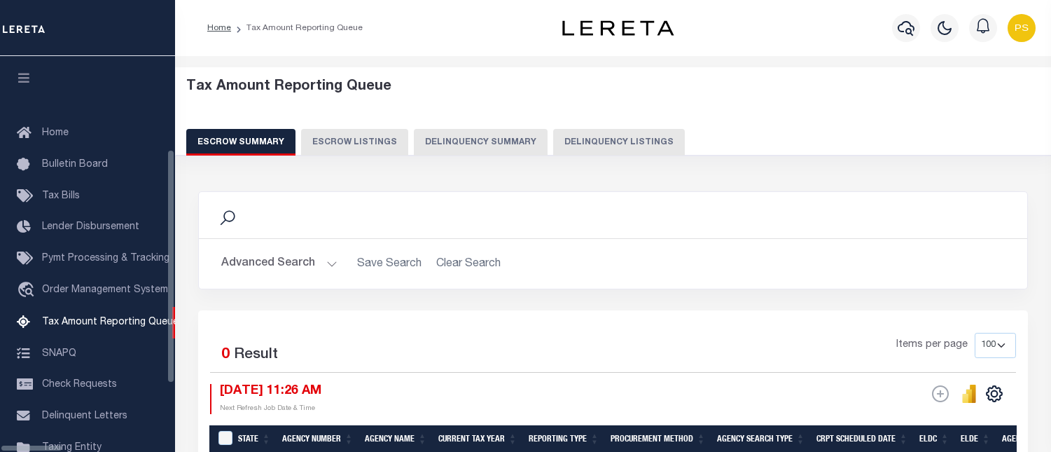
select select "100"
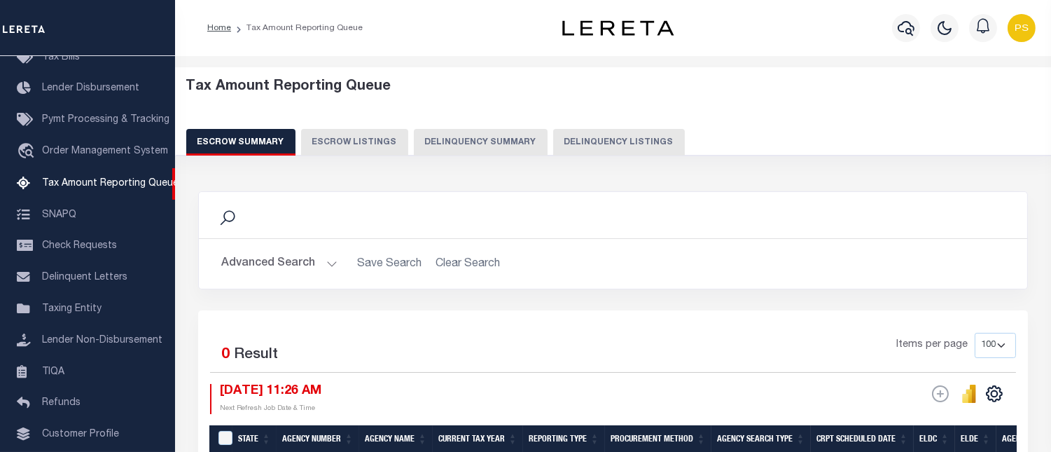
click at [585, 144] on button "Delinquency Listings" at bounding box center [619, 142] width 132 height 27
select select "100"
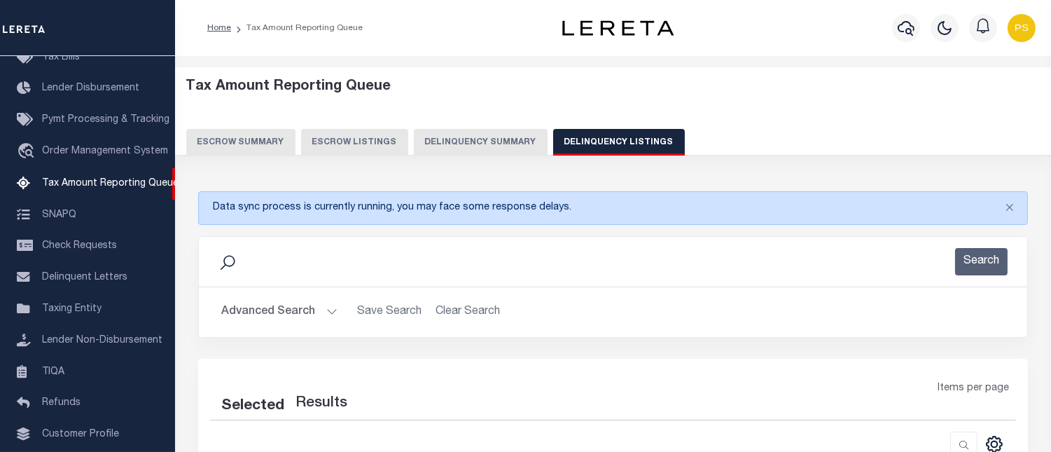
select select "100"
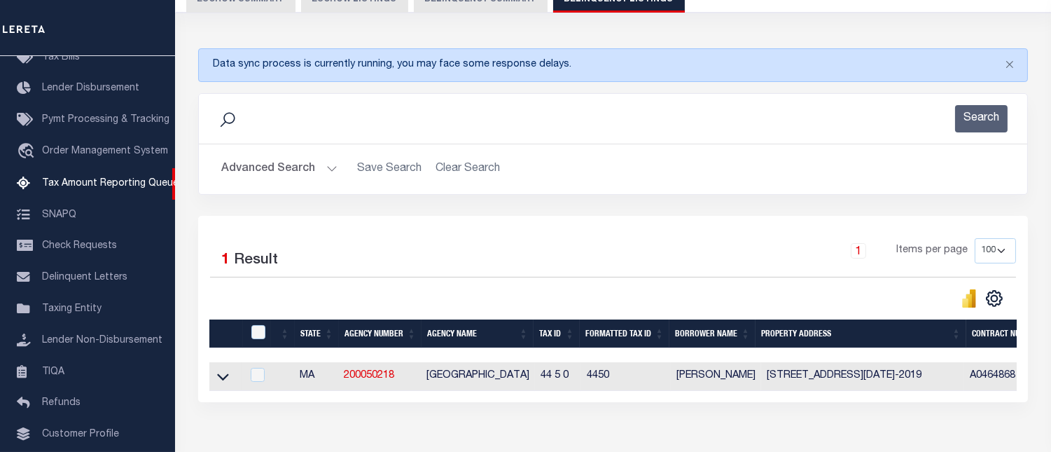
scroll to position [230, 0]
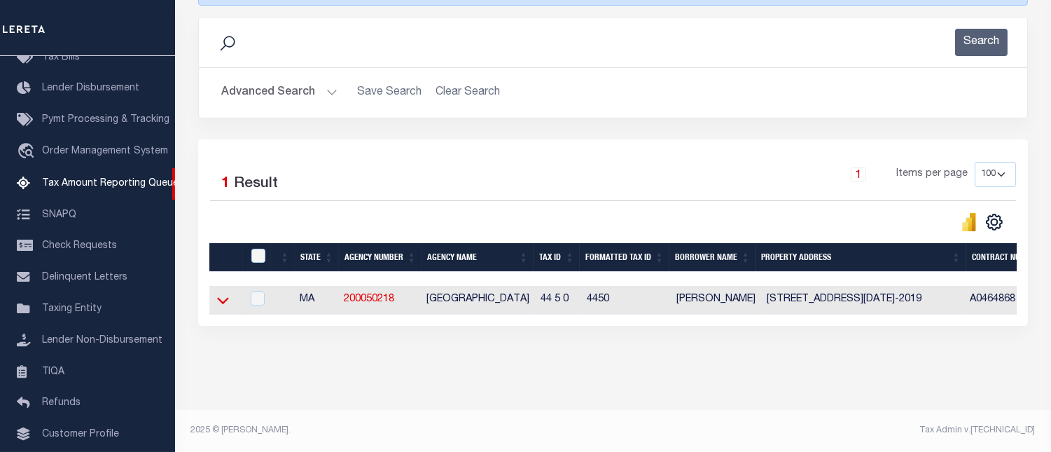
click at [225, 299] on icon at bounding box center [223, 300] width 12 height 15
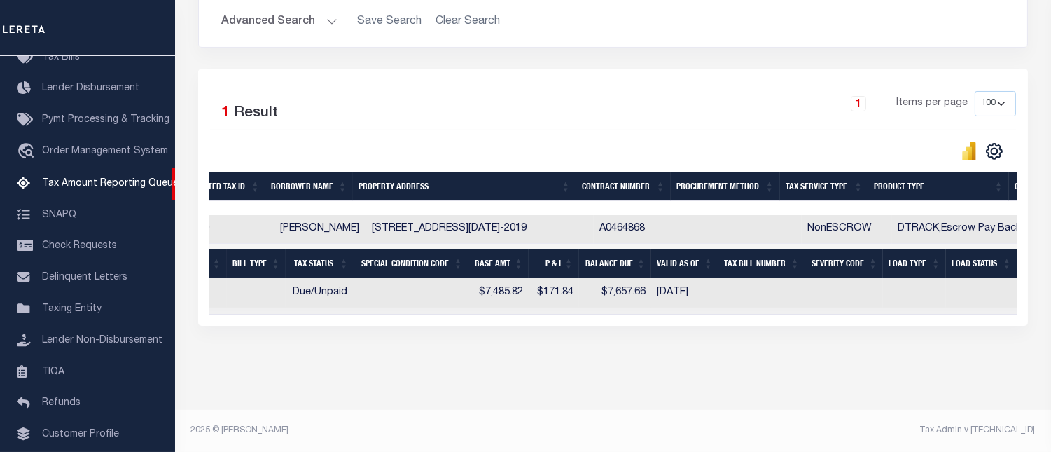
scroll to position [0, 0]
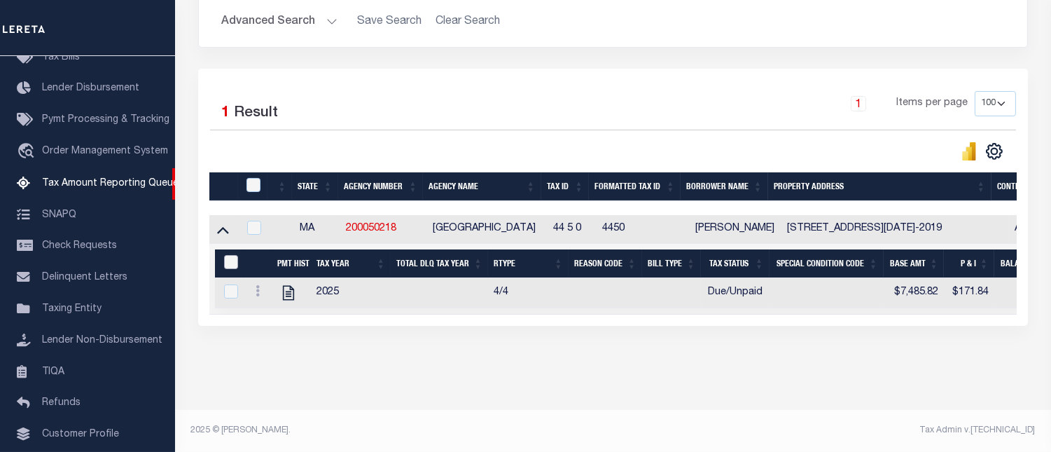
click at [230, 255] on input "&nbsp;" at bounding box center [231, 262] width 14 height 14
checkbox input "true"
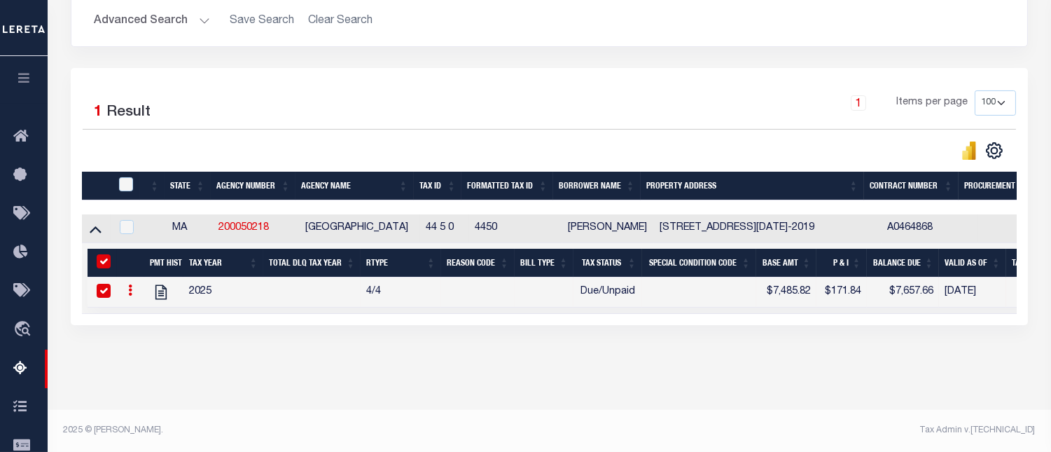
checkbox input "true"
click at [126, 177] on input "checkbox" at bounding box center [126, 184] width 14 height 14
checkbox input "true"
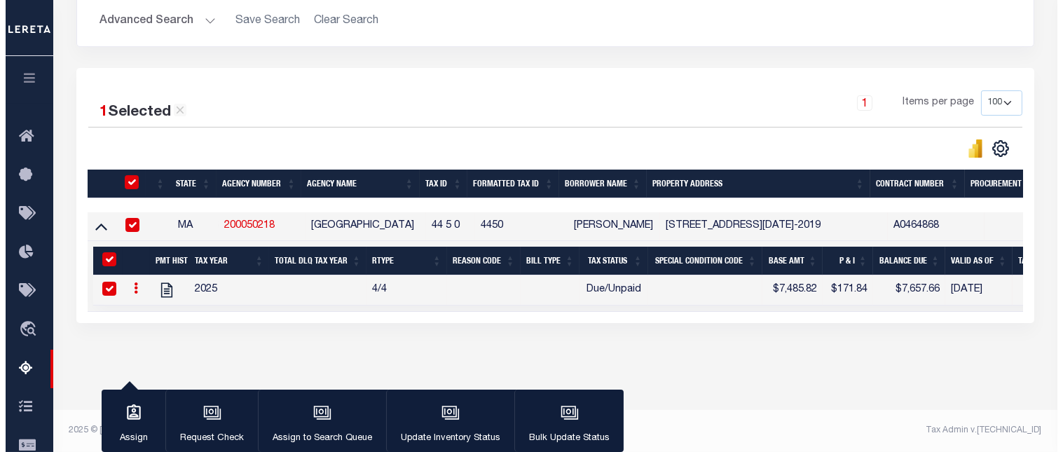
scroll to position [299, 0]
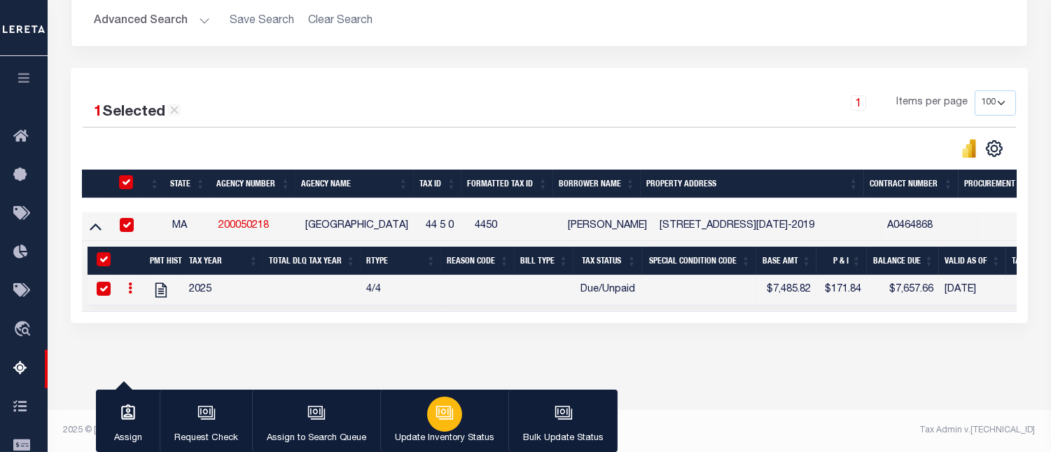
click at [442, 422] on icon "button" at bounding box center [445, 412] width 18 height 18
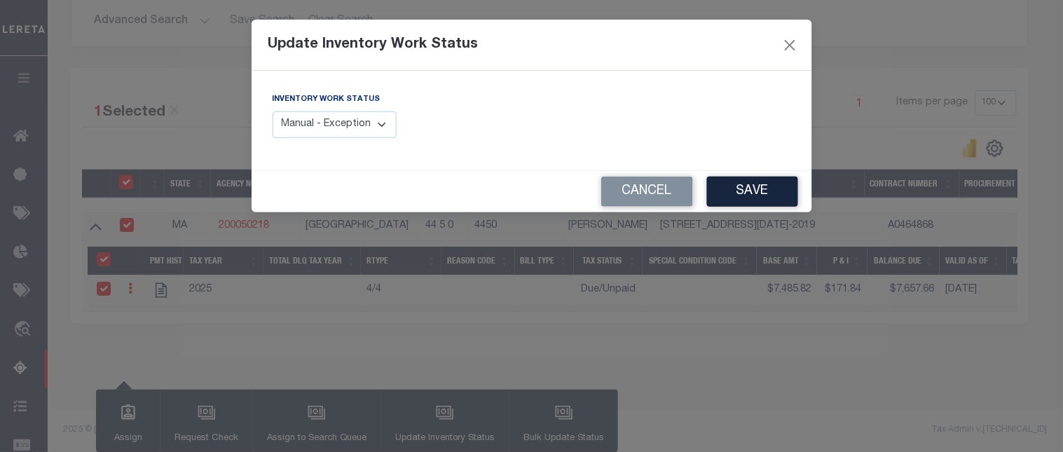
click at [359, 124] on select "Manual - Exception Pended - Awaiting Search Late Add Exception Completed" at bounding box center [334, 124] width 125 height 27
select select "4"
click at [272, 111] on select "Manual - Exception Pended - Awaiting Search Late Add Exception Completed" at bounding box center [334, 124] width 125 height 27
click at [748, 193] on button "Save" at bounding box center [752, 192] width 91 height 30
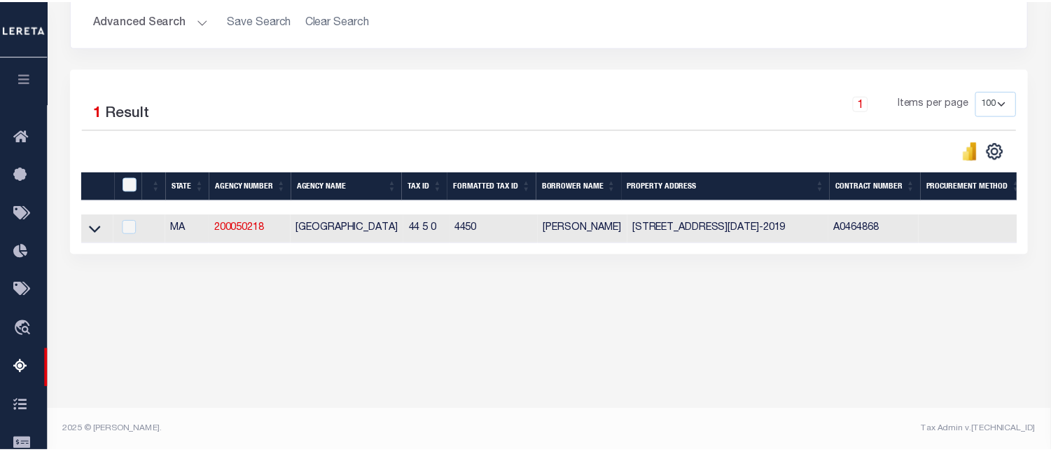
scroll to position [290, 0]
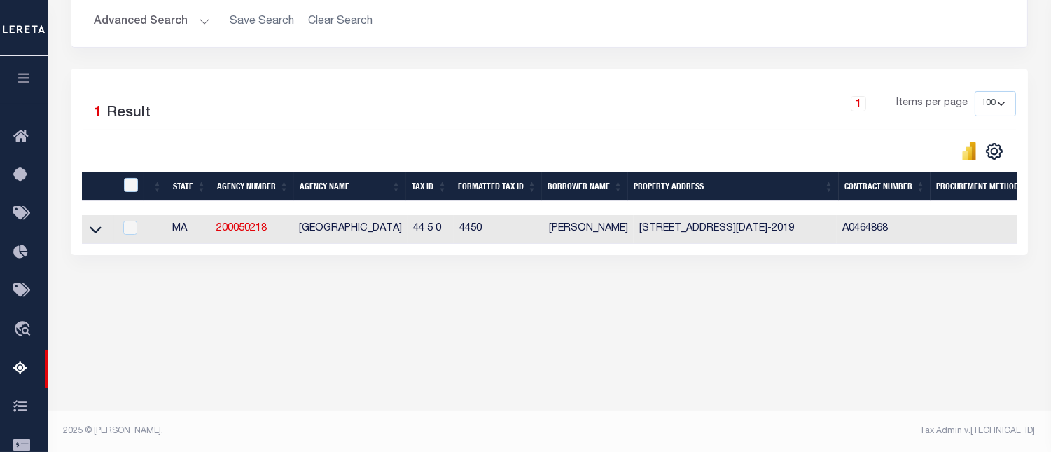
click at [137, 25] on button "Advanced Search" at bounding box center [152, 21] width 116 height 27
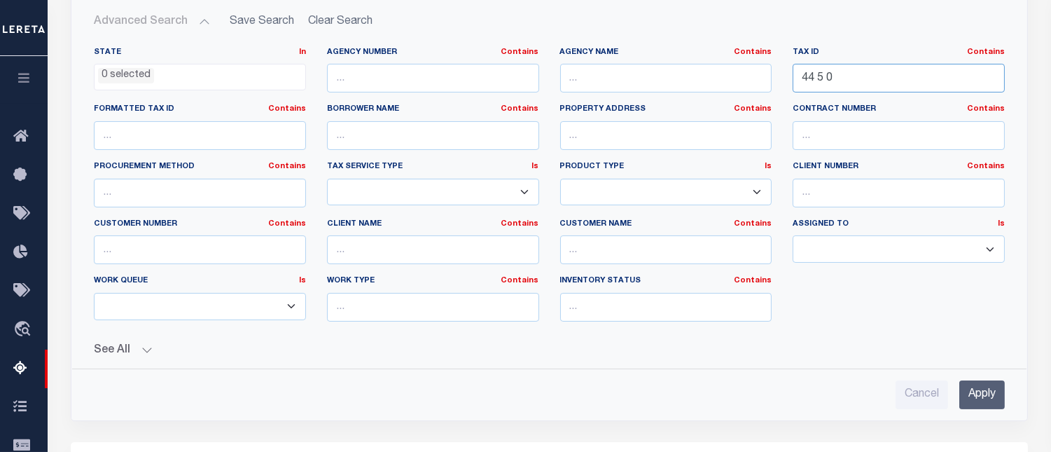
click at [811, 76] on input "44 5 0" at bounding box center [899, 78] width 212 height 29
paste input "H07 0401"
type input "H07 0401"
click at [982, 388] on input "Apply" at bounding box center [983, 394] width 46 height 29
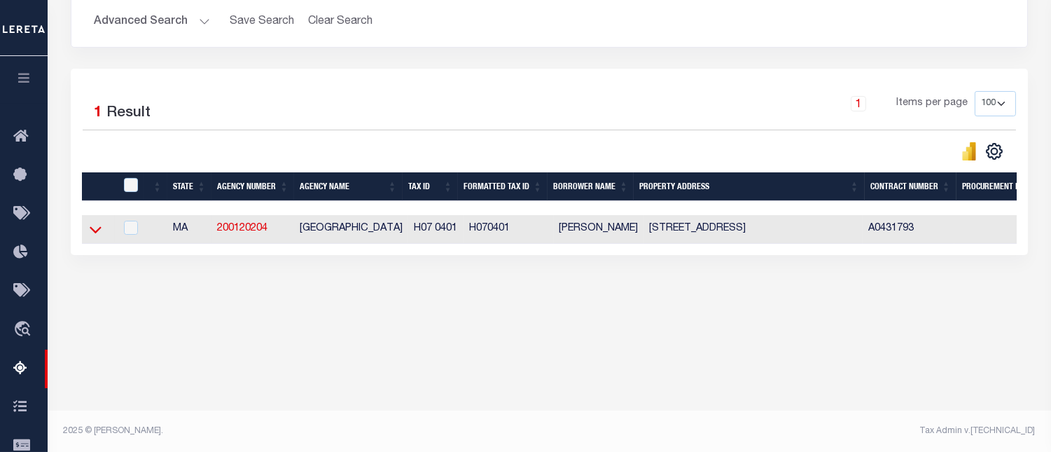
click at [96, 232] on icon at bounding box center [96, 229] width 12 height 15
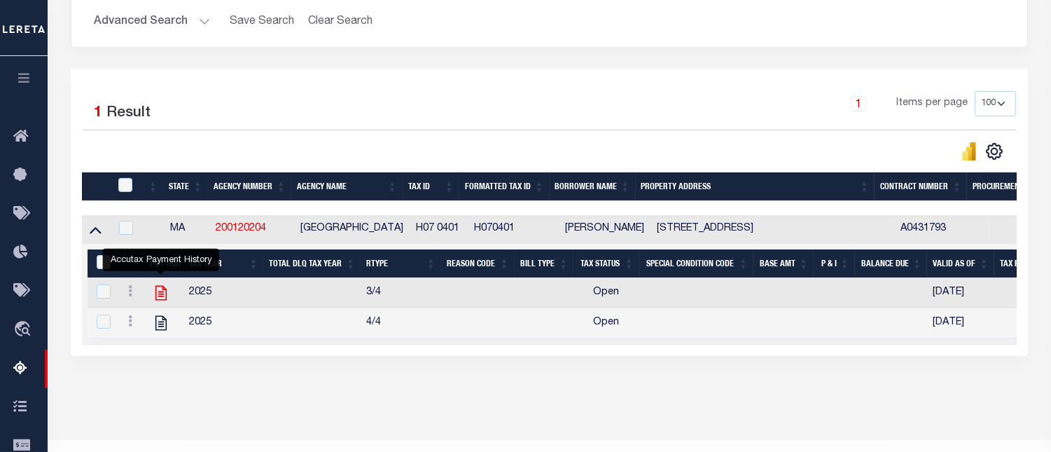
click at [158, 296] on icon "" at bounding box center [161, 293] width 18 height 18
checkbox input "false"
checkbox input "true"
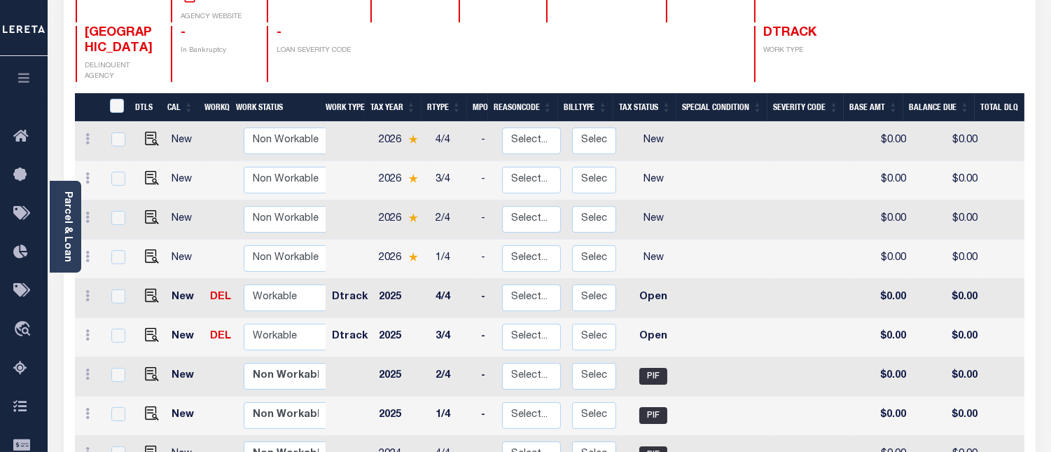
scroll to position [233, 0]
